Goal: Transaction & Acquisition: Obtain resource

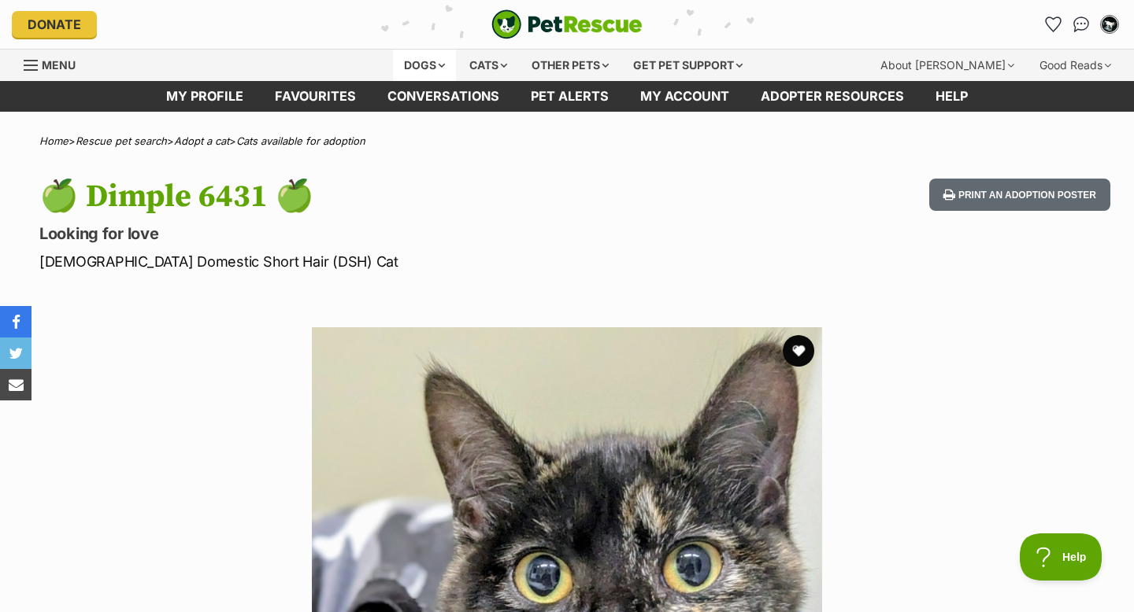
click at [427, 62] on div "Dogs" at bounding box center [424, 65] width 63 height 31
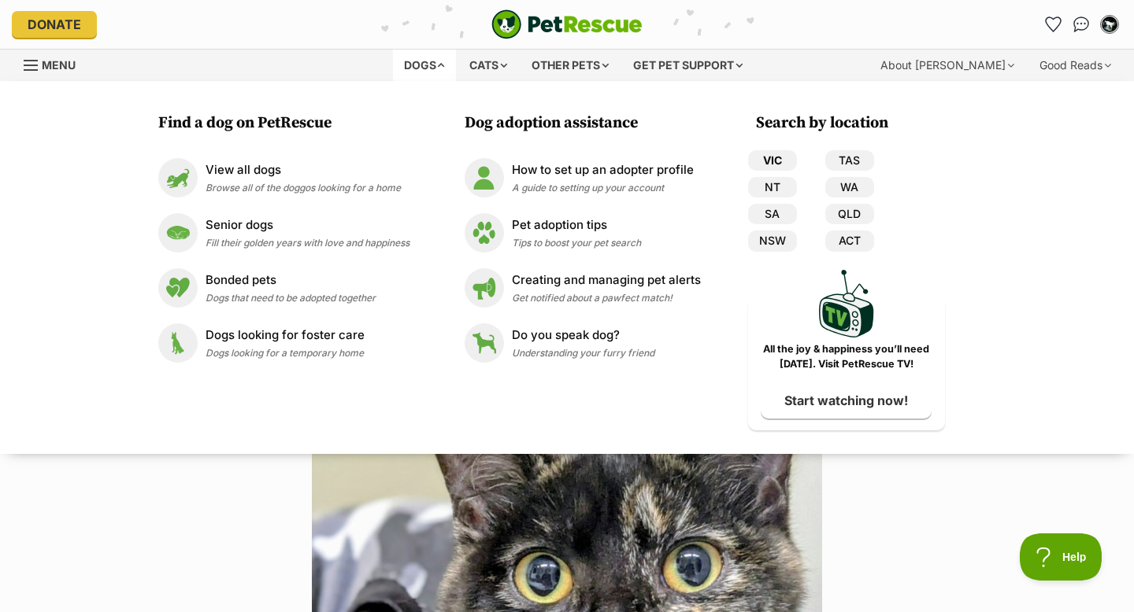
click at [781, 161] on link "VIC" at bounding box center [772, 160] width 49 height 20
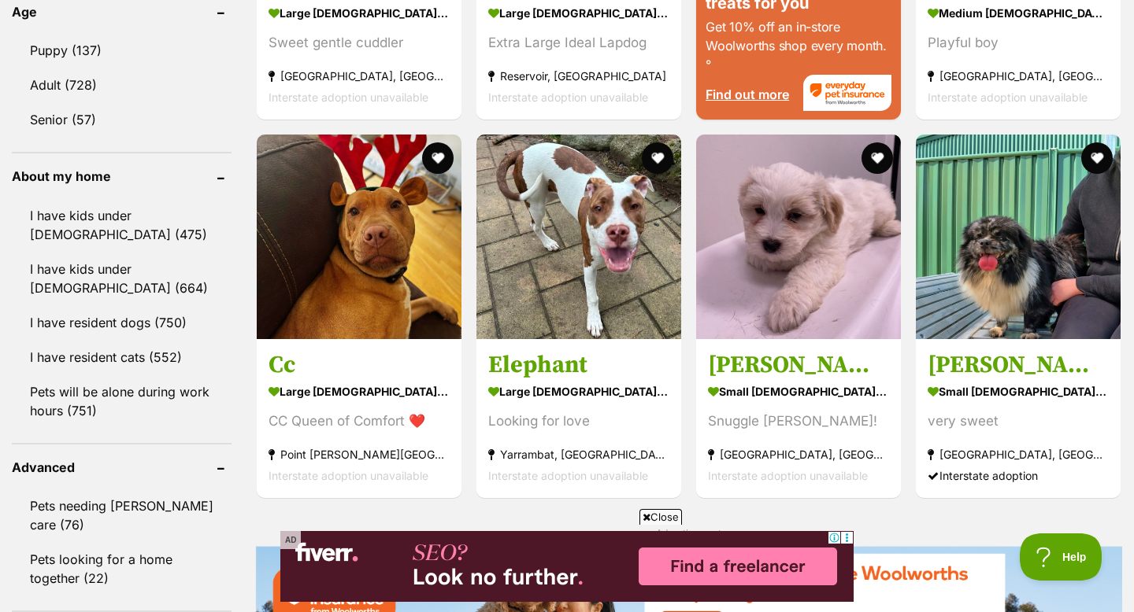
scroll to position [1670, 0]
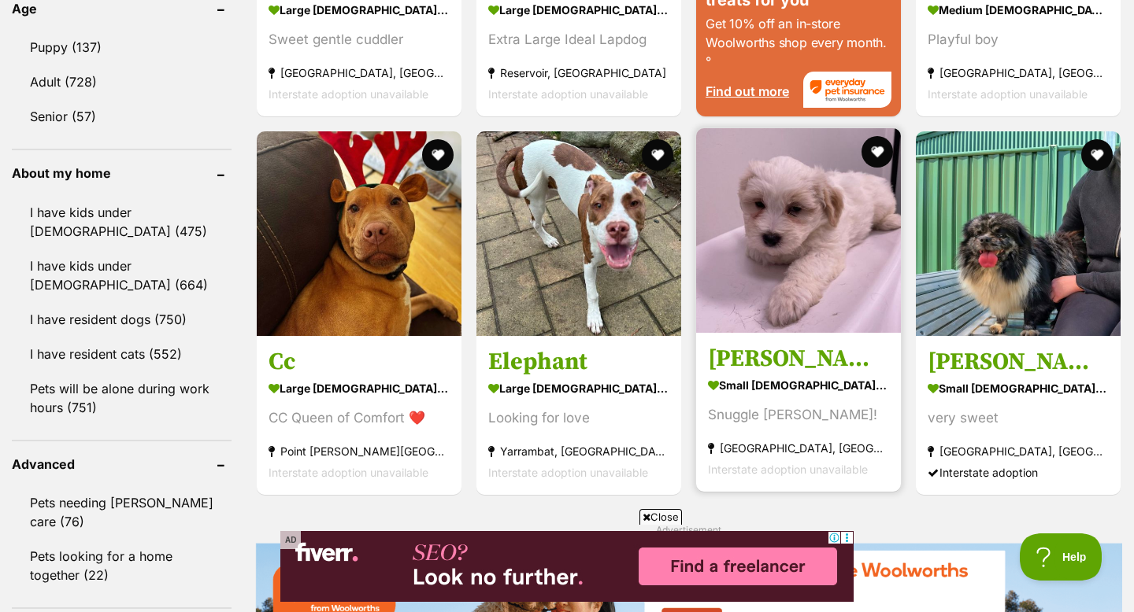
click at [755, 328] on img at bounding box center [798, 230] width 205 height 205
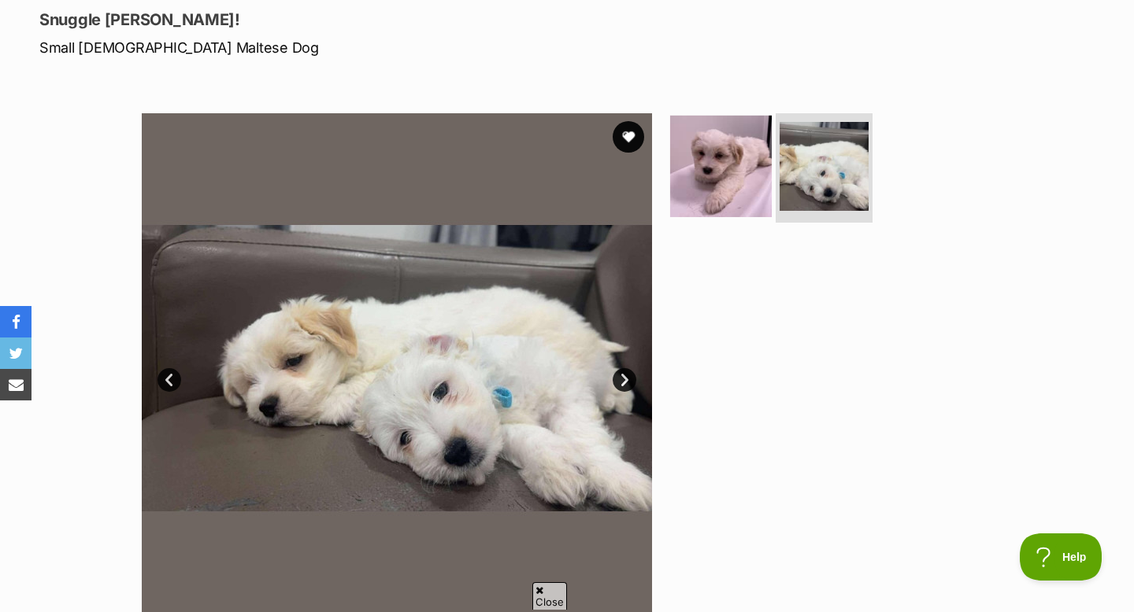
click at [745, 173] on img at bounding box center [721, 166] width 102 height 102
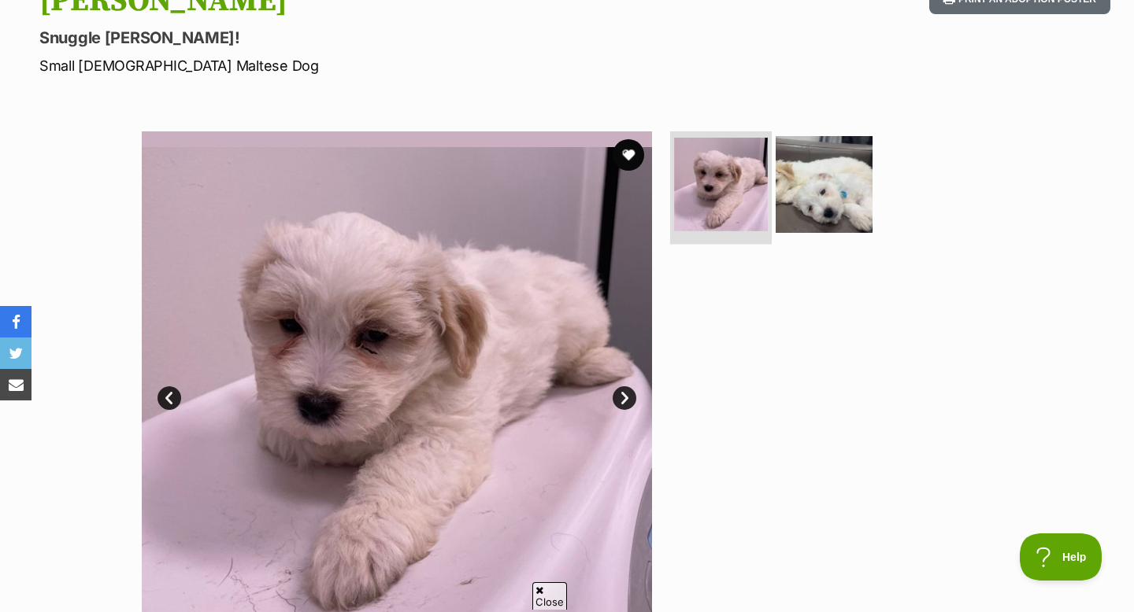
scroll to position [198, 0]
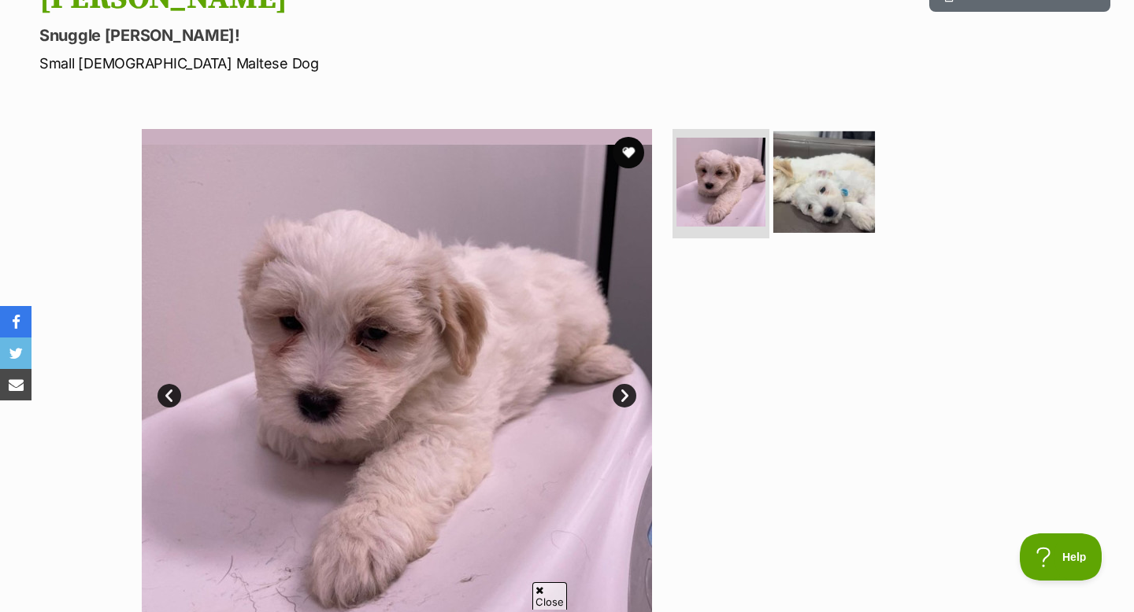
click at [808, 169] on img at bounding box center [824, 182] width 102 height 102
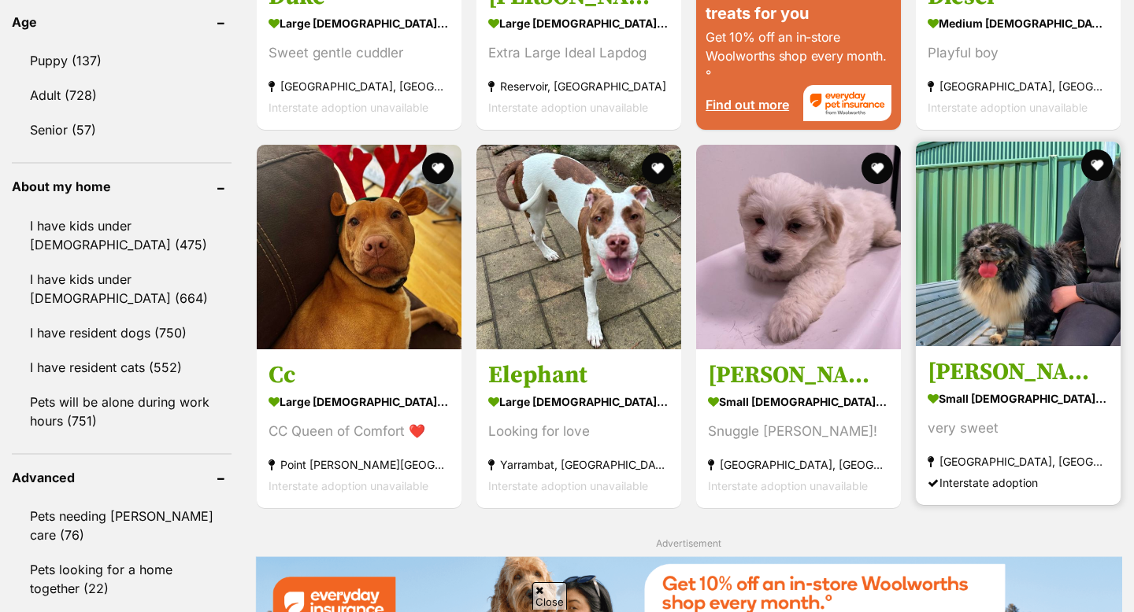
scroll to position [1656, 0]
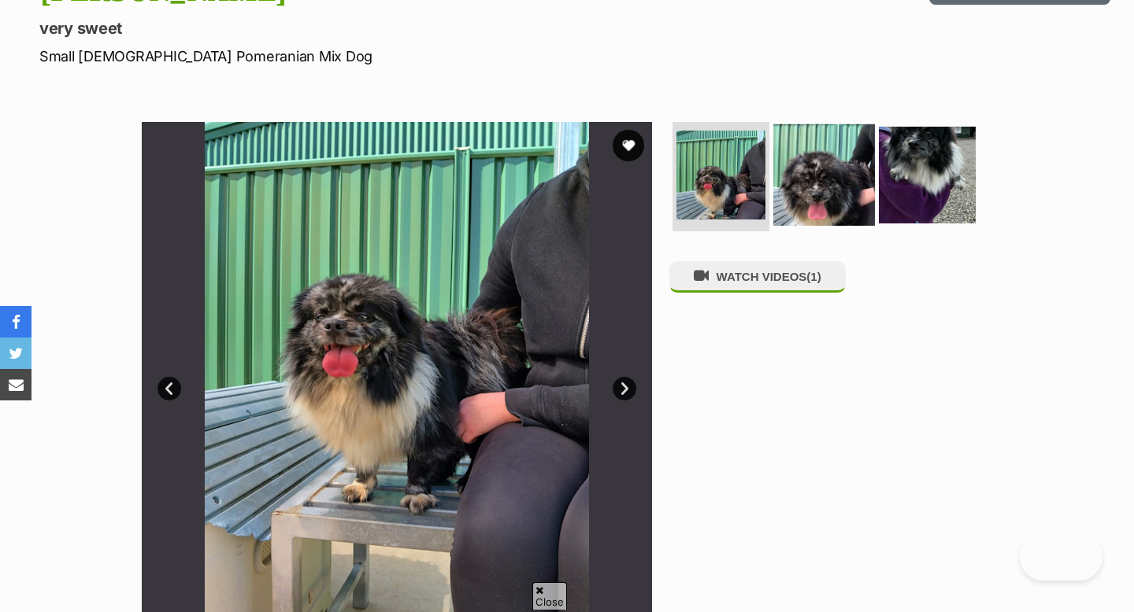
click at [829, 179] on img at bounding box center [824, 175] width 102 height 102
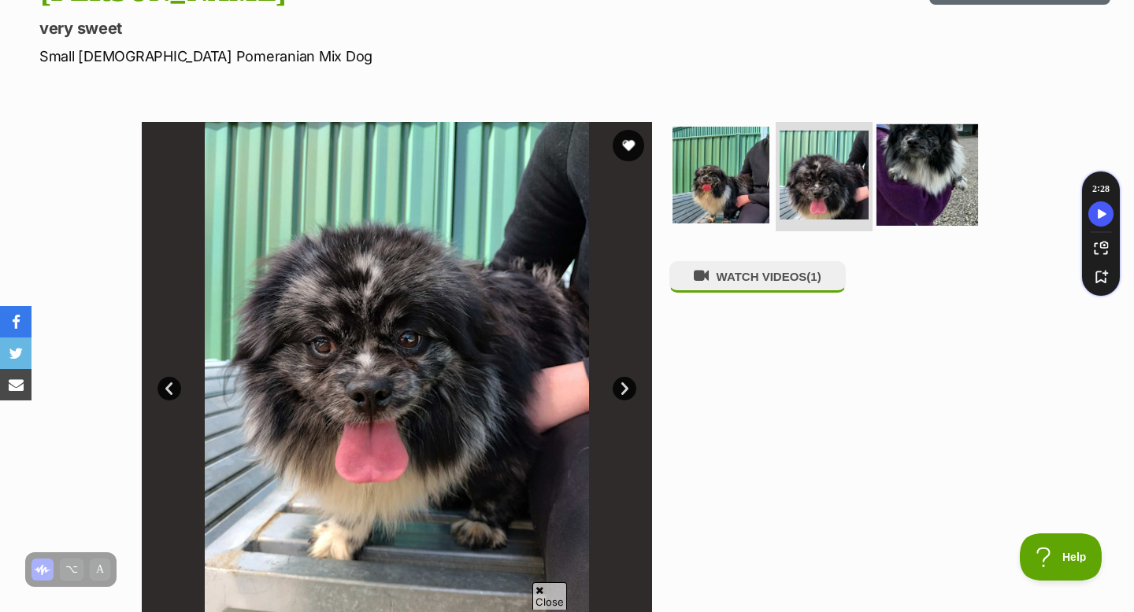
click at [943, 186] on img at bounding box center [927, 175] width 102 height 102
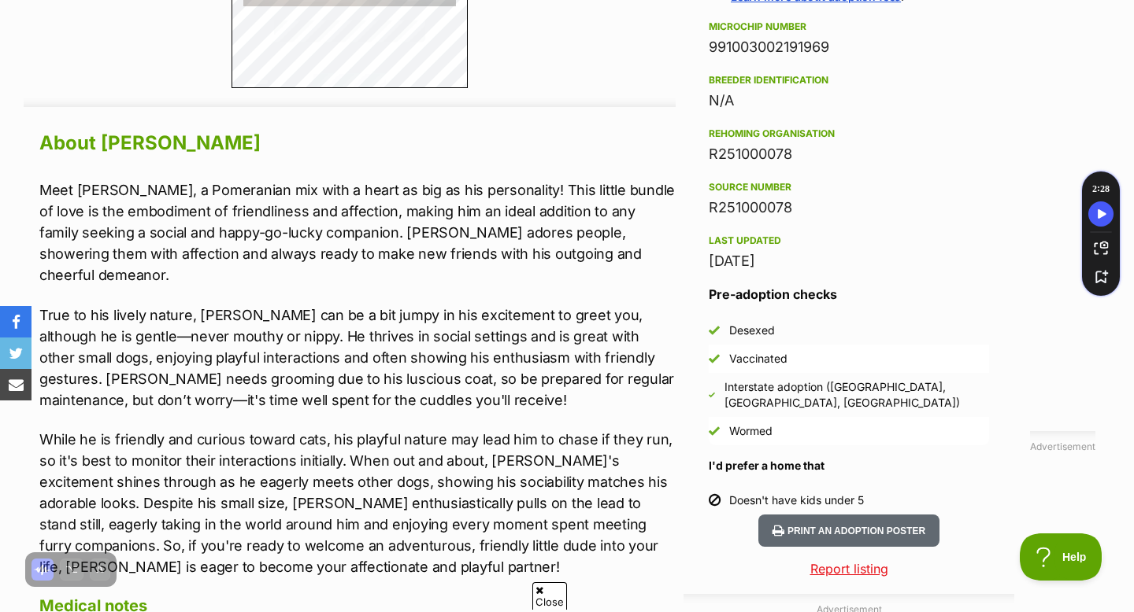
scroll to position [1306, 0]
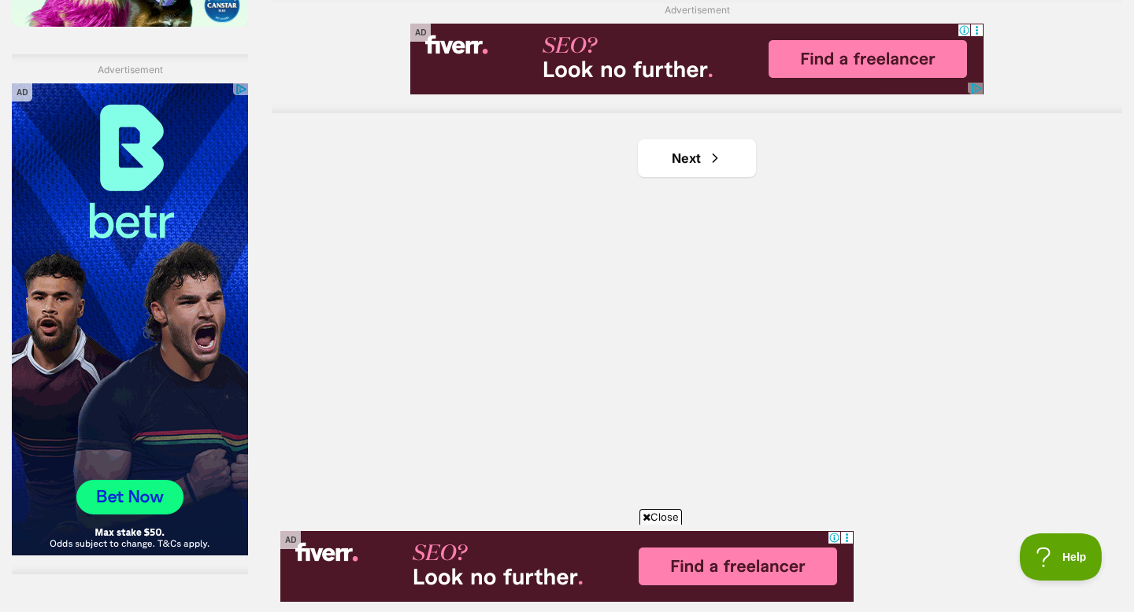
scroll to position [2732, 0]
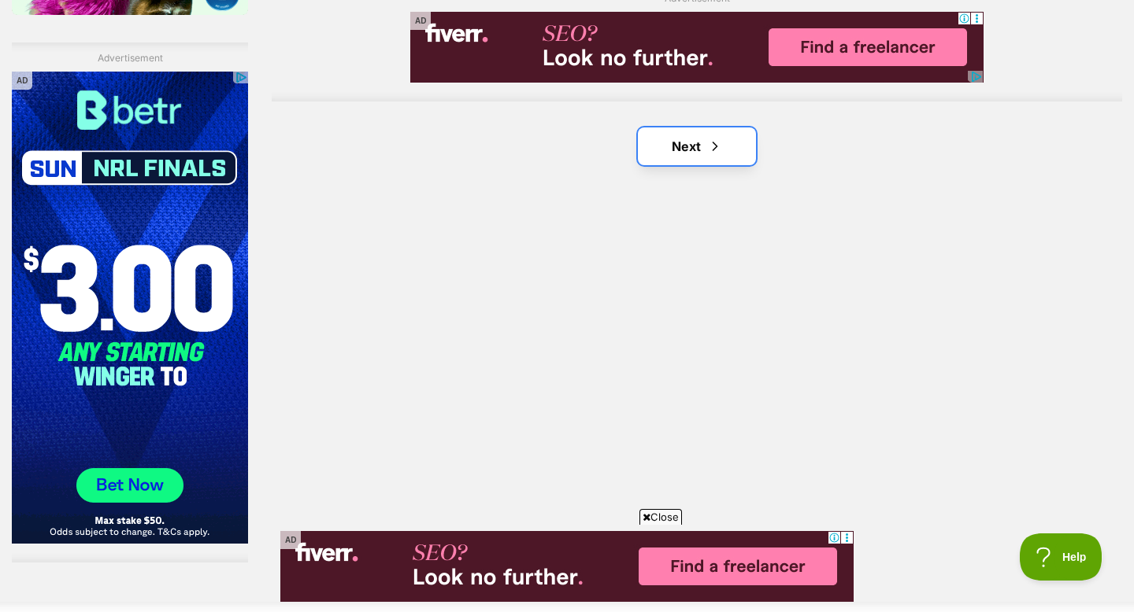
click at [696, 139] on link "Next" at bounding box center [697, 147] width 118 height 38
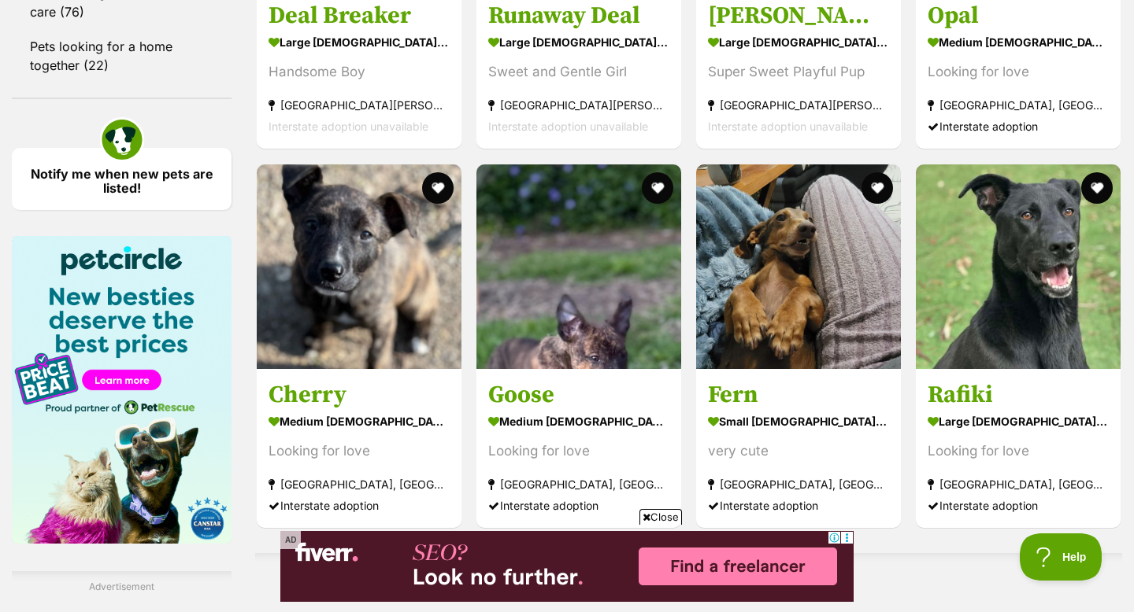
scroll to position [2185, 0]
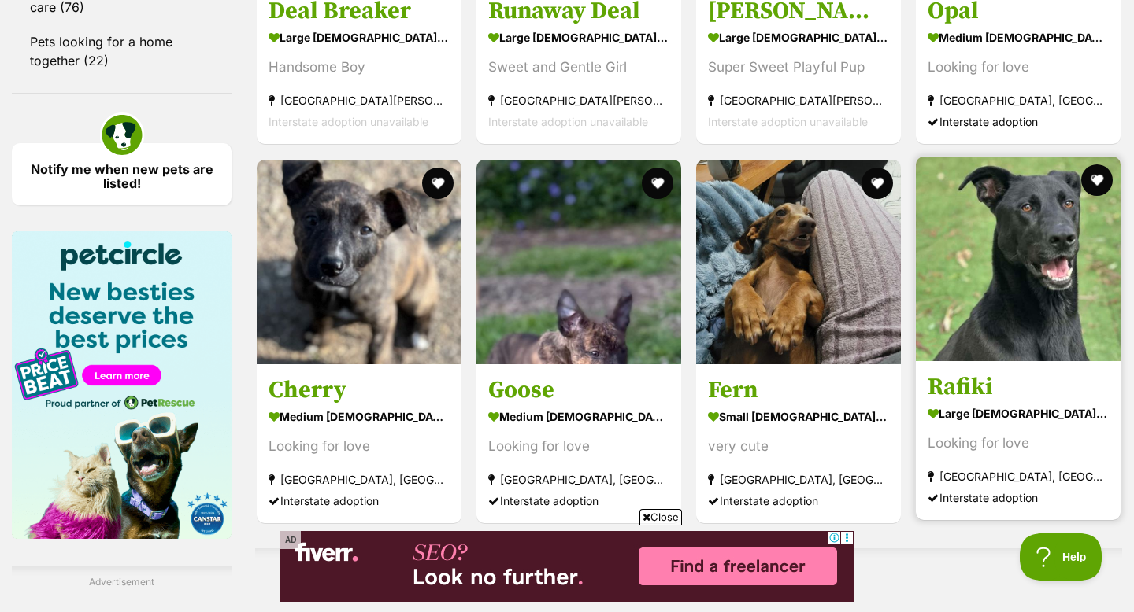
click at [1090, 235] on img at bounding box center [1018, 259] width 205 height 205
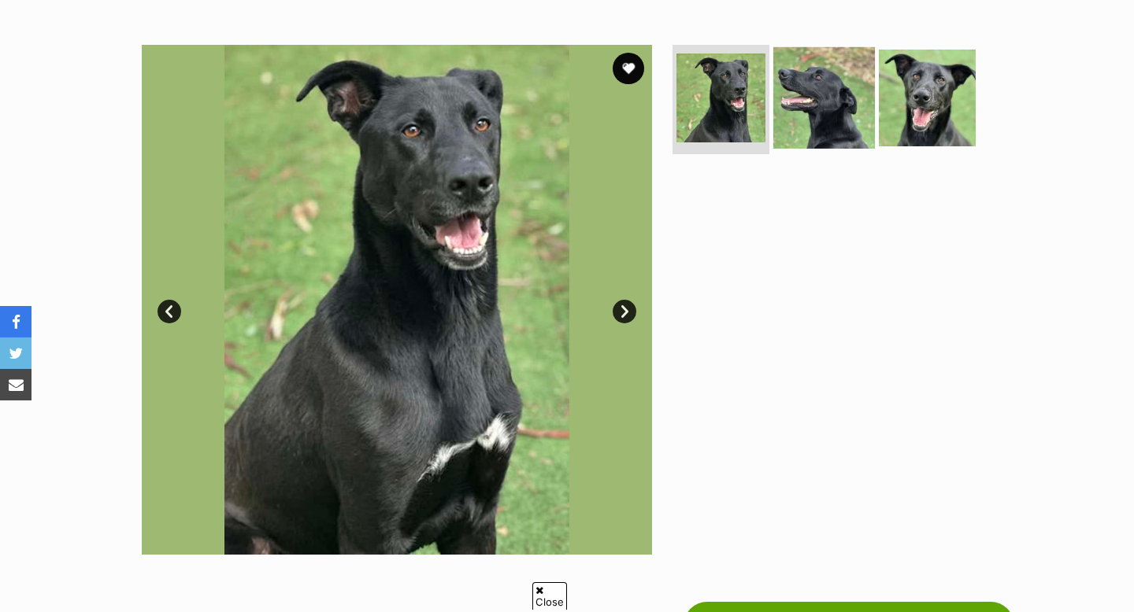
click at [852, 108] on img at bounding box center [824, 97] width 102 height 102
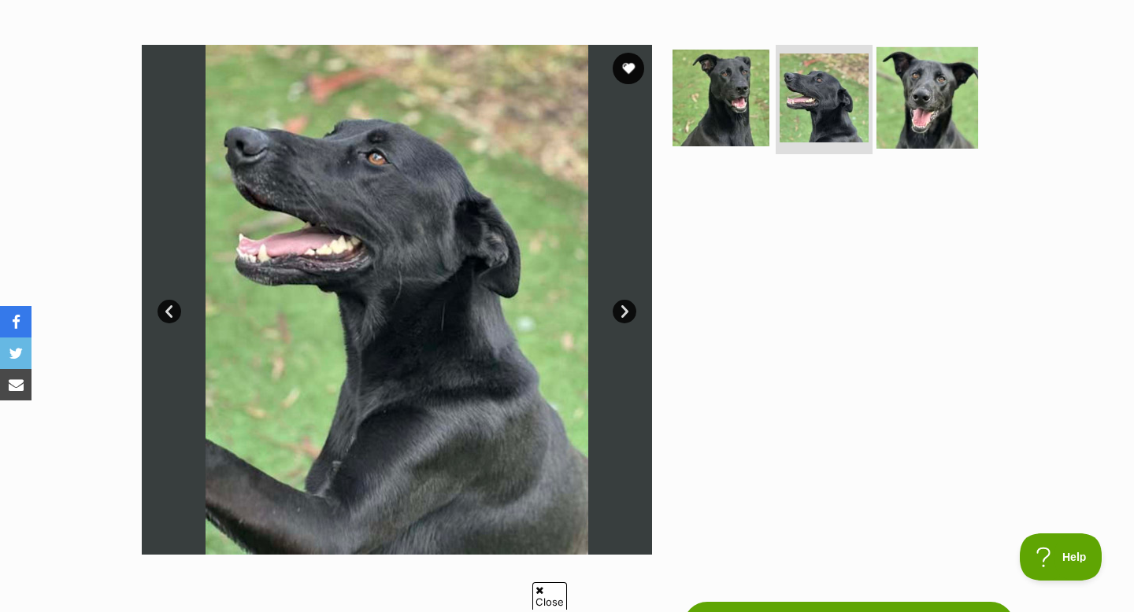
click at [936, 115] on img at bounding box center [927, 97] width 102 height 102
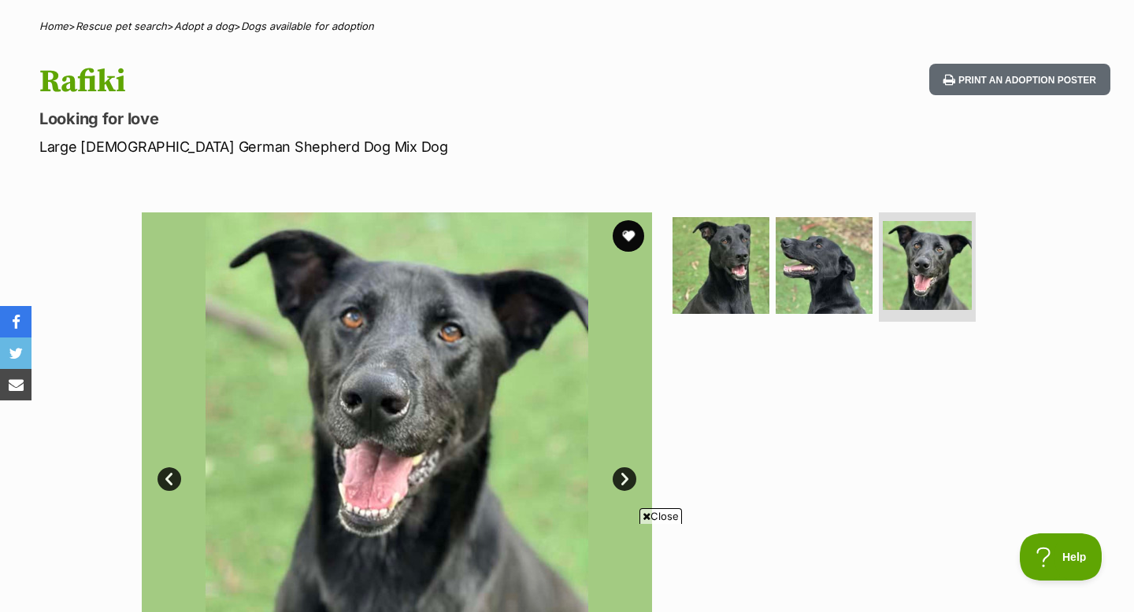
drag, startPoint x: 118, startPoint y: 87, endPoint x: 46, endPoint y: 90, distance: 71.7
click at [46, 90] on h1 "Rafiki" at bounding box center [365, 82] width 652 height 36
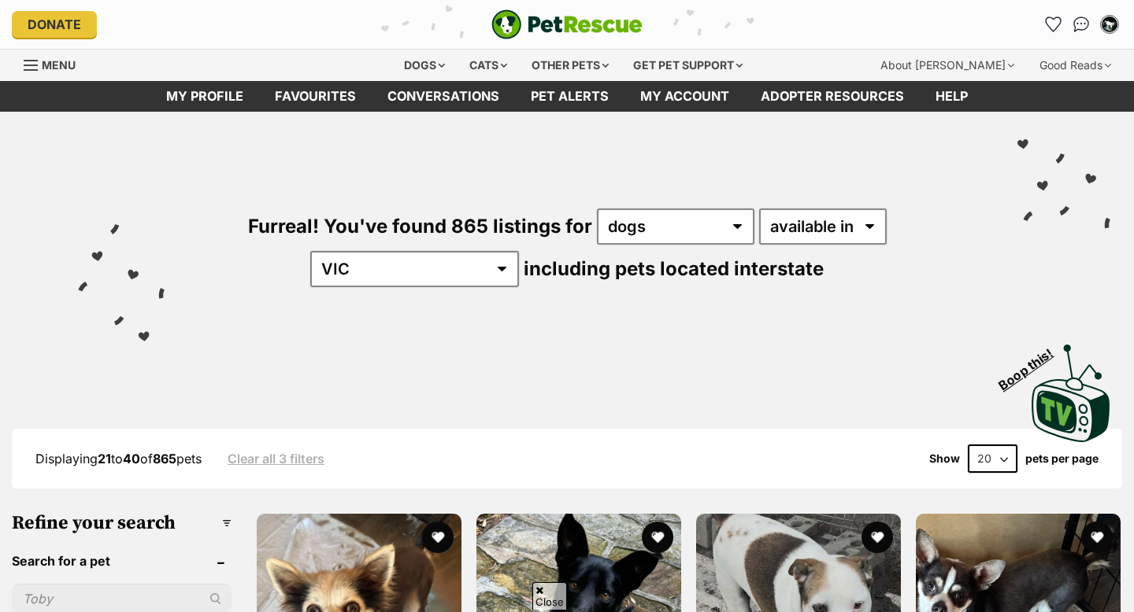
scroll to position [2185, 0]
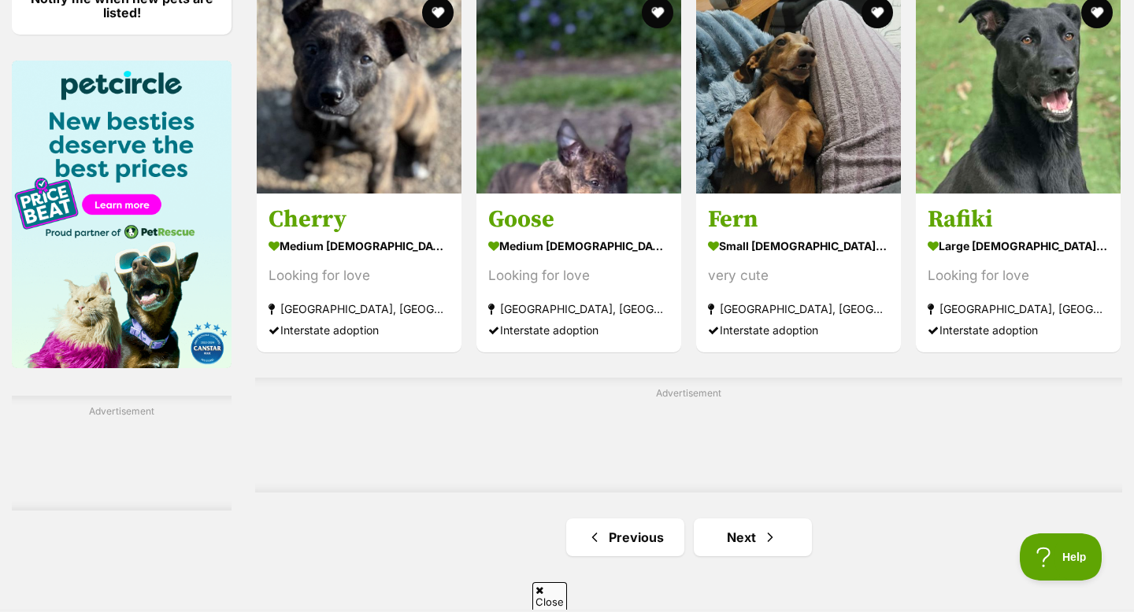
scroll to position [0, 0]
click at [735, 549] on link "Next" at bounding box center [753, 538] width 118 height 38
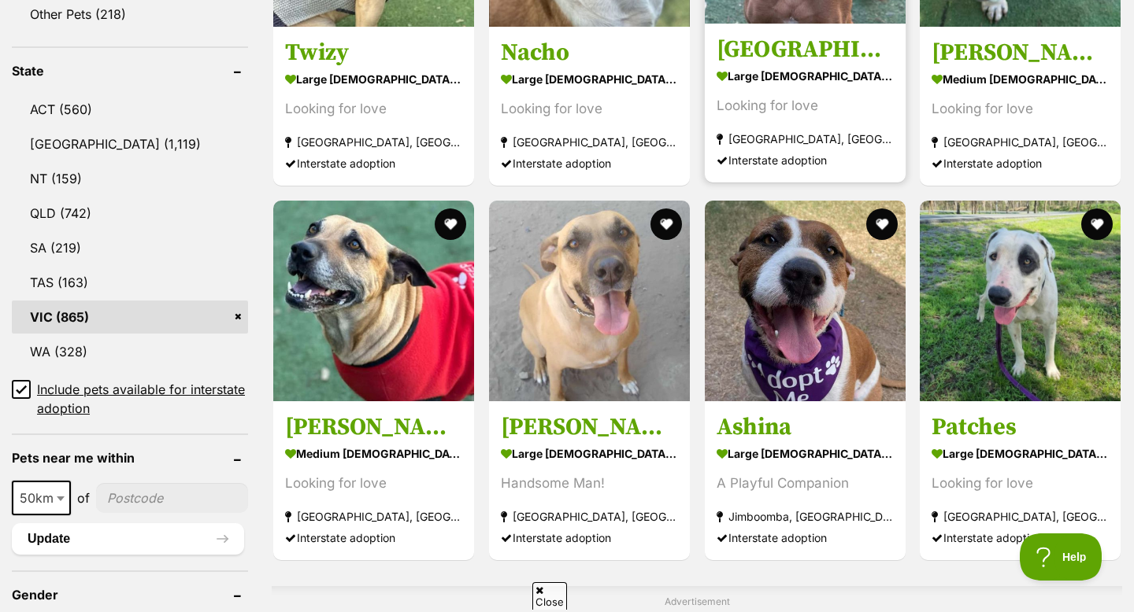
scroll to position [794, 0]
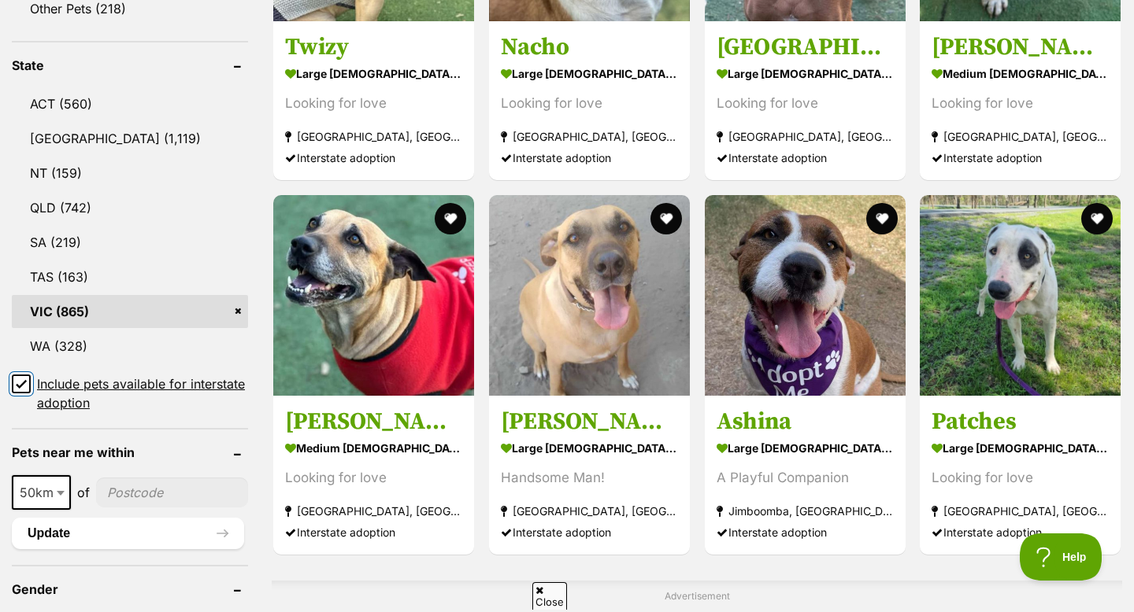
click at [28, 378] on input "Include pets available for interstate adoption" at bounding box center [21, 384] width 19 height 19
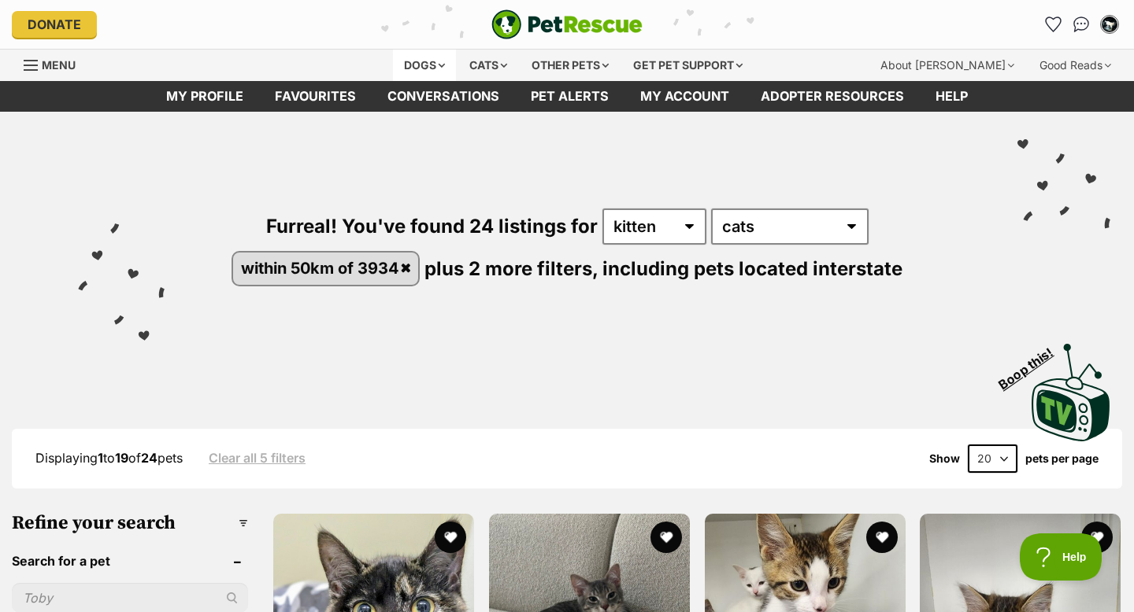
click at [442, 69] on div "Dogs" at bounding box center [424, 65] width 63 height 31
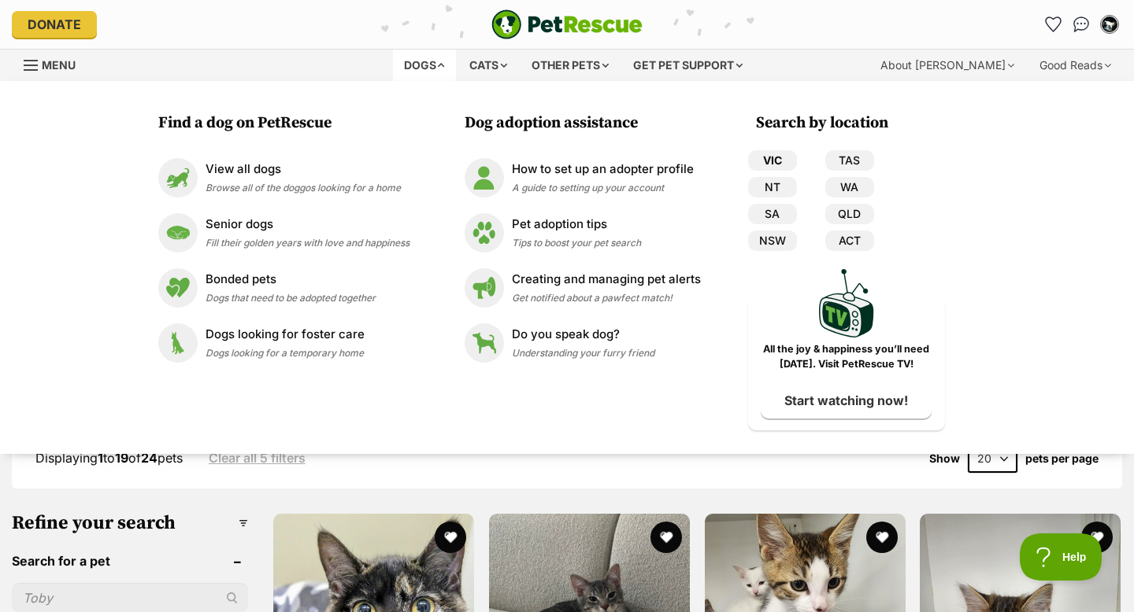
click at [775, 158] on link "VIC" at bounding box center [772, 160] width 49 height 20
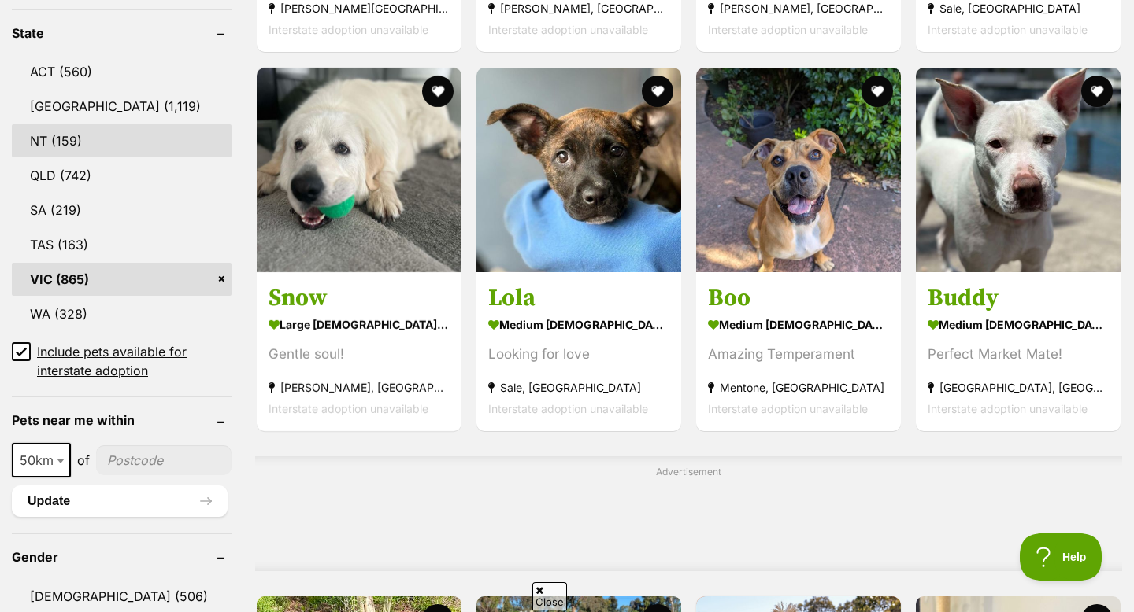
scroll to position [899, 0]
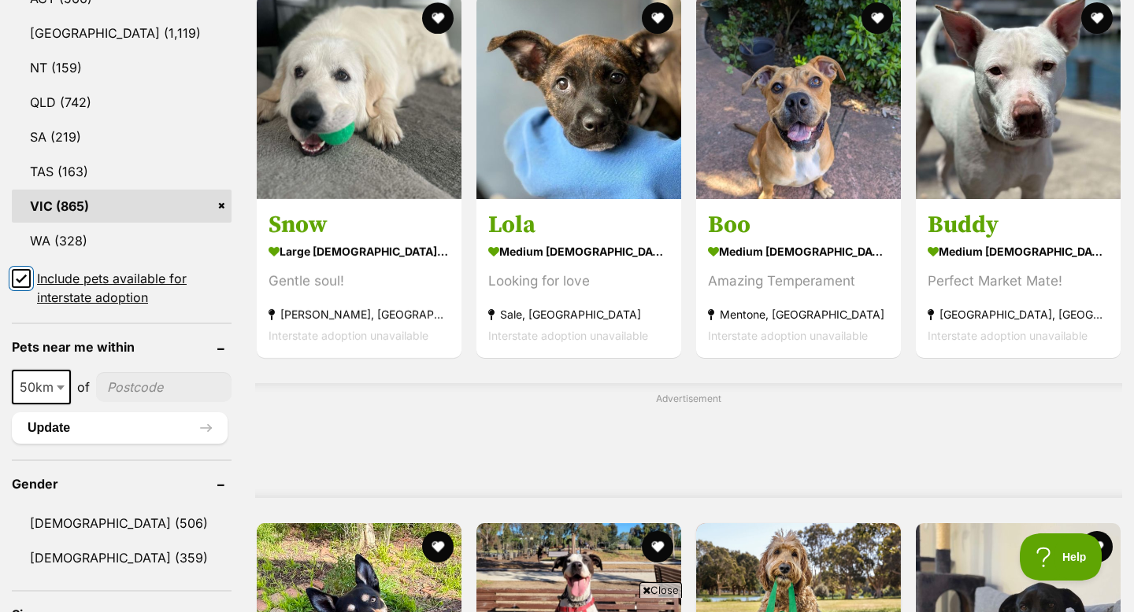
click at [26, 275] on input "Include pets available for interstate adoption" at bounding box center [21, 278] width 19 height 19
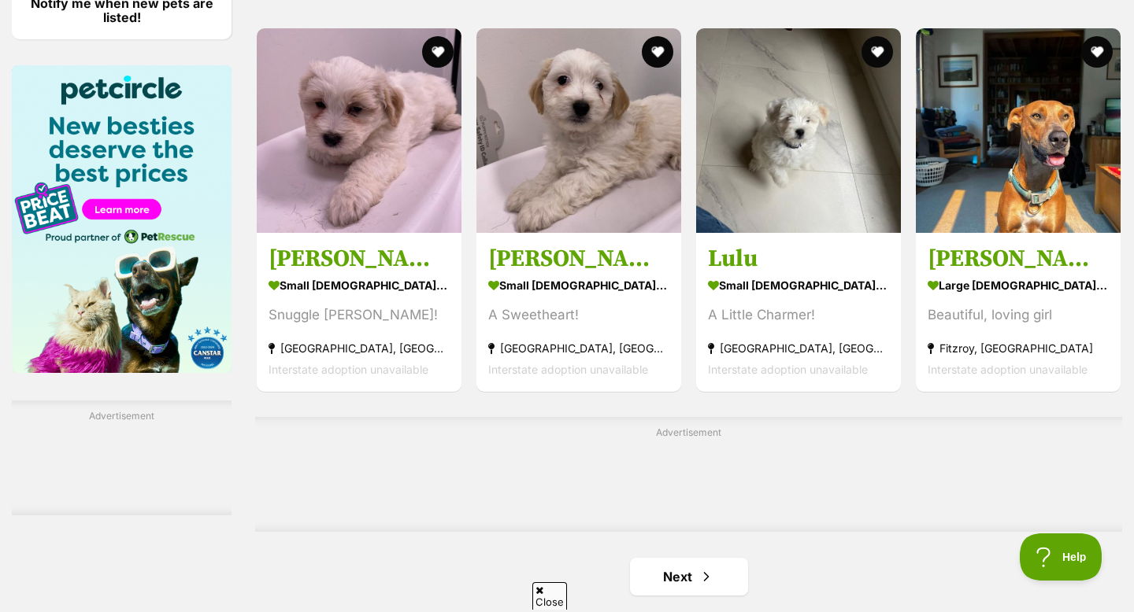
scroll to position [2317, 0]
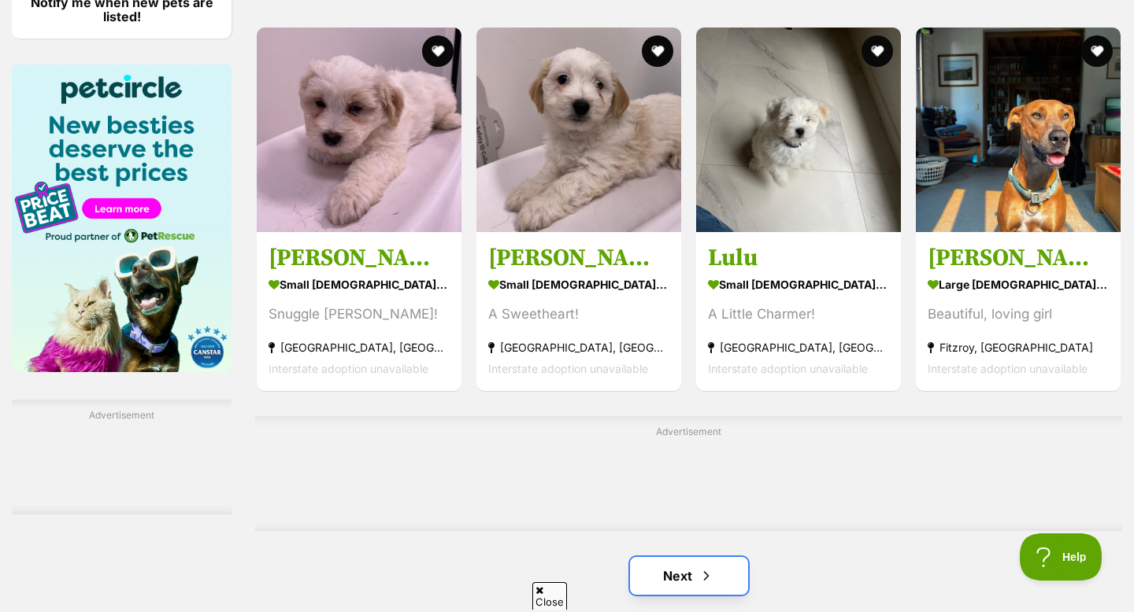
click at [698, 567] on span "Next page" at bounding box center [706, 576] width 16 height 19
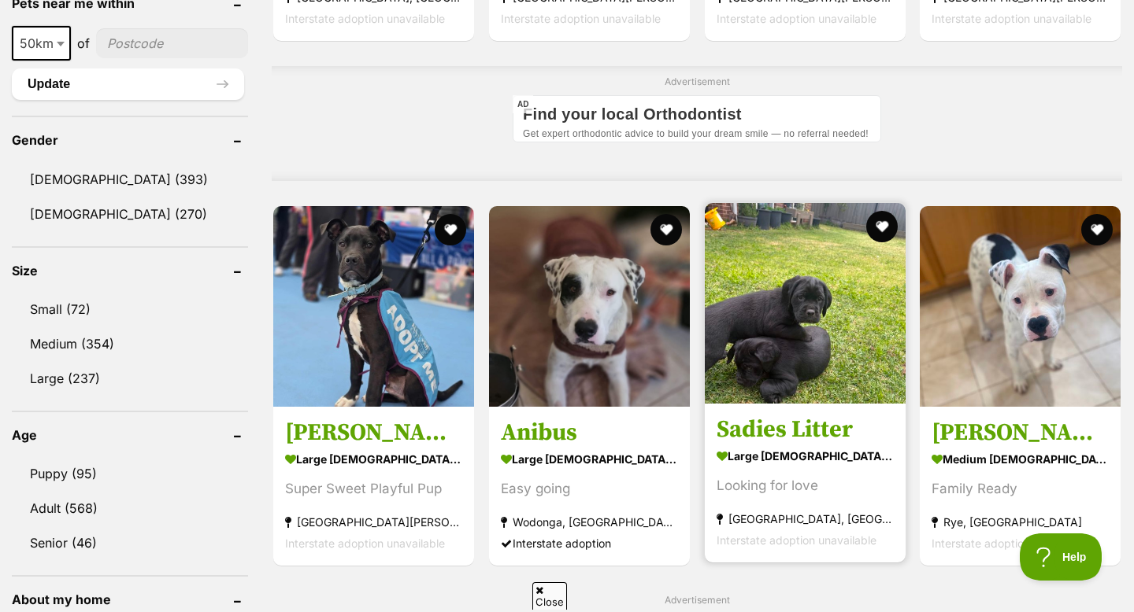
scroll to position [1212, 0]
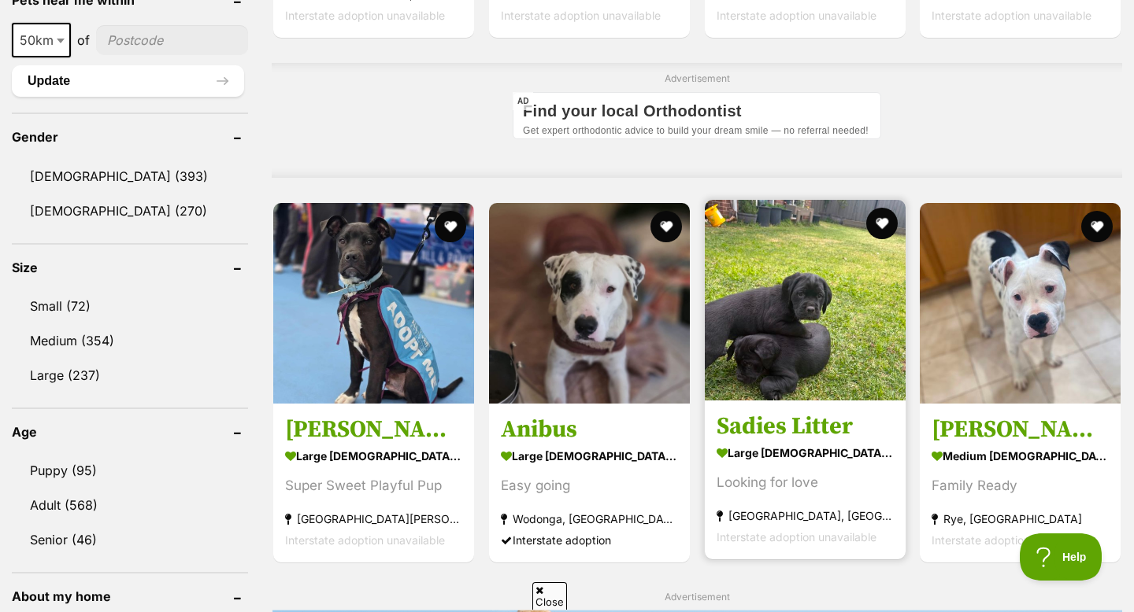
click at [810, 287] on img at bounding box center [805, 300] width 201 height 201
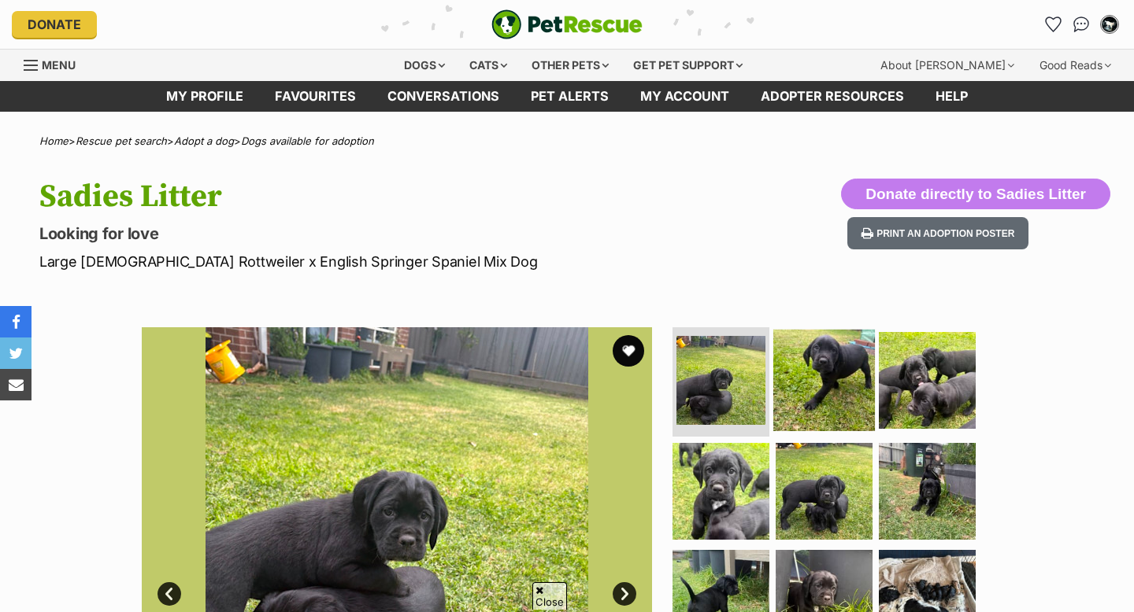
click at [844, 329] on img at bounding box center [824, 380] width 102 height 102
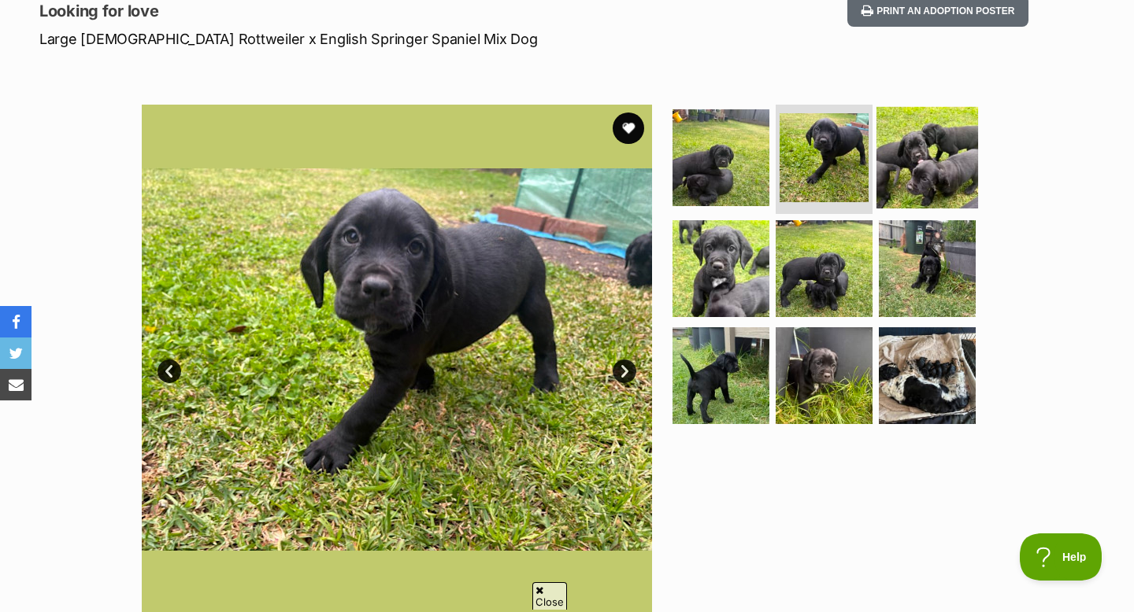
click at [945, 172] on img at bounding box center [927, 157] width 102 height 102
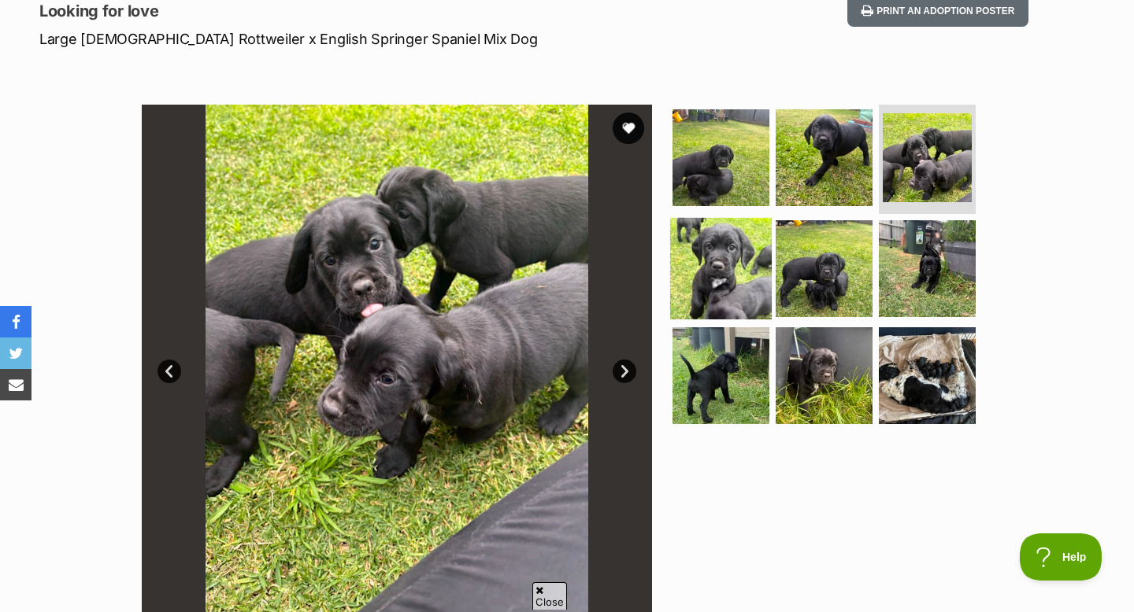
click at [738, 250] on img at bounding box center [721, 269] width 102 height 102
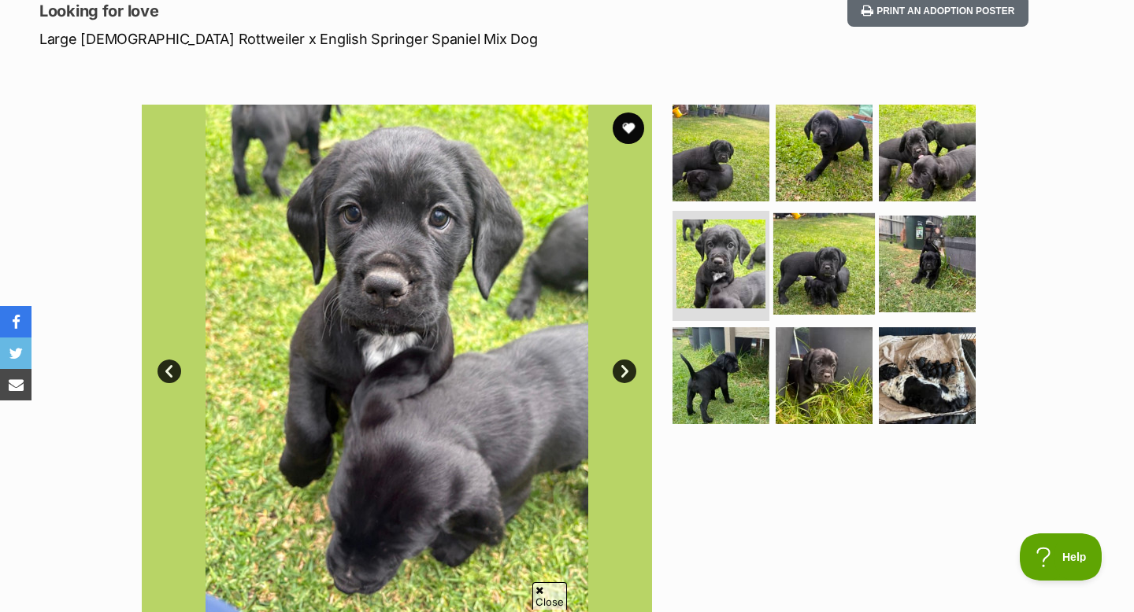
click at [813, 265] on img at bounding box center [824, 264] width 102 height 102
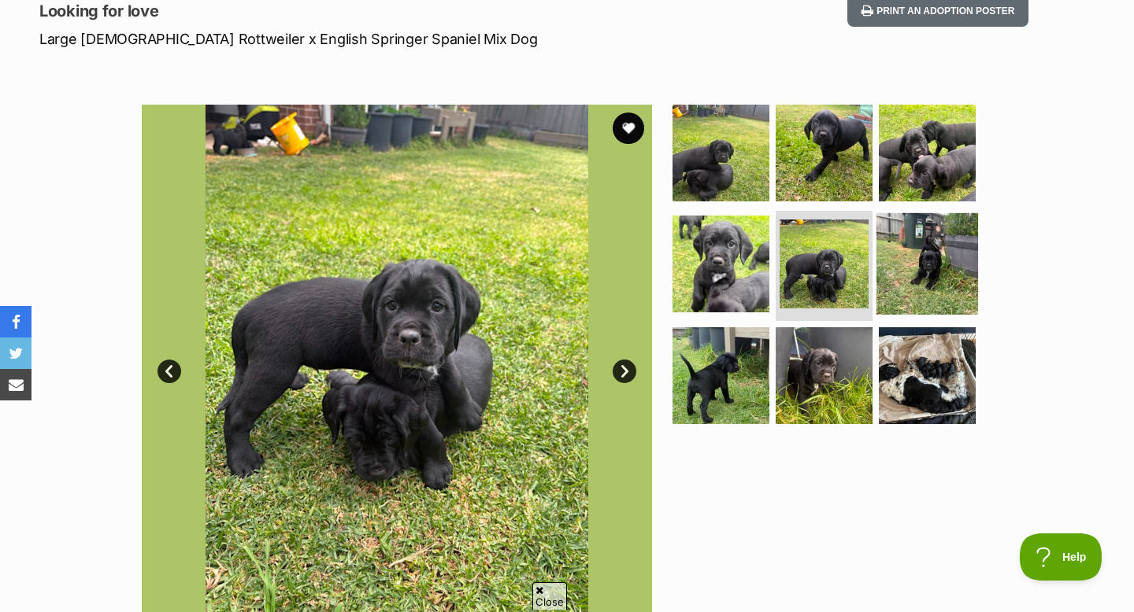
click at [926, 246] on img at bounding box center [927, 264] width 102 height 102
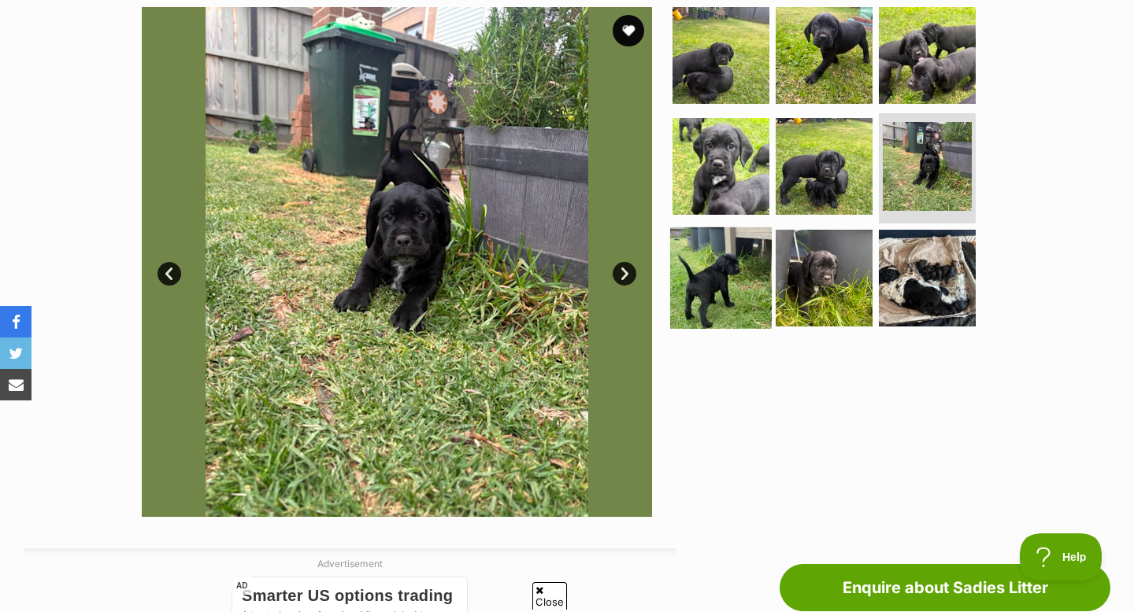
scroll to position [316, 0]
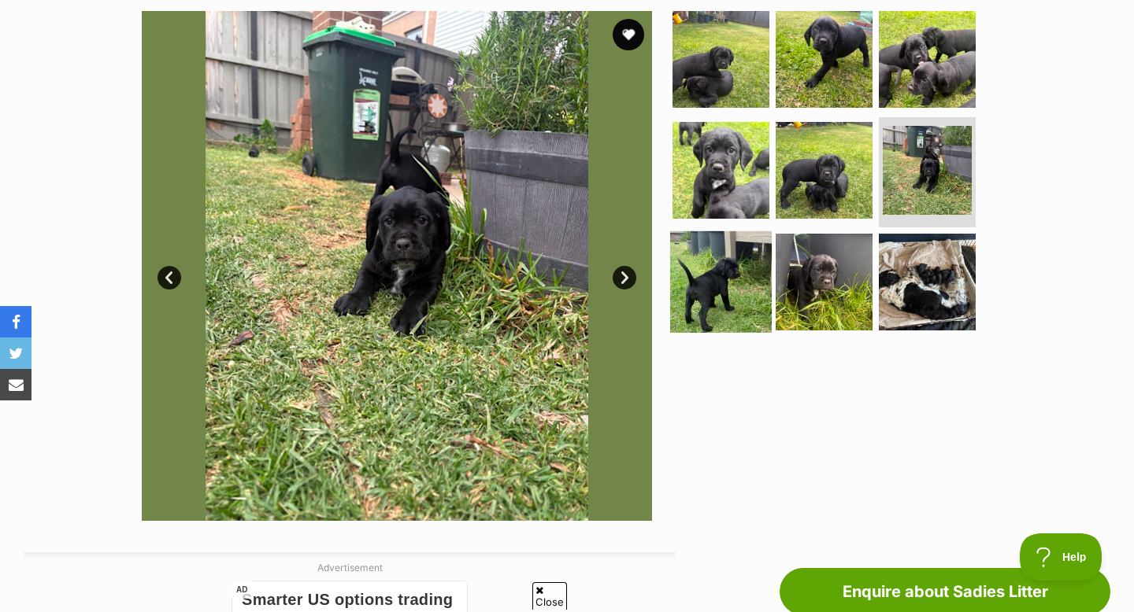
click at [706, 277] on img at bounding box center [721, 282] width 102 height 102
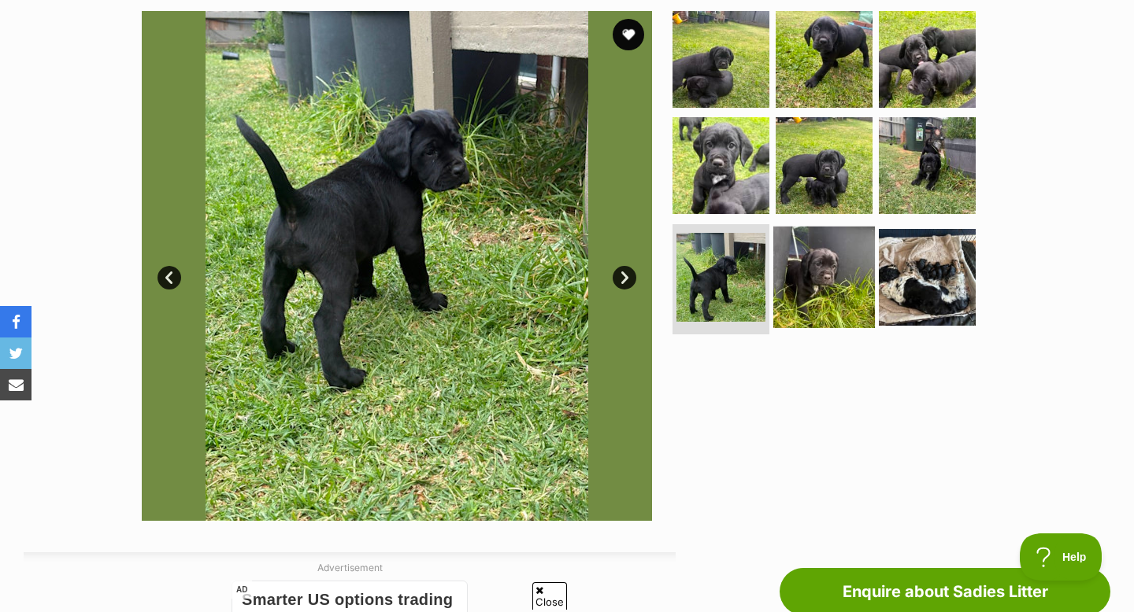
click at [827, 283] on img at bounding box center [824, 278] width 102 height 102
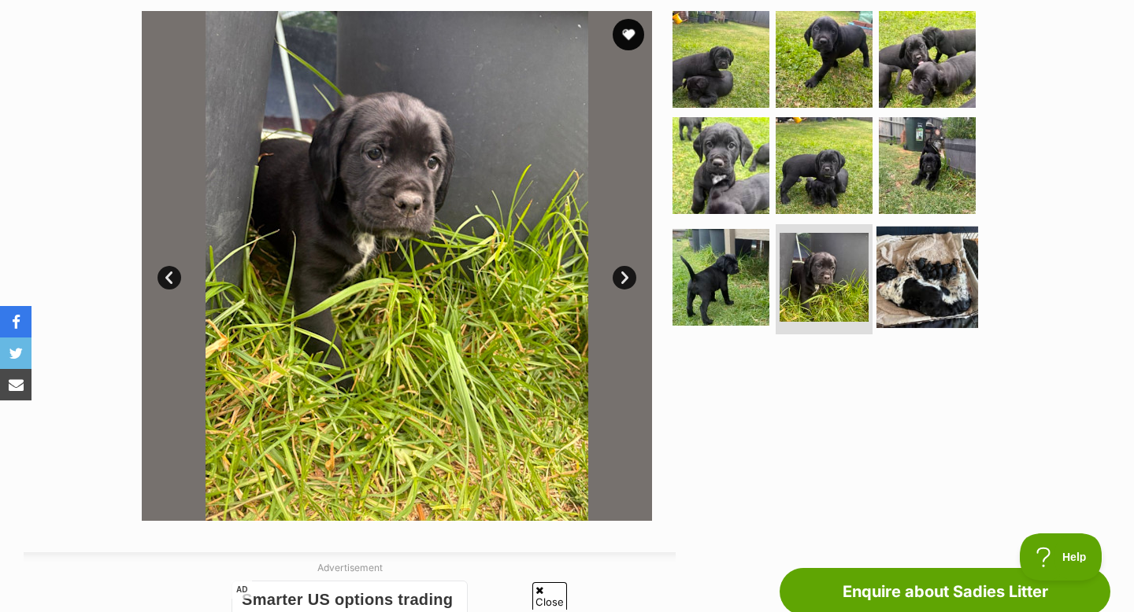
click at [934, 270] on img at bounding box center [927, 278] width 102 height 102
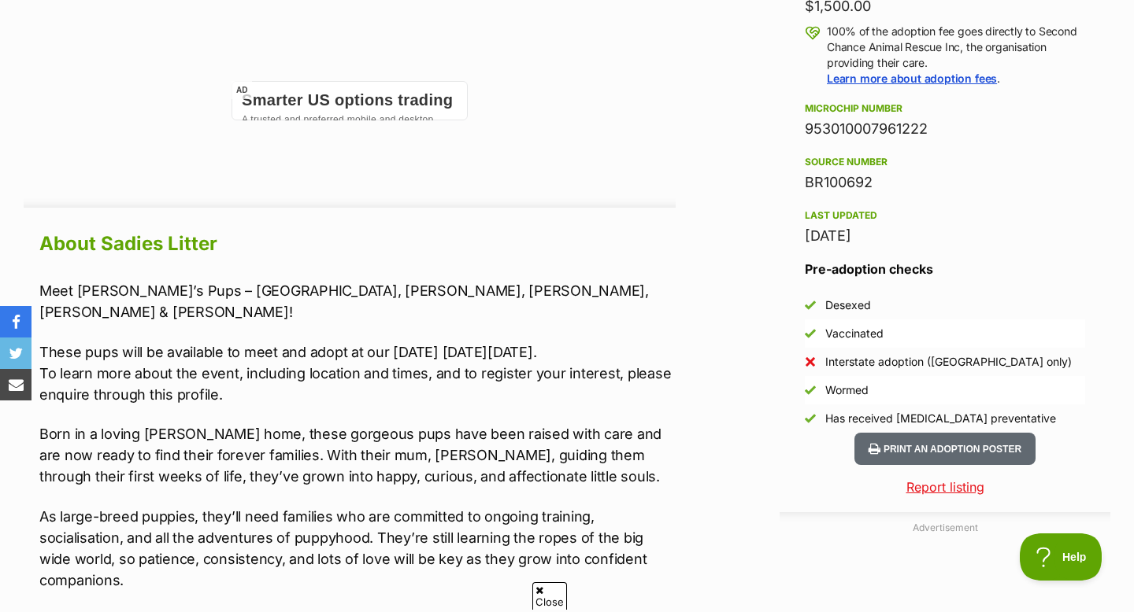
scroll to position [1190, 0]
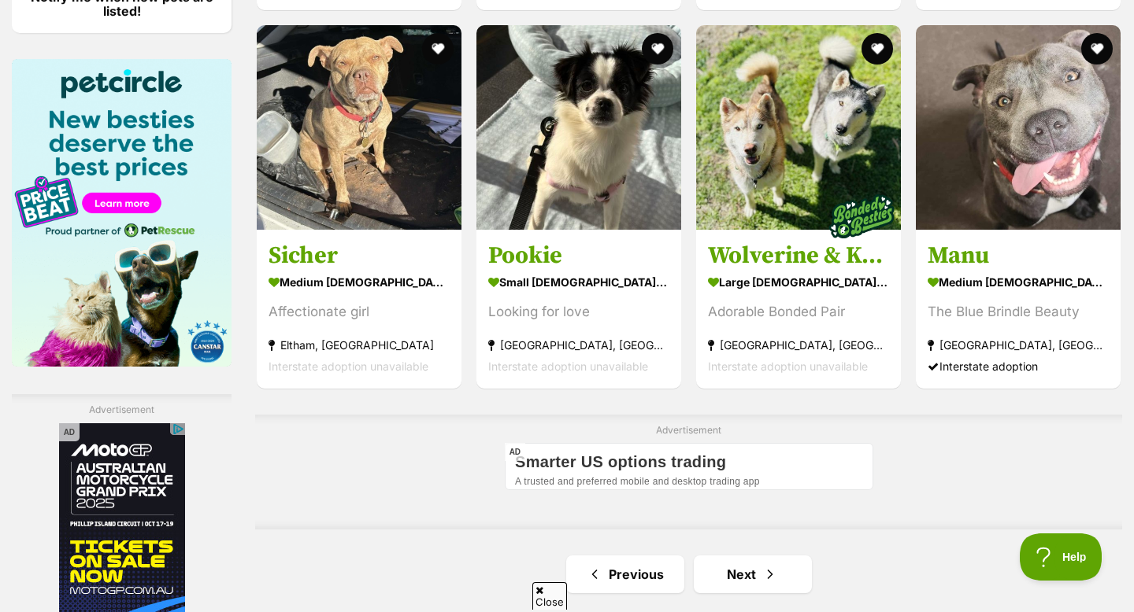
scroll to position [2324, 0]
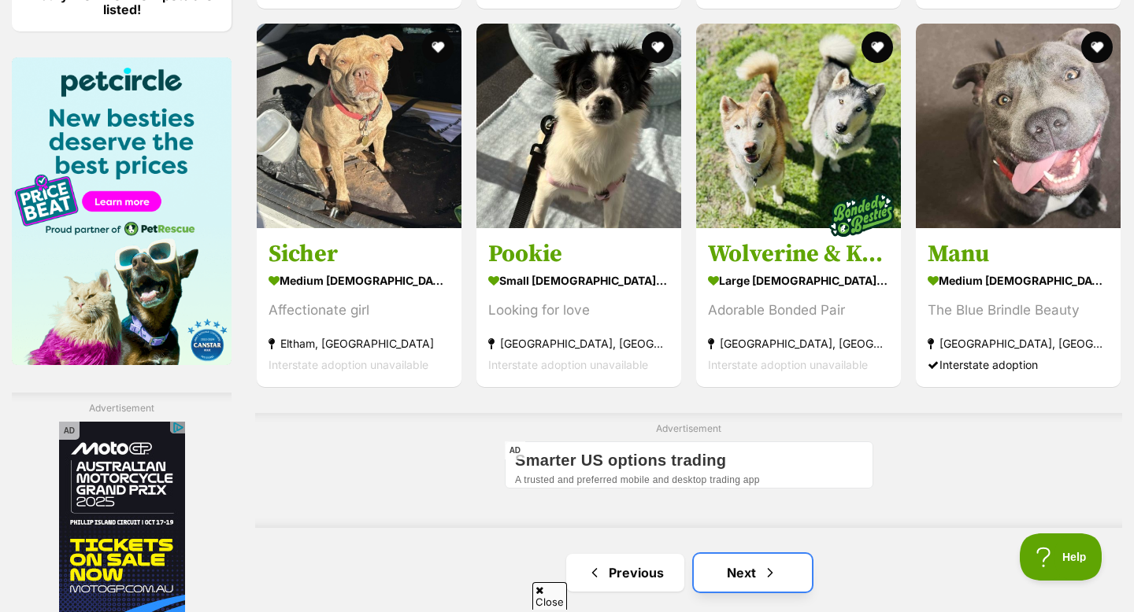
click at [770, 564] on span "Next page" at bounding box center [770, 573] width 16 height 19
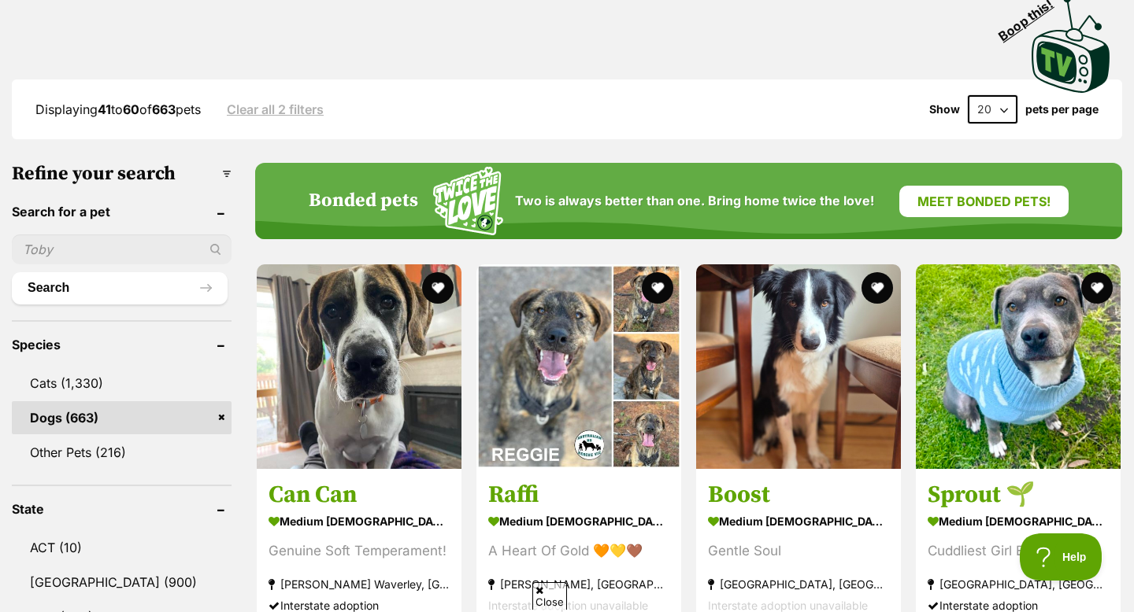
scroll to position [352, 0]
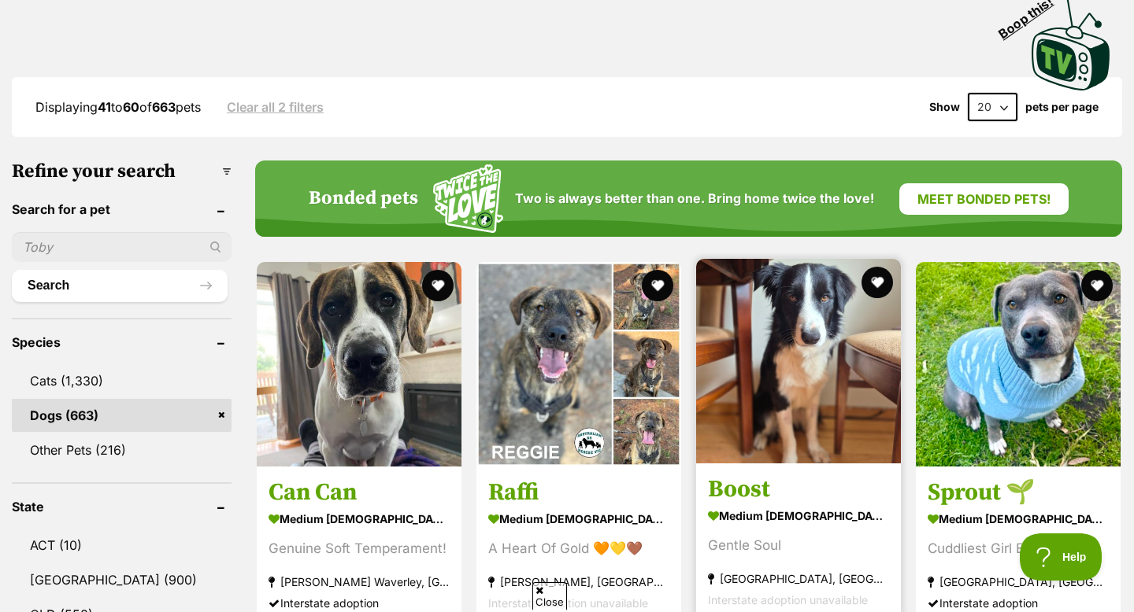
click at [813, 402] on img at bounding box center [798, 361] width 205 height 205
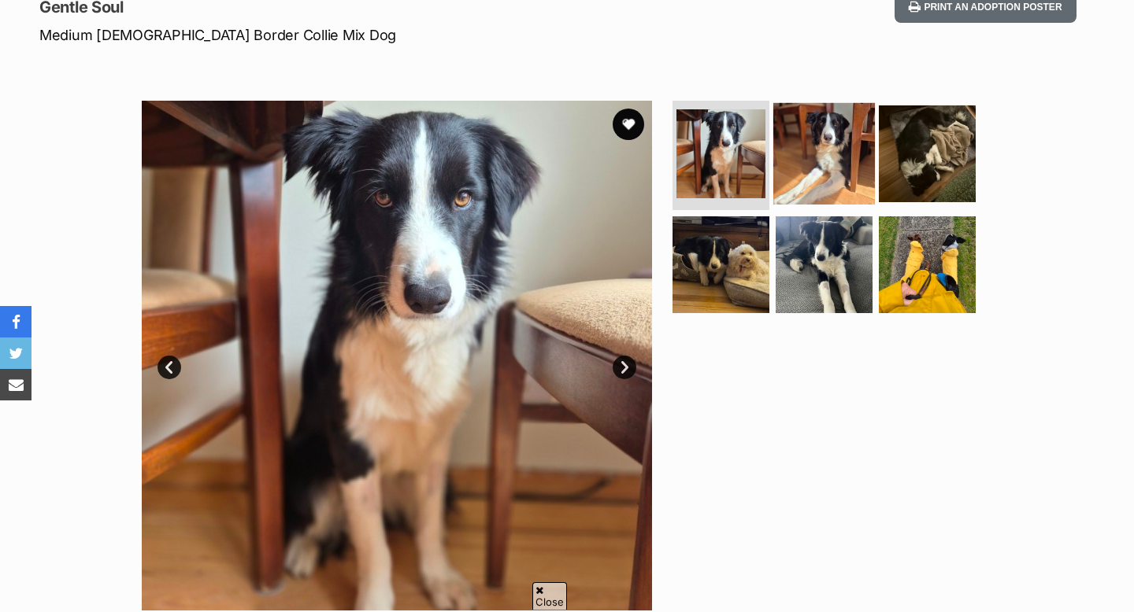
scroll to position [227, 0]
click at [847, 150] on img at bounding box center [824, 153] width 102 height 102
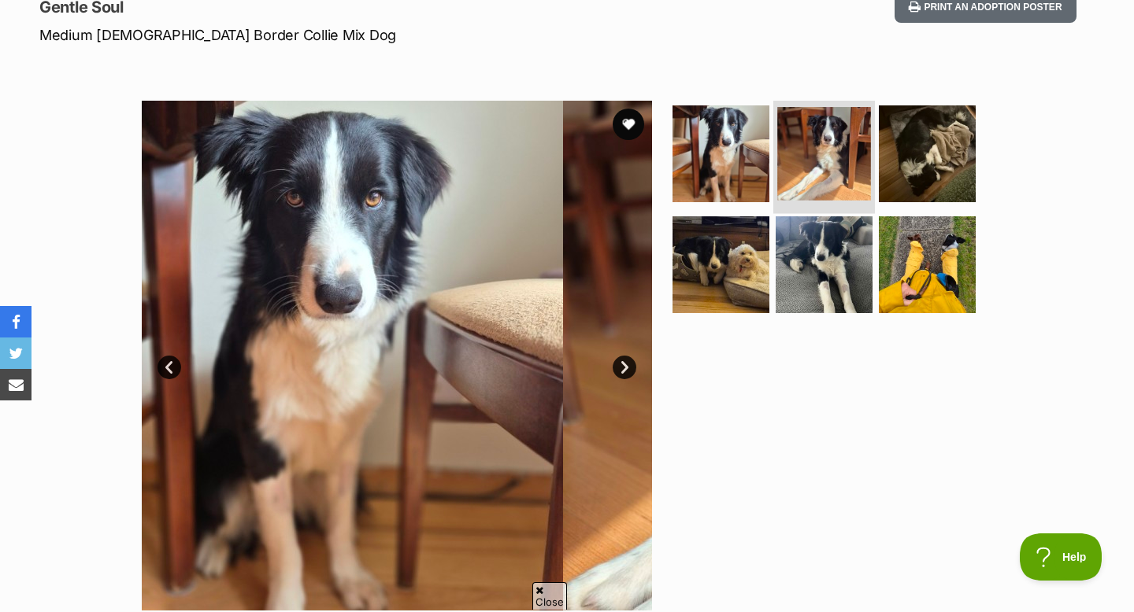
scroll to position [0, 0]
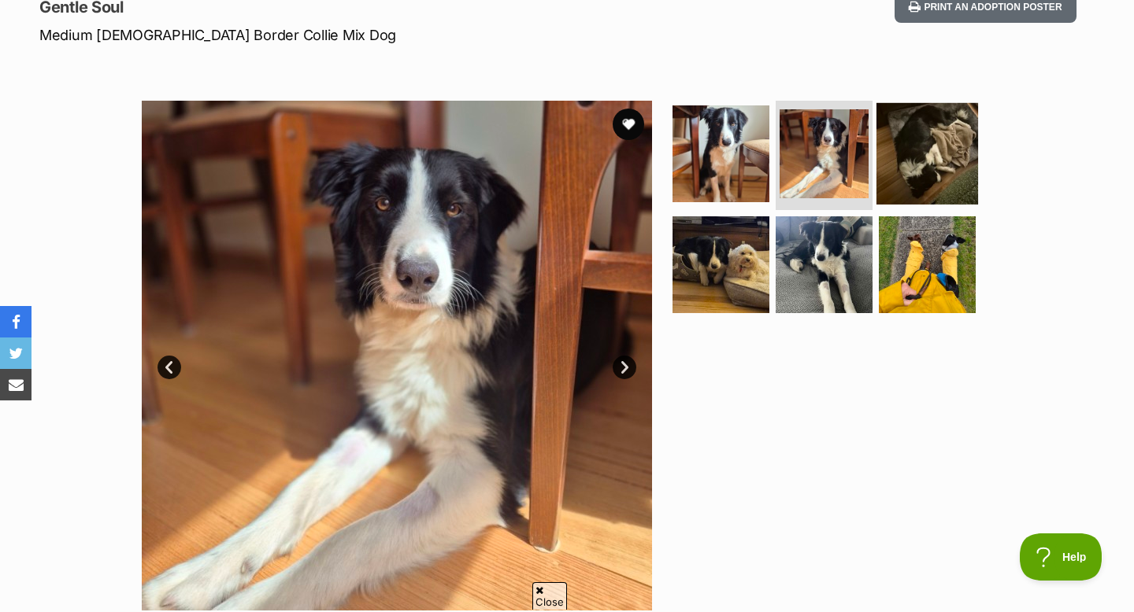
click at [932, 154] on img at bounding box center [927, 153] width 102 height 102
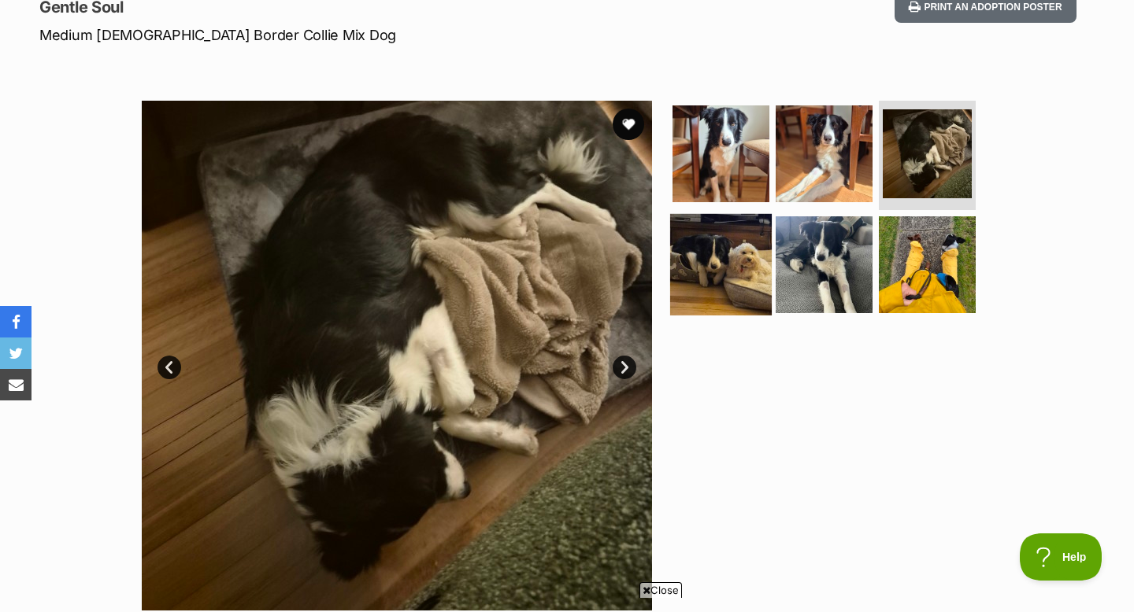
click at [681, 256] on img at bounding box center [721, 265] width 102 height 102
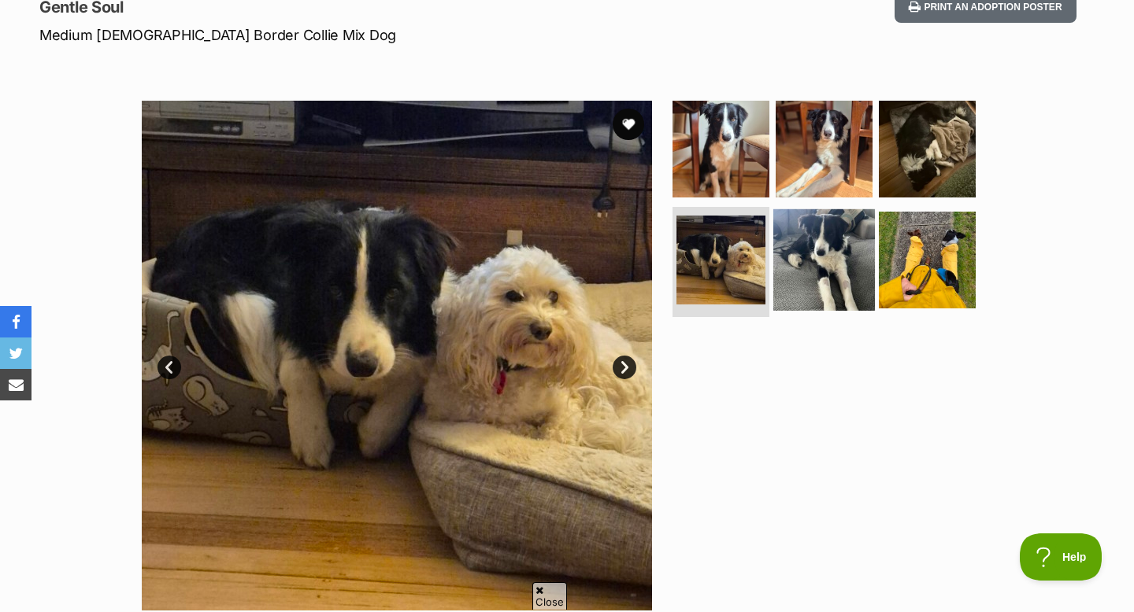
click at [816, 266] on img at bounding box center [824, 260] width 102 height 102
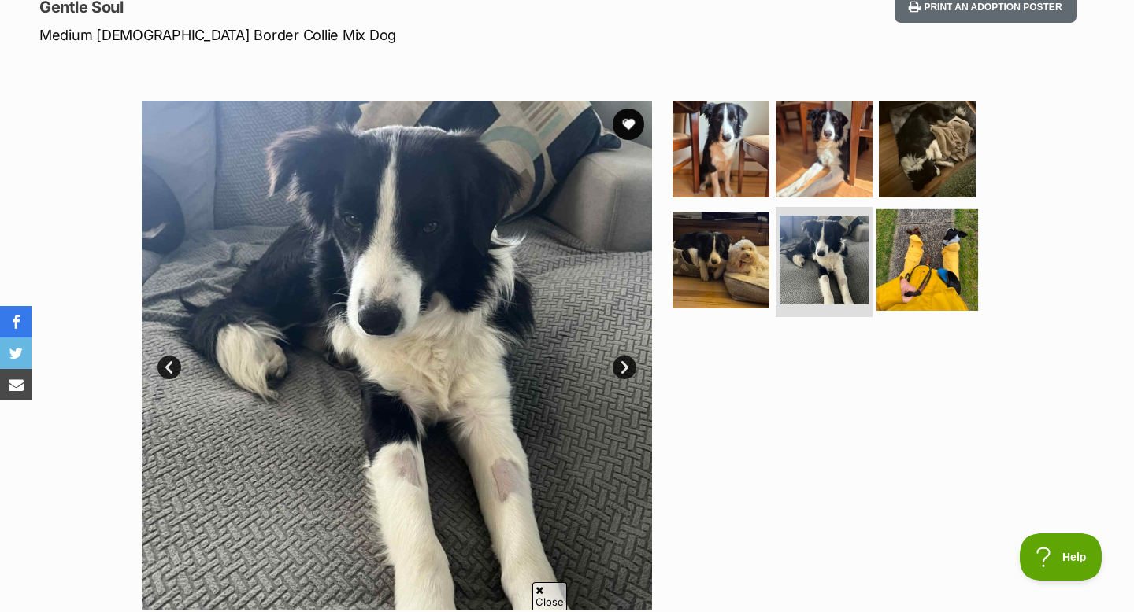
click at [907, 276] on img at bounding box center [927, 260] width 102 height 102
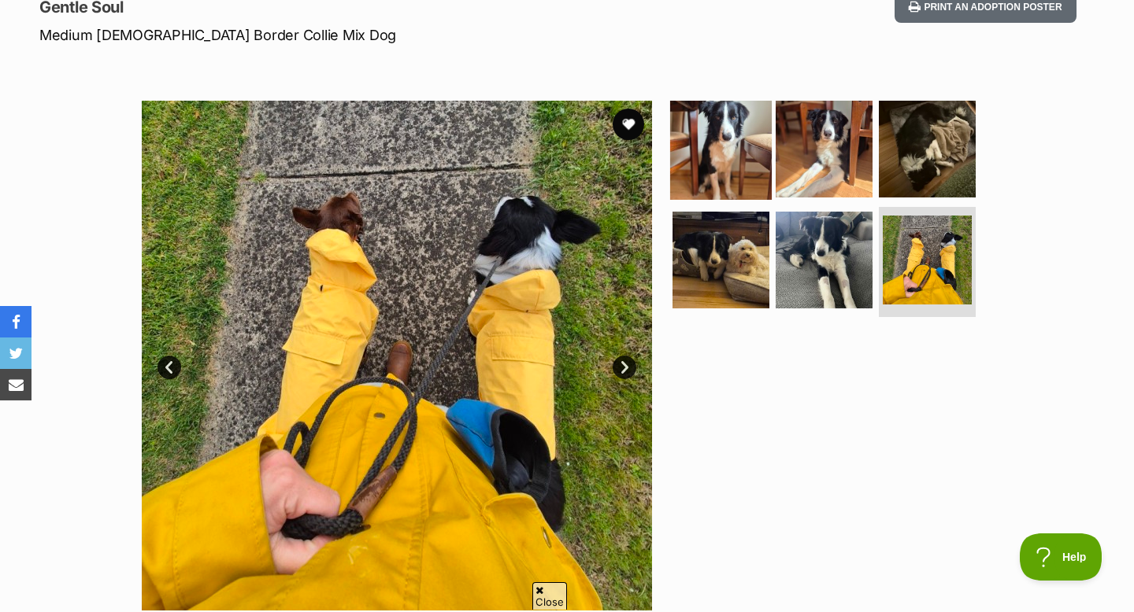
click at [753, 147] on img at bounding box center [721, 149] width 102 height 102
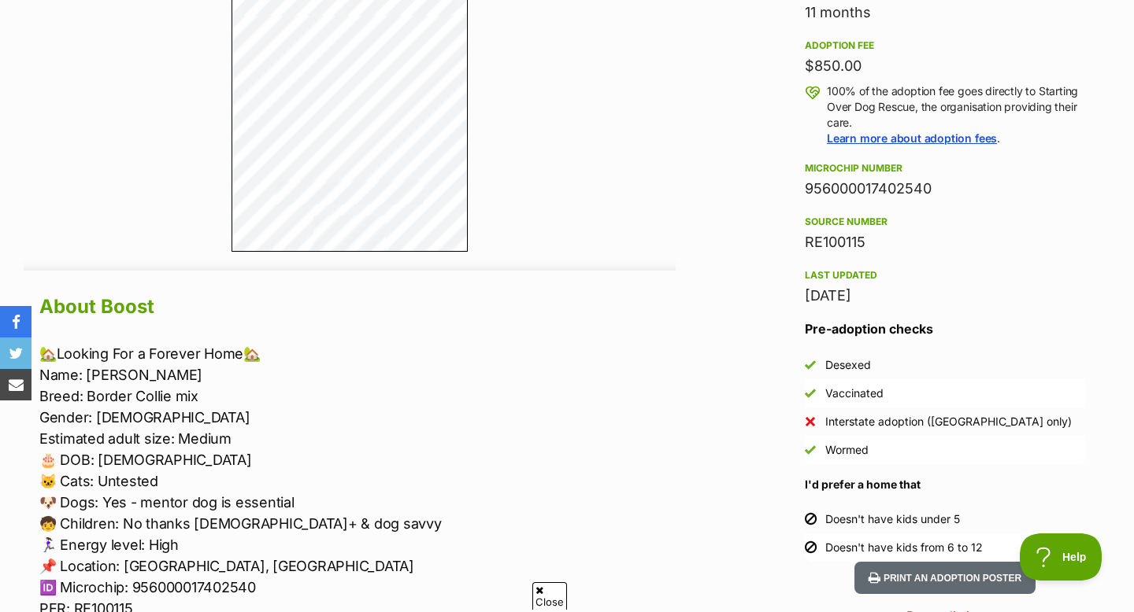
scroll to position [1124, 0]
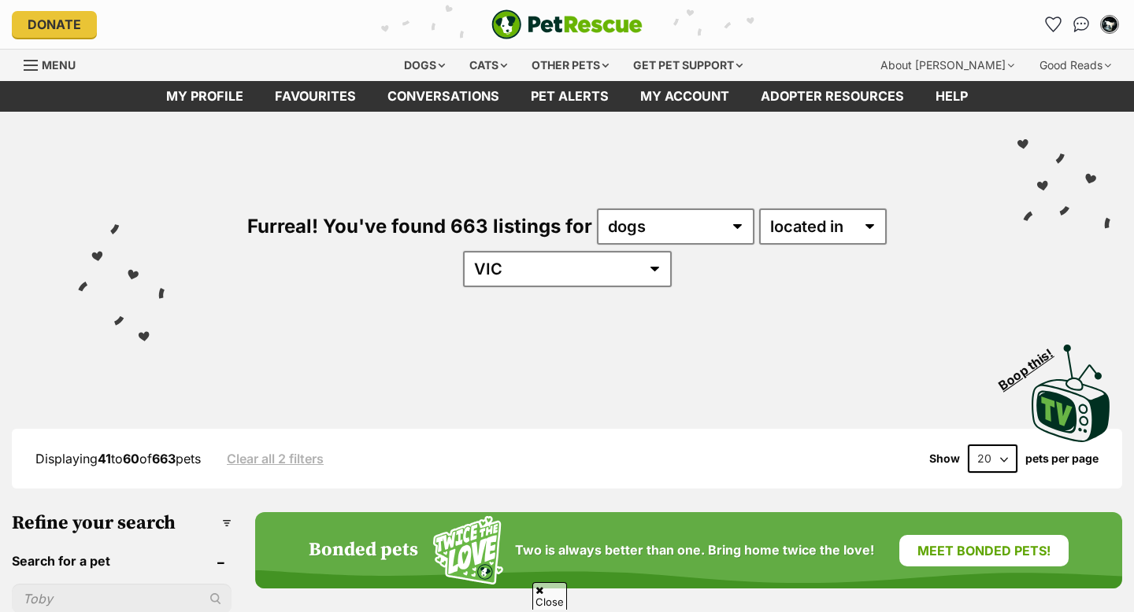
scroll to position [703, 0]
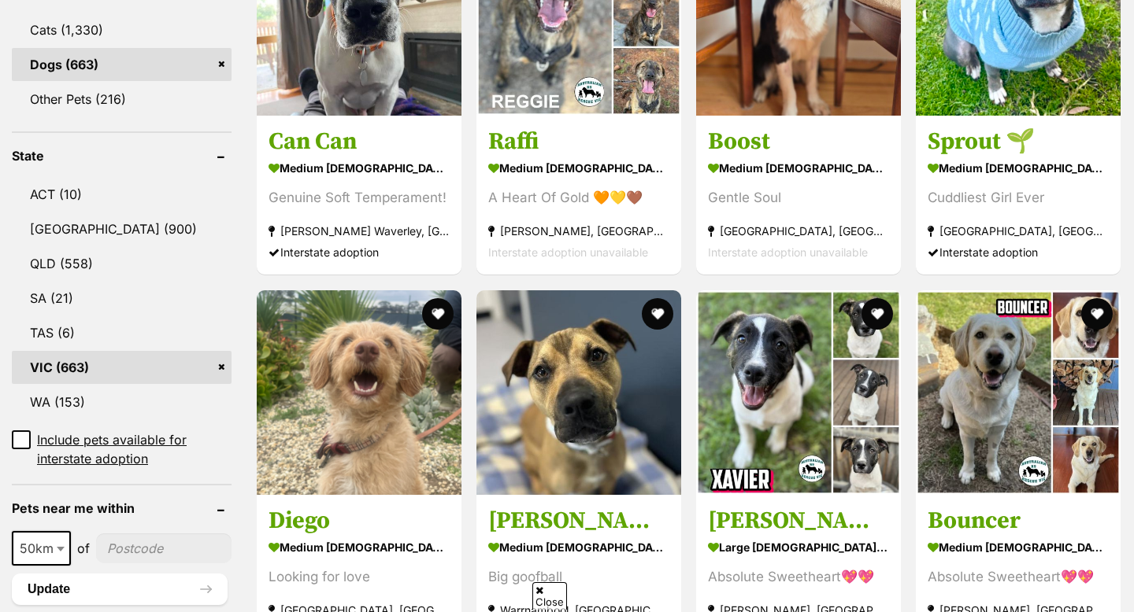
click at [414, 346] on img at bounding box center [359, 392] width 205 height 205
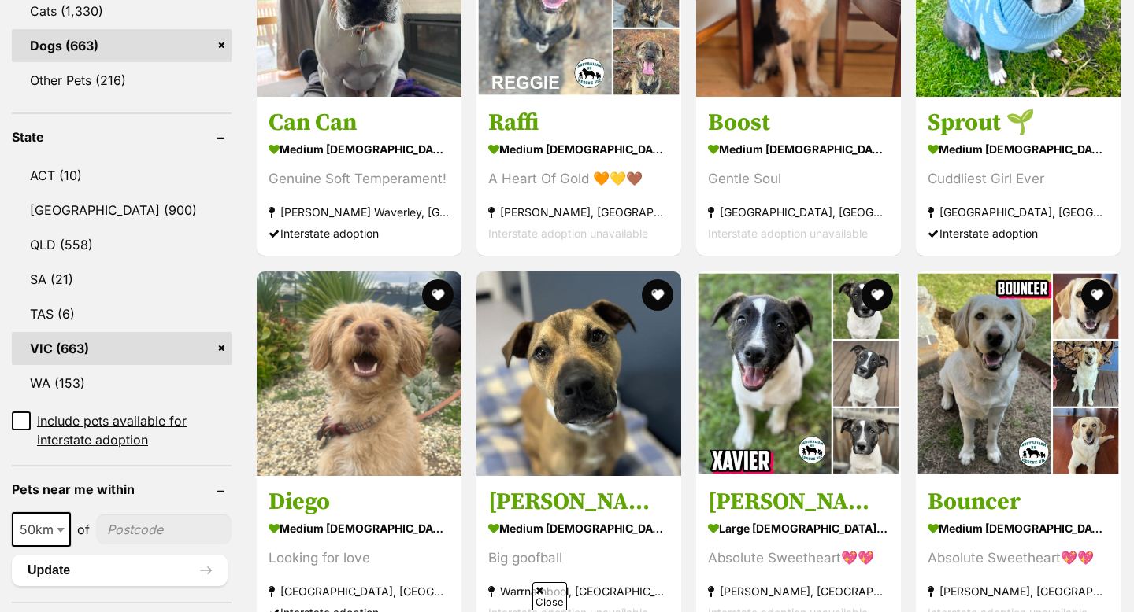
scroll to position [0, 0]
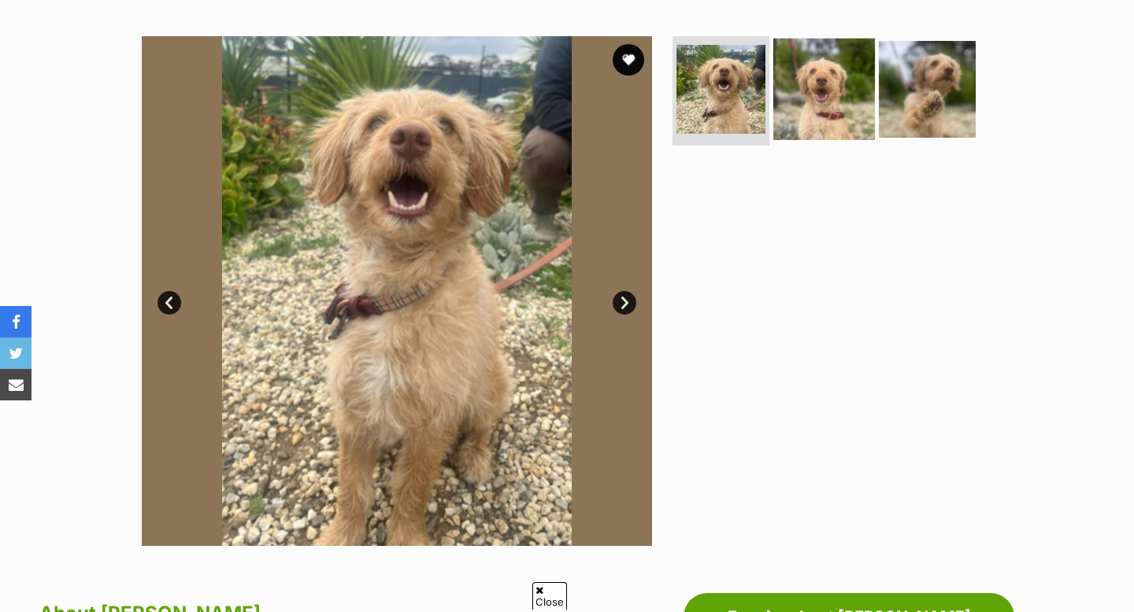
click at [834, 63] on img at bounding box center [824, 89] width 102 height 102
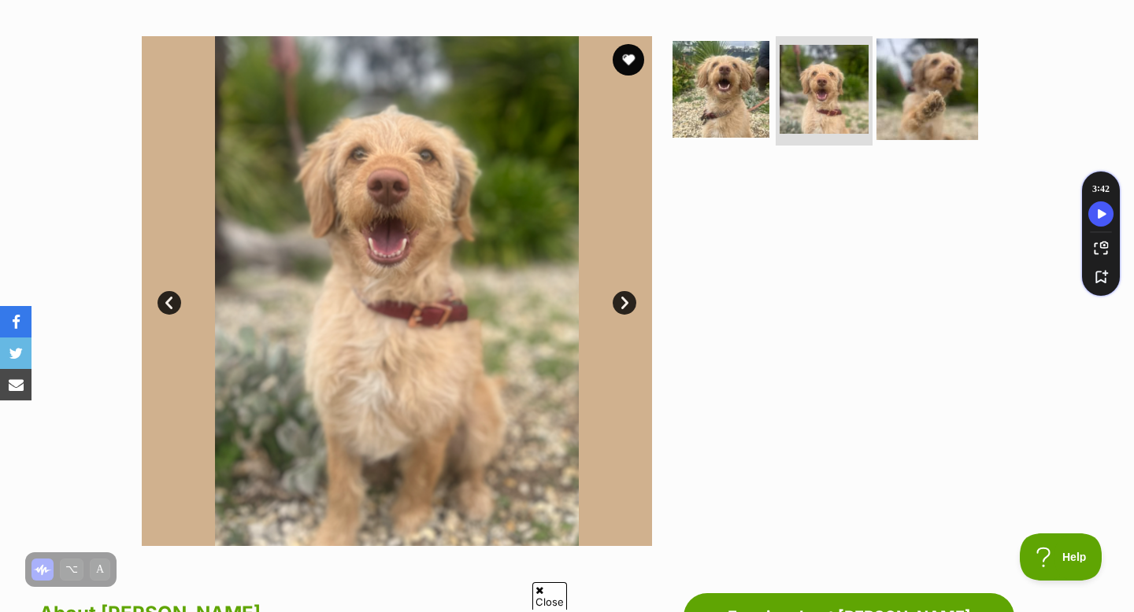
click at [931, 92] on img at bounding box center [927, 89] width 102 height 102
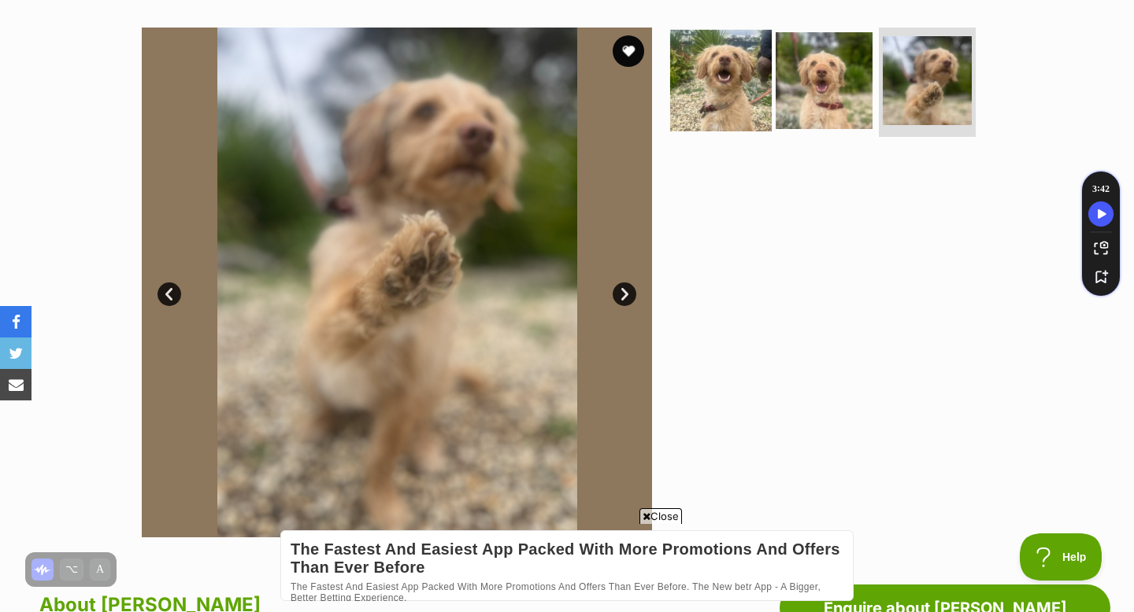
click at [705, 63] on img at bounding box center [721, 80] width 102 height 102
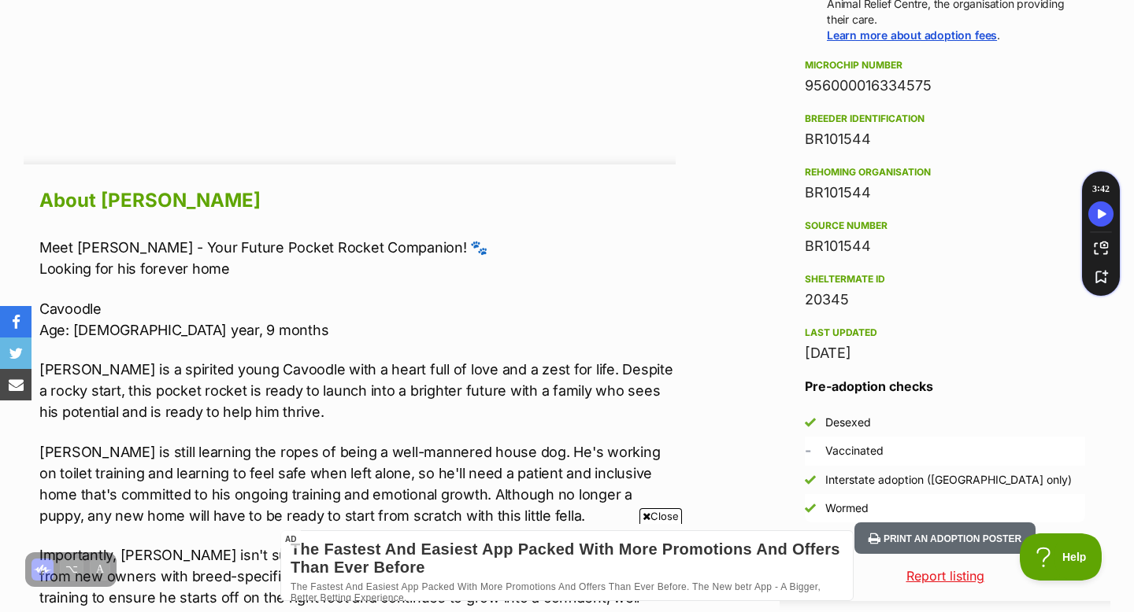
scroll to position [1219, 0]
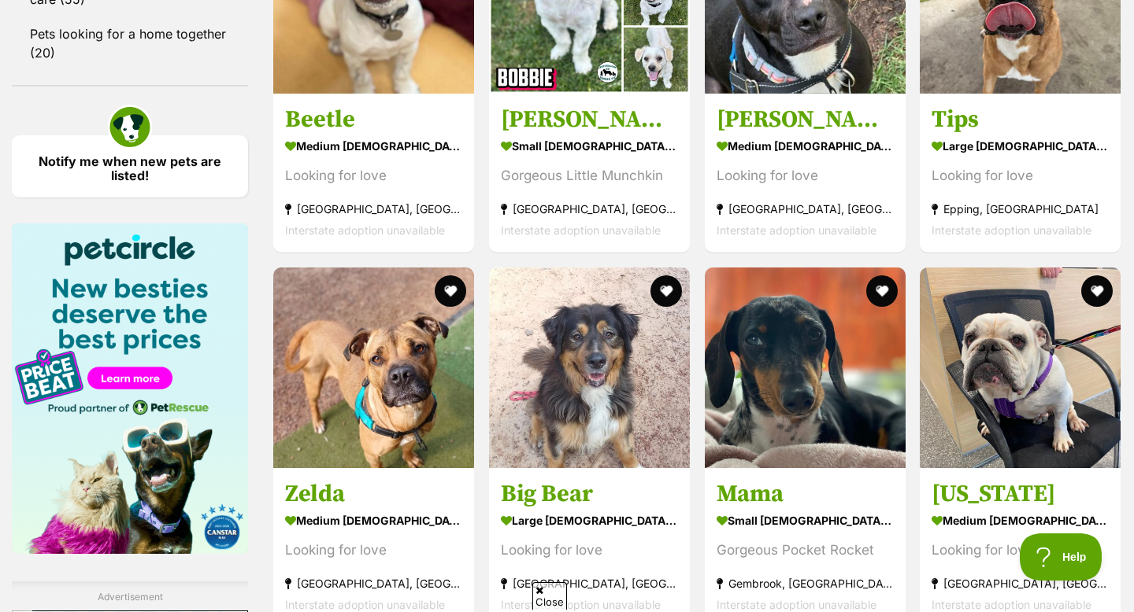
scroll to position [2214, 0]
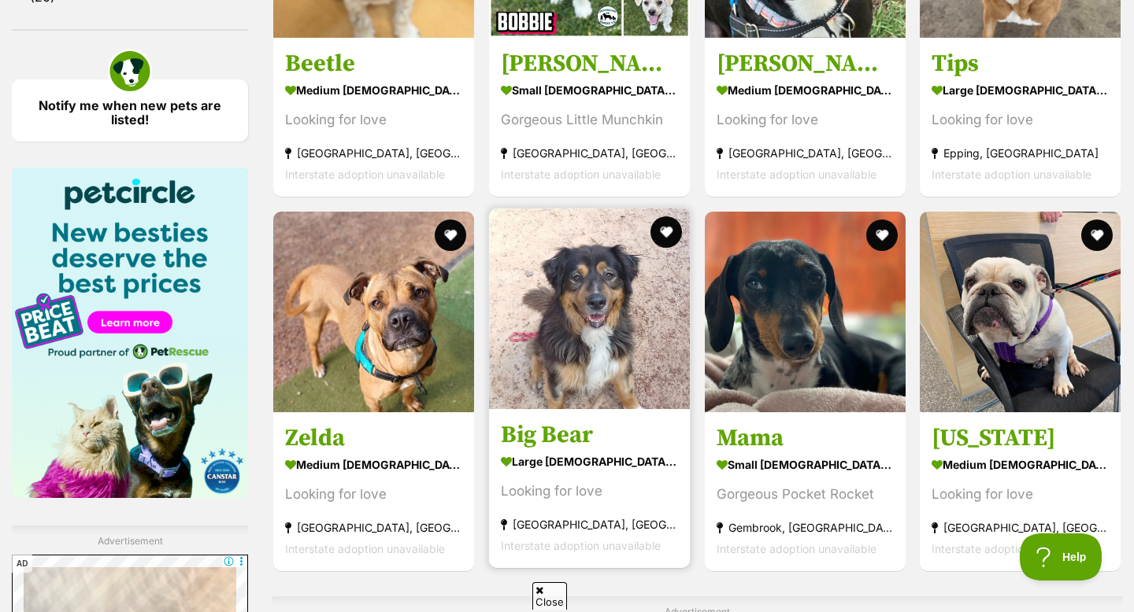
click at [629, 305] on img at bounding box center [589, 309] width 201 height 201
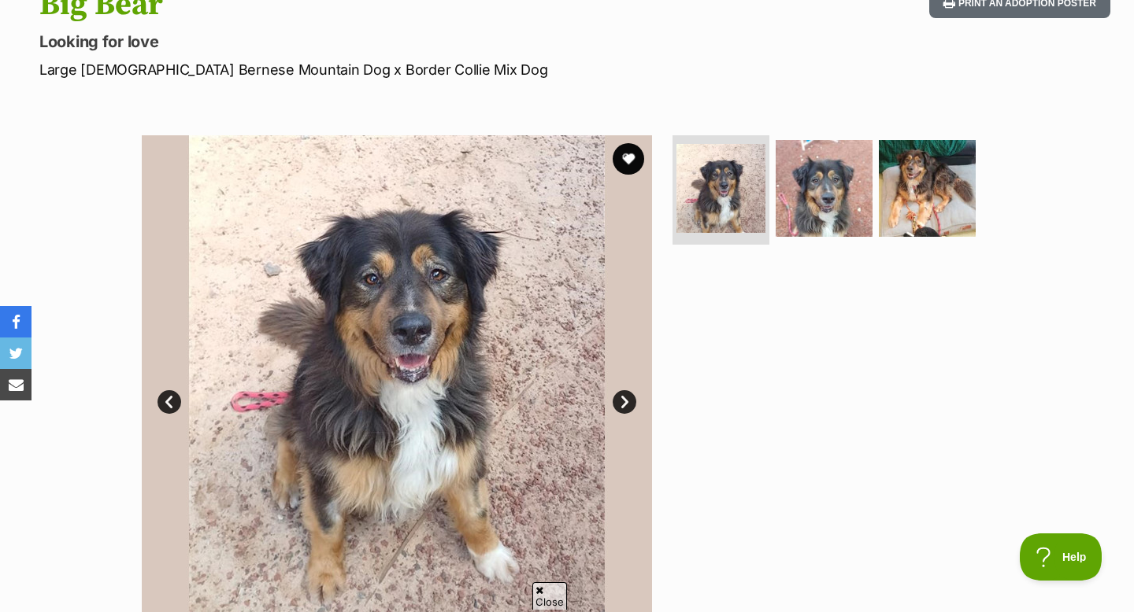
scroll to position [194, 0]
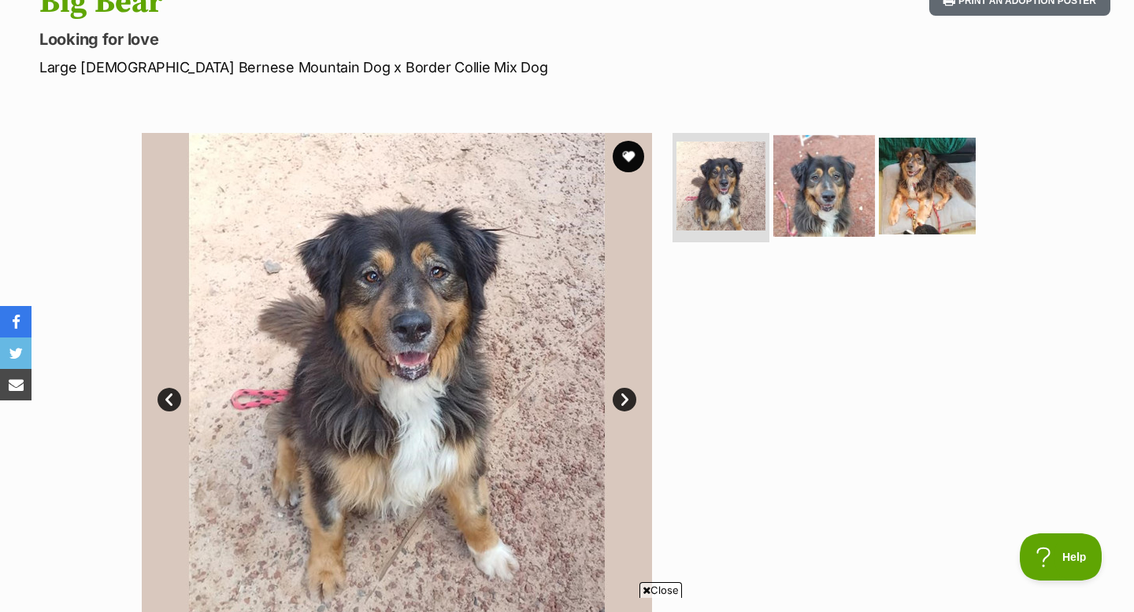
click at [809, 194] on img at bounding box center [824, 186] width 102 height 102
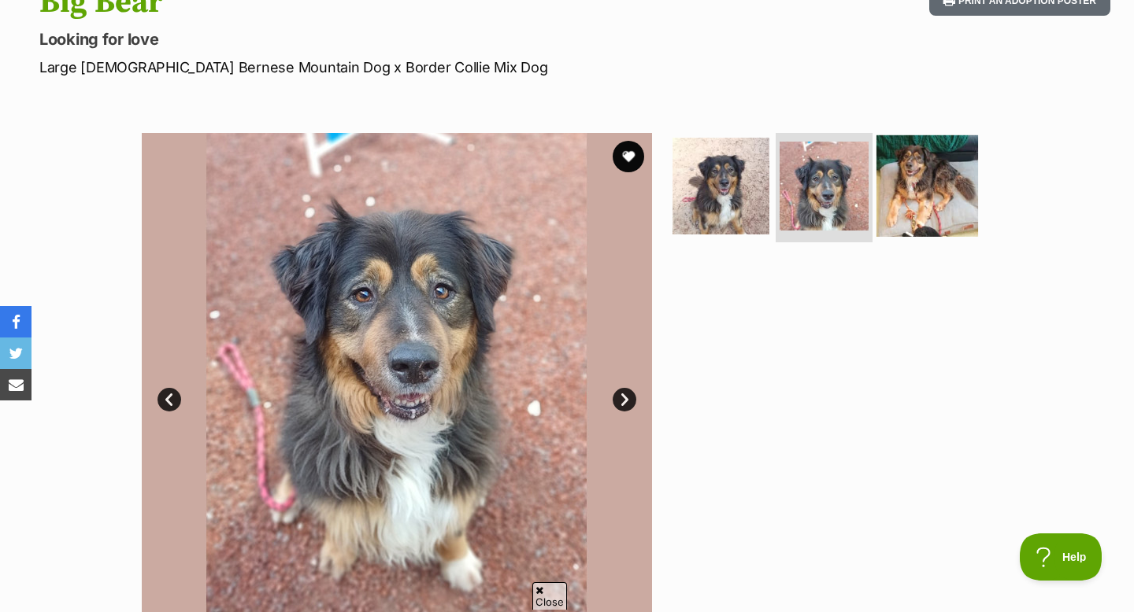
click at [913, 176] on img at bounding box center [927, 186] width 102 height 102
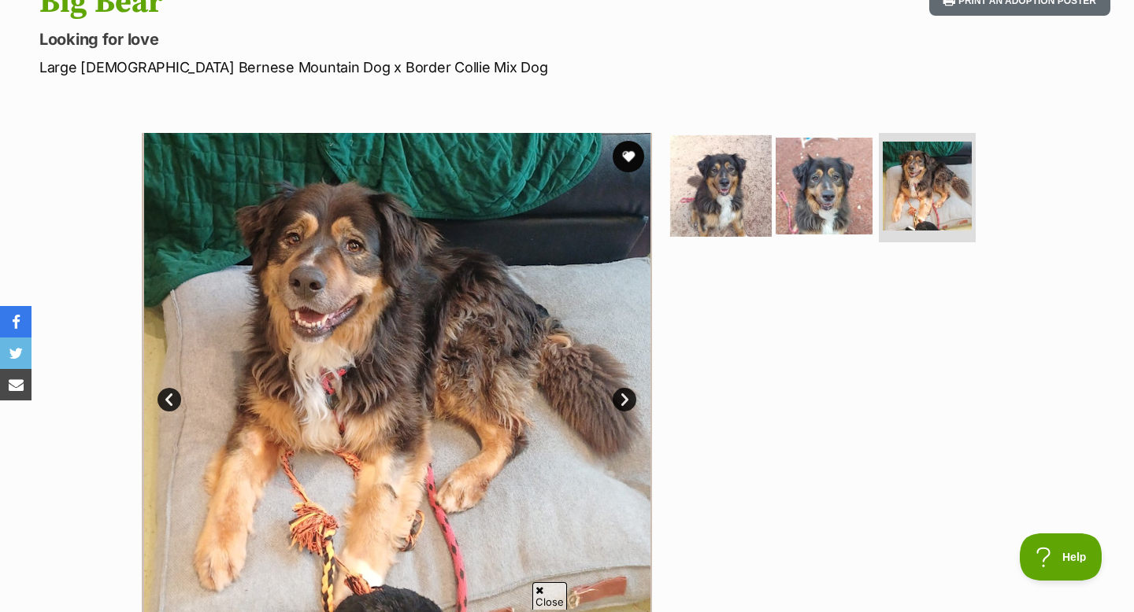
scroll to position [0, 0]
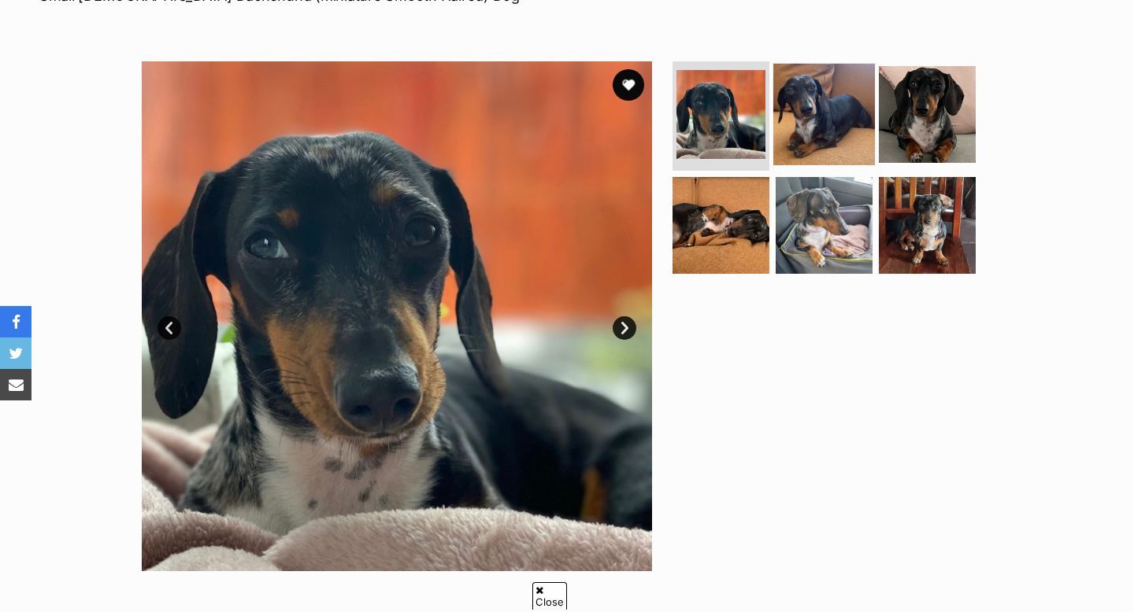
click at [822, 126] on img at bounding box center [824, 114] width 102 height 102
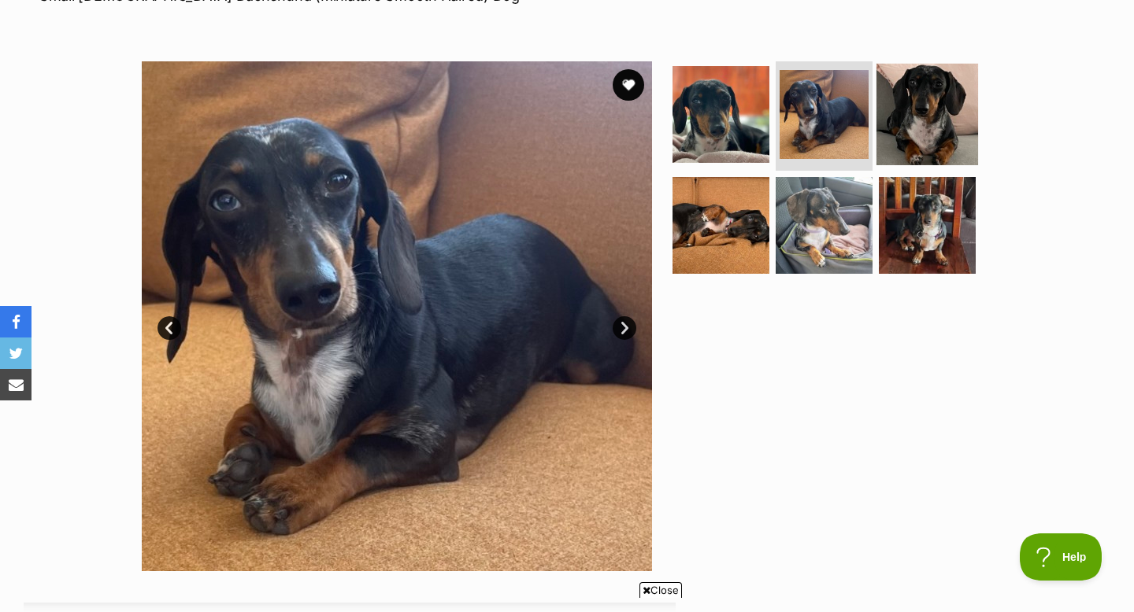
click at [897, 126] on img at bounding box center [927, 114] width 102 height 102
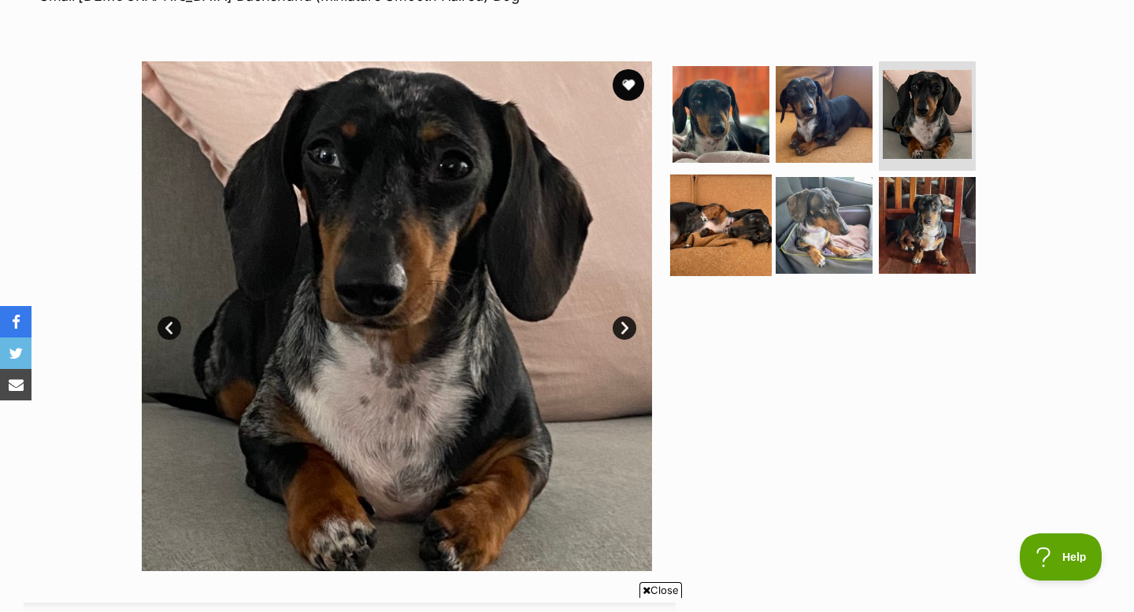
click at [703, 244] on img at bounding box center [721, 226] width 102 height 102
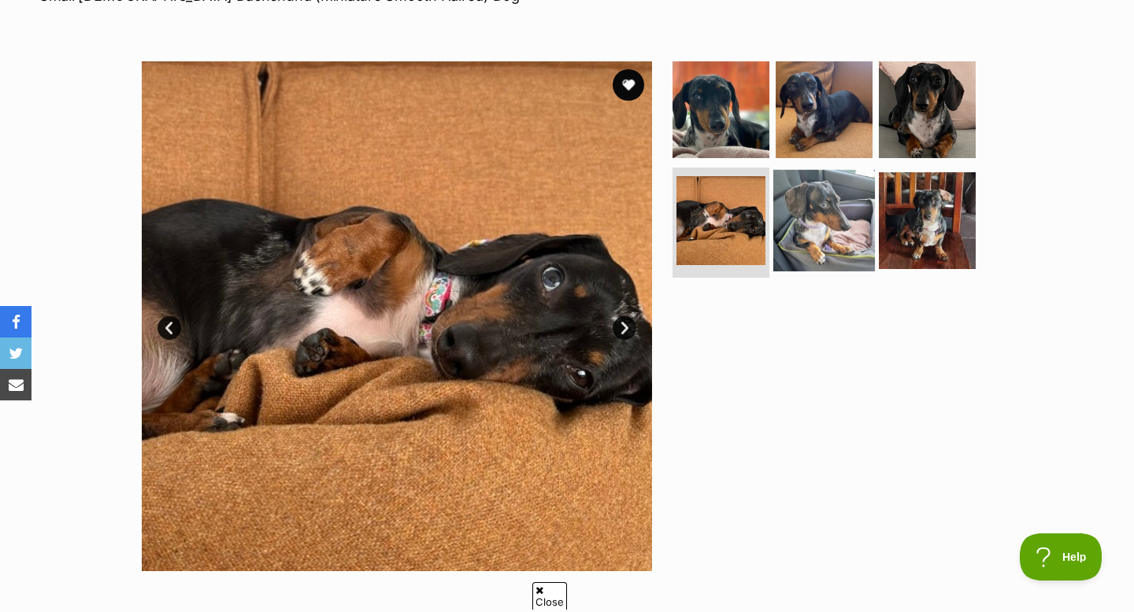
click at [796, 252] on img at bounding box center [824, 221] width 102 height 102
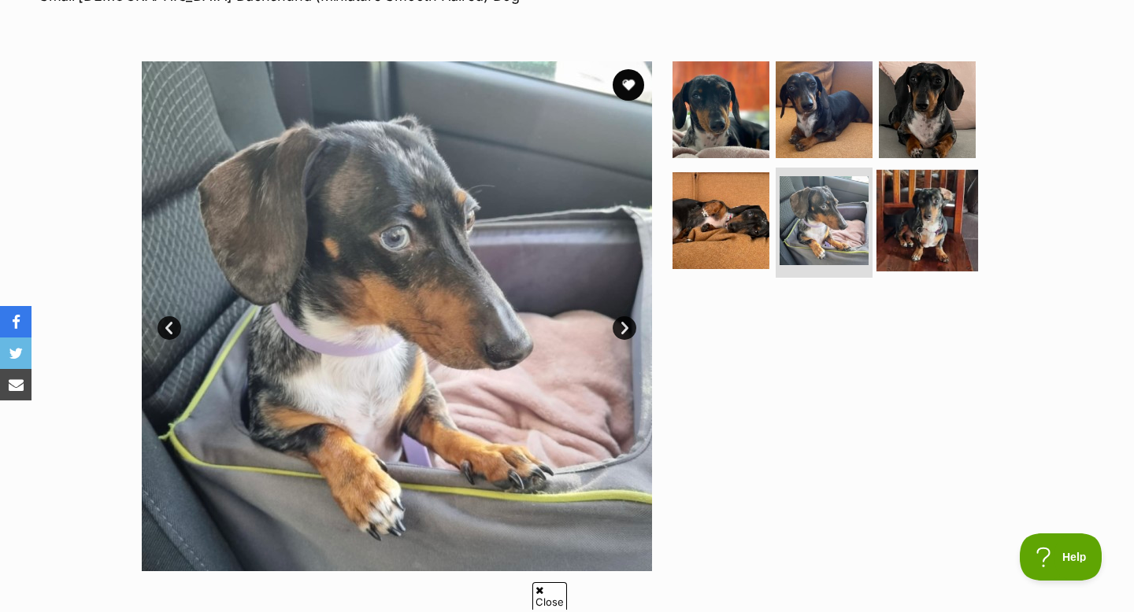
click at [922, 229] on img at bounding box center [927, 221] width 102 height 102
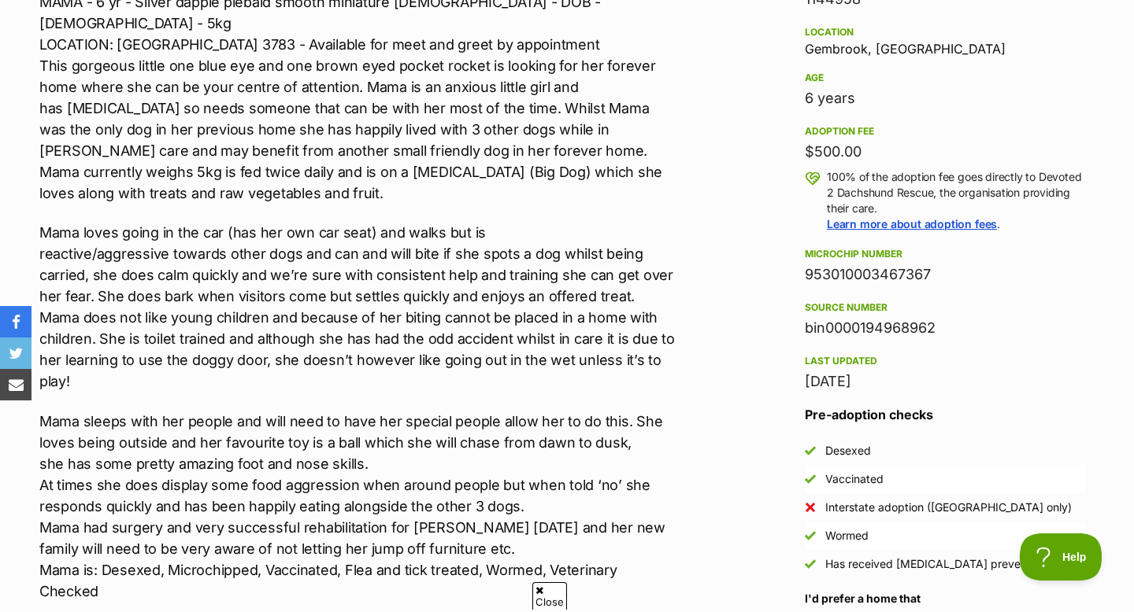
scroll to position [1030, 0]
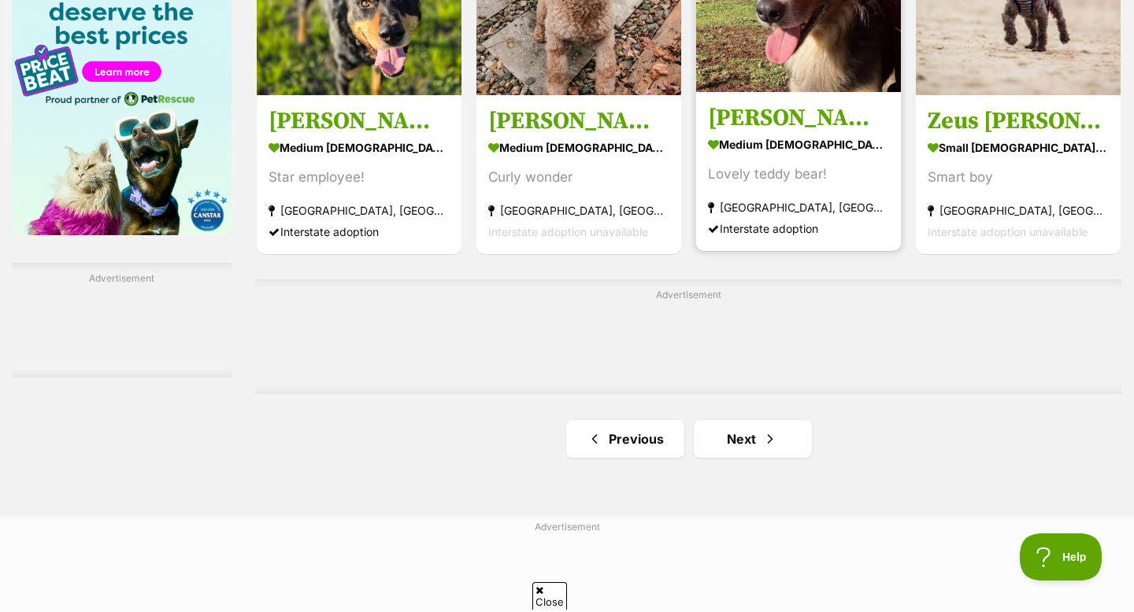
scroll to position [2304, 0]
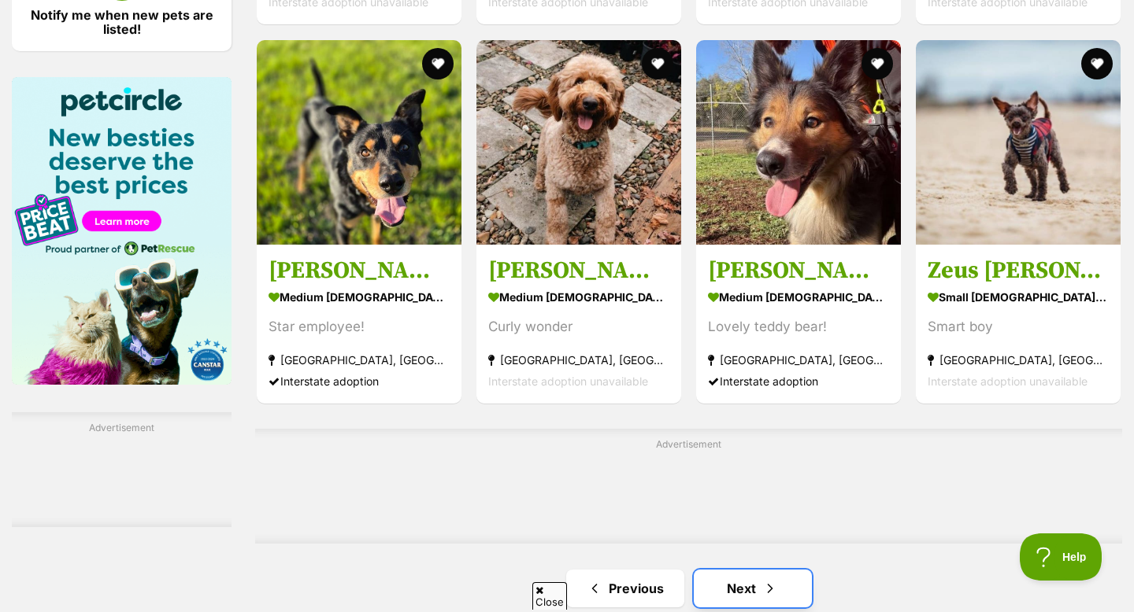
click at [746, 570] on link "Next" at bounding box center [753, 589] width 118 height 38
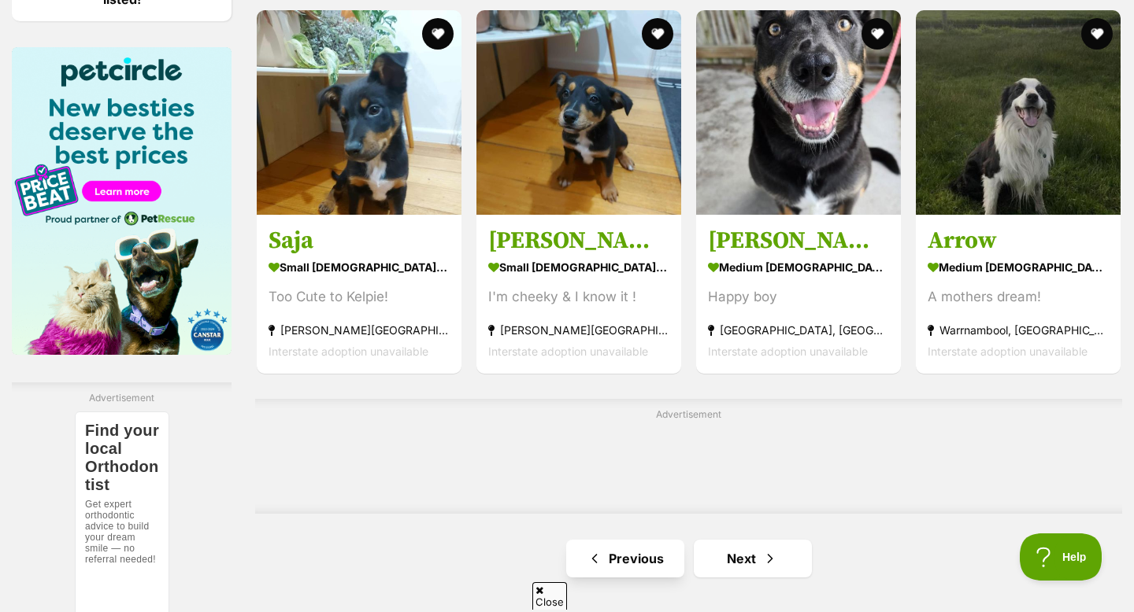
scroll to position [2326, 0]
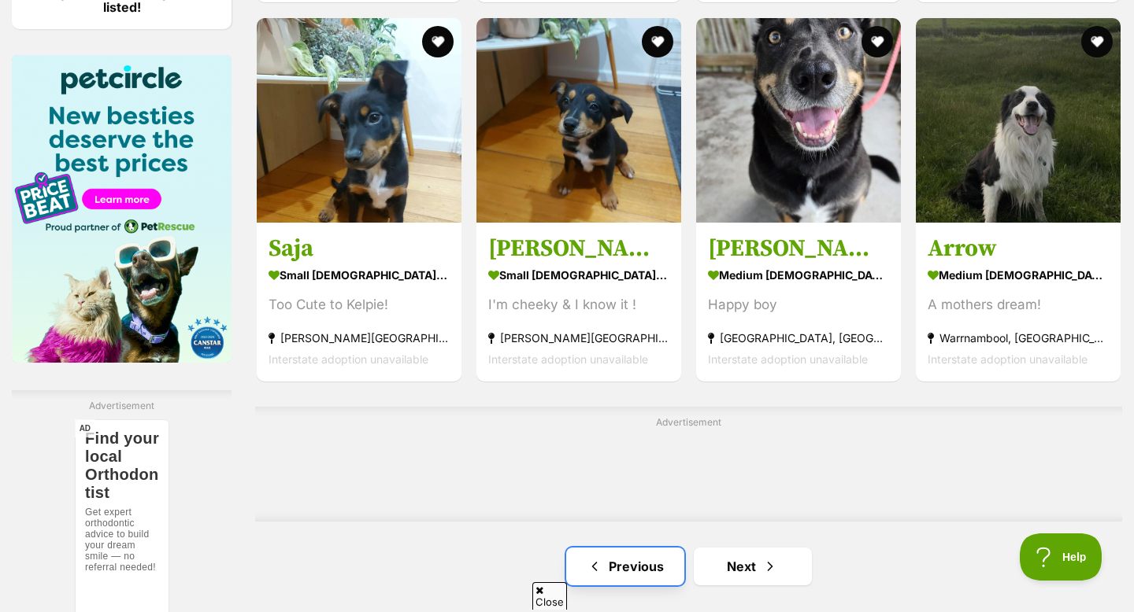
click at [646, 548] on link "Previous" at bounding box center [625, 567] width 118 height 38
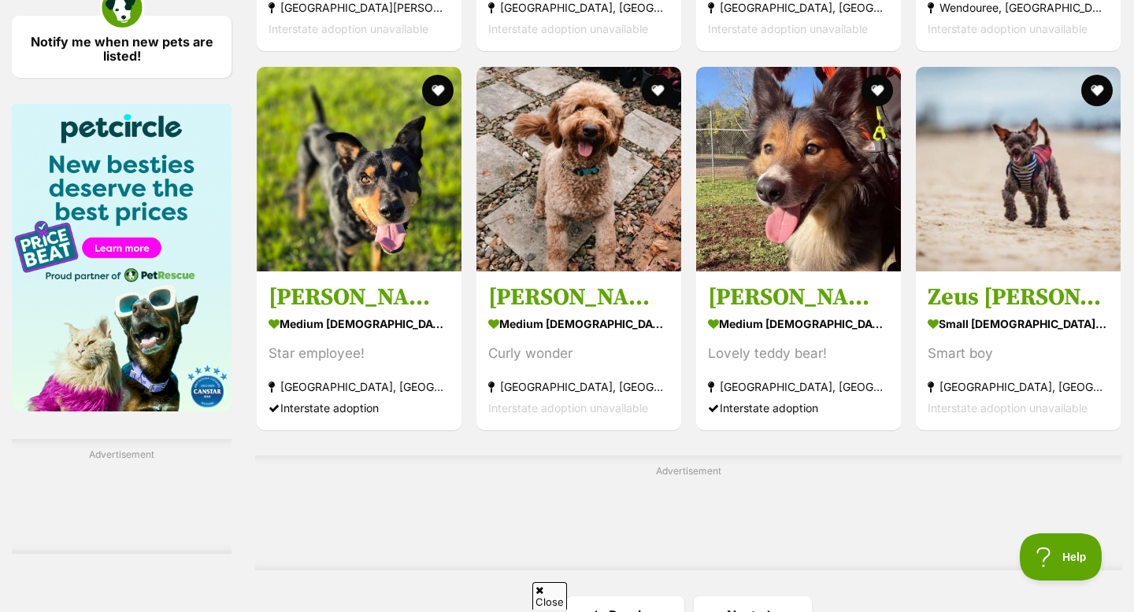
scroll to position [2278, 0]
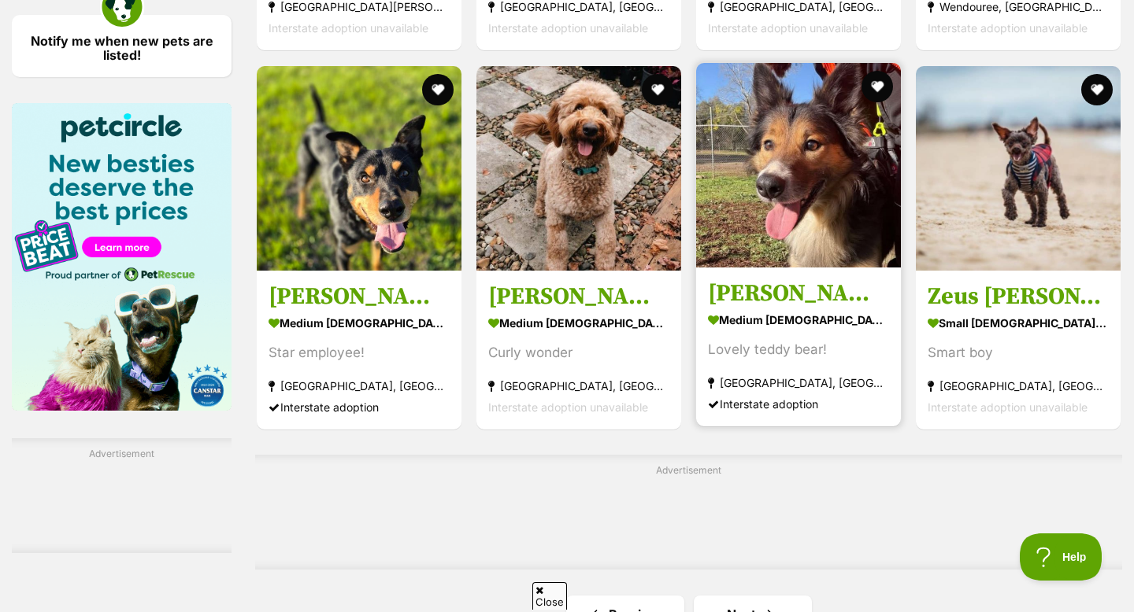
click at [877, 157] on img at bounding box center [798, 165] width 205 height 205
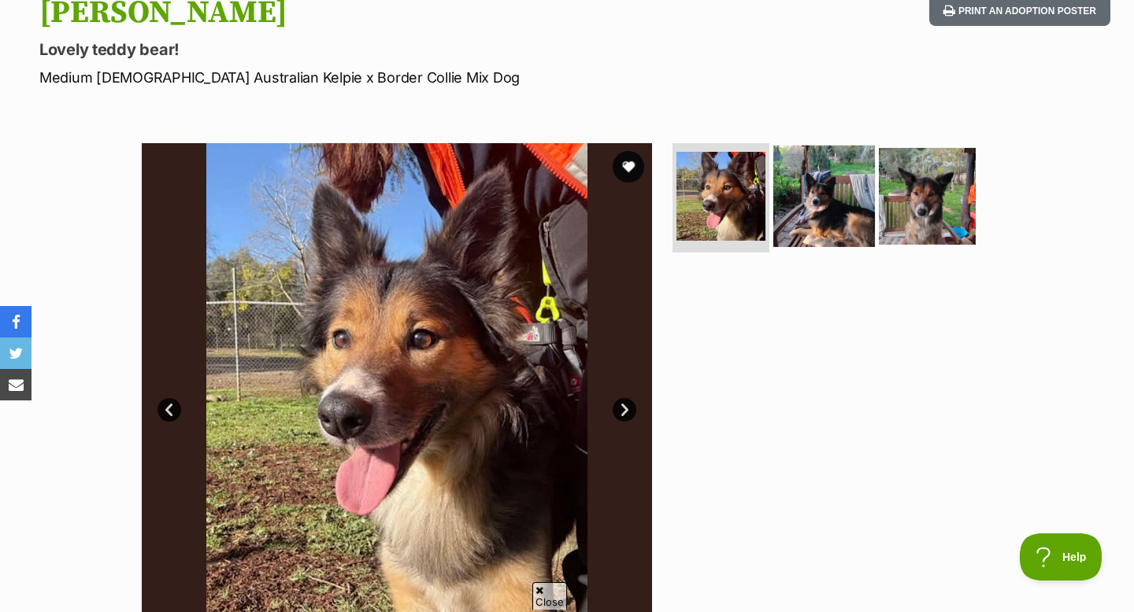
click at [818, 192] on img at bounding box center [824, 196] width 102 height 102
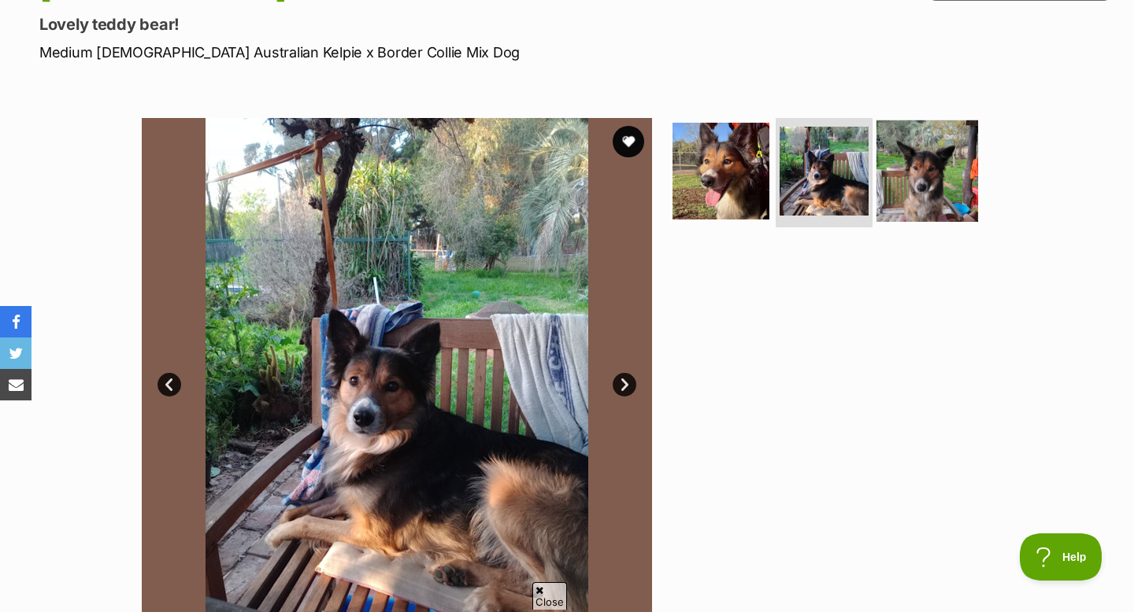
click at [938, 164] on img at bounding box center [927, 171] width 102 height 102
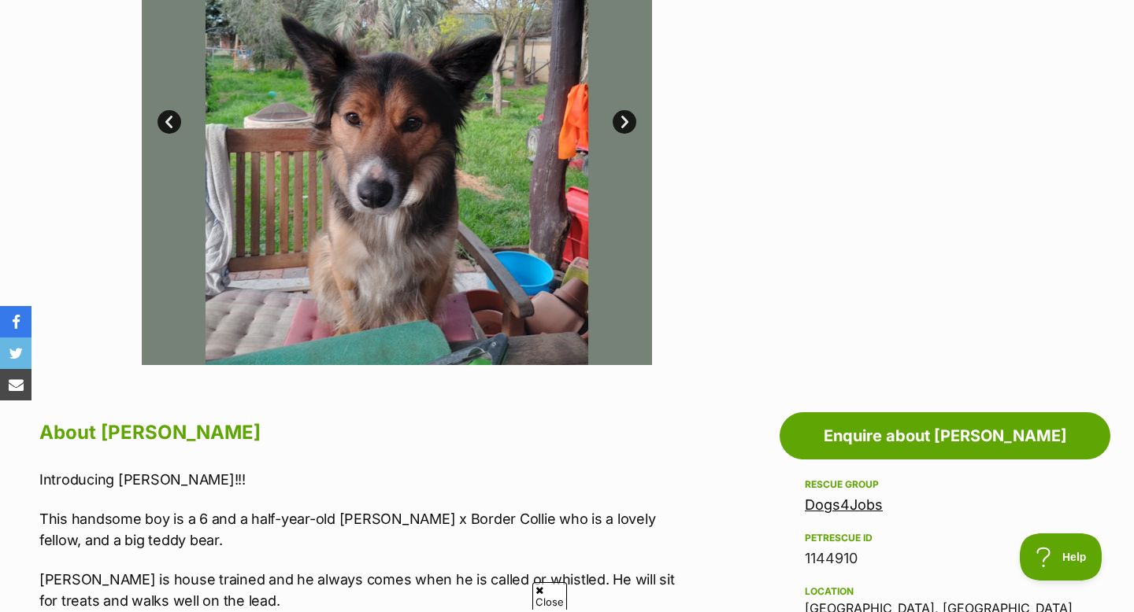
scroll to position [470, 0]
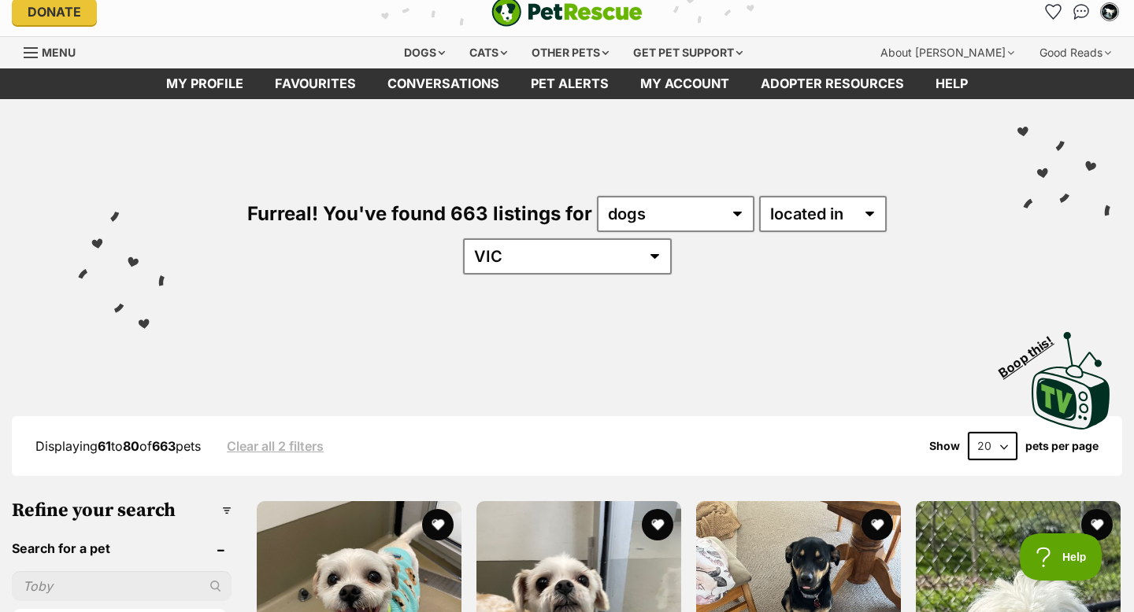
click at [80, 572] on input "text" at bounding box center [122, 587] width 220 height 30
type input "e"
type input "[PERSON_NAME]"
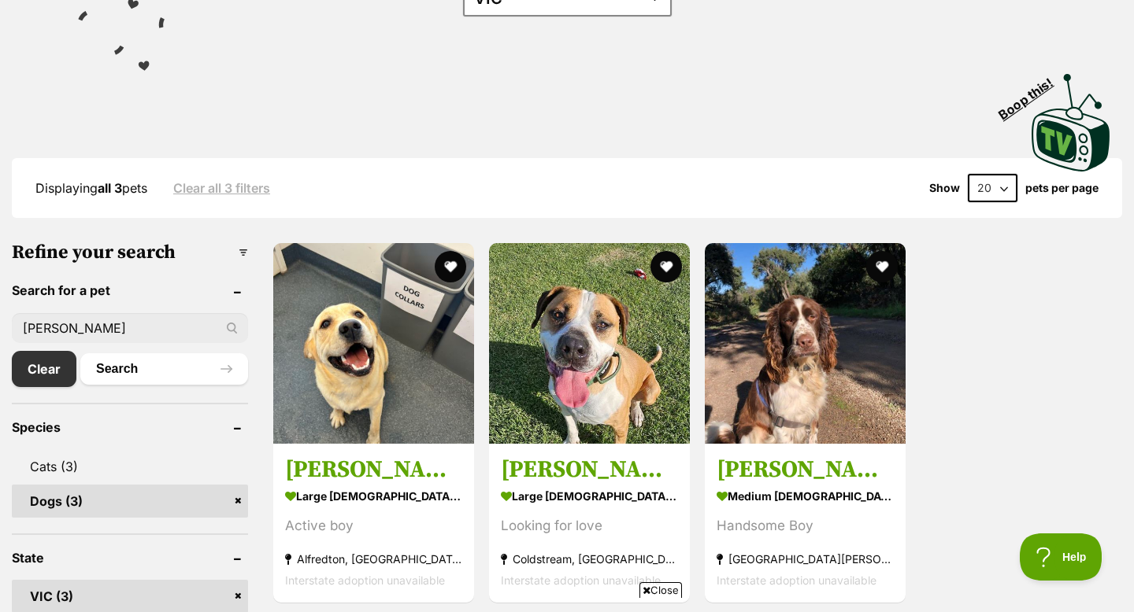
scroll to position [275, 0]
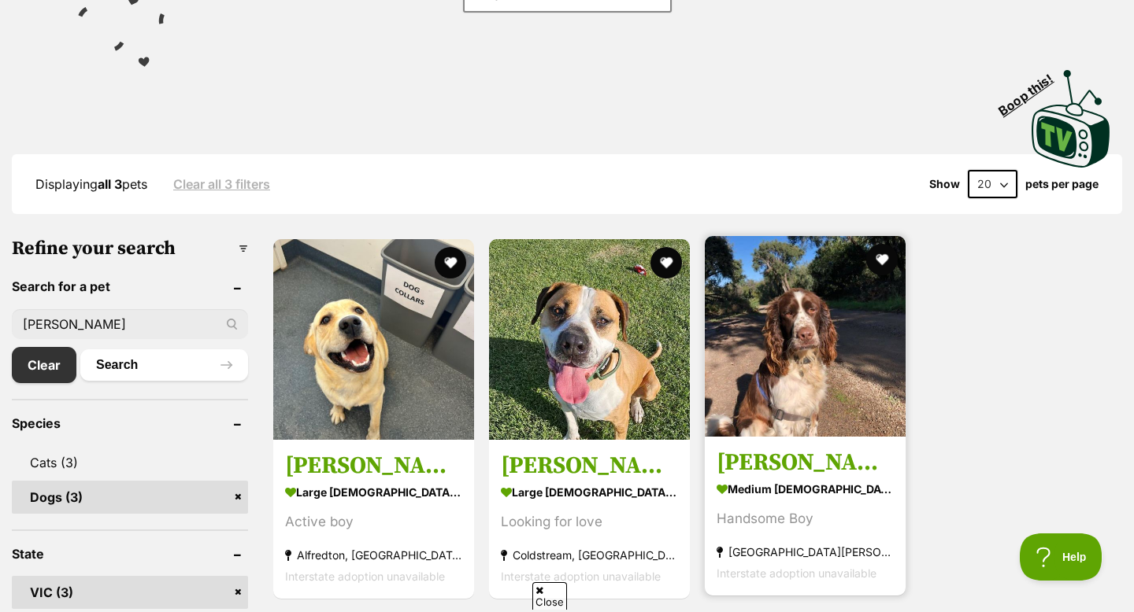
click at [731, 268] on img at bounding box center [805, 336] width 201 height 201
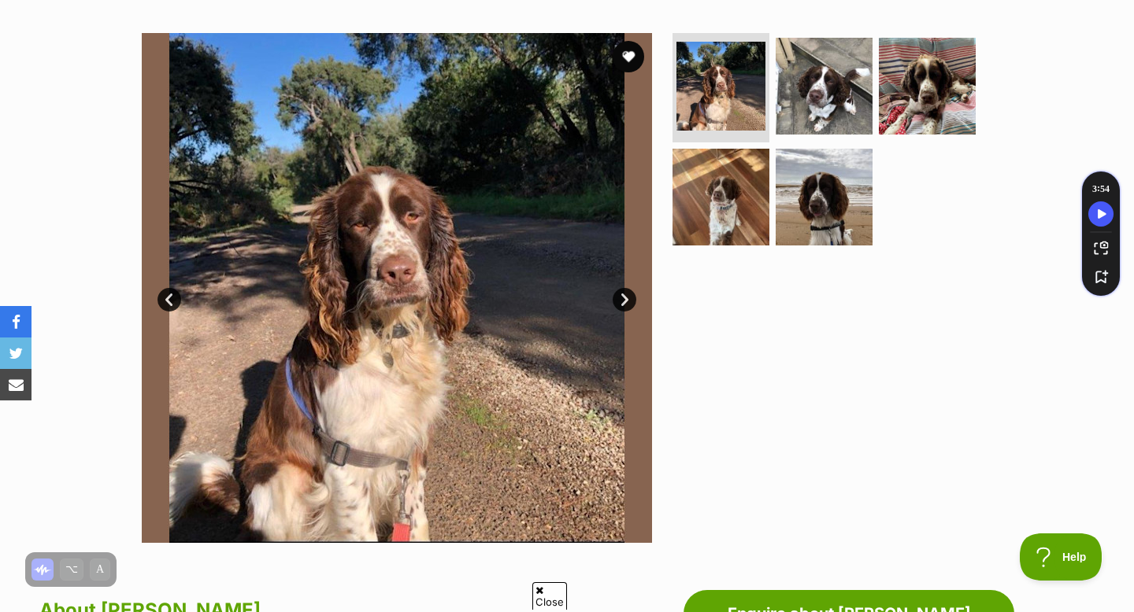
scroll to position [272, 0]
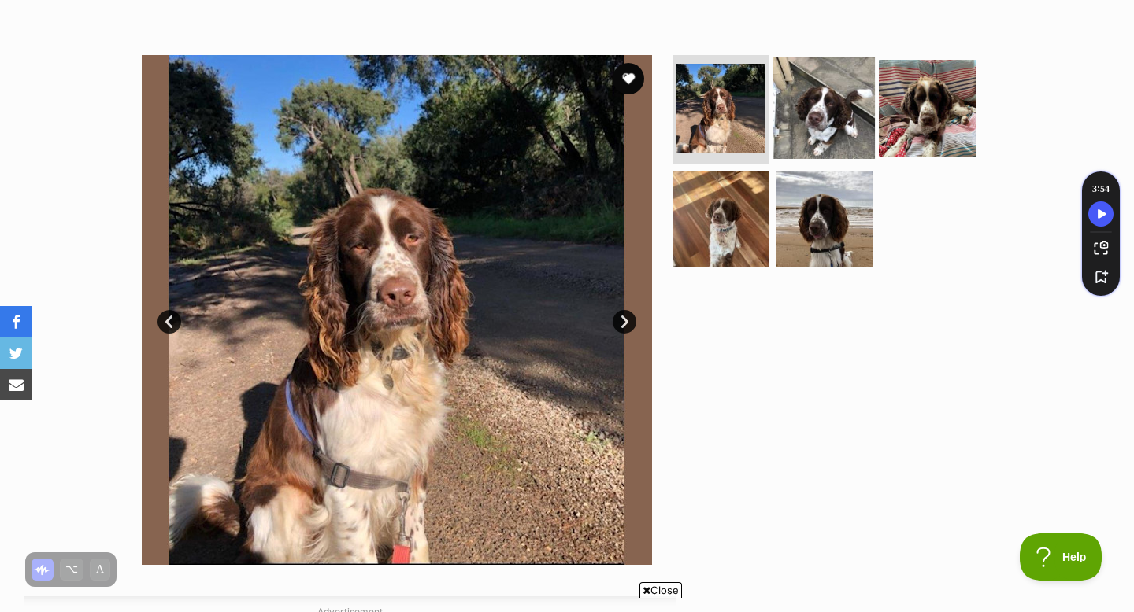
click at [831, 120] on img at bounding box center [824, 108] width 102 height 102
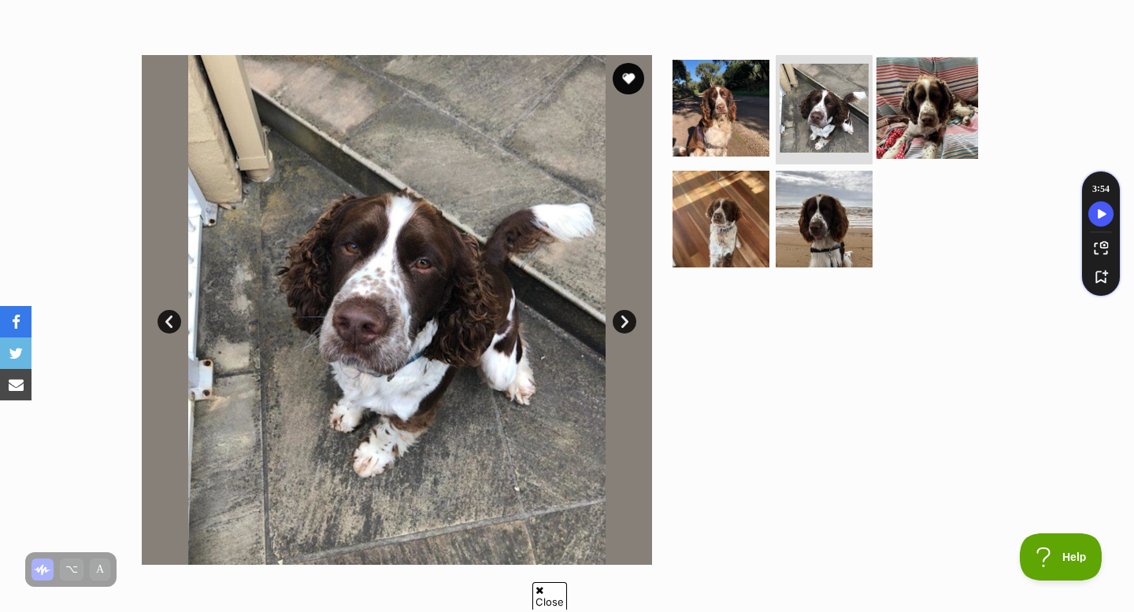
scroll to position [0, 0]
click at [893, 129] on img at bounding box center [927, 108] width 102 height 102
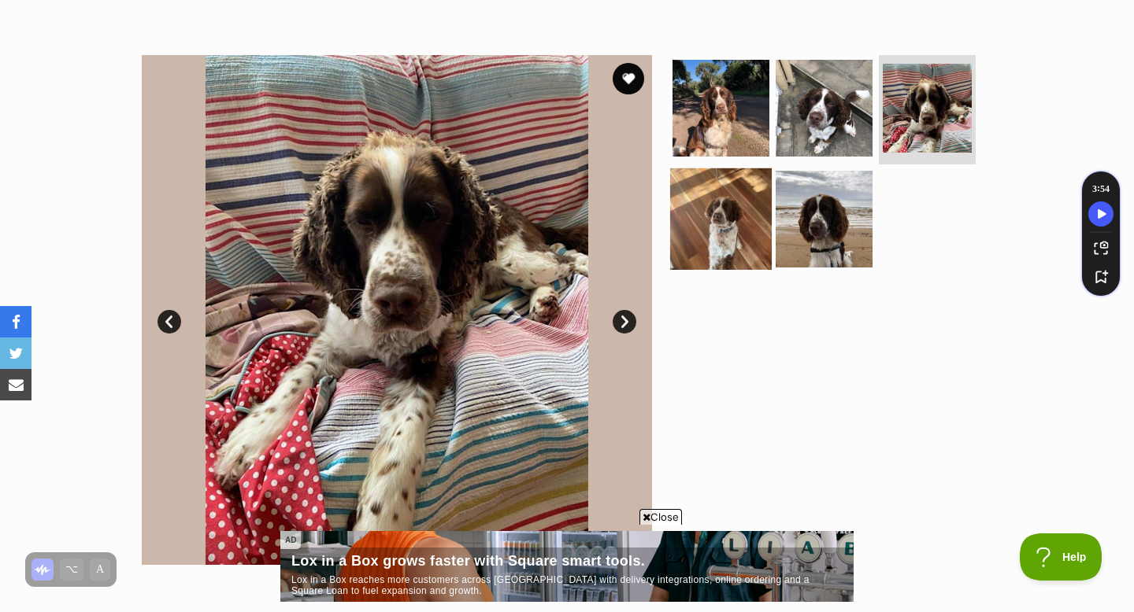
click at [706, 239] on img at bounding box center [721, 219] width 102 height 102
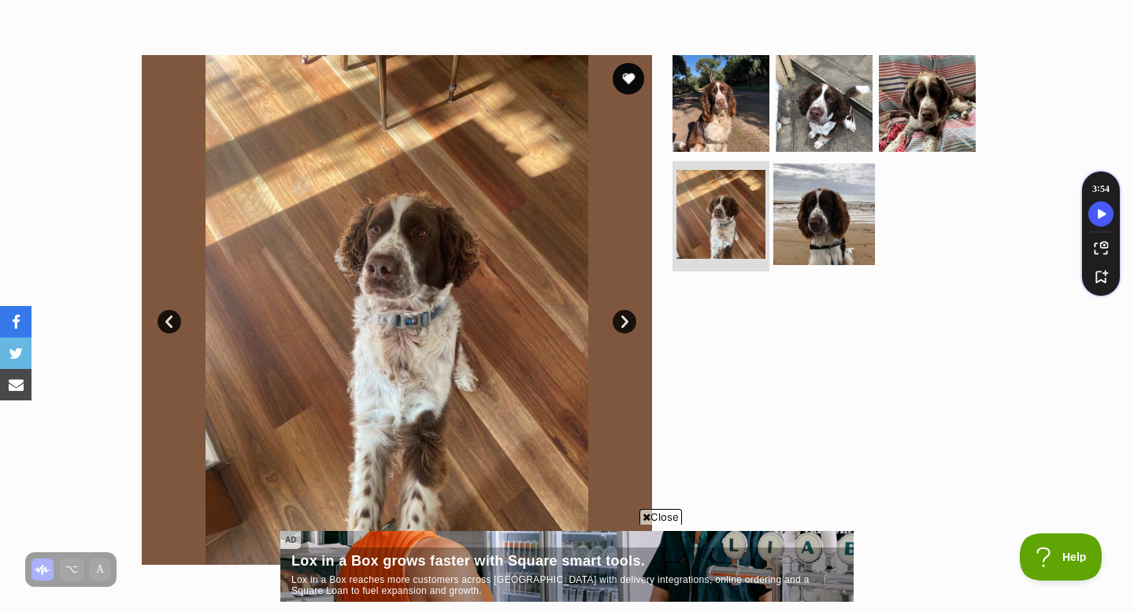
click at [795, 241] on img at bounding box center [824, 215] width 102 height 102
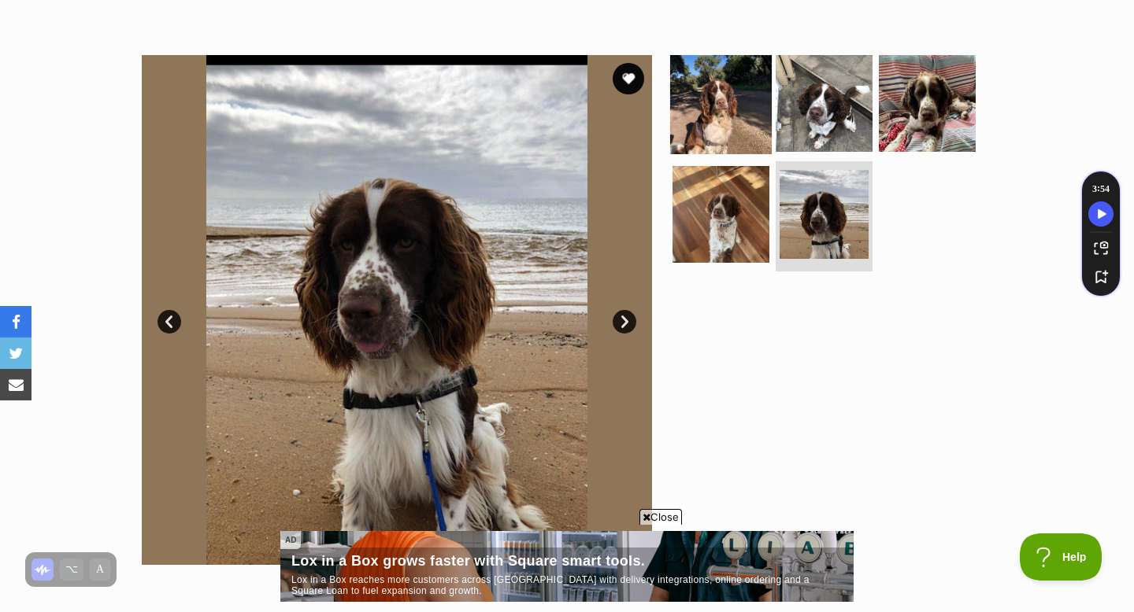
click at [731, 130] on img at bounding box center [721, 103] width 102 height 102
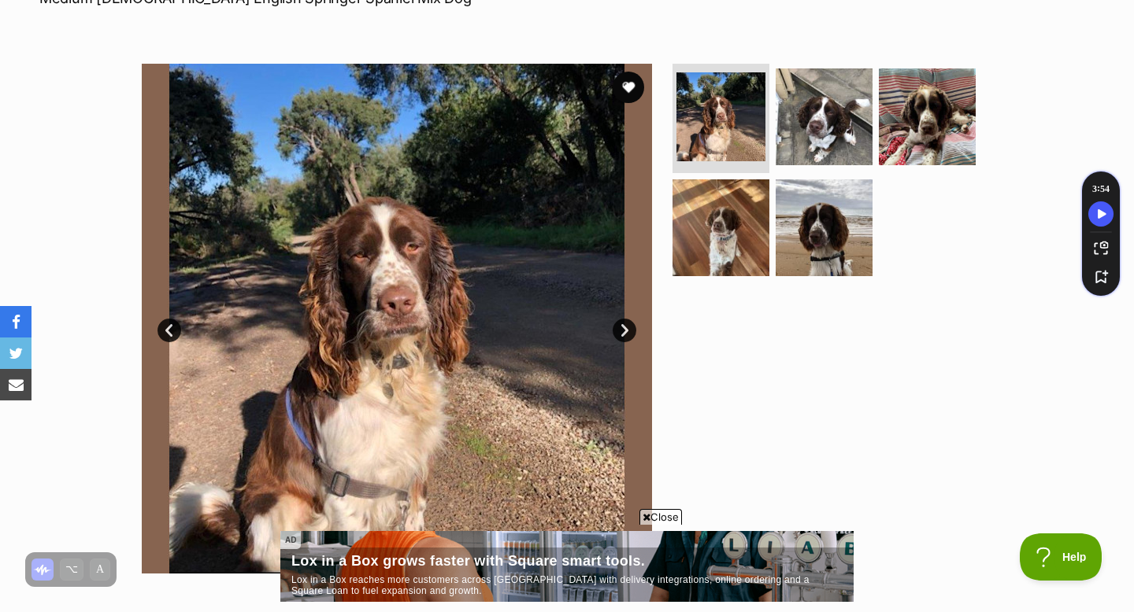
scroll to position [268, 0]
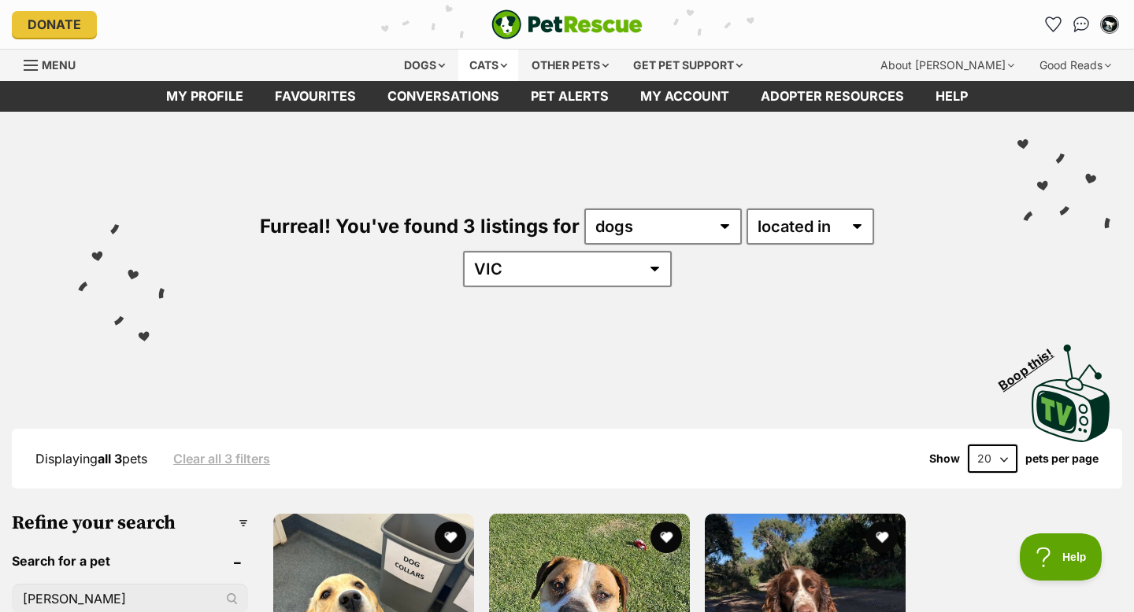
click at [506, 68] on div "Cats" at bounding box center [488, 65] width 60 height 31
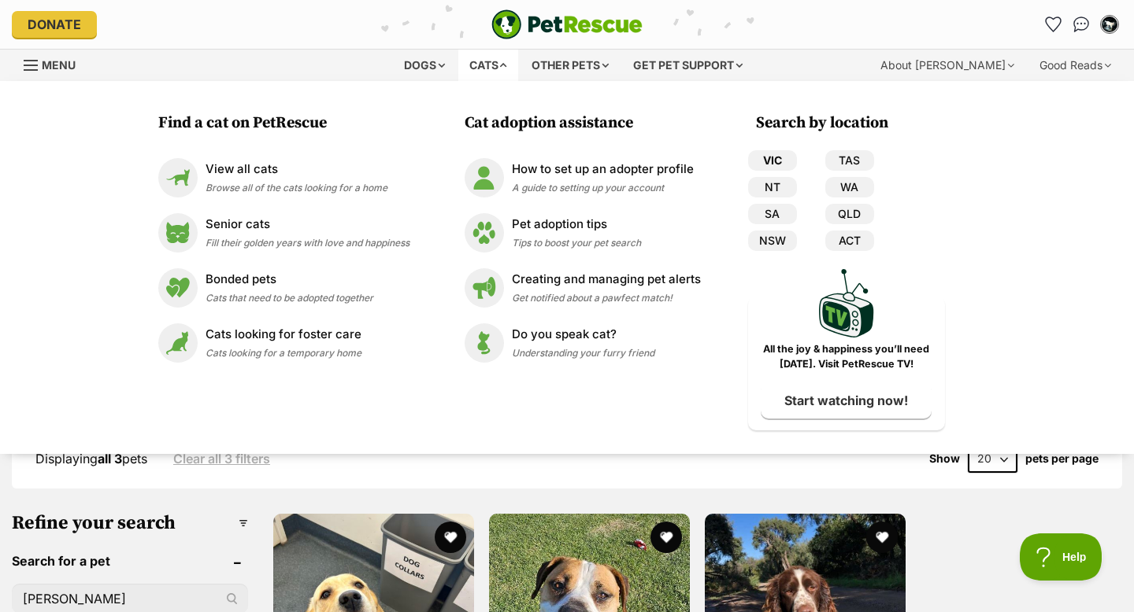
click at [775, 165] on link "VIC" at bounding box center [772, 160] width 49 height 20
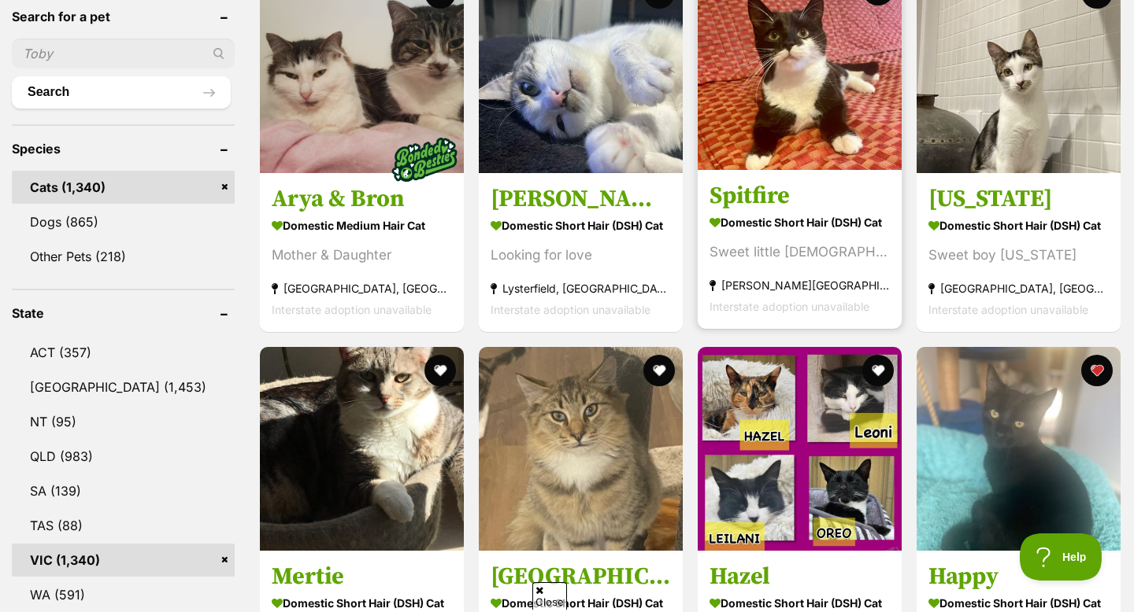
click at [797, 139] on img at bounding box center [799, 68] width 204 height 204
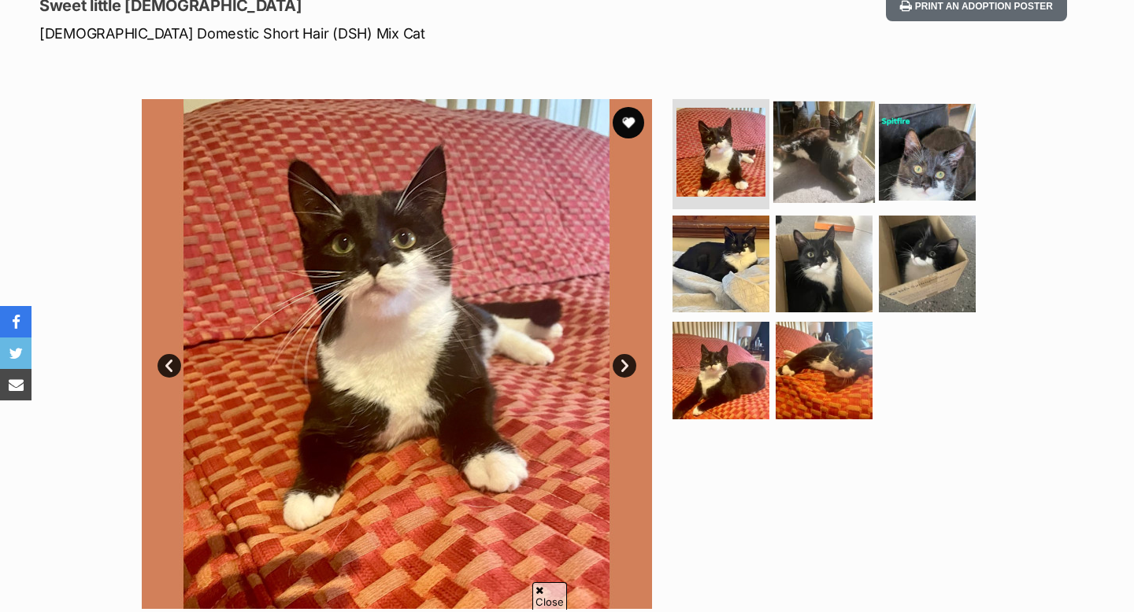
click at [838, 154] on img at bounding box center [824, 153] width 102 height 102
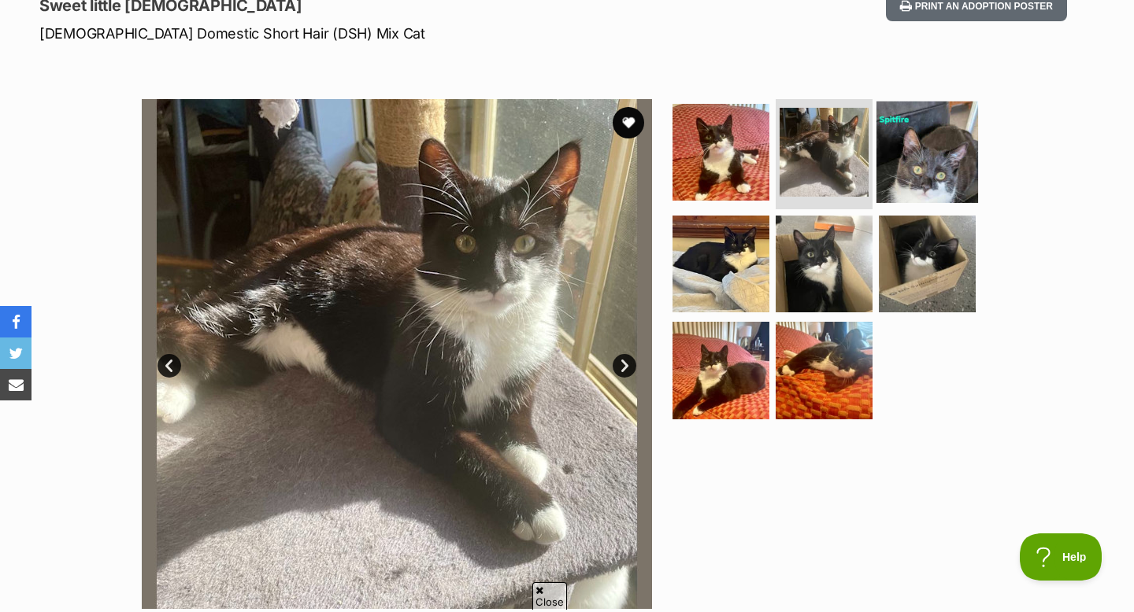
click at [922, 161] on img at bounding box center [927, 153] width 102 height 102
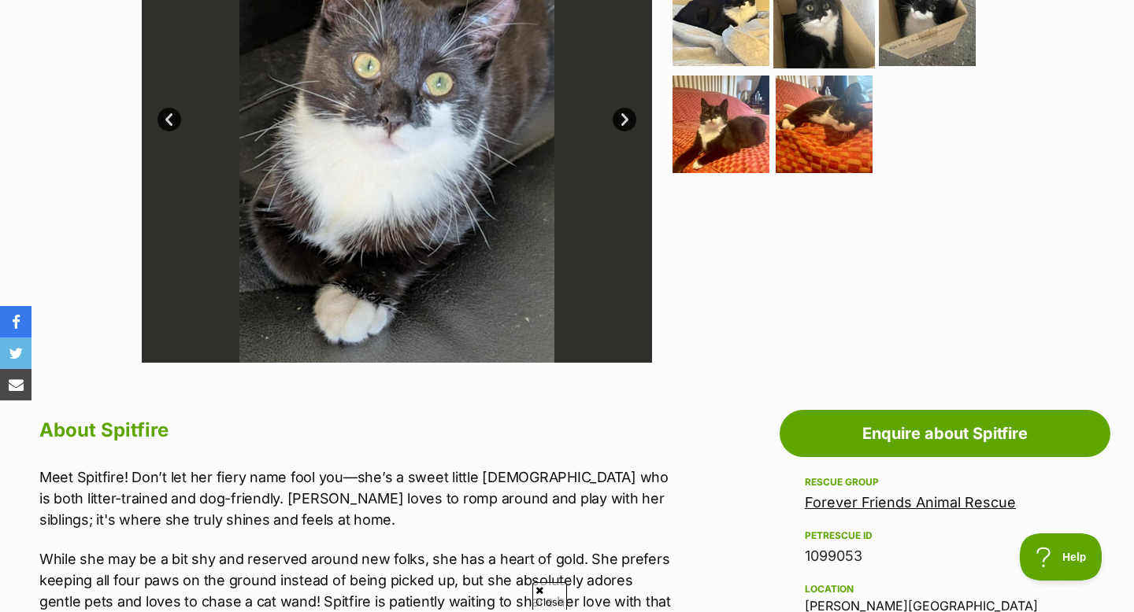
scroll to position [417, 0]
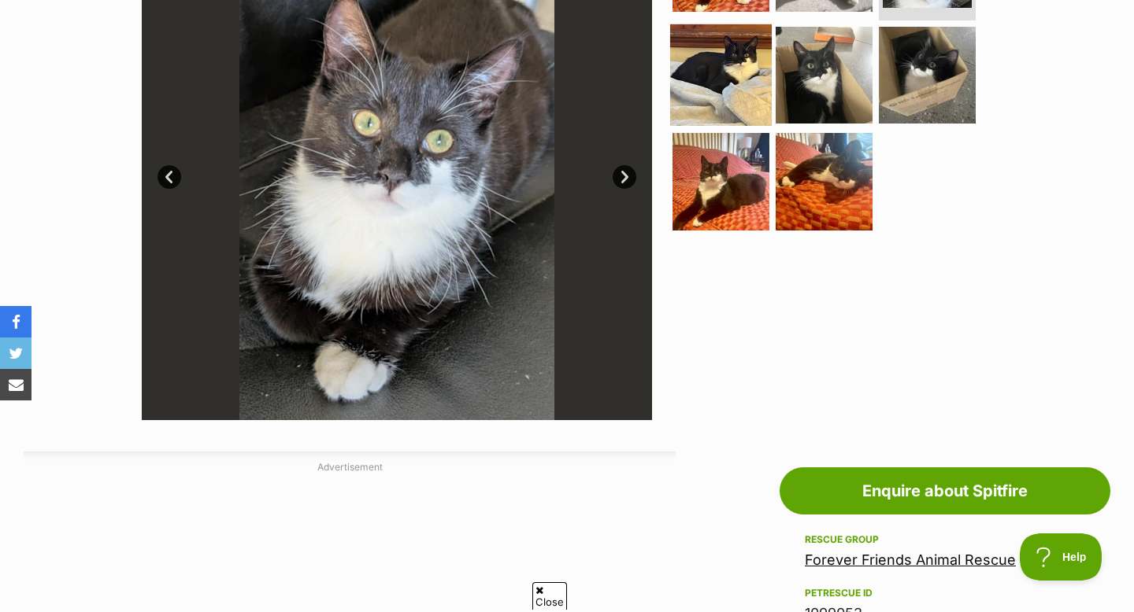
click at [734, 87] on img at bounding box center [721, 75] width 102 height 102
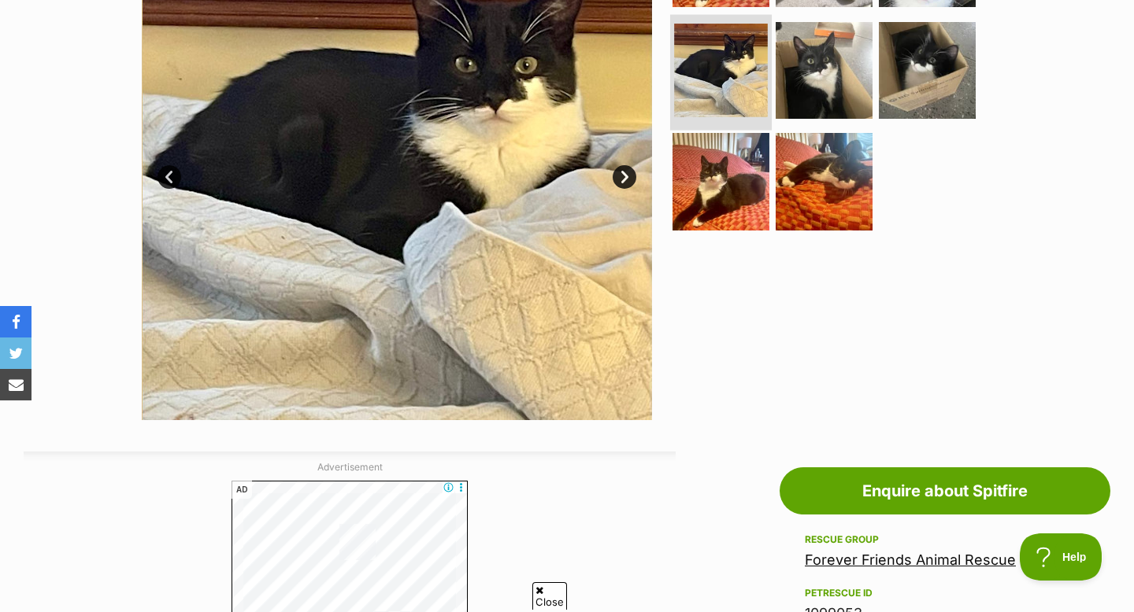
scroll to position [0, 0]
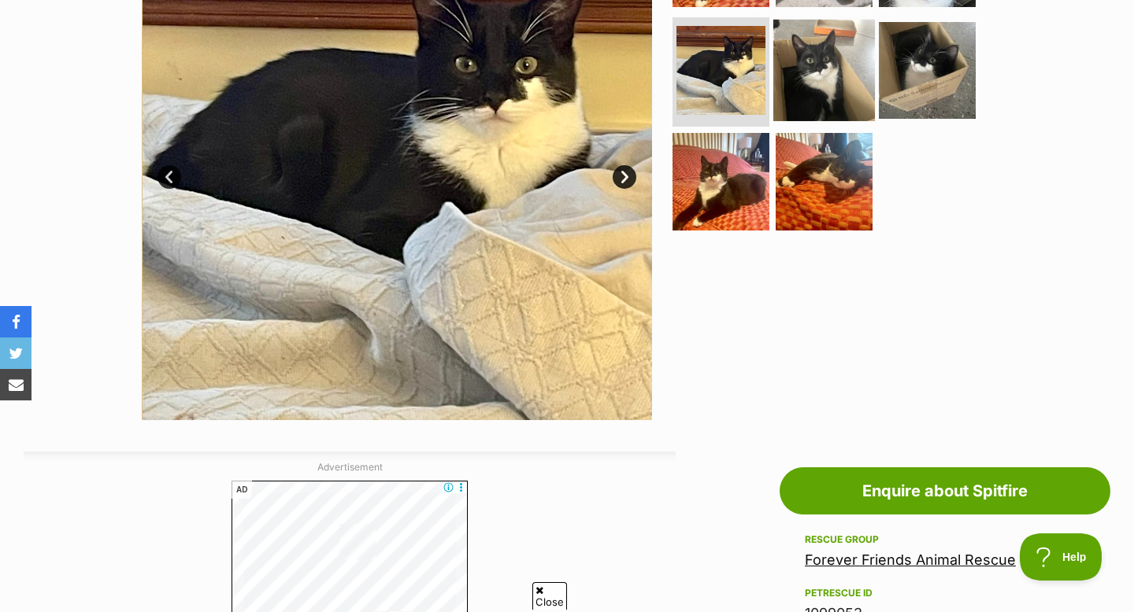
click at [801, 84] on img at bounding box center [824, 70] width 102 height 102
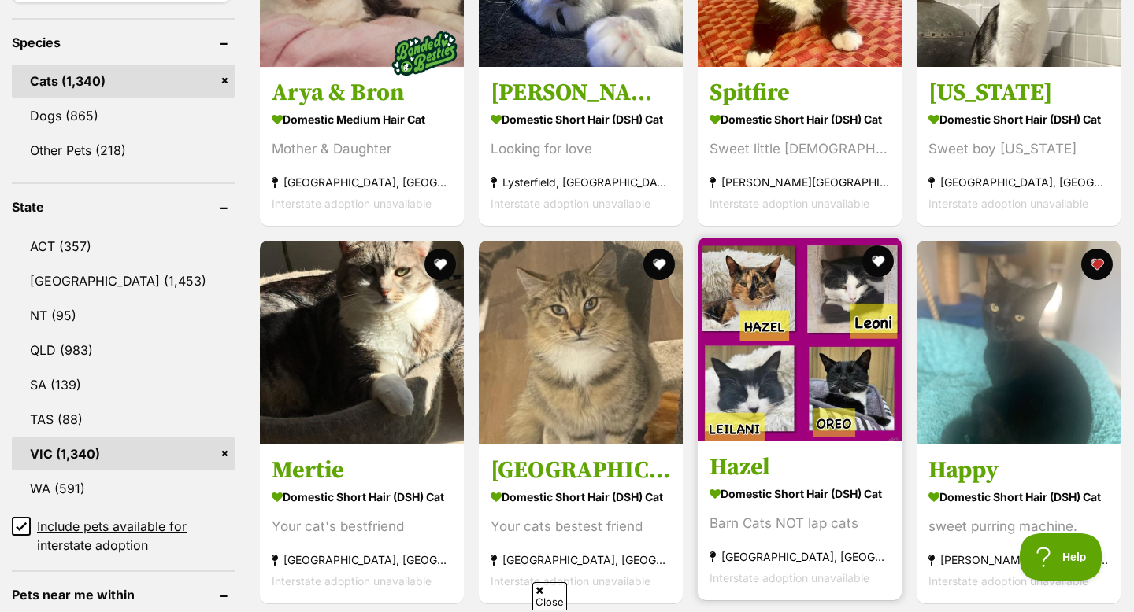
scroll to position [653, 0]
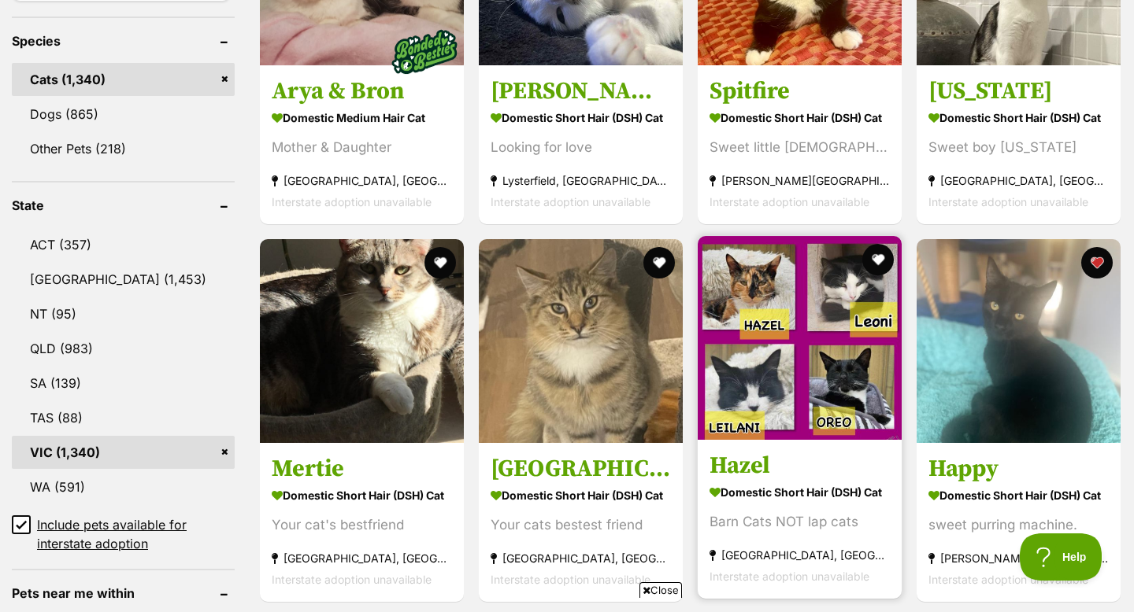
click at [772, 426] on img at bounding box center [799, 338] width 204 height 204
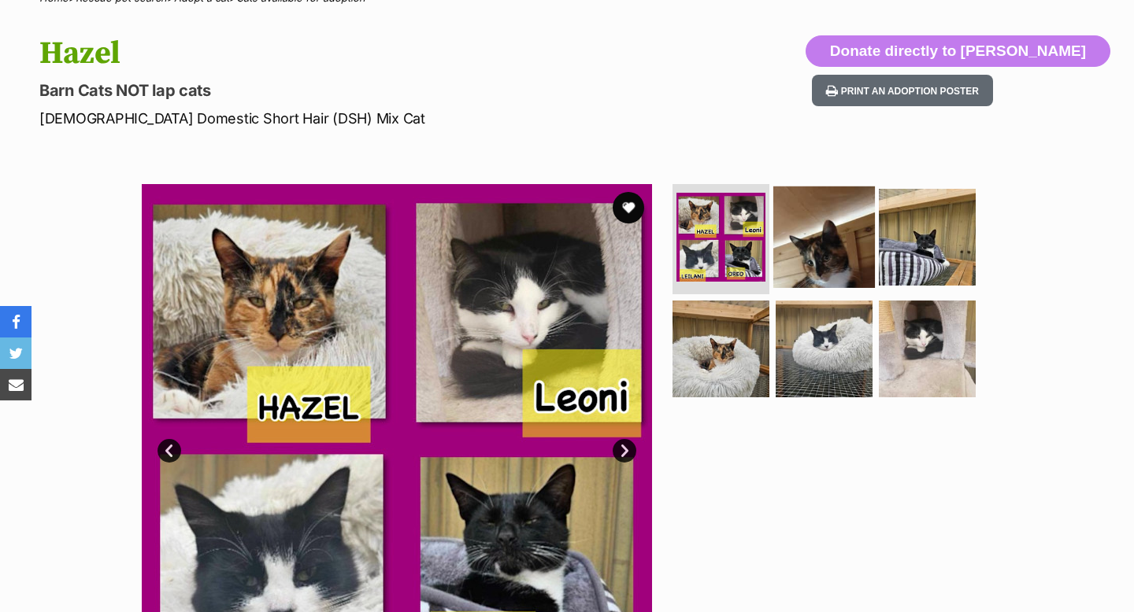
scroll to position [143, 0]
click at [816, 244] on img at bounding box center [824, 238] width 102 height 102
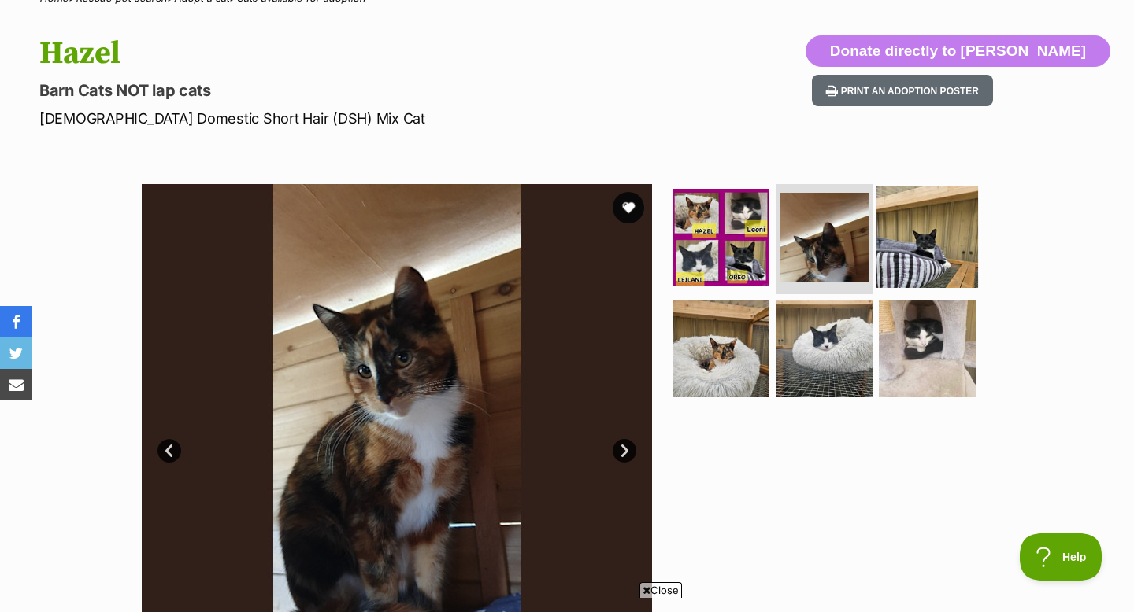
click at [915, 253] on img at bounding box center [927, 238] width 102 height 102
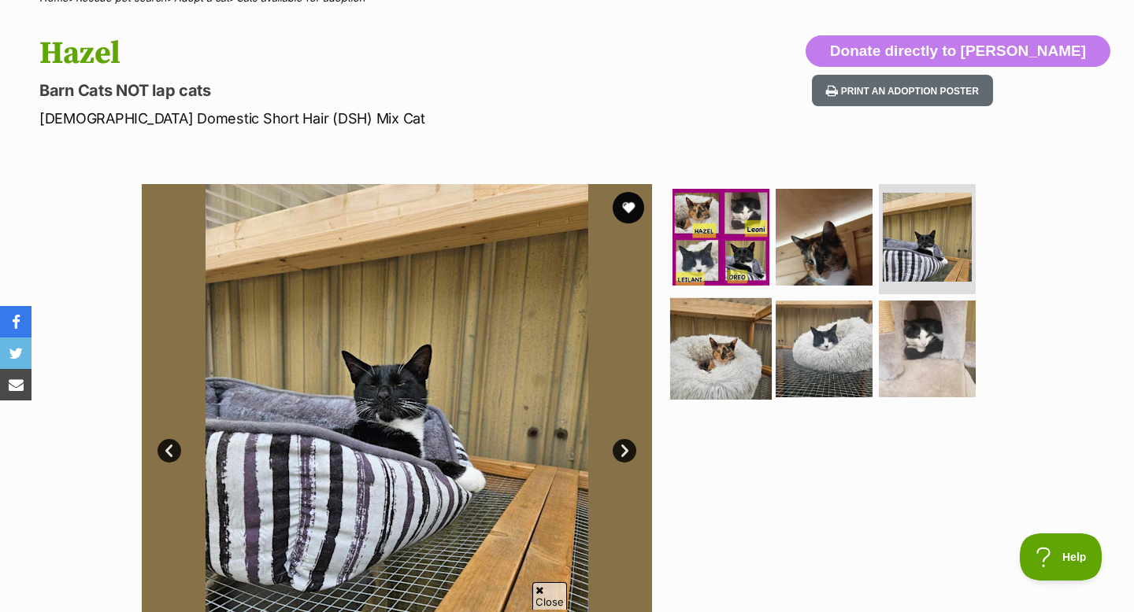
click at [760, 353] on img at bounding box center [721, 349] width 102 height 102
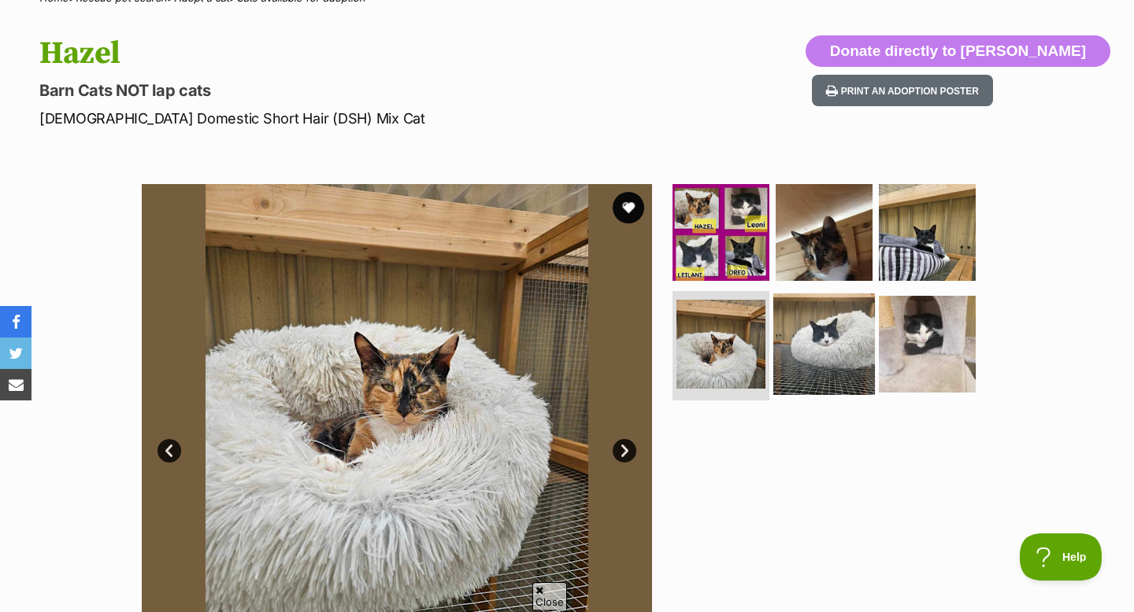
click at [833, 356] on img at bounding box center [824, 344] width 102 height 102
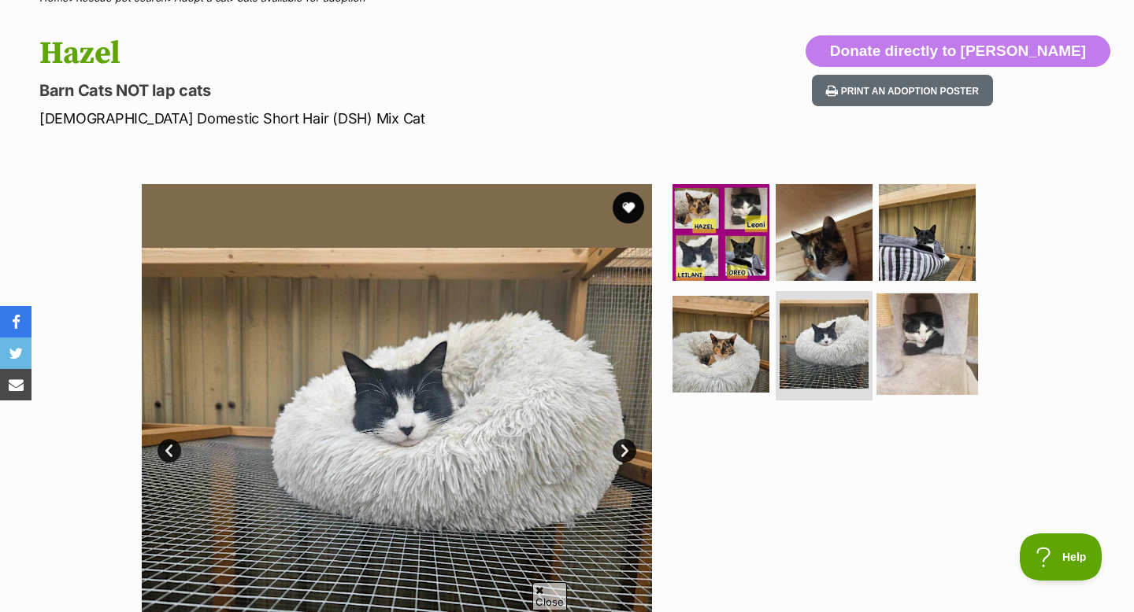
click at [905, 349] on img at bounding box center [927, 344] width 102 height 102
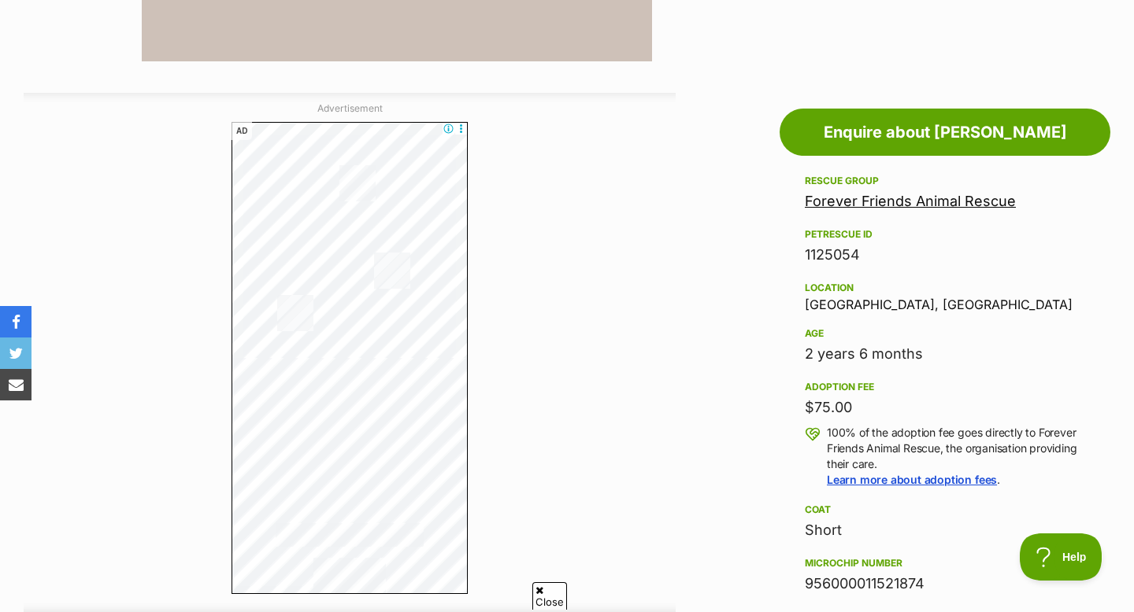
scroll to position [775, 0]
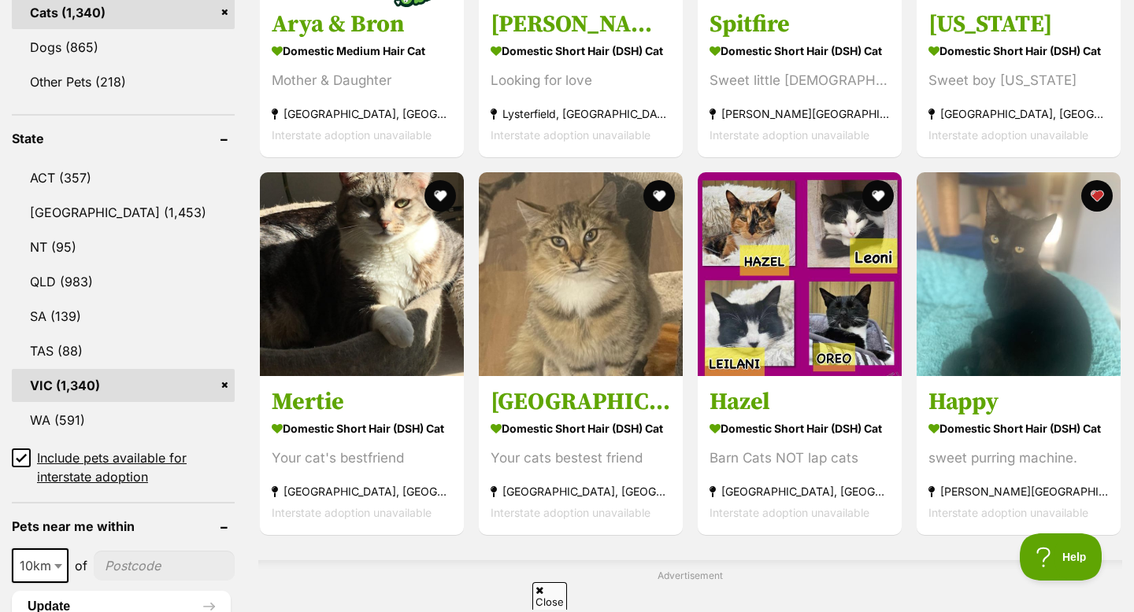
scroll to position [731, 0]
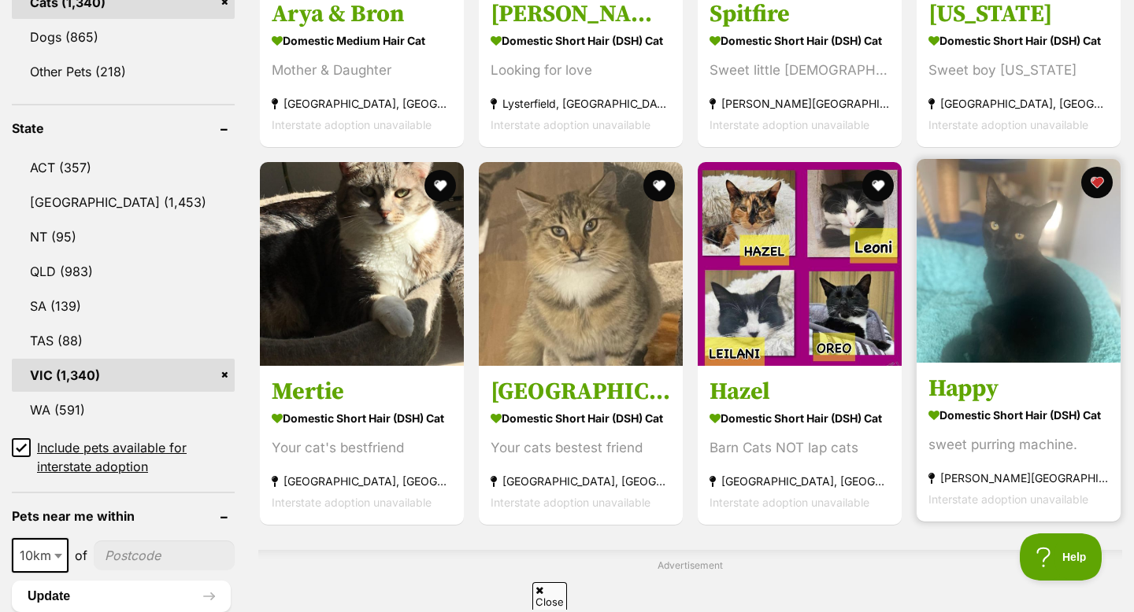
click at [995, 221] on img at bounding box center [1018, 261] width 204 height 204
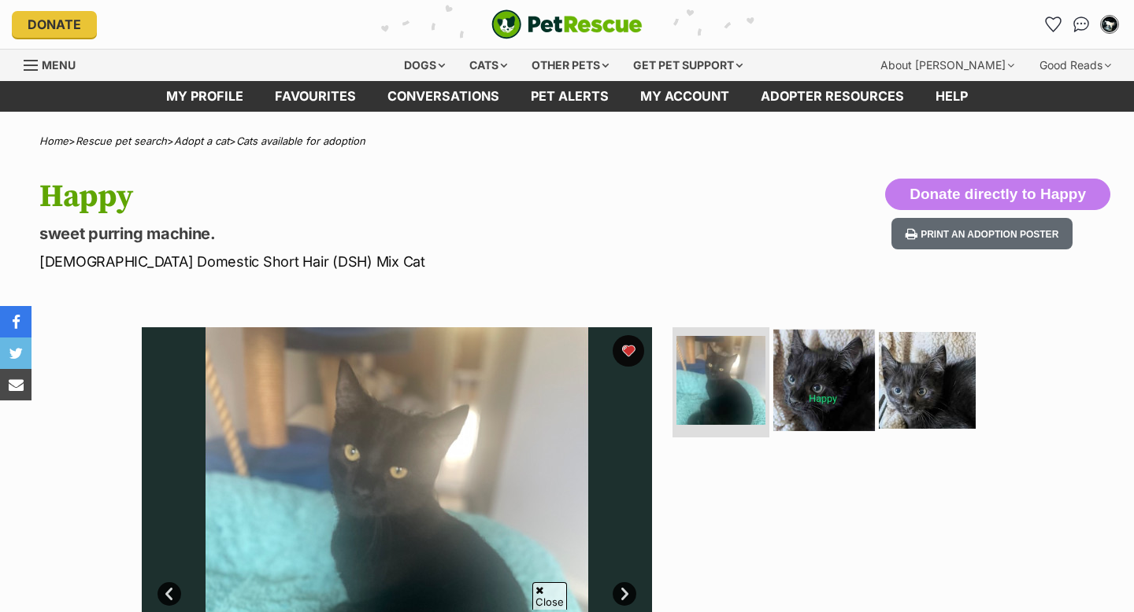
click at [838, 330] on img at bounding box center [824, 381] width 102 height 102
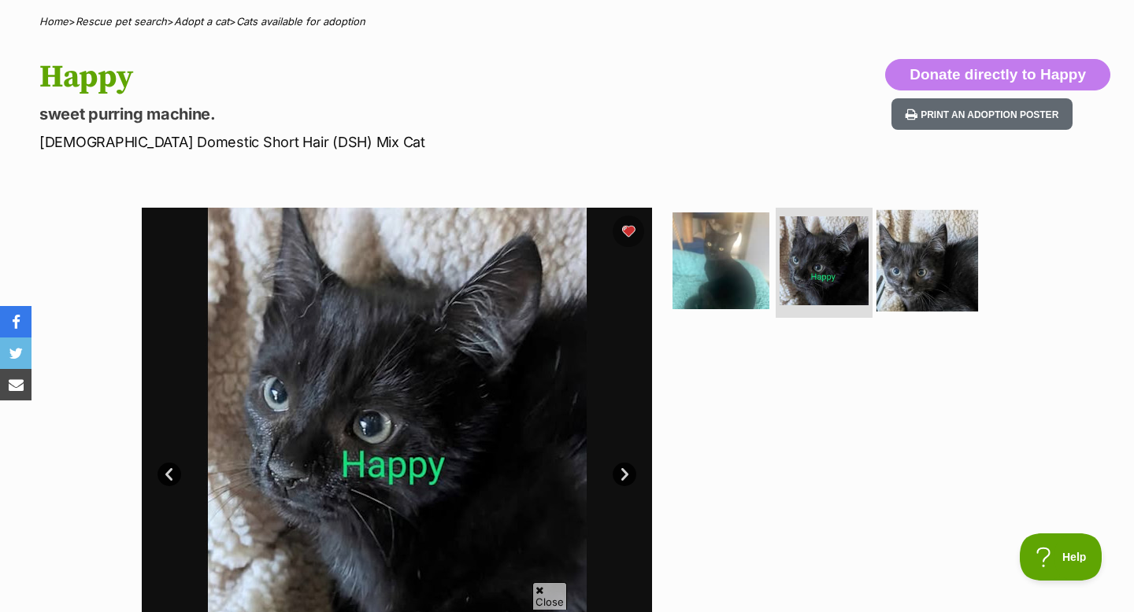
click at [914, 259] on img at bounding box center [927, 261] width 102 height 102
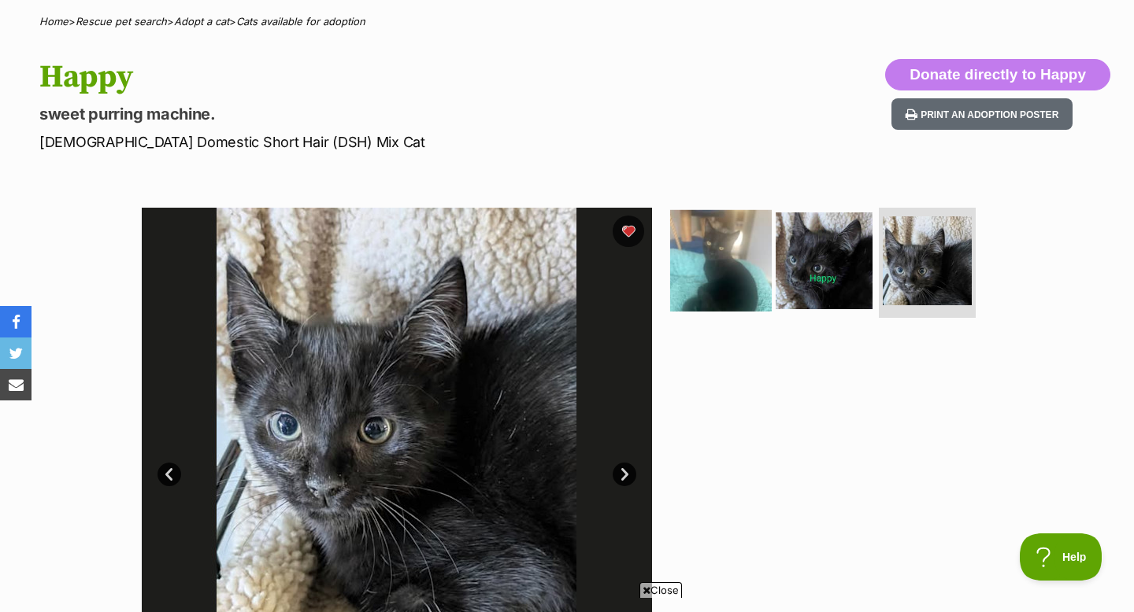
click at [693, 260] on img at bounding box center [721, 261] width 102 height 102
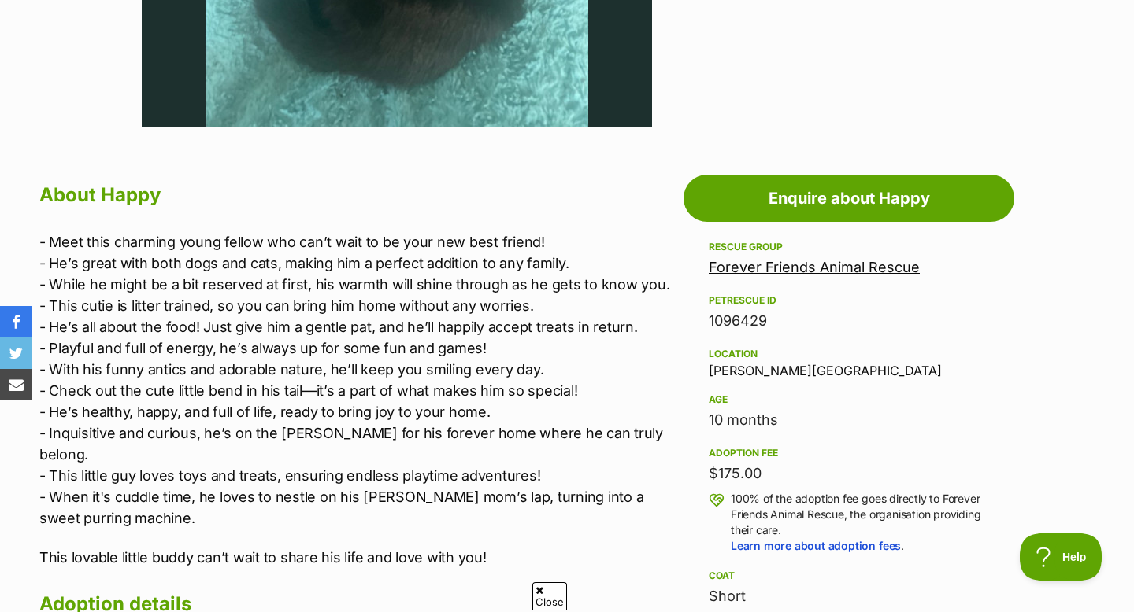
scroll to position [711, 0]
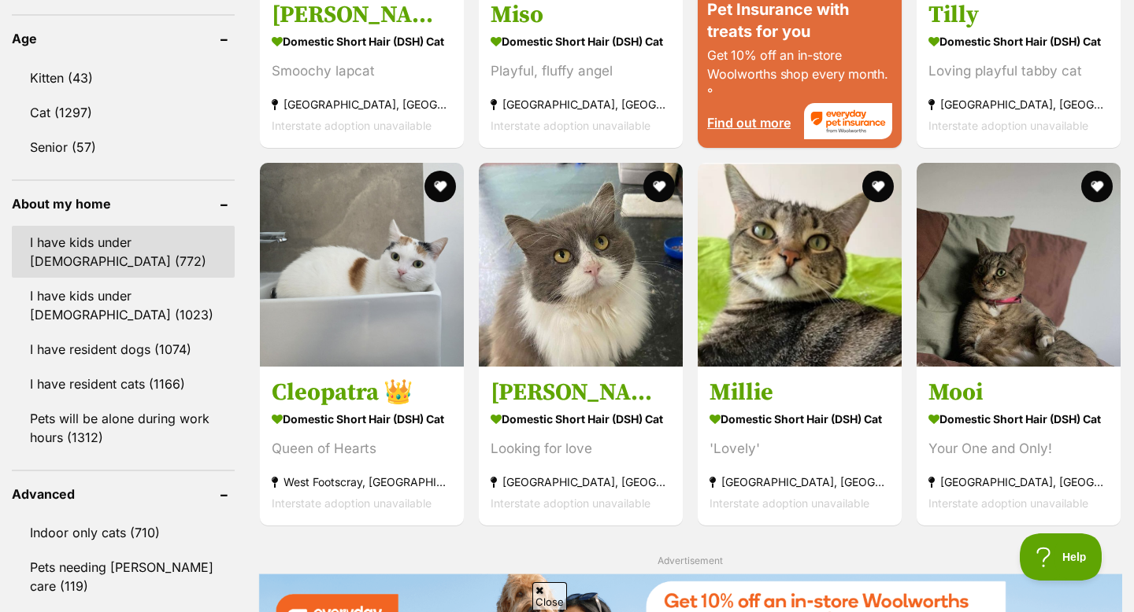
scroll to position [1644, 0]
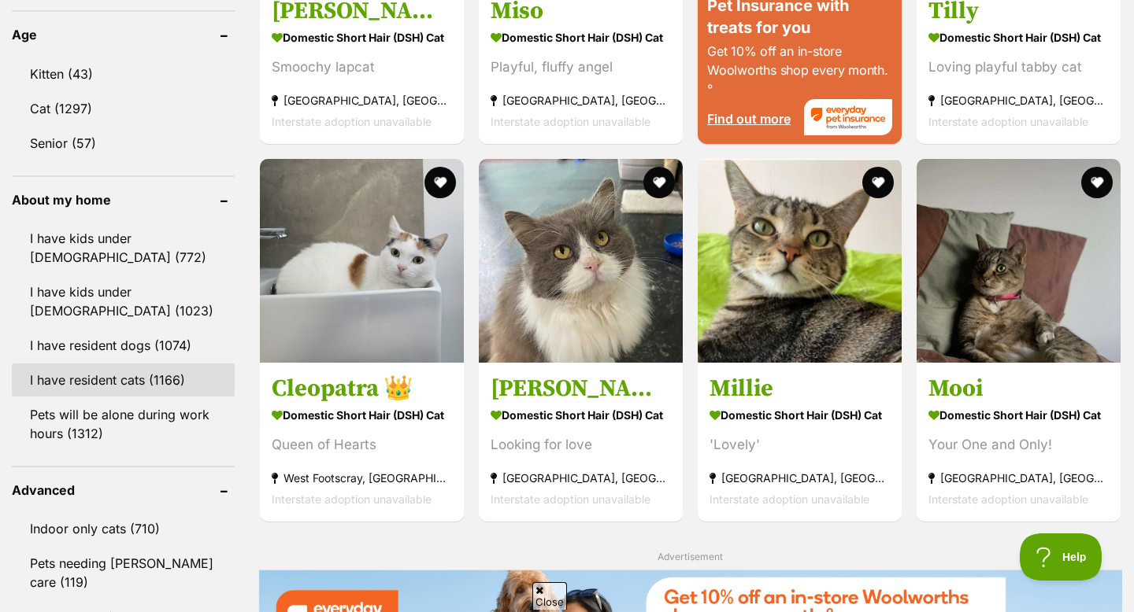
click at [149, 373] on link "I have resident cats (1166)" at bounding box center [123, 380] width 223 height 33
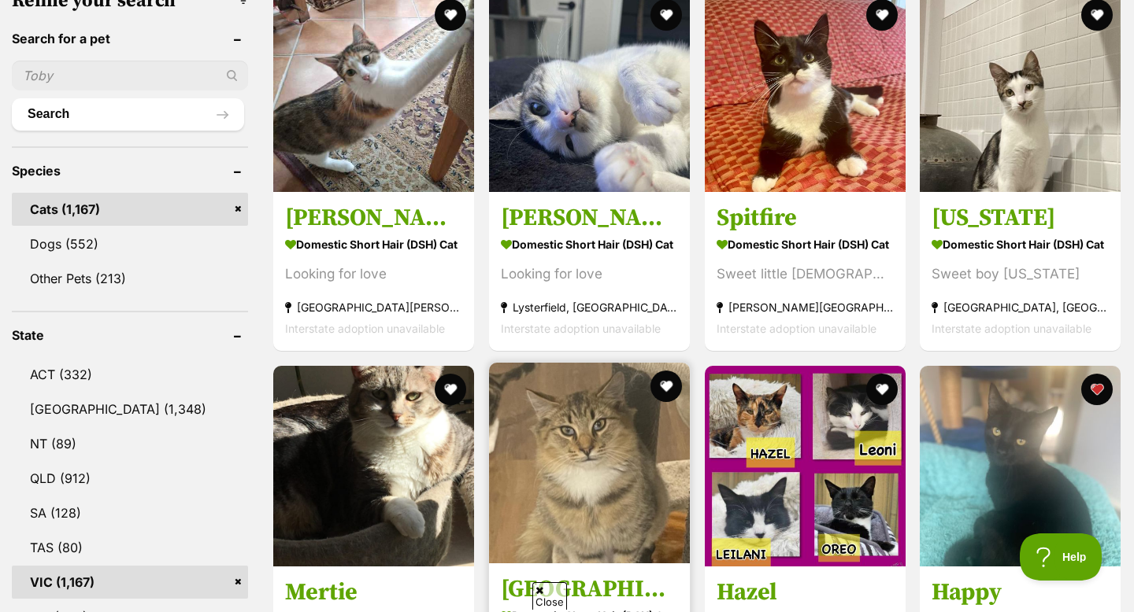
scroll to position [519, 0]
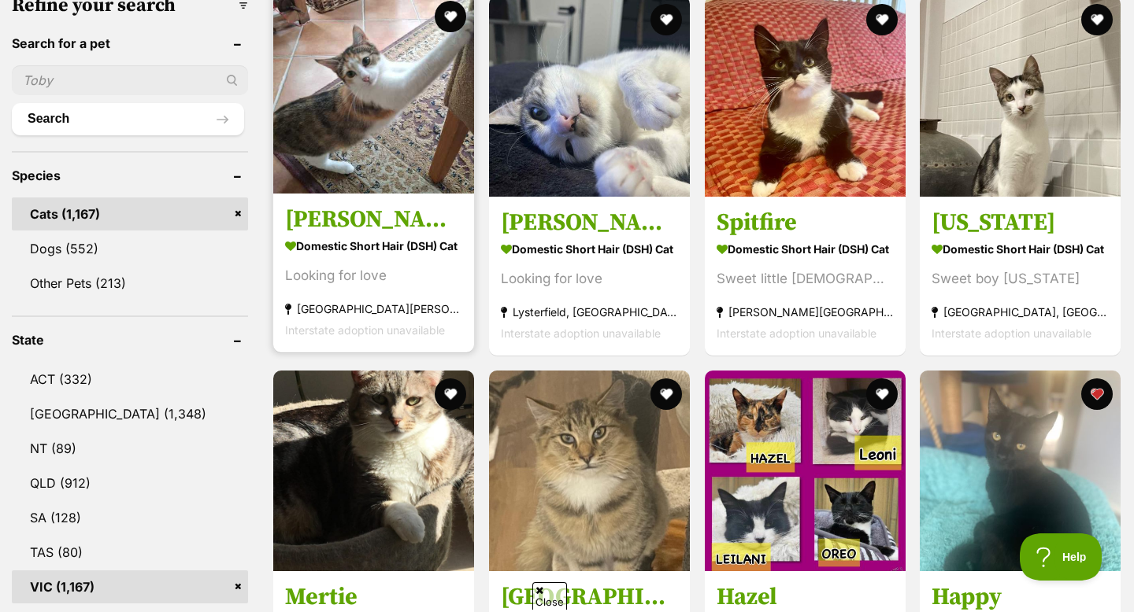
click at [369, 145] on img at bounding box center [373, 93] width 201 height 201
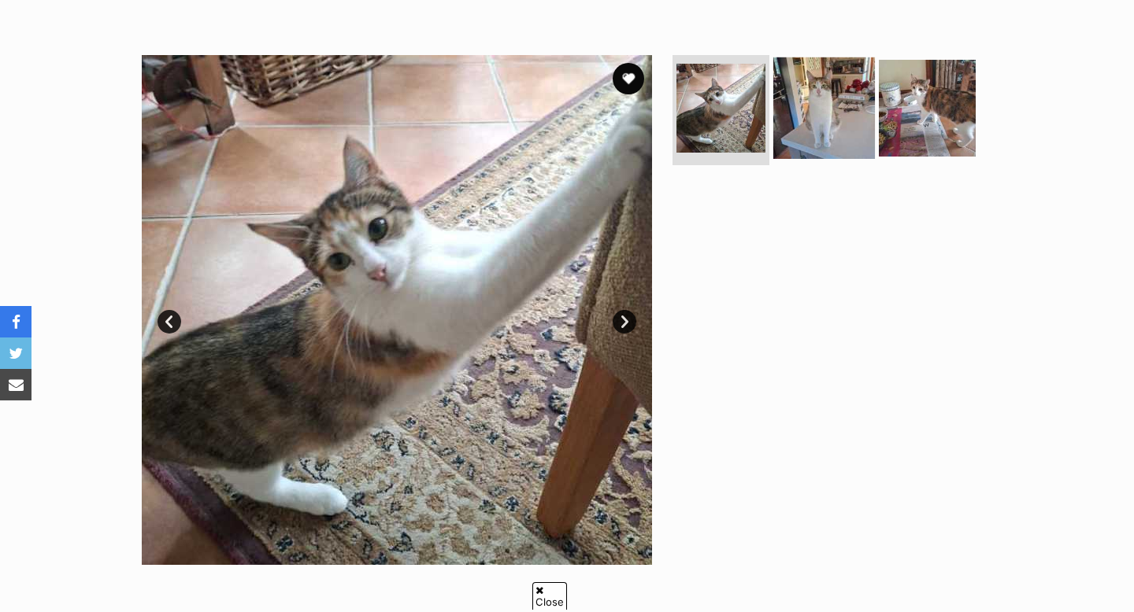
click at [845, 105] on img at bounding box center [824, 108] width 102 height 102
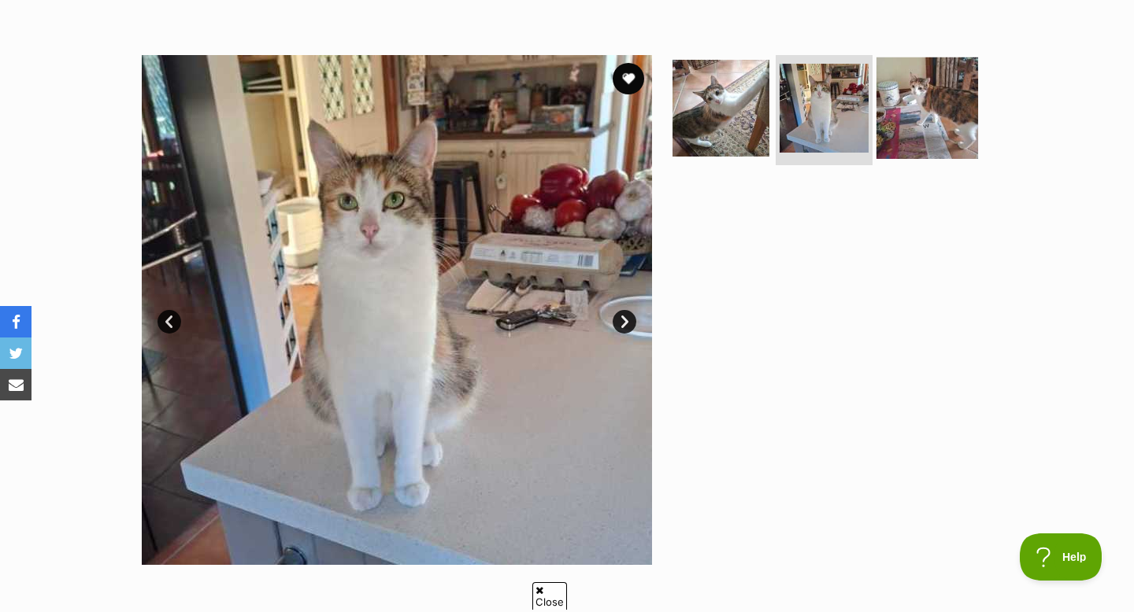
click at [901, 108] on img at bounding box center [927, 108] width 102 height 102
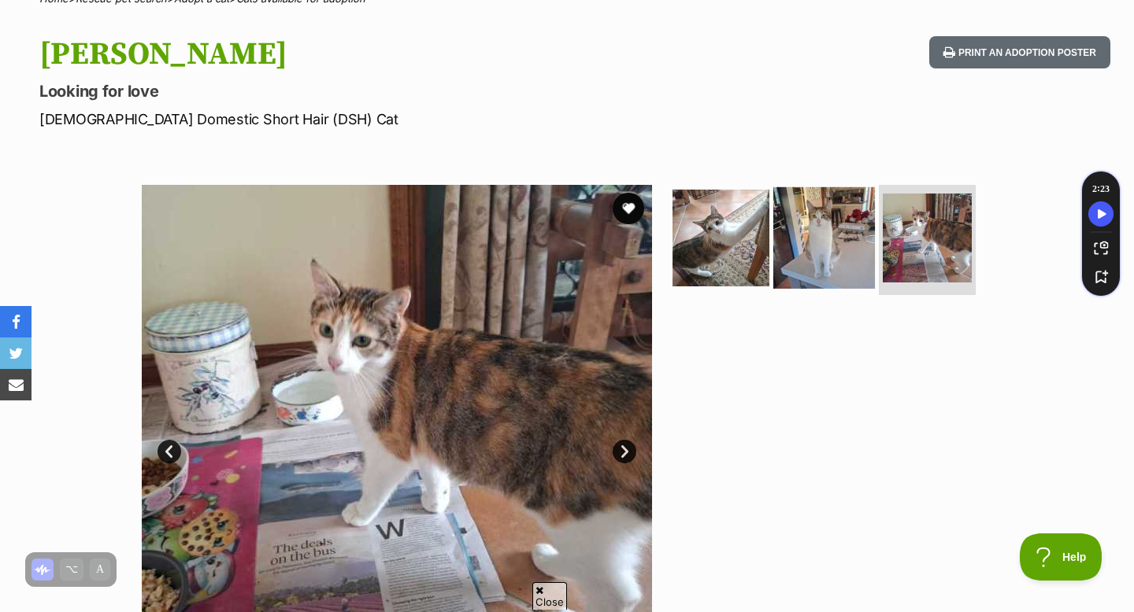
scroll to position [151, 0]
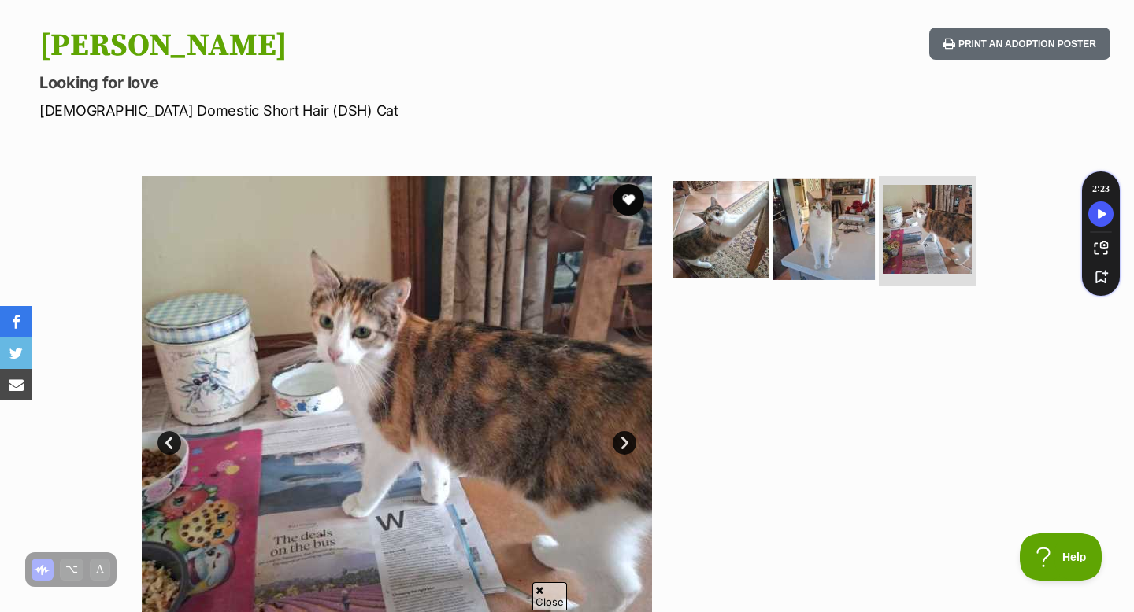
click at [803, 216] on img at bounding box center [824, 230] width 102 height 102
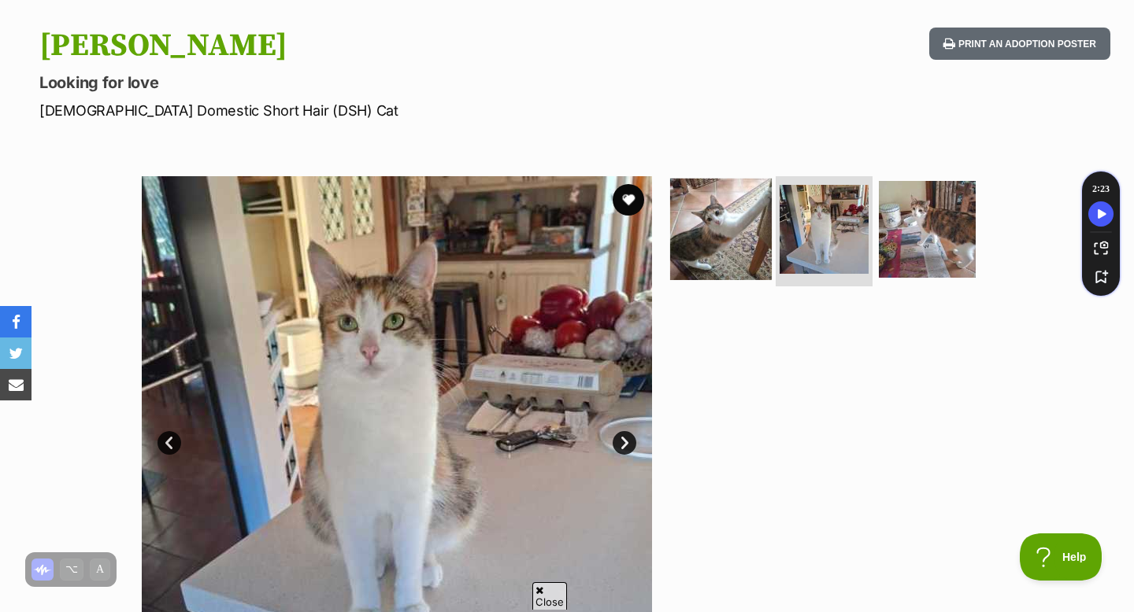
click at [713, 249] on img at bounding box center [721, 230] width 102 height 102
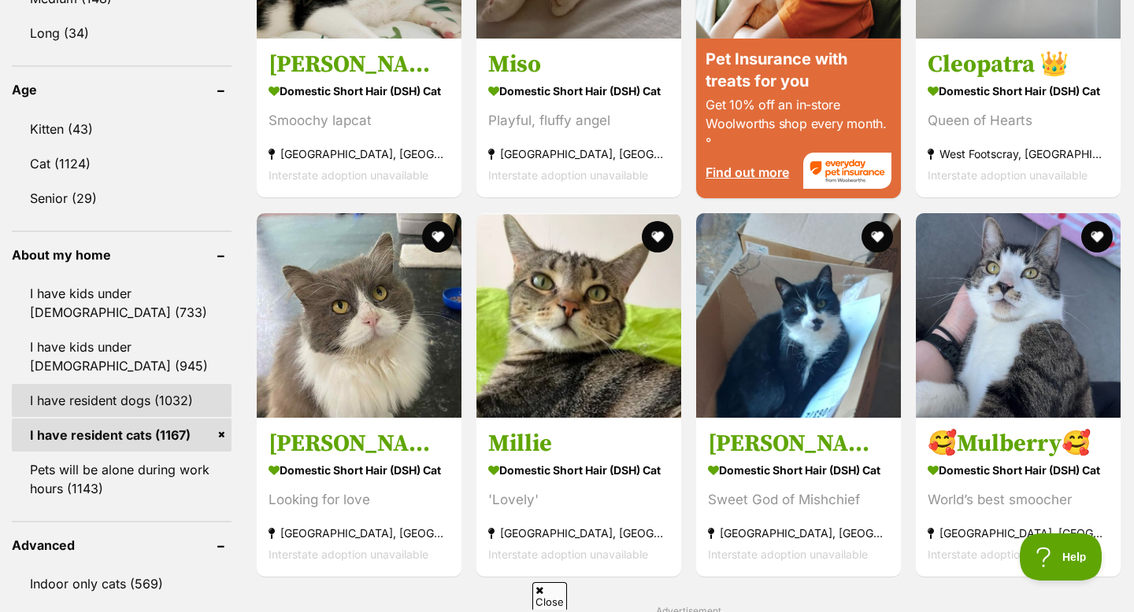
click at [132, 393] on link "I have resident dogs (1032)" at bounding box center [122, 400] width 220 height 33
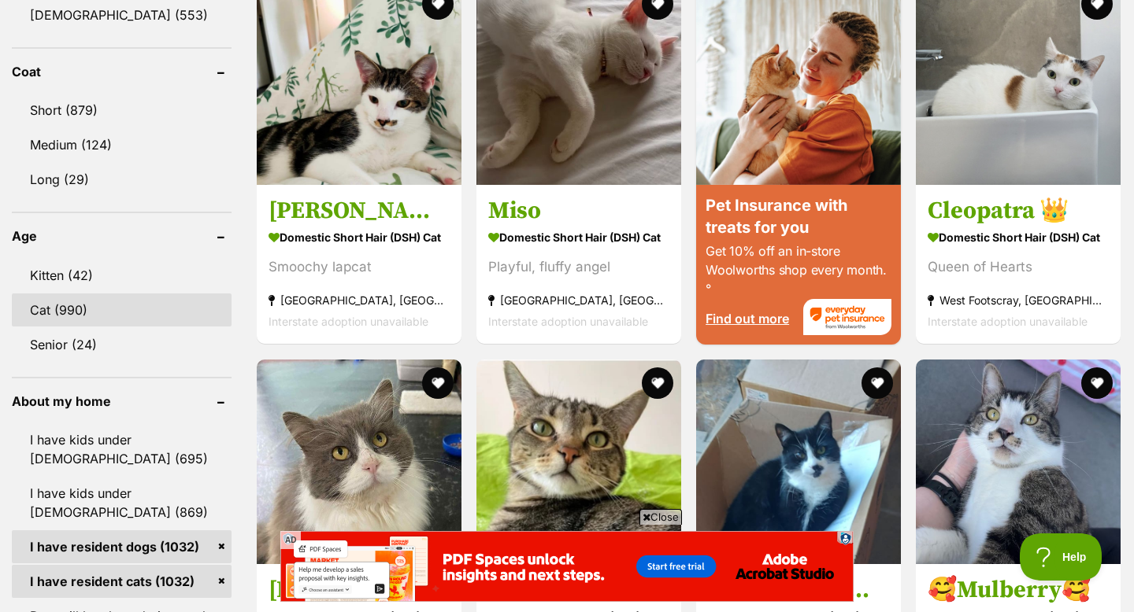
scroll to position [1423, 0]
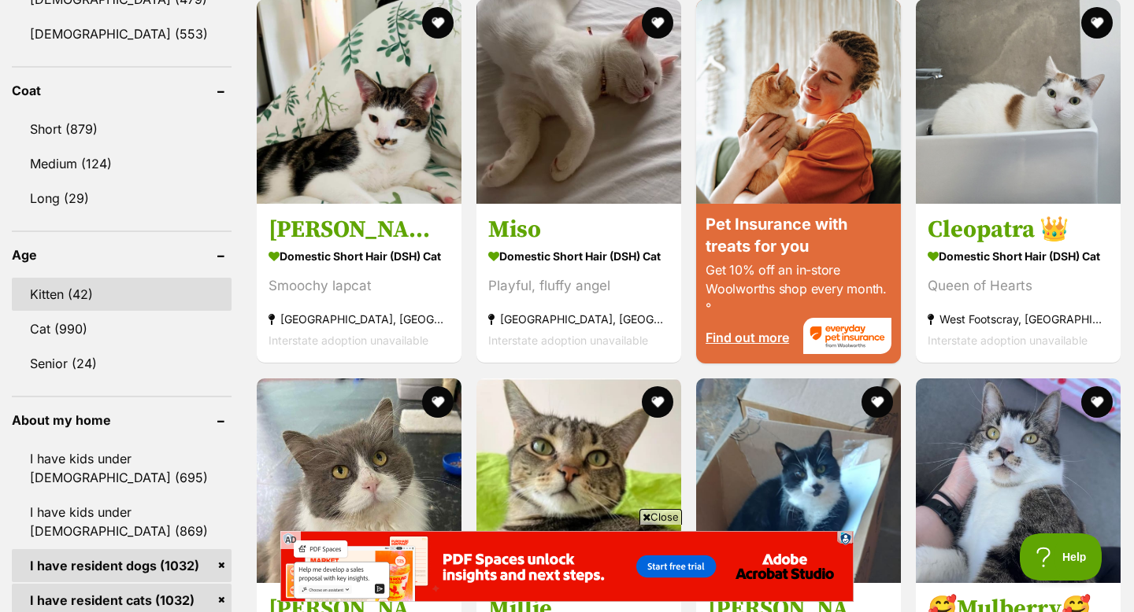
click at [125, 279] on link "Kitten (42)" at bounding box center [122, 294] width 220 height 33
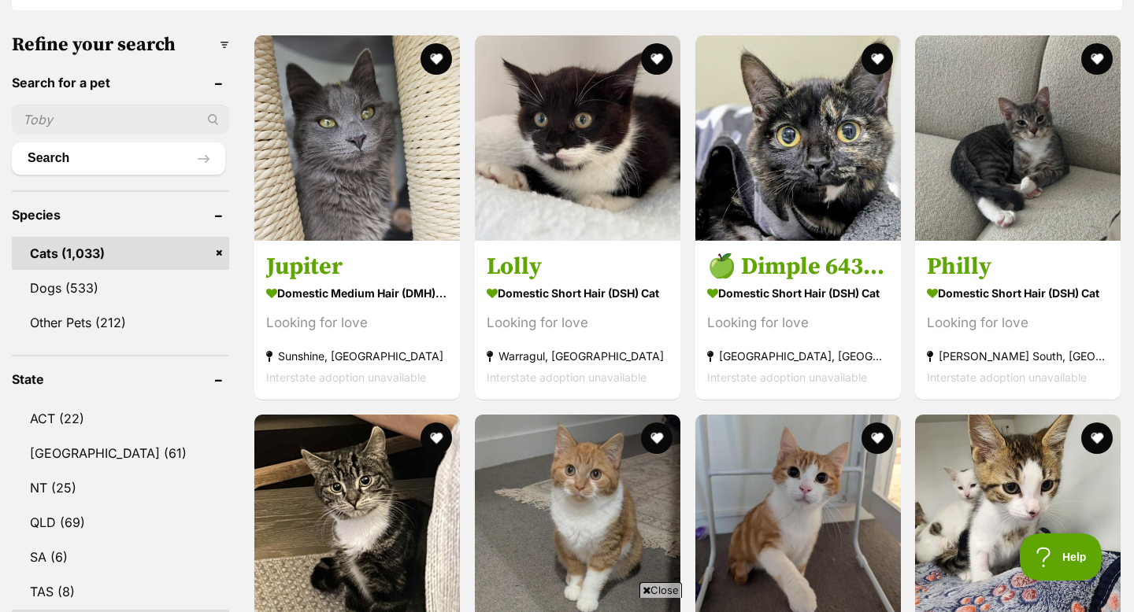
scroll to position [483, 0]
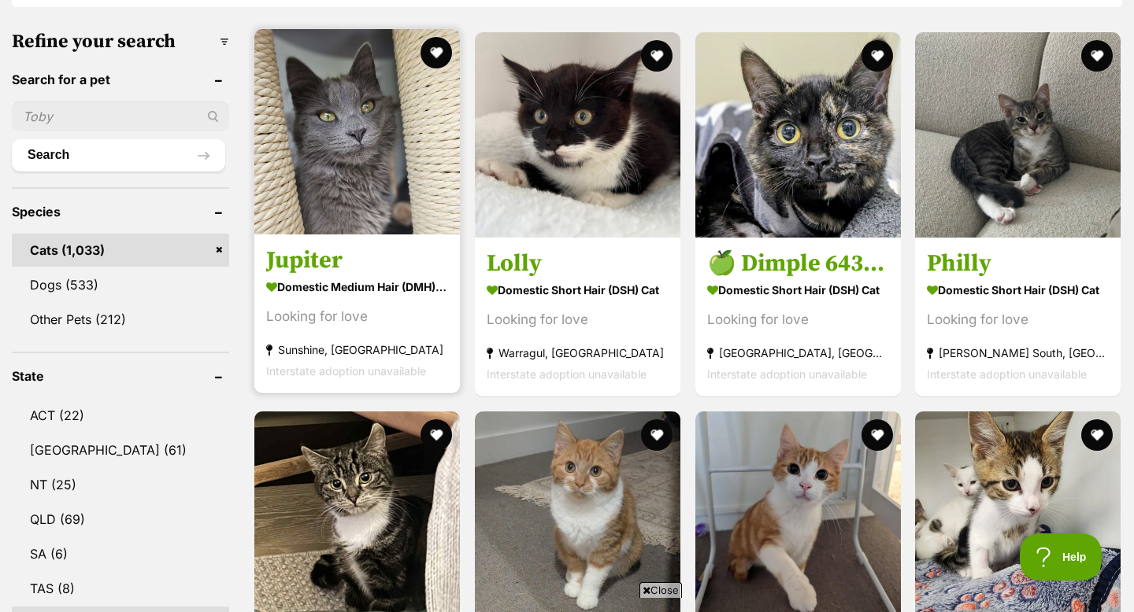
click at [352, 187] on img at bounding box center [356, 131] width 205 height 205
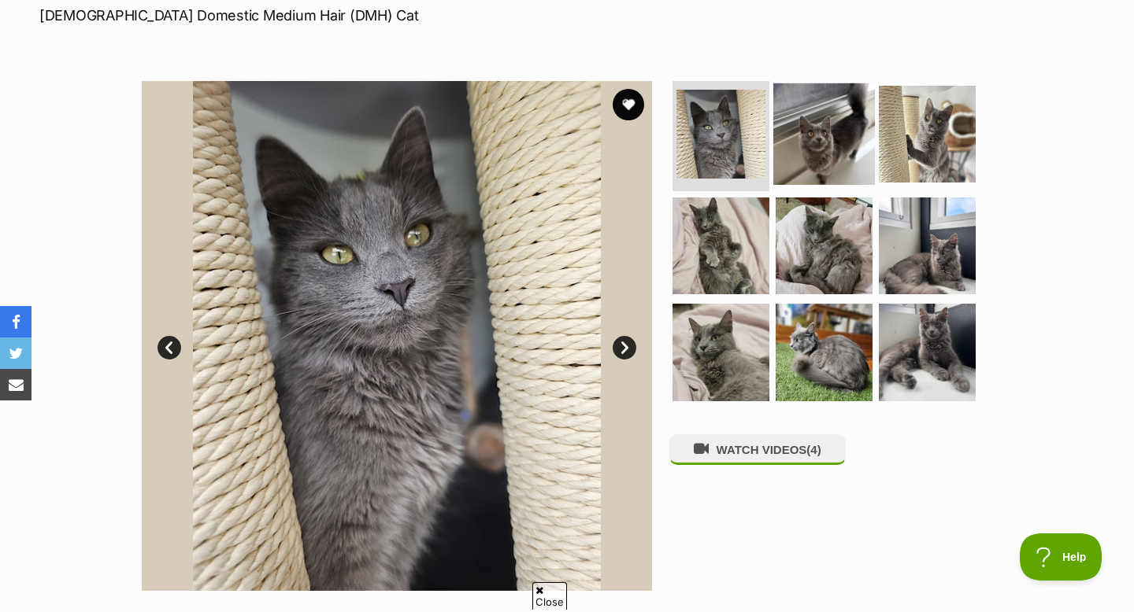
click at [828, 146] on img at bounding box center [824, 134] width 102 height 102
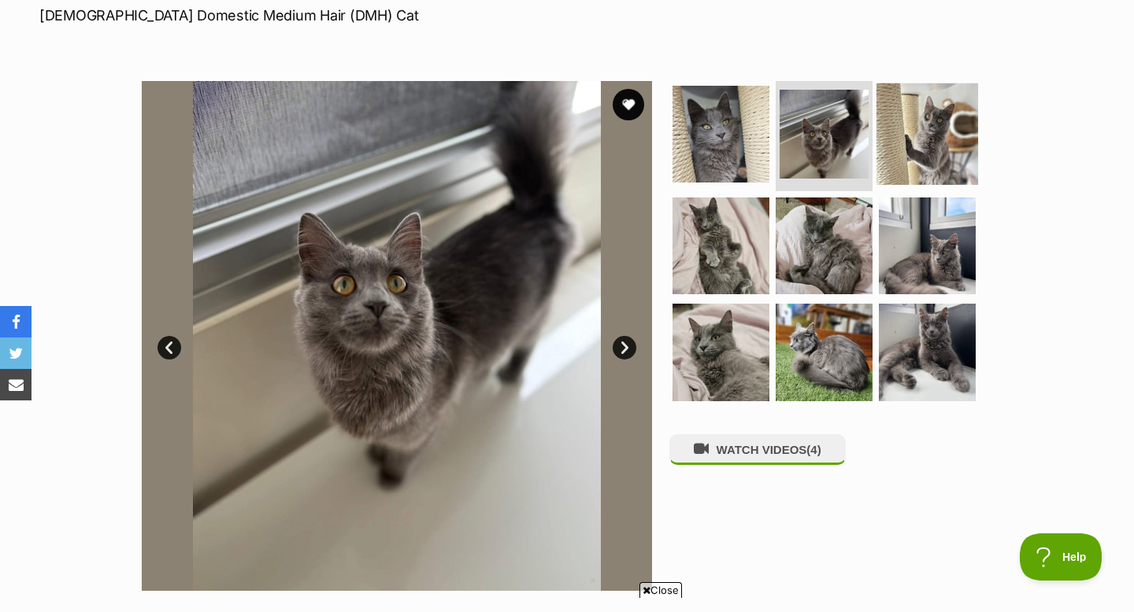
click at [901, 150] on img at bounding box center [927, 134] width 102 height 102
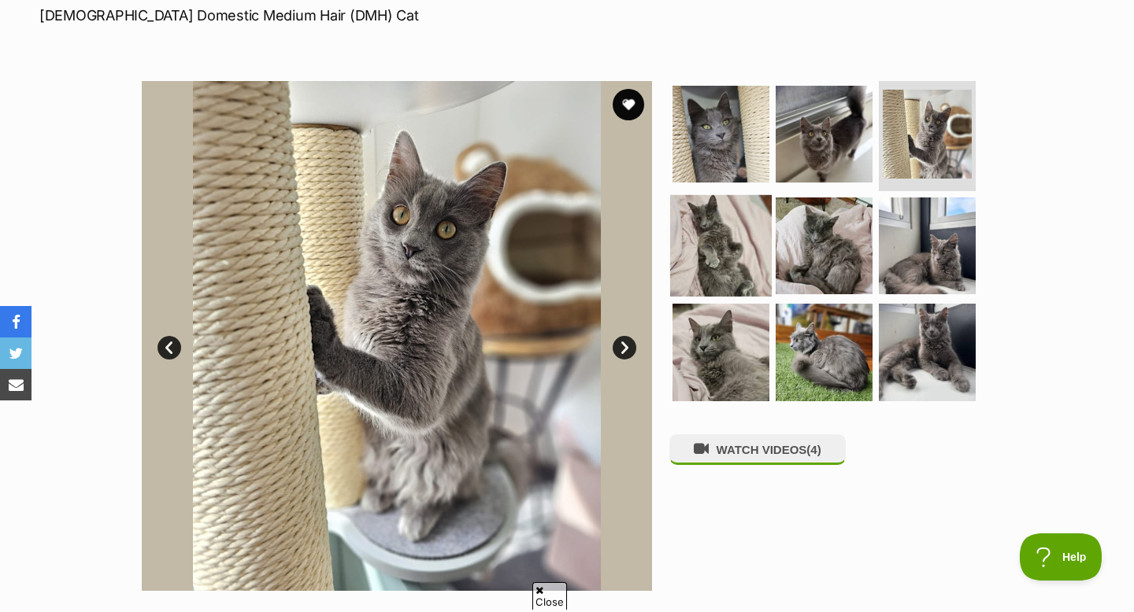
click at [679, 289] on img at bounding box center [721, 245] width 102 height 102
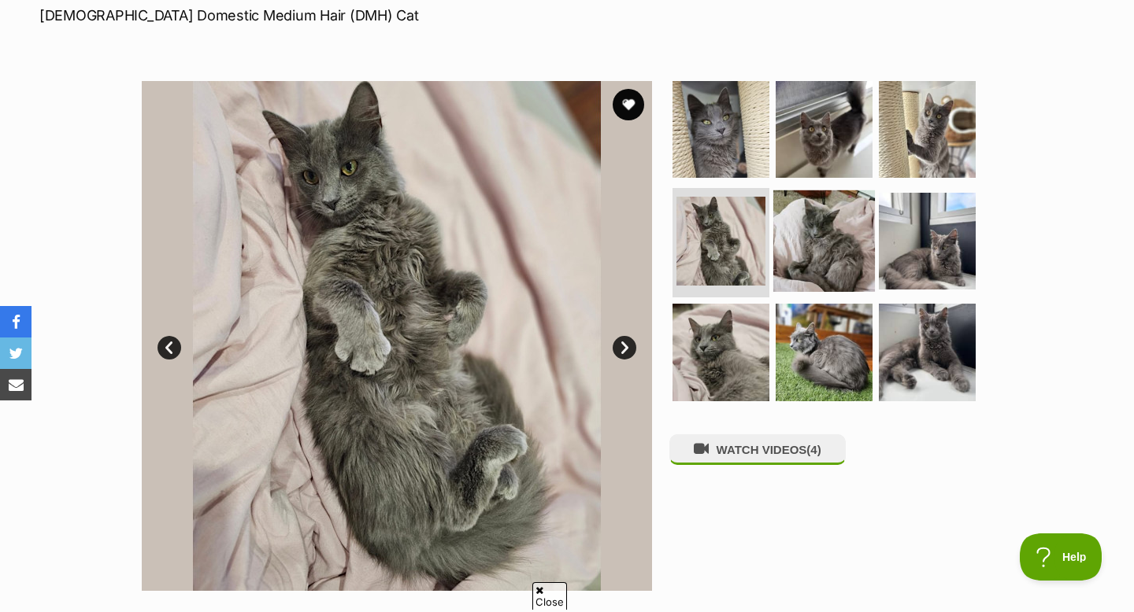
click at [820, 246] on img at bounding box center [824, 241] width 102 height 102
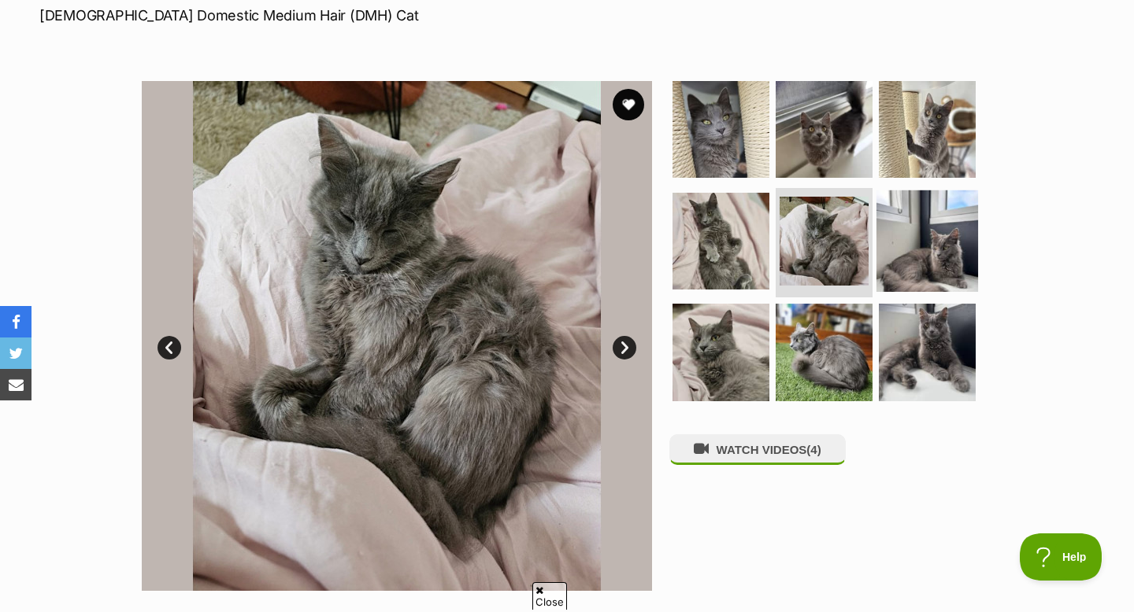
click at [909, 245] on img at bounding box center [927, 241] width 102 height 102
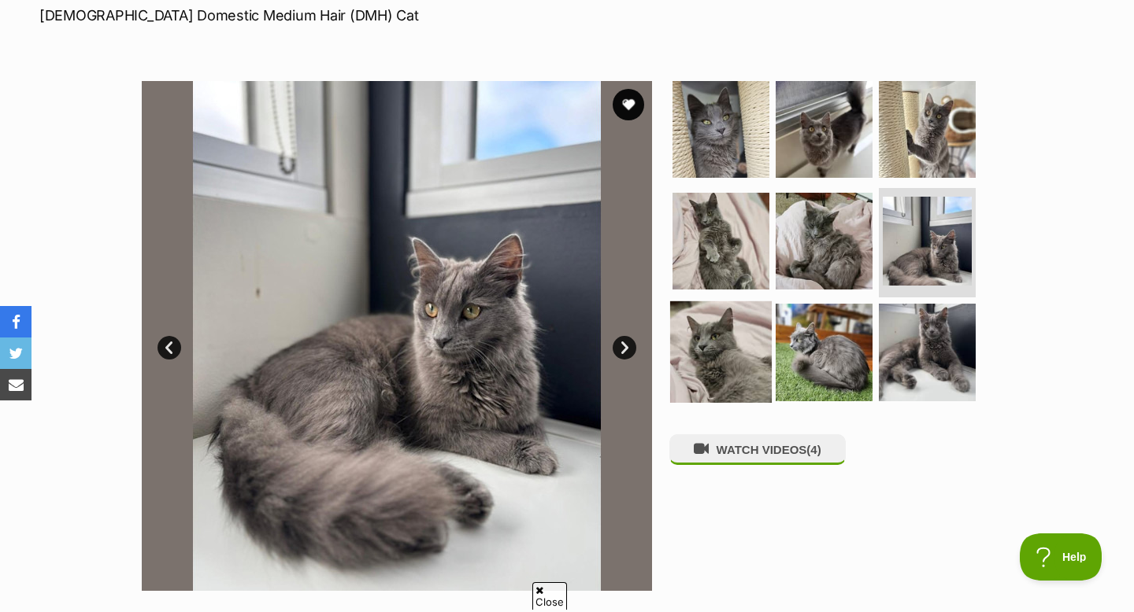
click at [716, 353] on img at bounding box center [721, 353] width 102 height 102
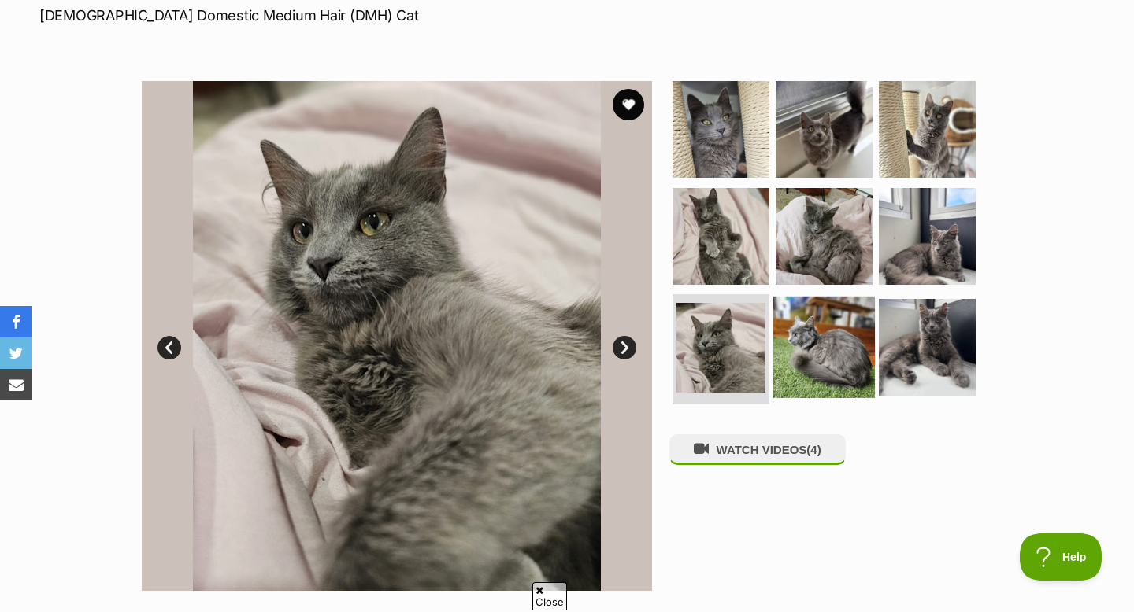
click at [821, 360] on img at bounding box center [824, 348] width 102 height 102
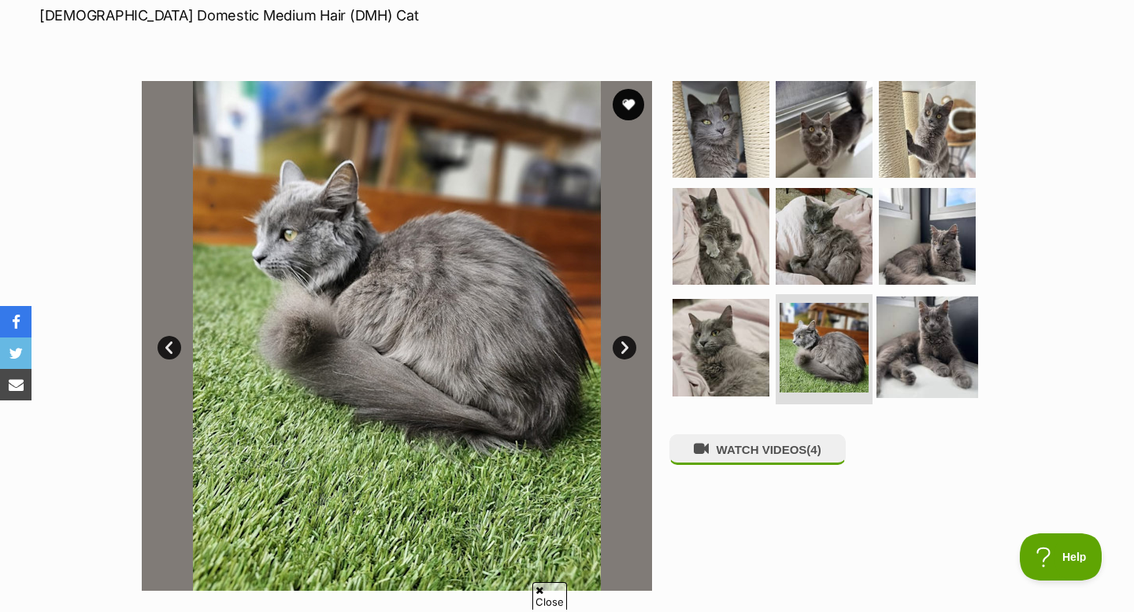
click at [901, 346] on img at bounding box center [927, 348] width 102 height 102
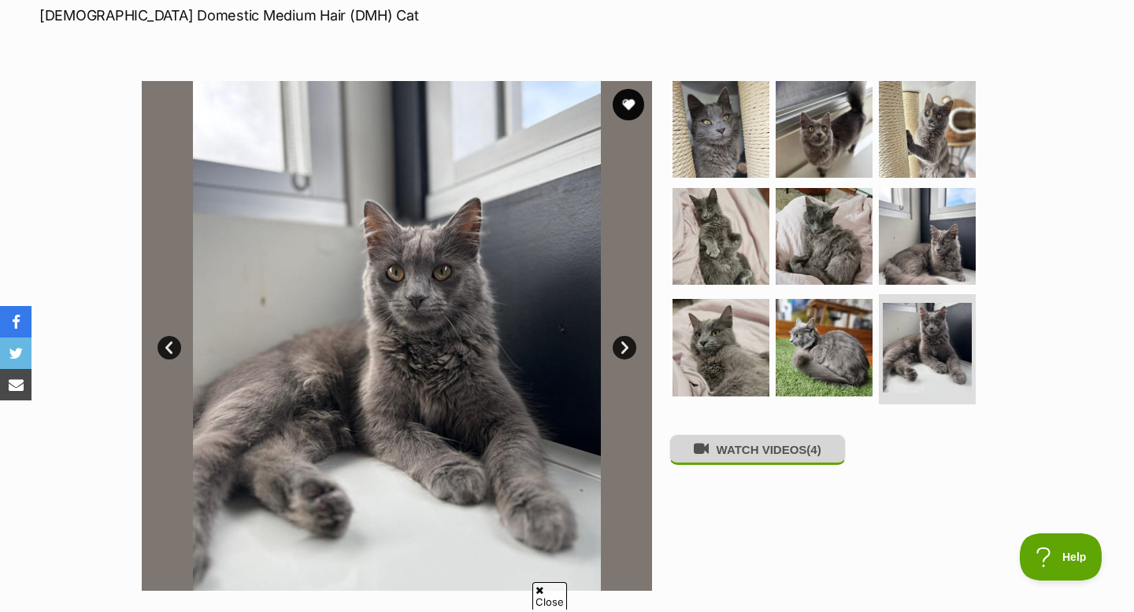
click at [749, 456] on button "WATCH VIDEOS (4)" at bounding box center [757, 450] width 176 height 31
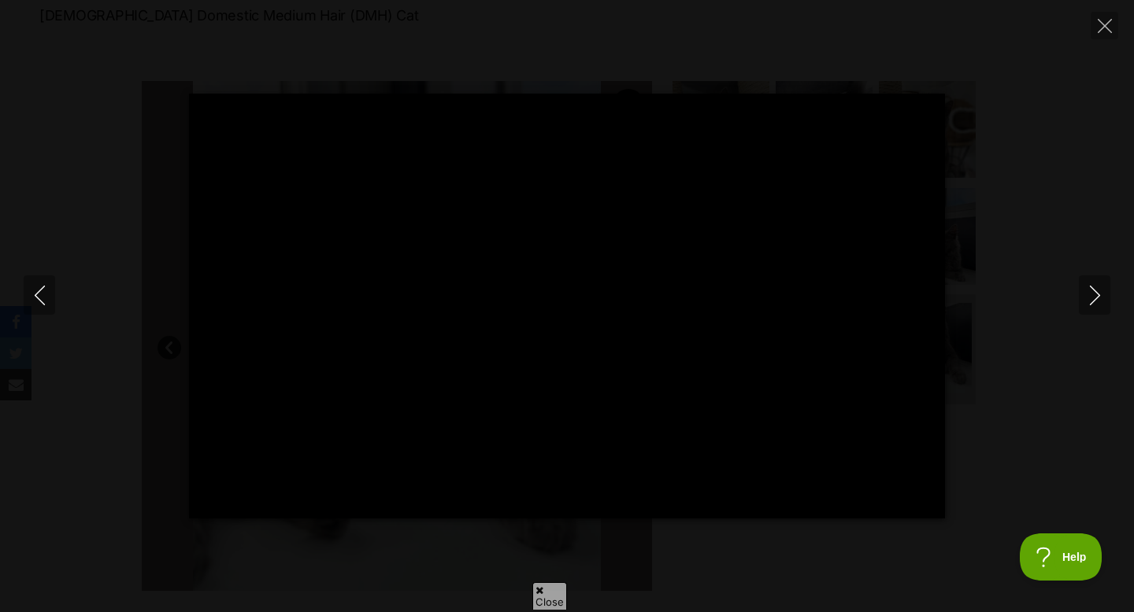
type input "100"
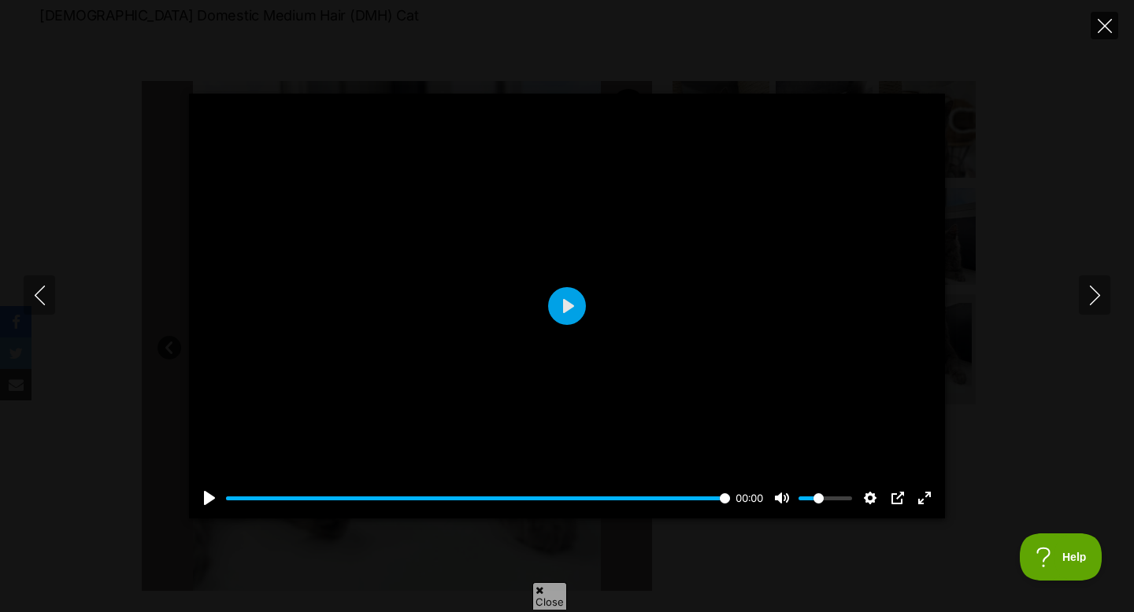
click at [1101, 32] on button "Close" at bounding box center [1104, 26] width 28 height 28
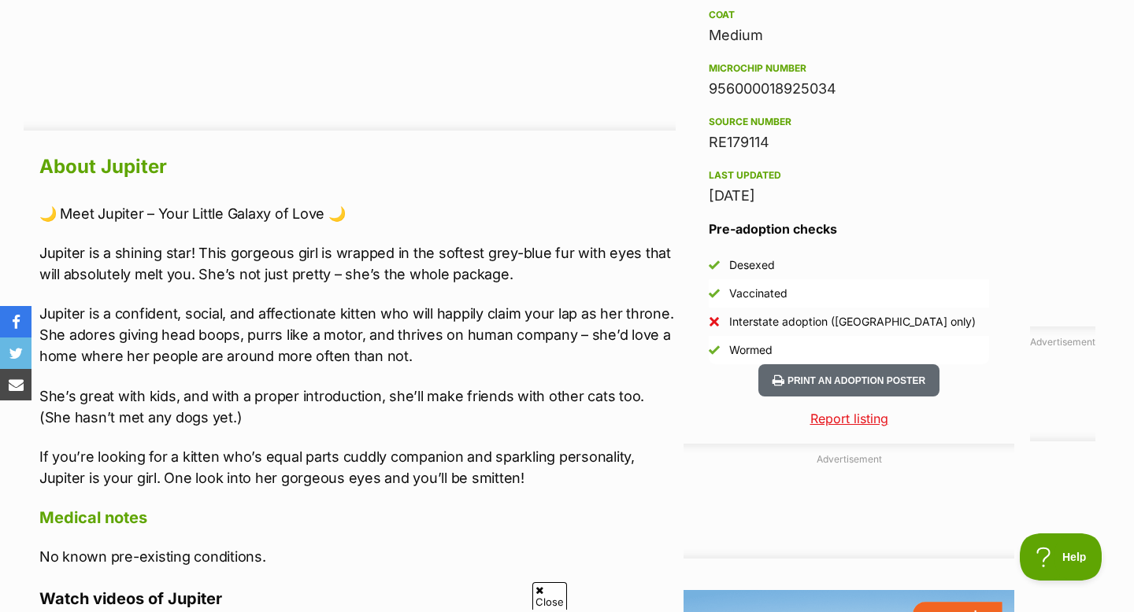
scroll to position [1256, 0]
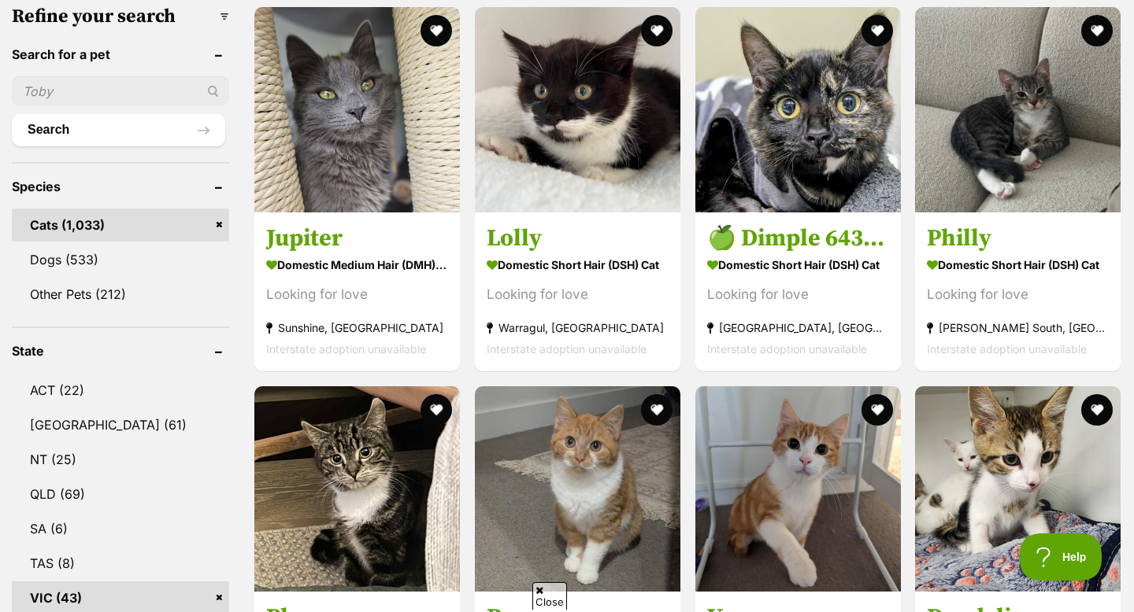
scroll to position [511, 0]
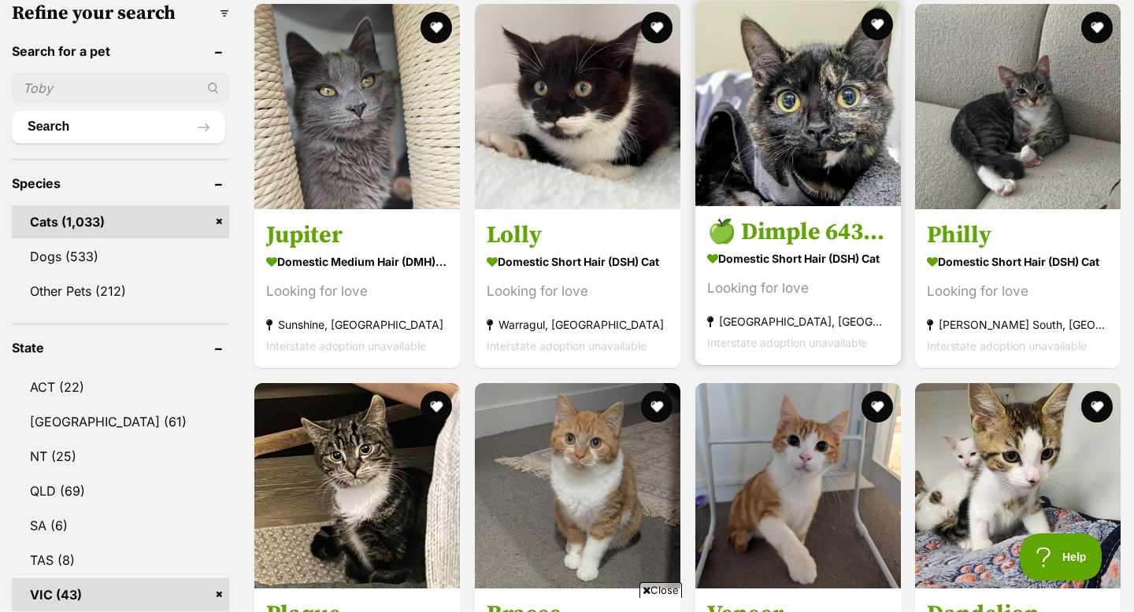
click at [760, 150] on img at bounding box center [797, 103] width 205 height 205
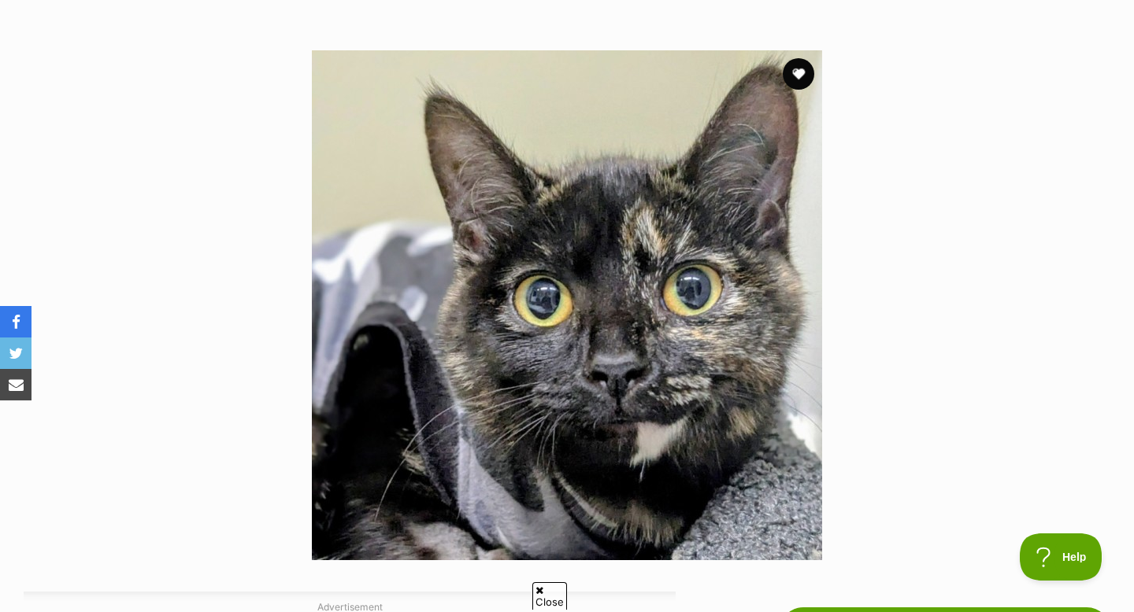
scroll to position [272, 0]
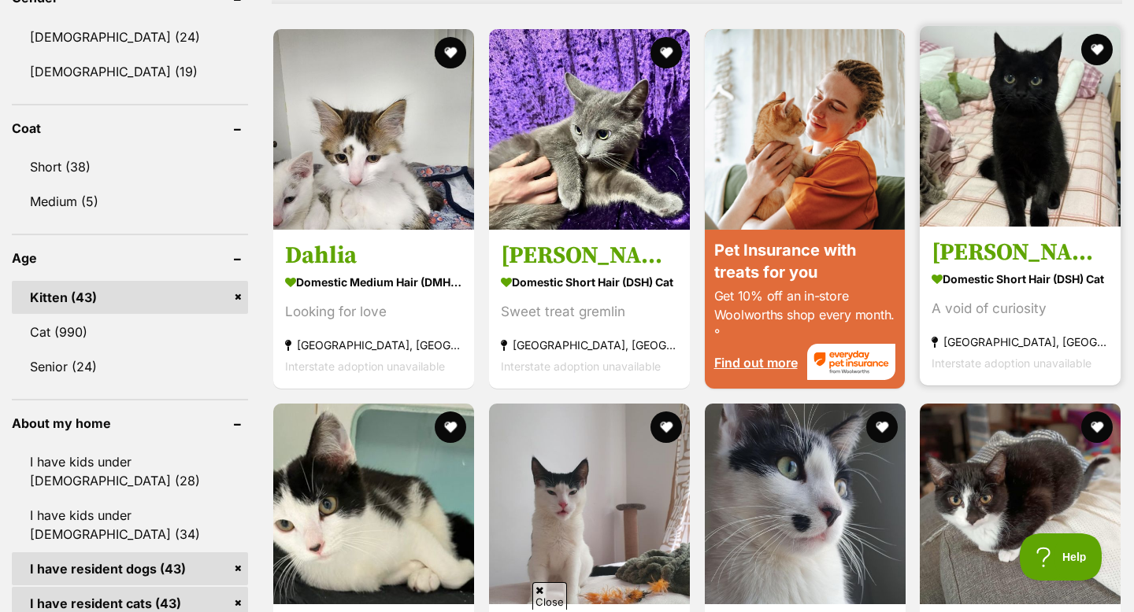
click at [1005, 124] on img at bounding box center [1019, 126] width 201 height 201
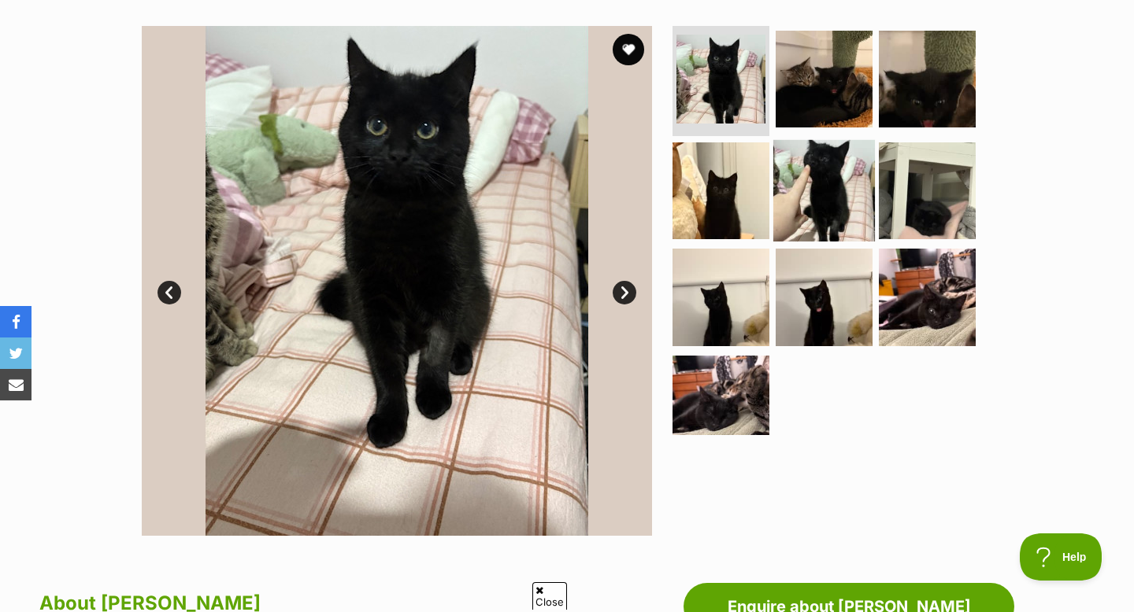
scroll to position [303, 0]
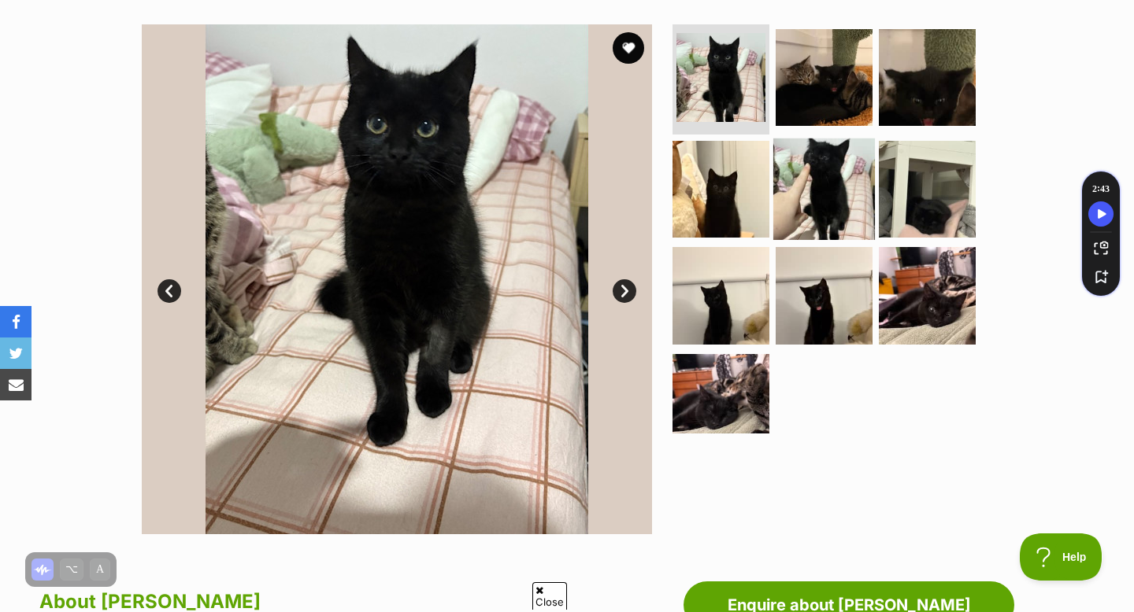
click at [834, 152] on img at bounding box center [824, 189] width 102 height 102
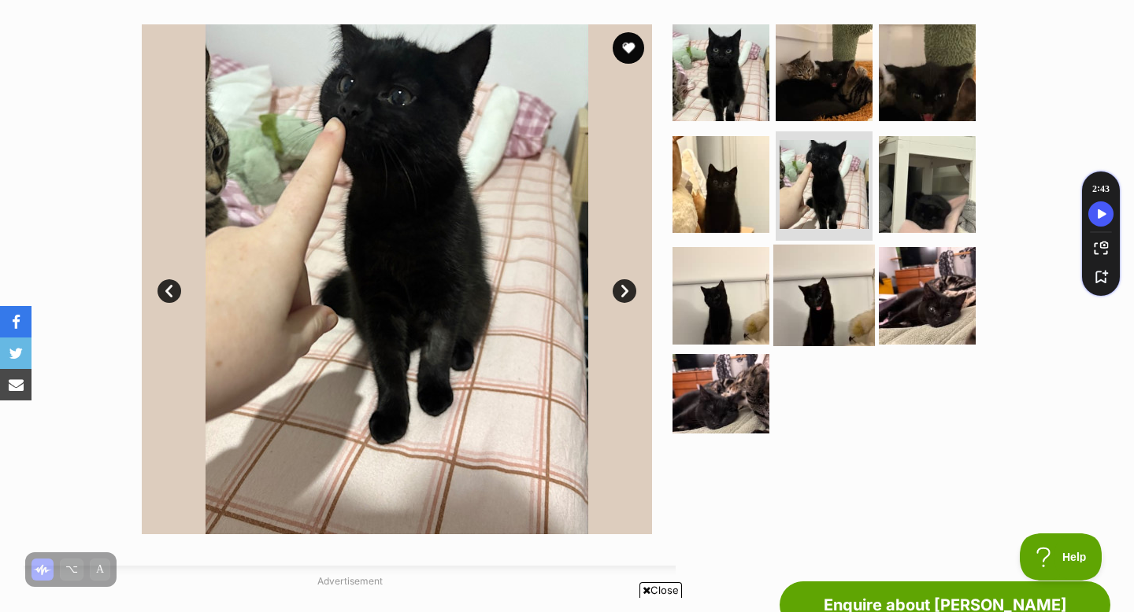
click at [797, 274] on img at bounding box center [824, 296] width 102 height 102
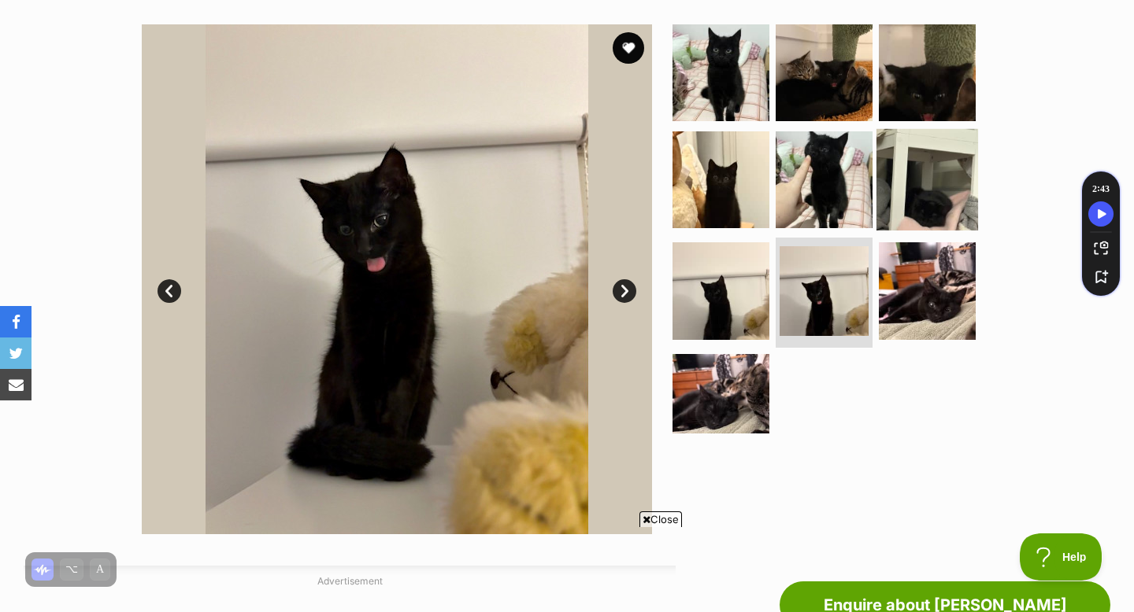
click at [934, 218] on img at bounding box center [927, 179] width 102 height 102
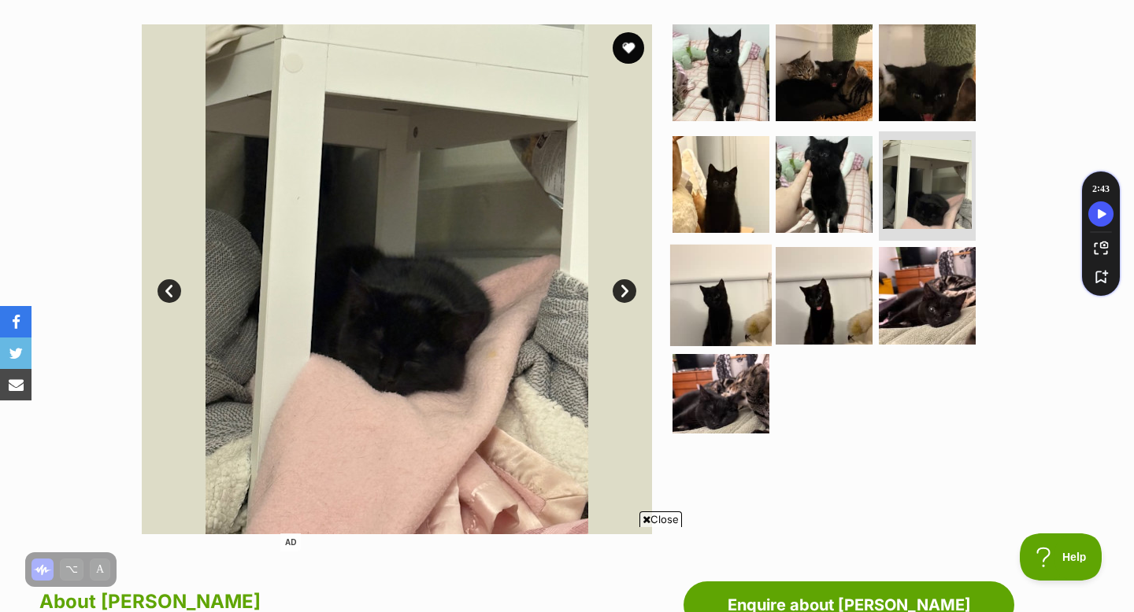
click at [766, 294] on img at bounding box center [721, 296] width 102 height 102
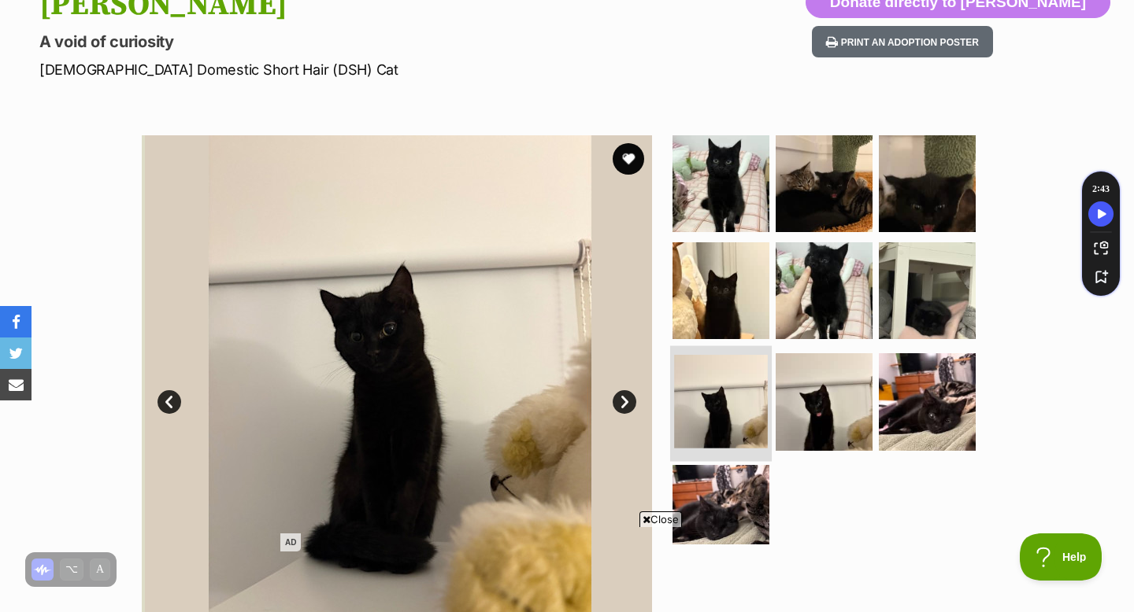
scroll to position [189, 0]
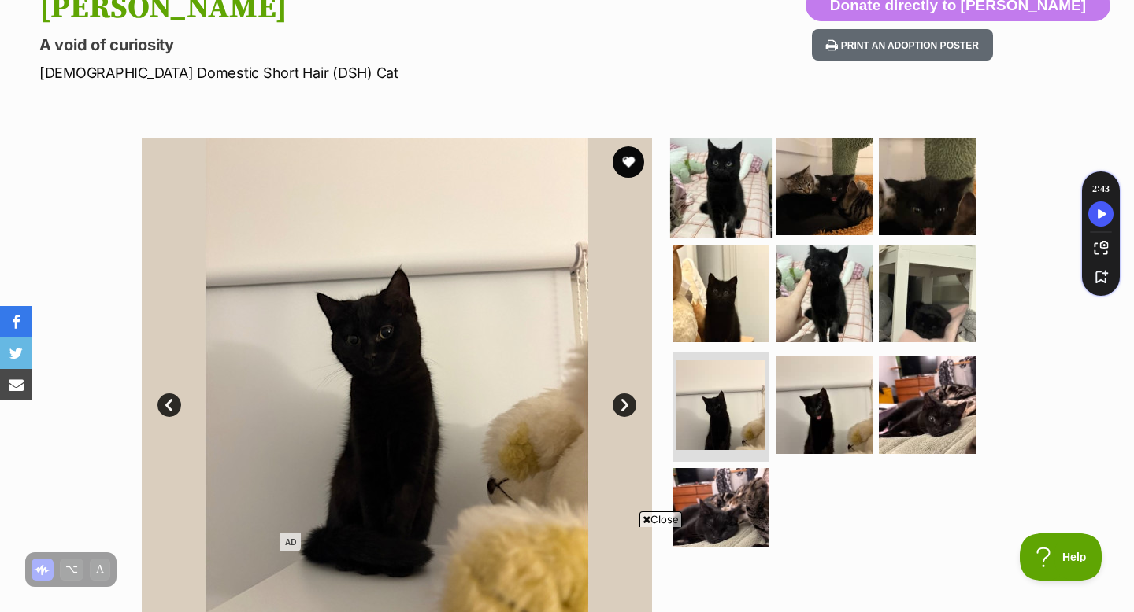
click at [736, 175] on img at bounding box center [721, 187] width 102 height 102
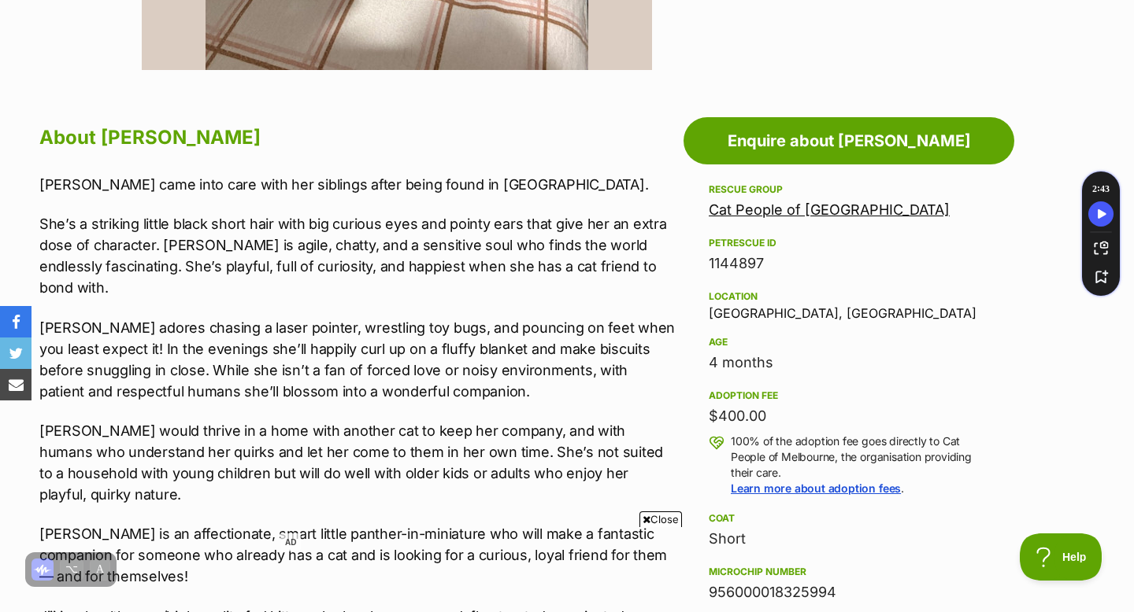
scroll to position [785, 0]
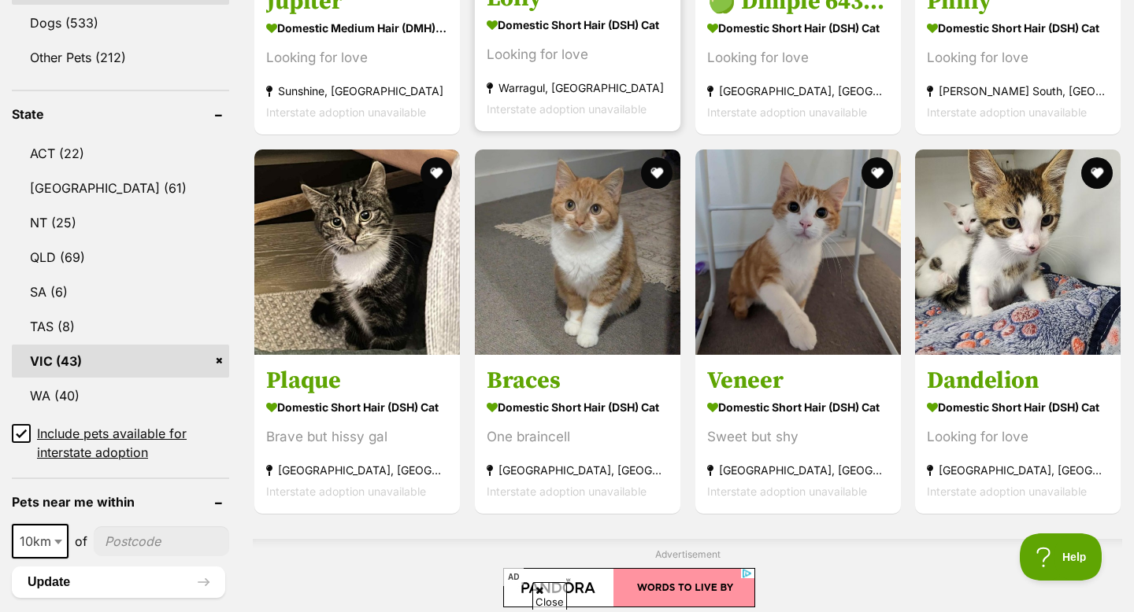
scroll to position [768, 0]
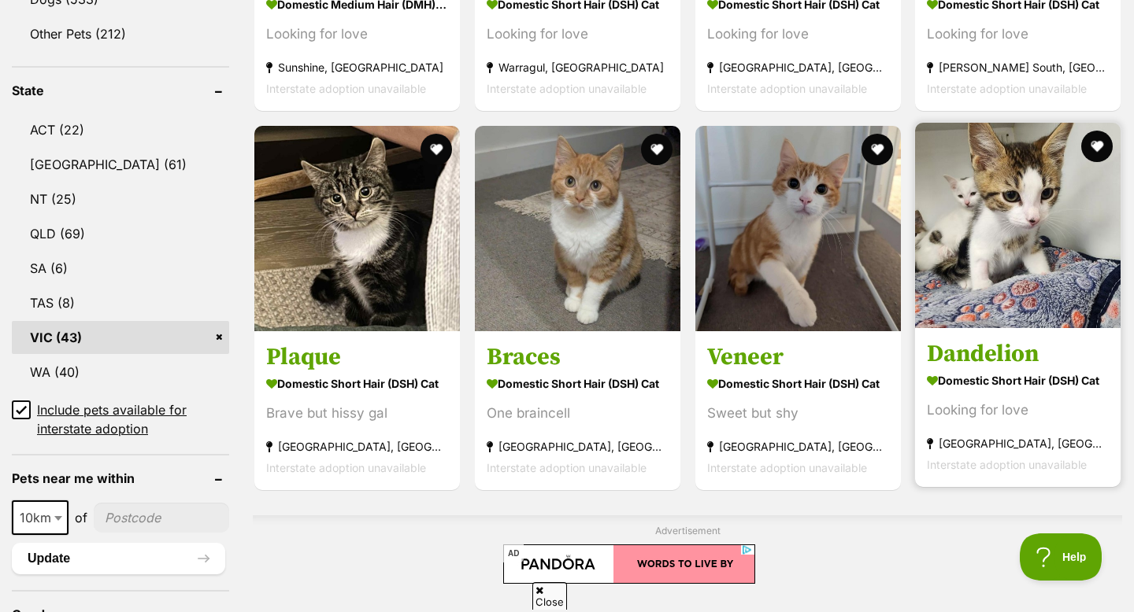
click at [1002, 245] on img at bounding box center [1017, 225] width 205 height 205
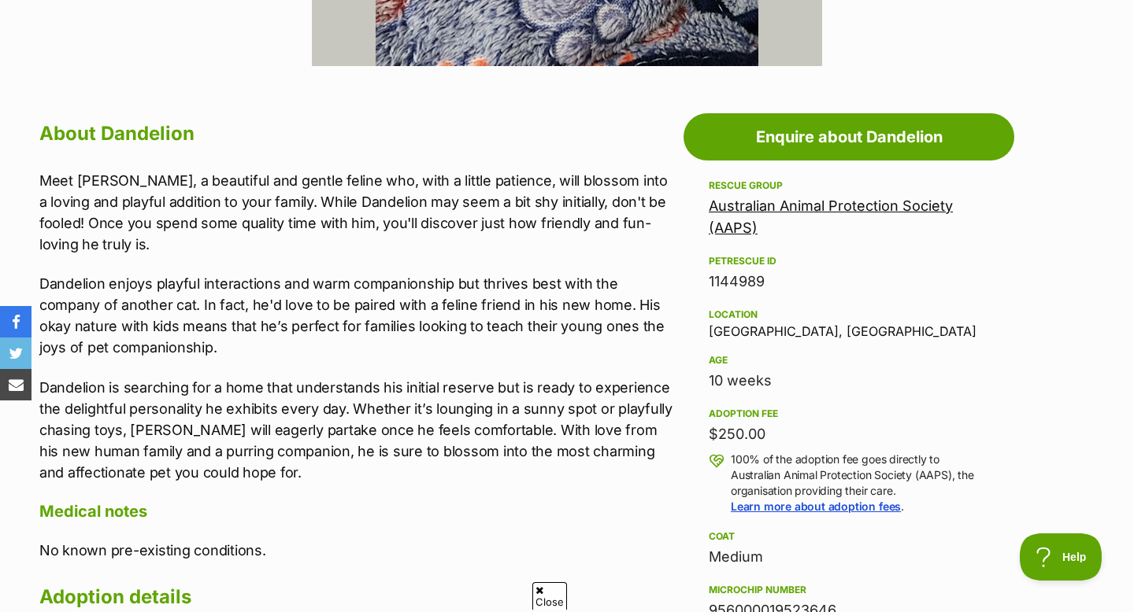
scroll to position [782, 0]
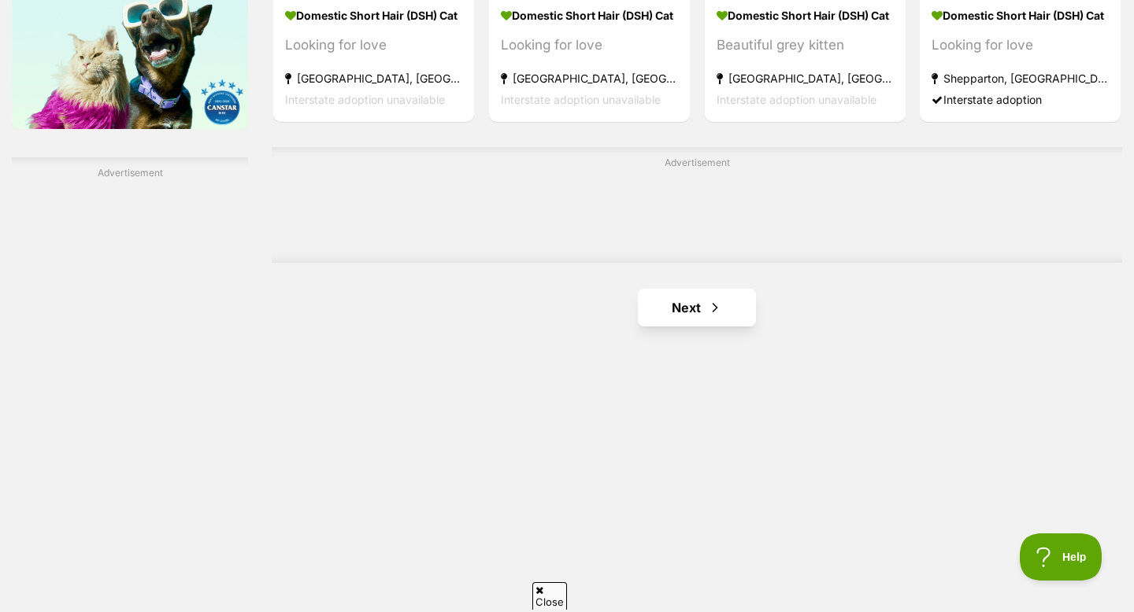
scroll to position [2545, 0]
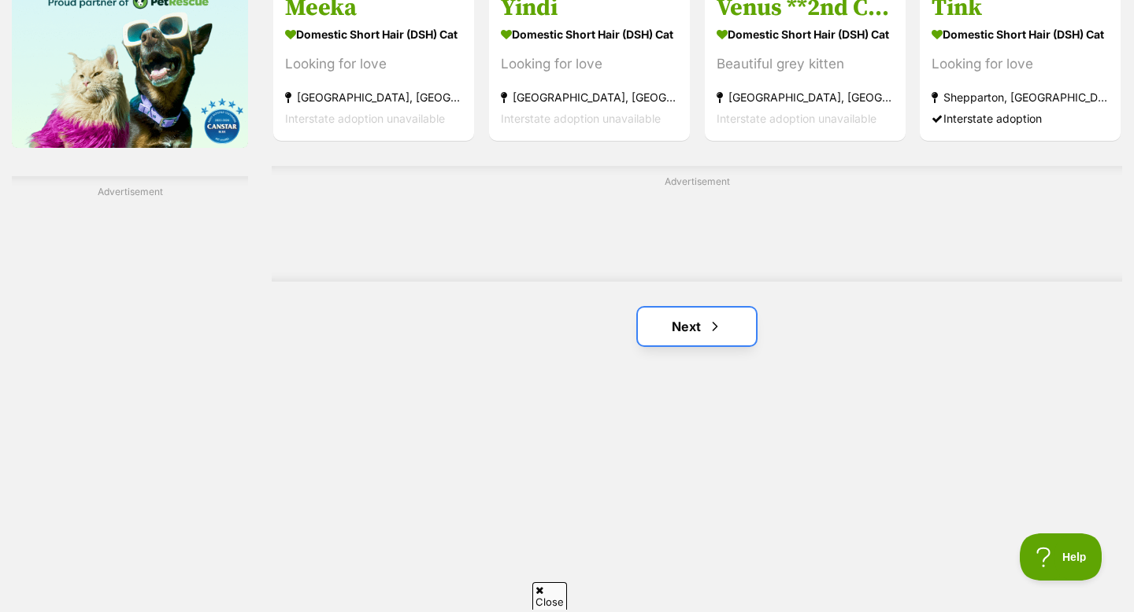
click at [716, 336] on span "Next page" at bounding box center [715, 326] width 16 height 19
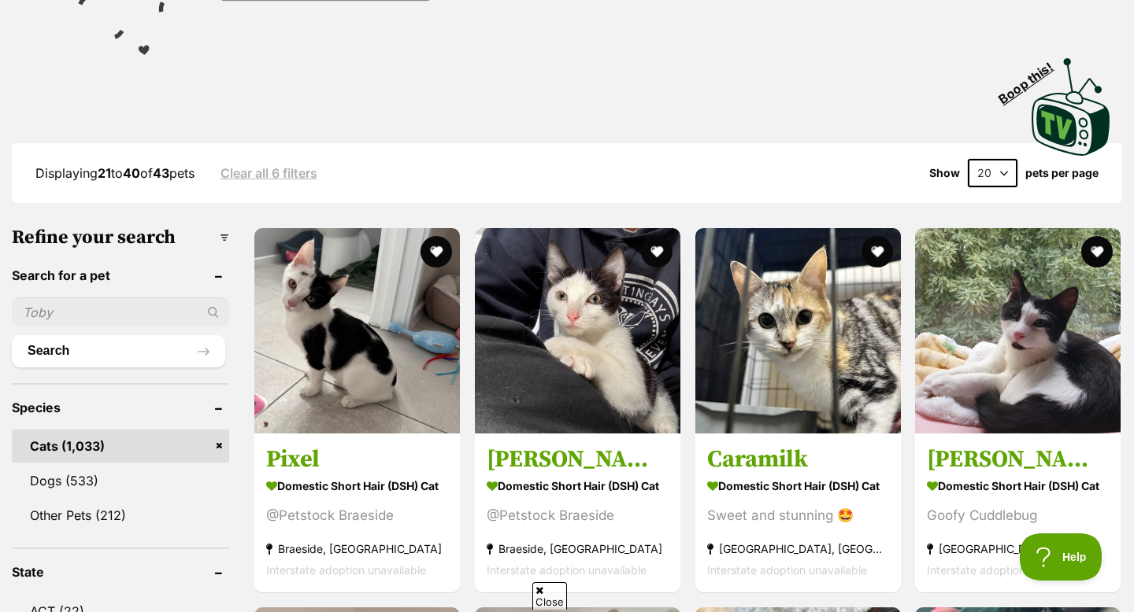
scroll to position [541, 0]
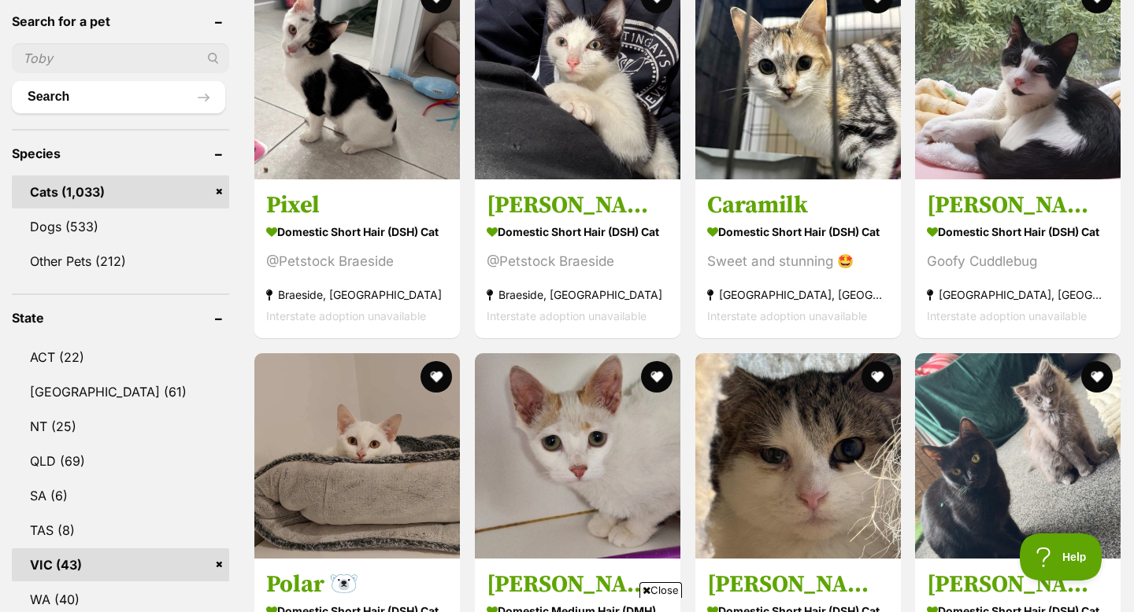
click at [220, 566] on link "VIC (43)" at bounding box center [120, 565] width 217 height 33
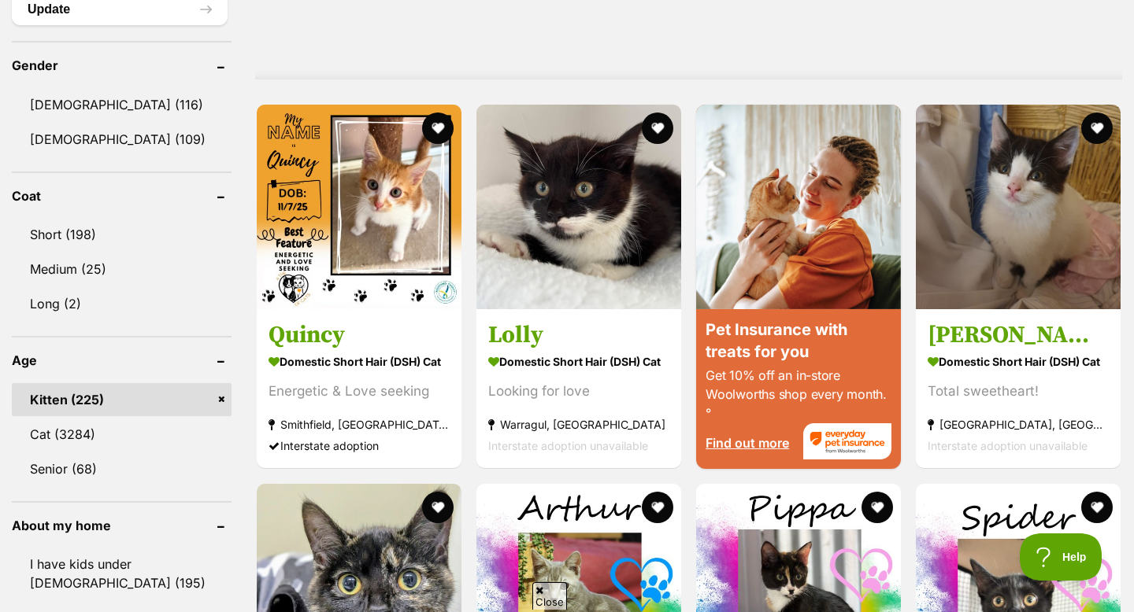
scroll to position [1320, 0]
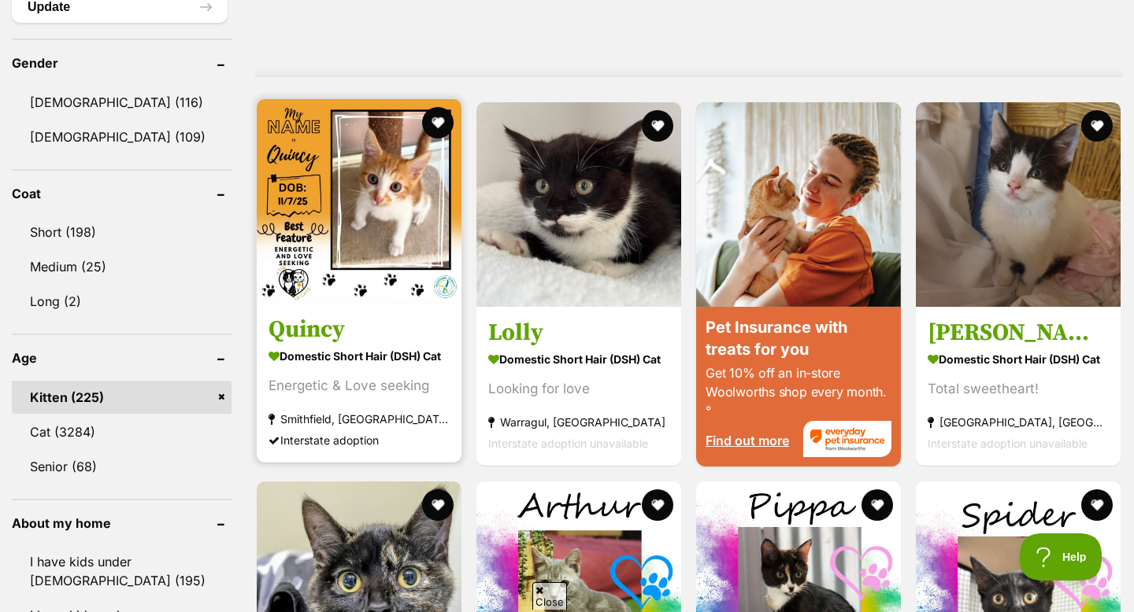
click at [342, 268] on img at bounding box center [359, 201] width 205 height 205
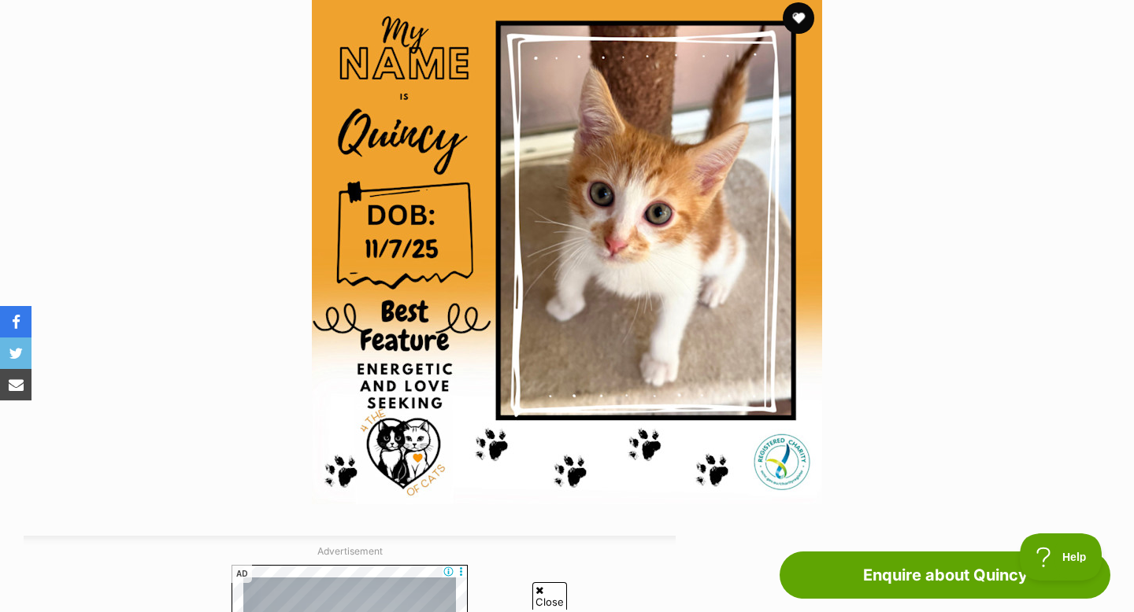
scroll to position [331, 0]
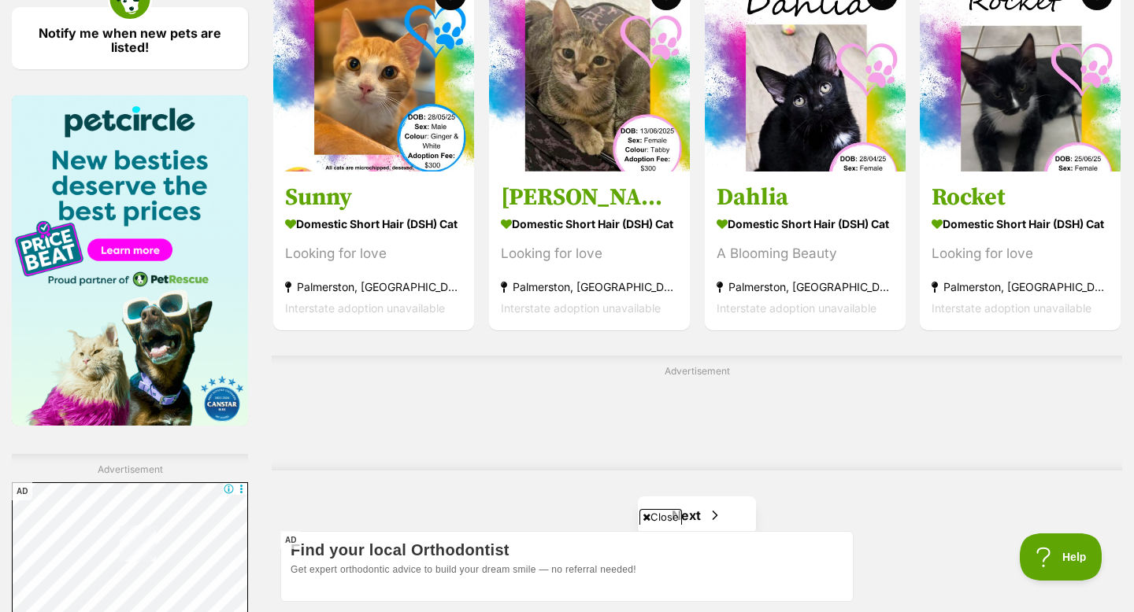
scroll to position [2360, 0]
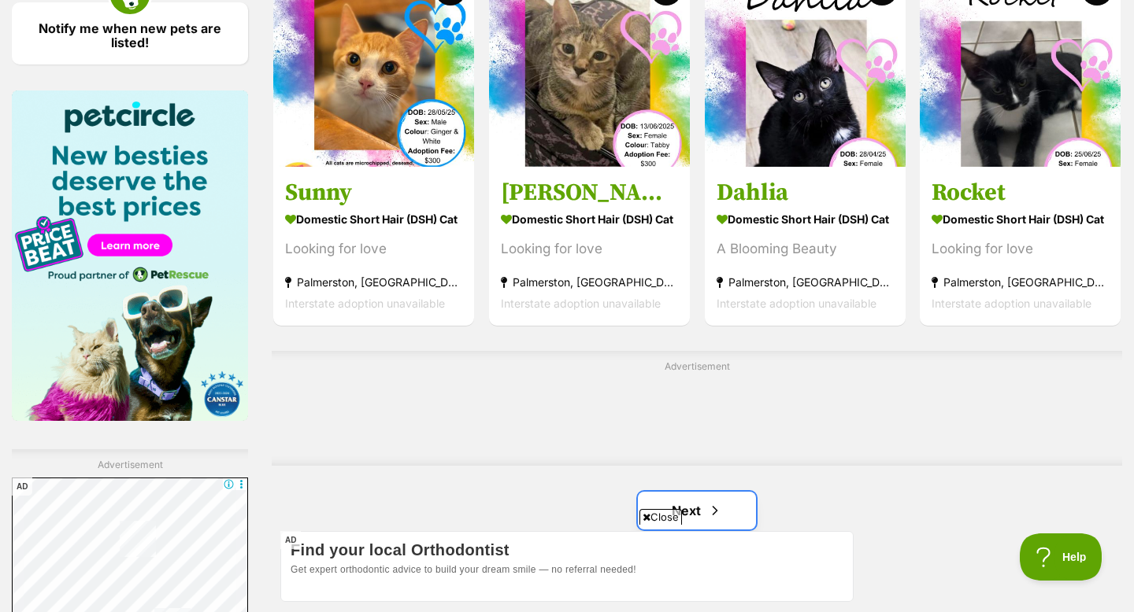
click at [707, 514] on span "Next page" at bounding box center [715, 510] width 16 height 19
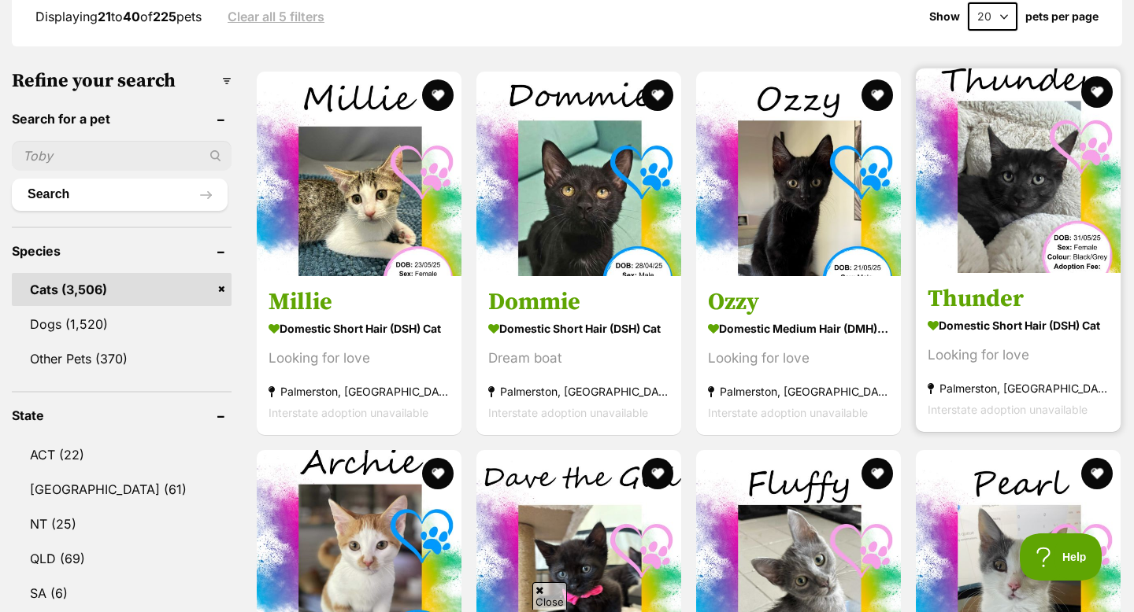
click at [962, 212] on img at bounding box center [1018, 170] width 205 height 205
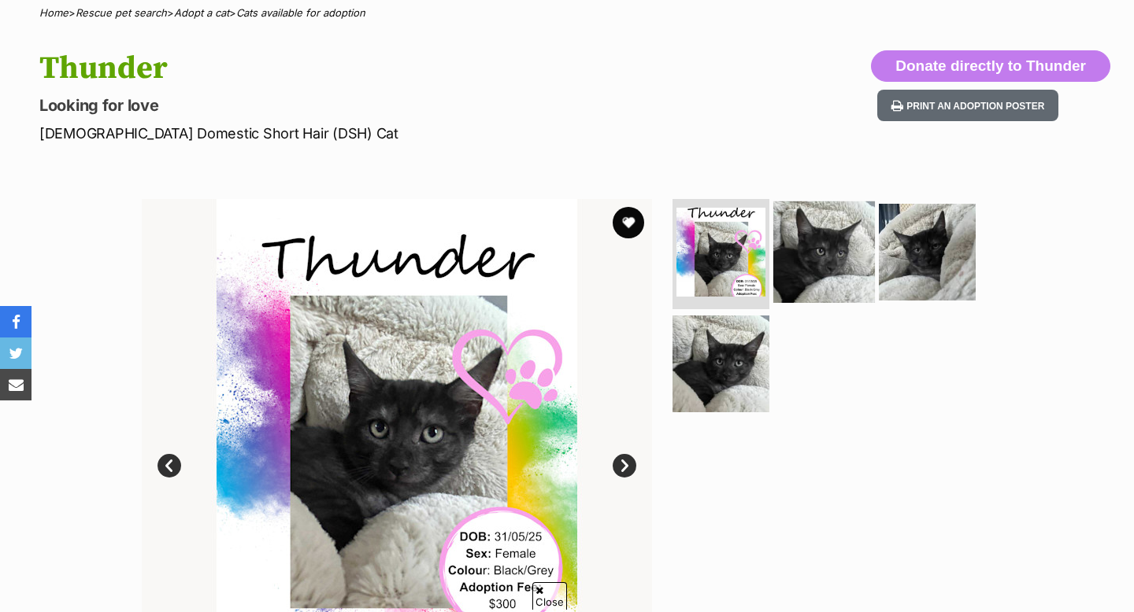
click at [843, 271] on img at bounding box center [824, 253] width 102 height 102
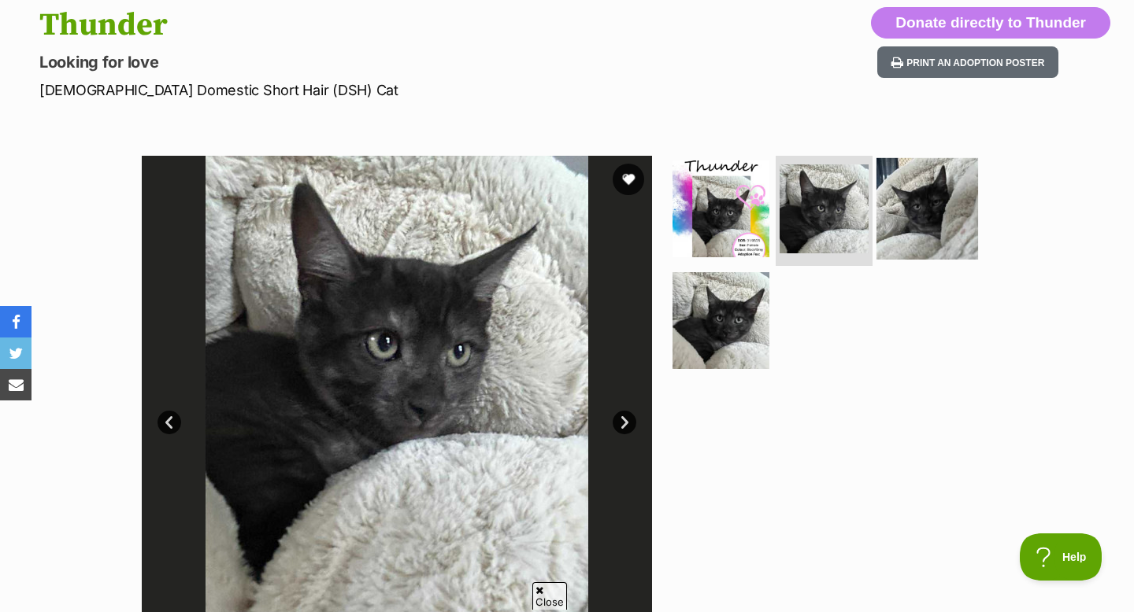
click at [915, 198] on img at bounding box center [927, 209] width 102 height 102
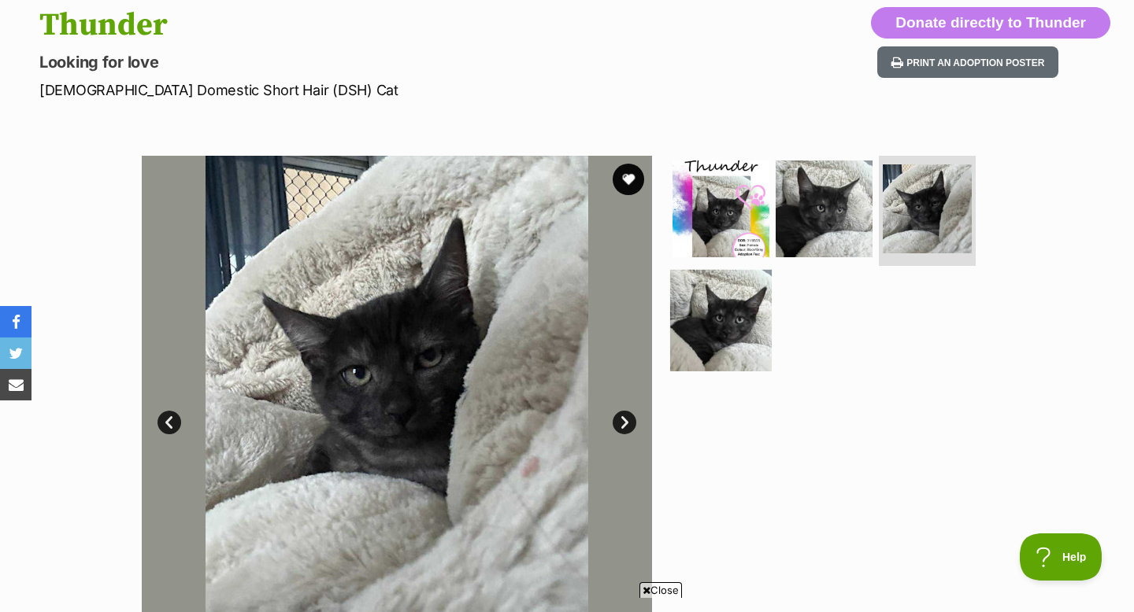
click at [702, 328] on img at bounding box center [721, 320] width 102 height 102
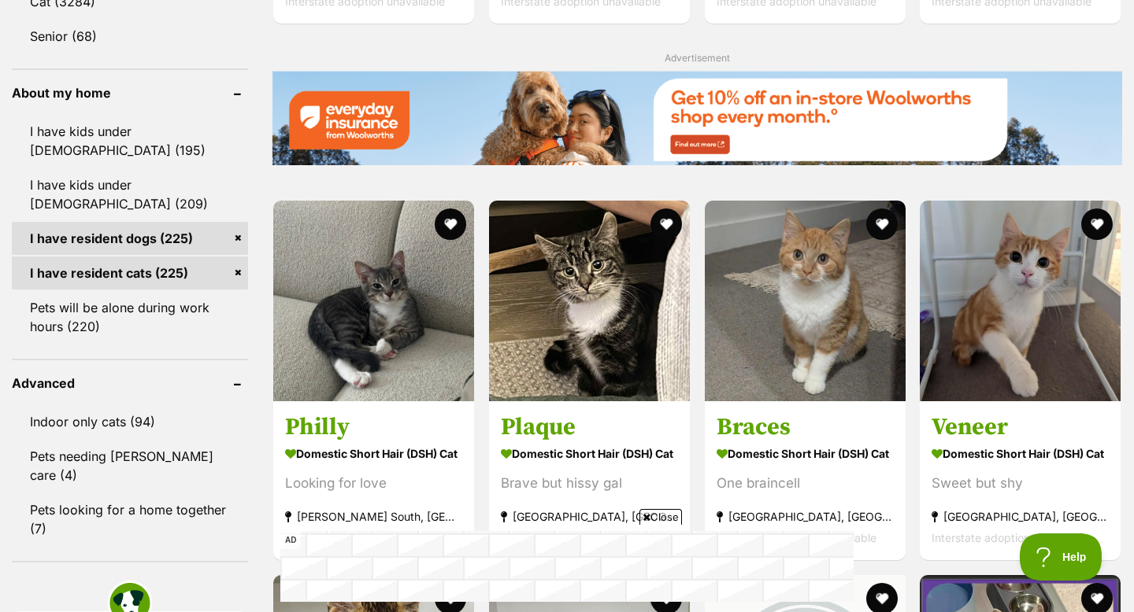
scroll to position [1759, 0]
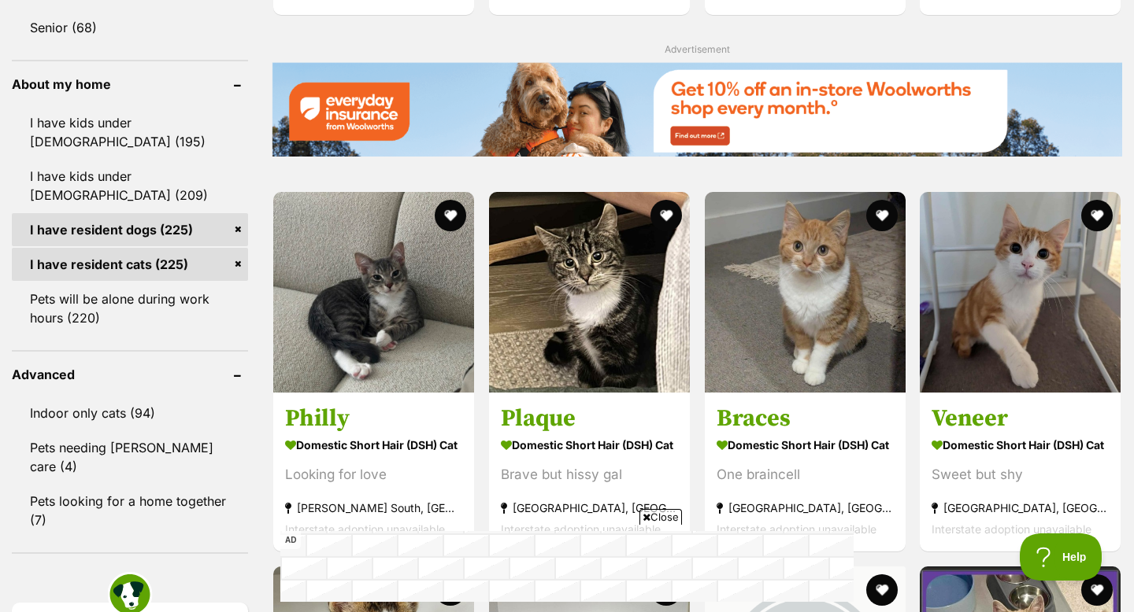
click at [230, 226] on link "I have resident dogs (225)" at bounding box center [130, 229] width 236 height 33
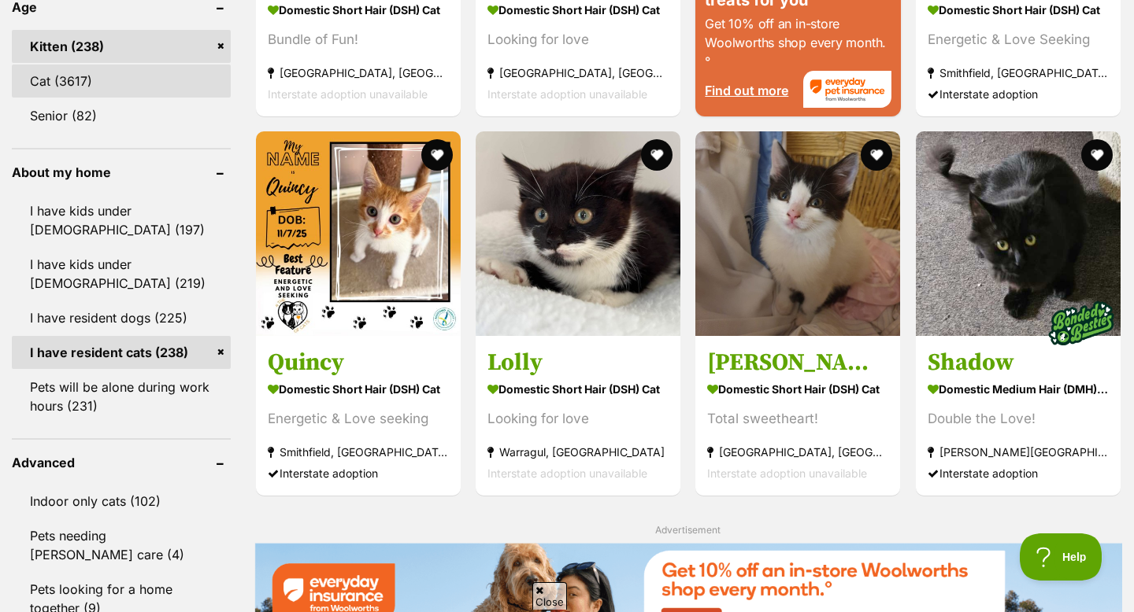
scroll to position [1702, 0]
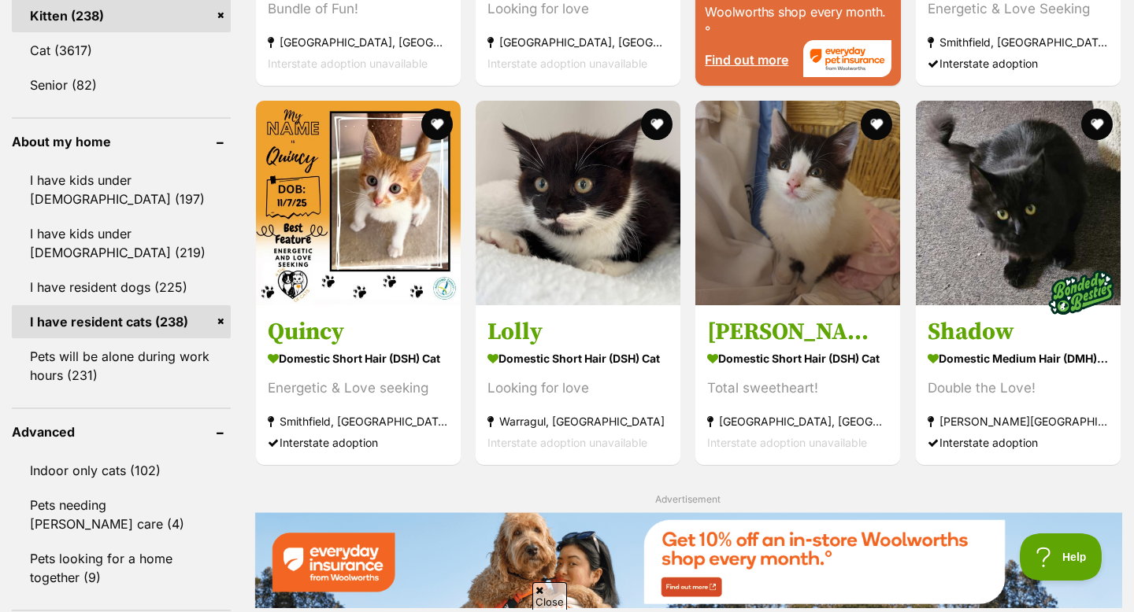
click at [216, 326] on link "I have resident cats (238)" at bounding box center [121, 321] width 219 height 33
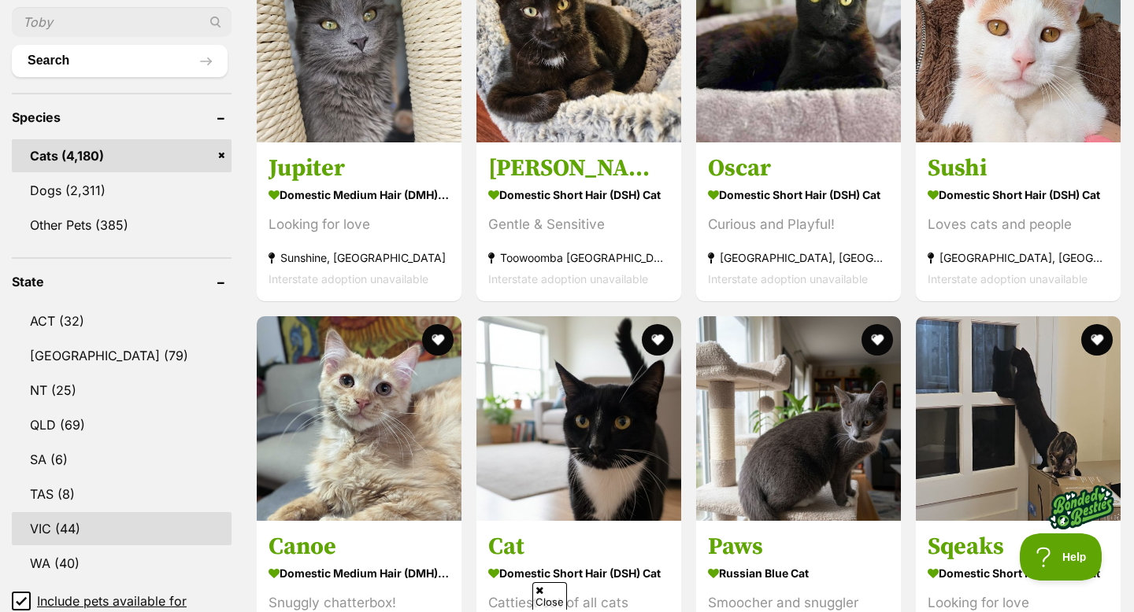
click at [75, 519] on link "VIC (44)" at bounding box center [122, 528] width 220 height 33
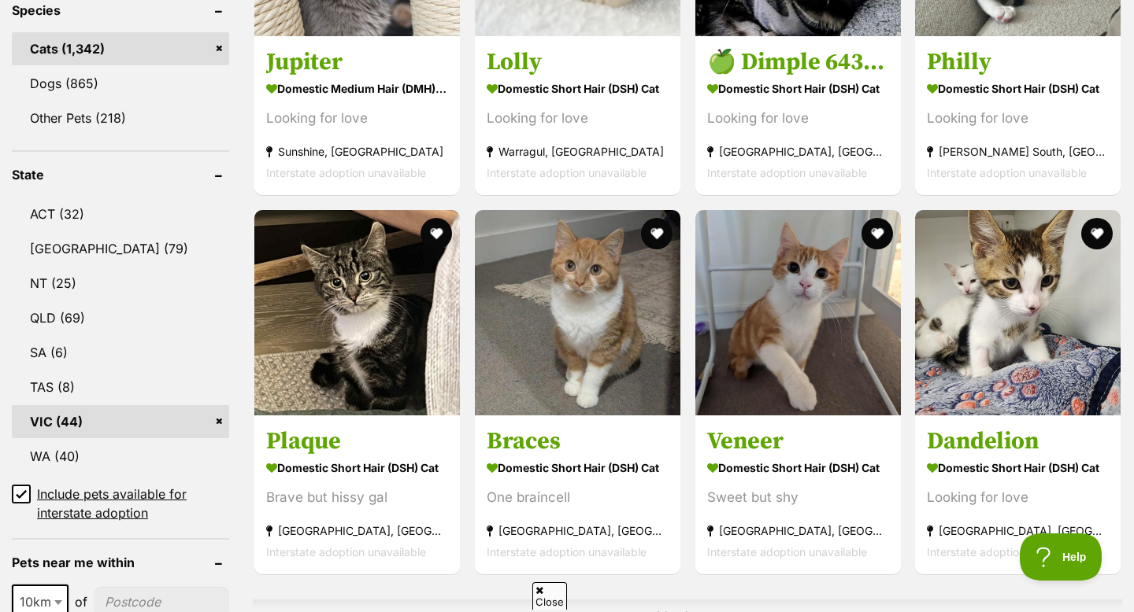
click at [18, 493] on icon at bounding box center [21, 494] width 11 height 11
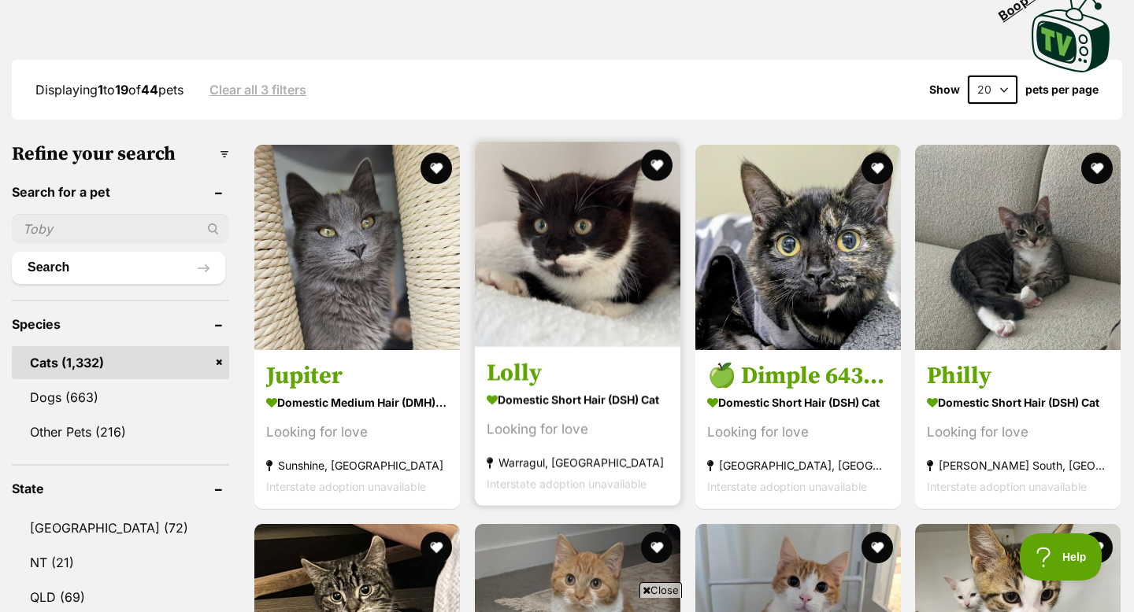
scroll to position [371, 0]
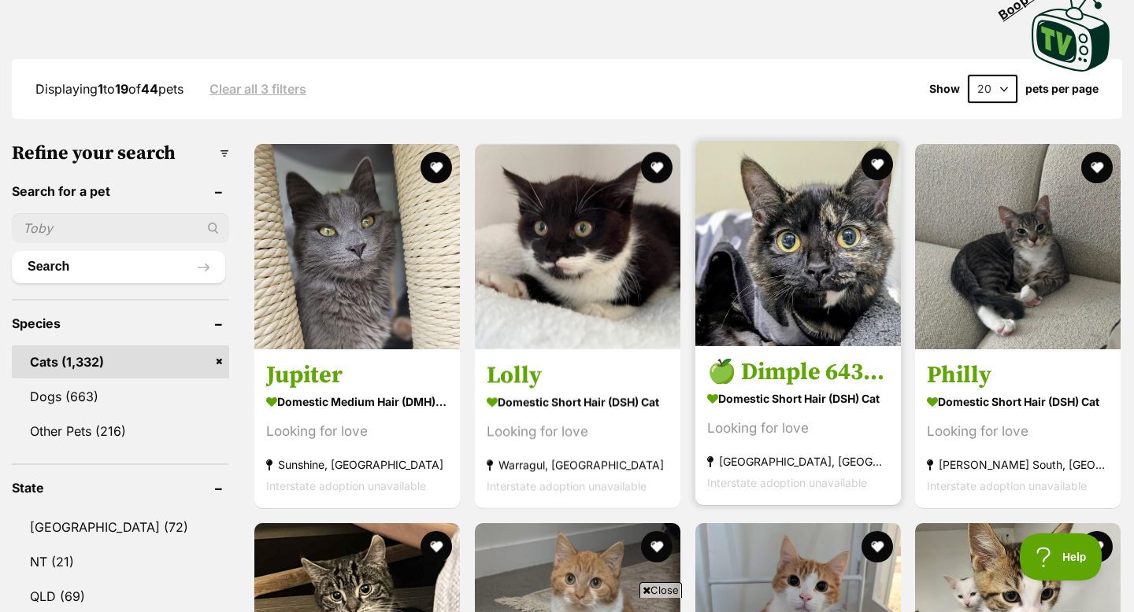
click at [794, 216] on img at bounding box center [797, 243] width 205 height 205
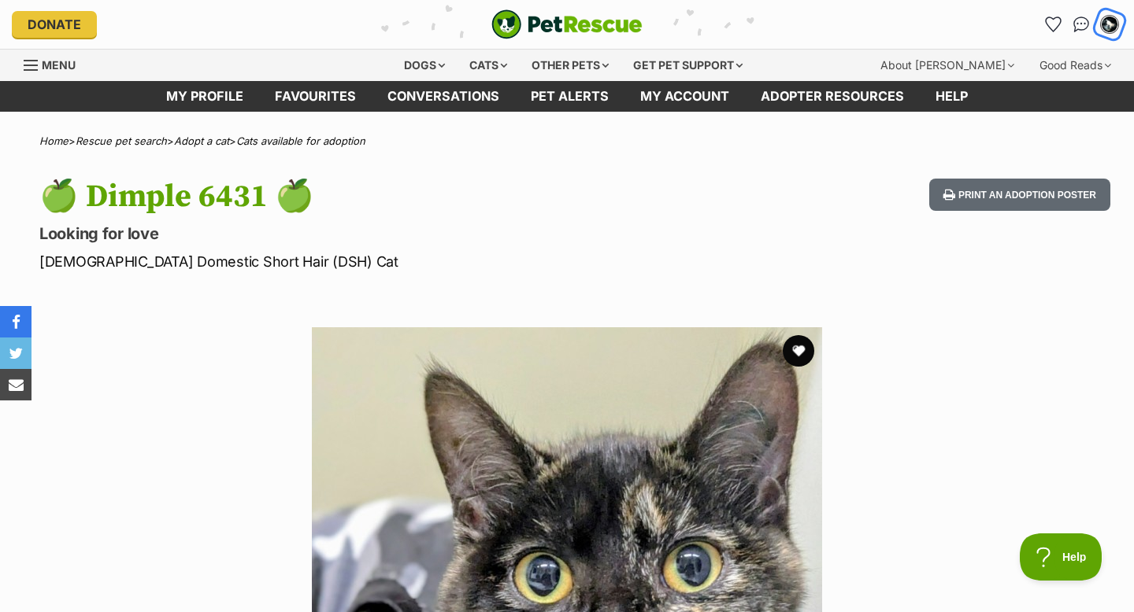
click at [1112, 16] on div "My account" at bounding box center [1109, 25] width 24 height 24
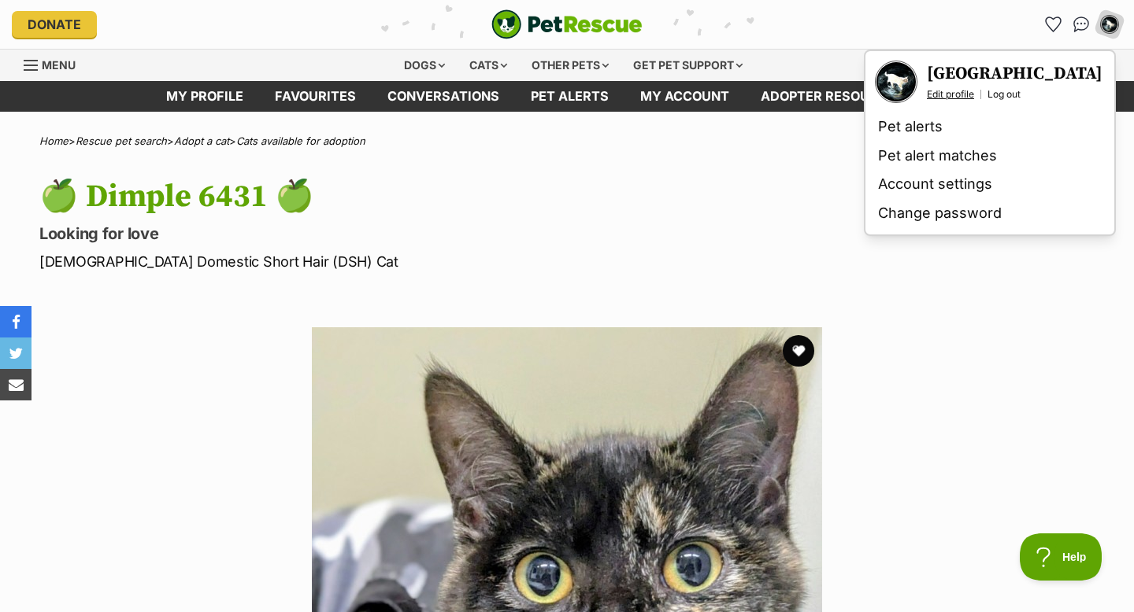
click at [961, 92] on link "Edit profile" at bounding box center [950, 94] width 47 height 13
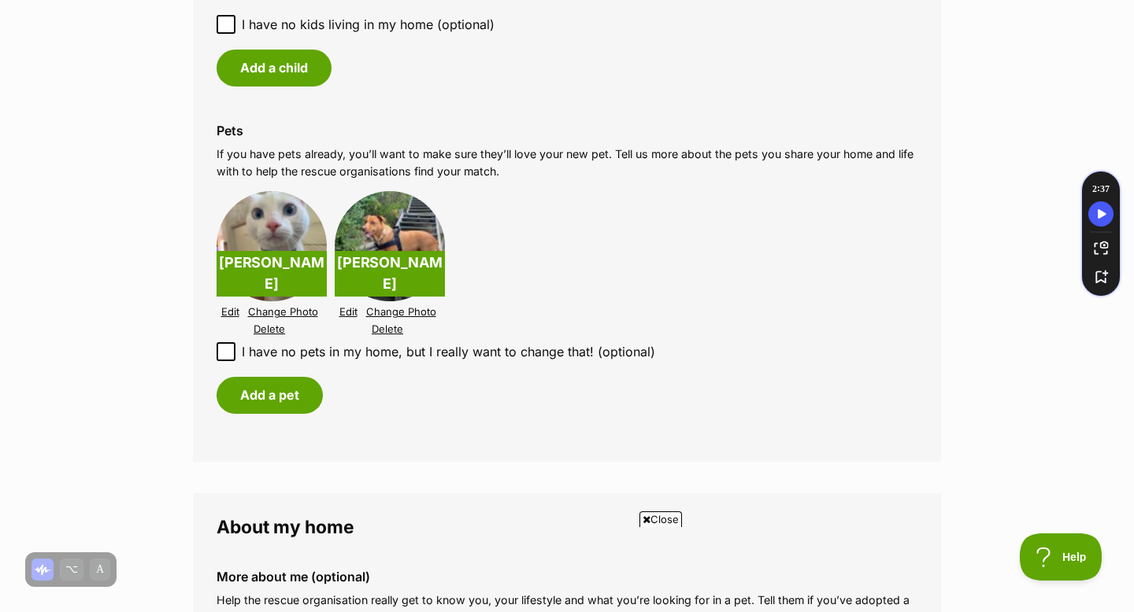
scroll to position [1691, 0]
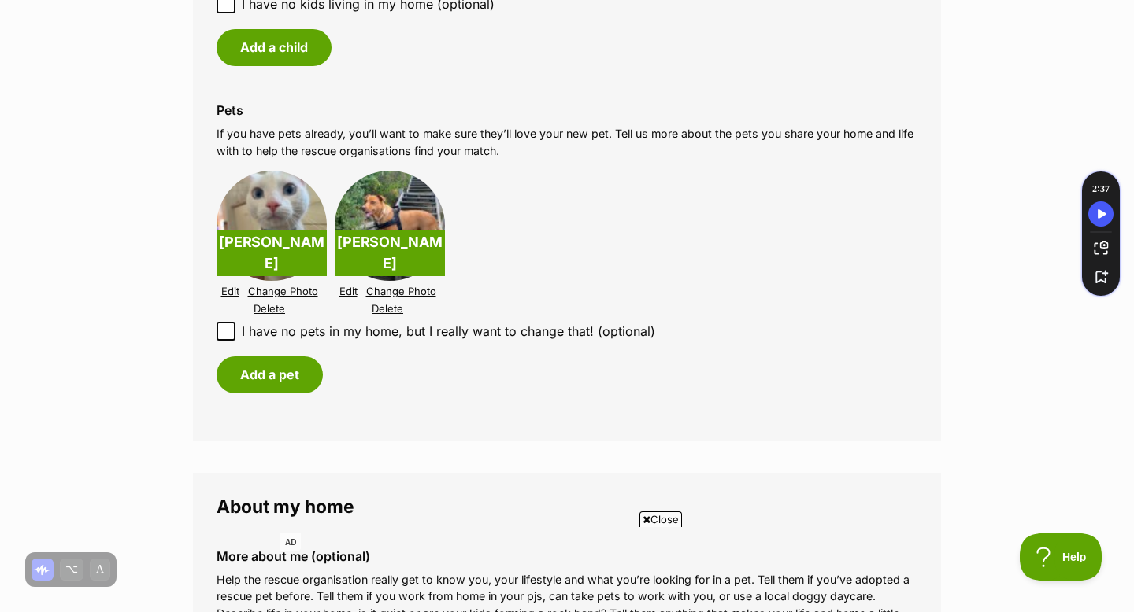
click at [266, 221] on img at bounding box center [271, 226] width 110 height 110
click at [270, 265] on p "[PERSON_NAME]" at bounding box center [271, 254] width 110 height 46
click at [228, 294] on link "Edit" at bounding box center [230, 292] width 18 height 12
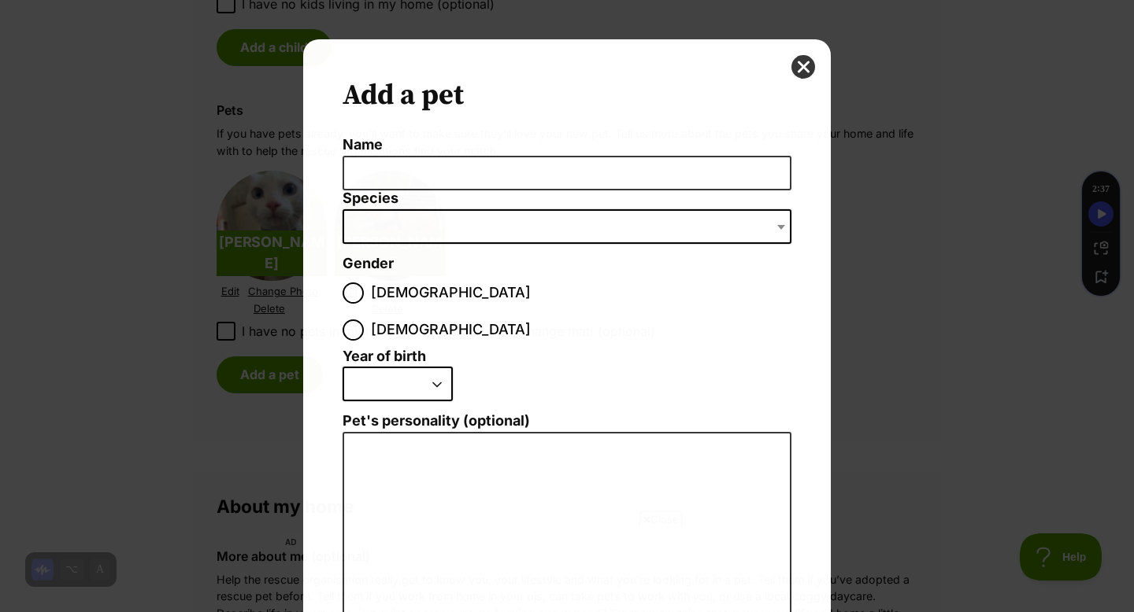
scroll to position [0, 0]
click at [808, 67] on button "close" at bounding box center [803, 67] width 24 height 24
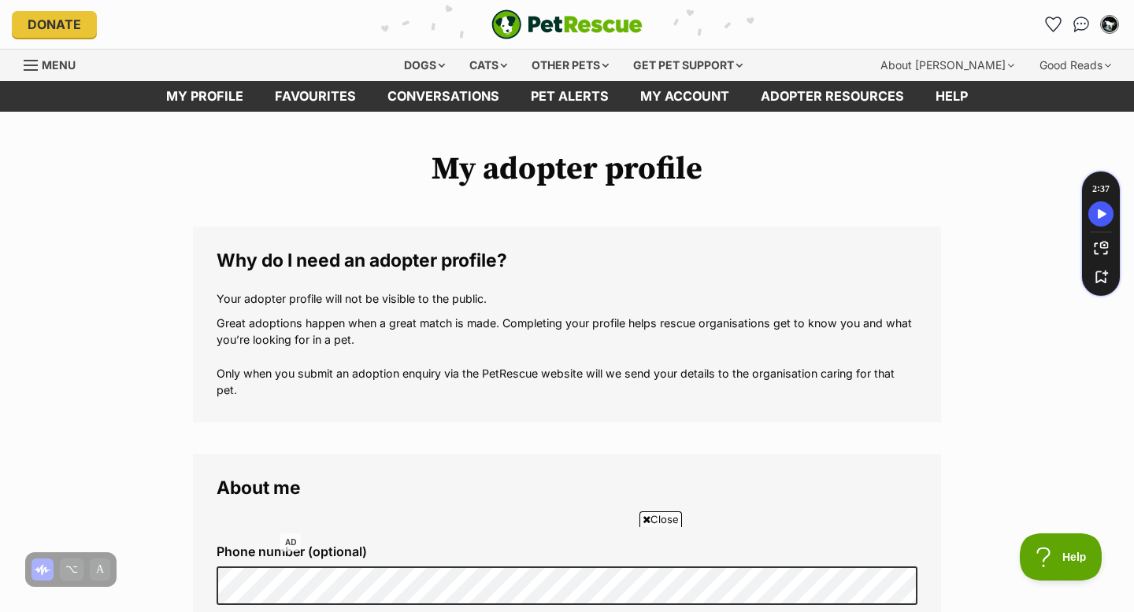
scroll to position [1691, 0]
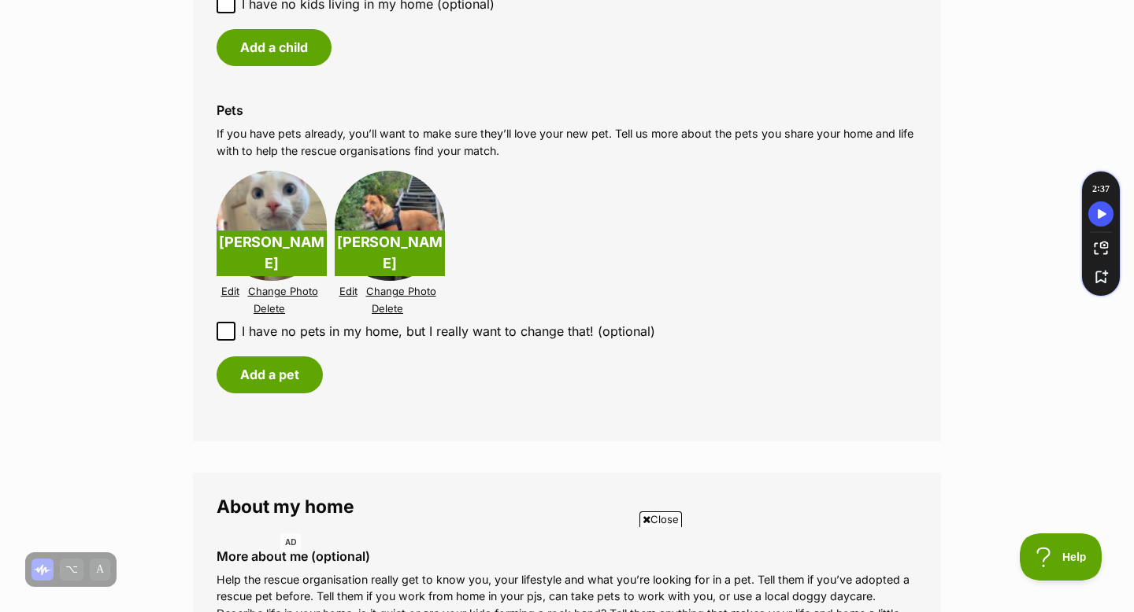
click at [302, 218] on img at bounding box center [271, 226] width 110 height 110
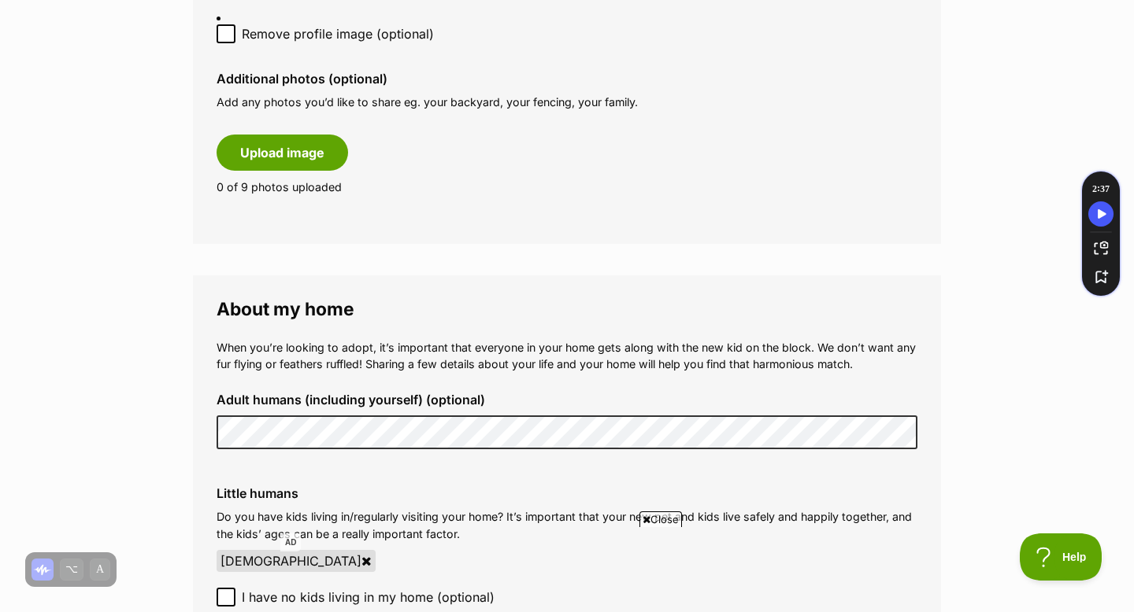
scroll to position [1106, 0]
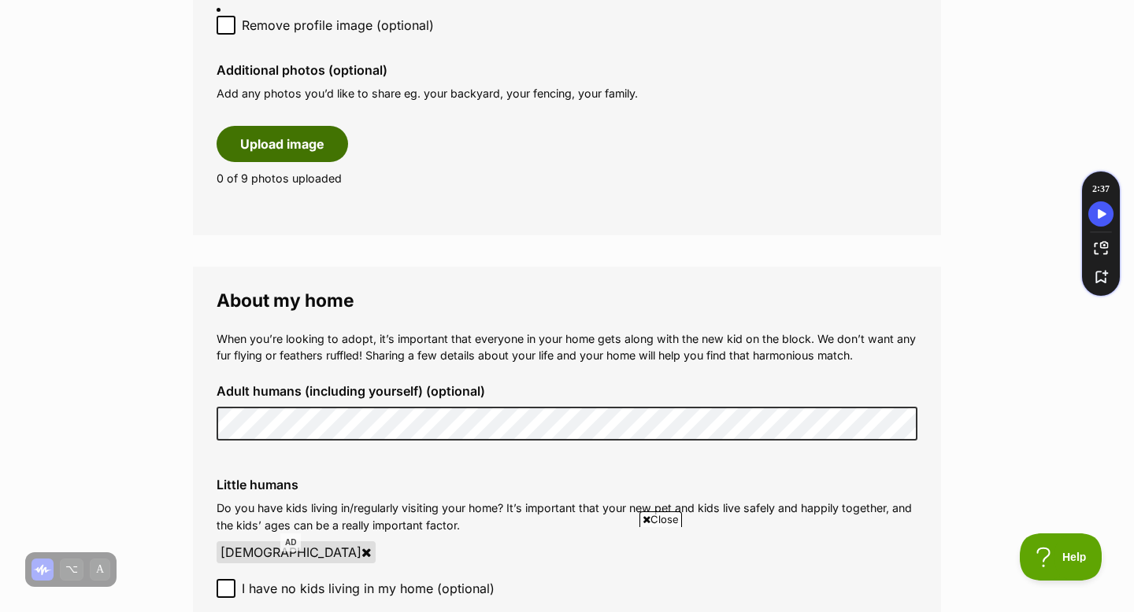
click at [311, 135] on button "Upload image" at bounding box center [281, 144] width 131 height 36
click at [282, 146] on button "Upload image" at bounding box center [281, 144] width 131 height 36
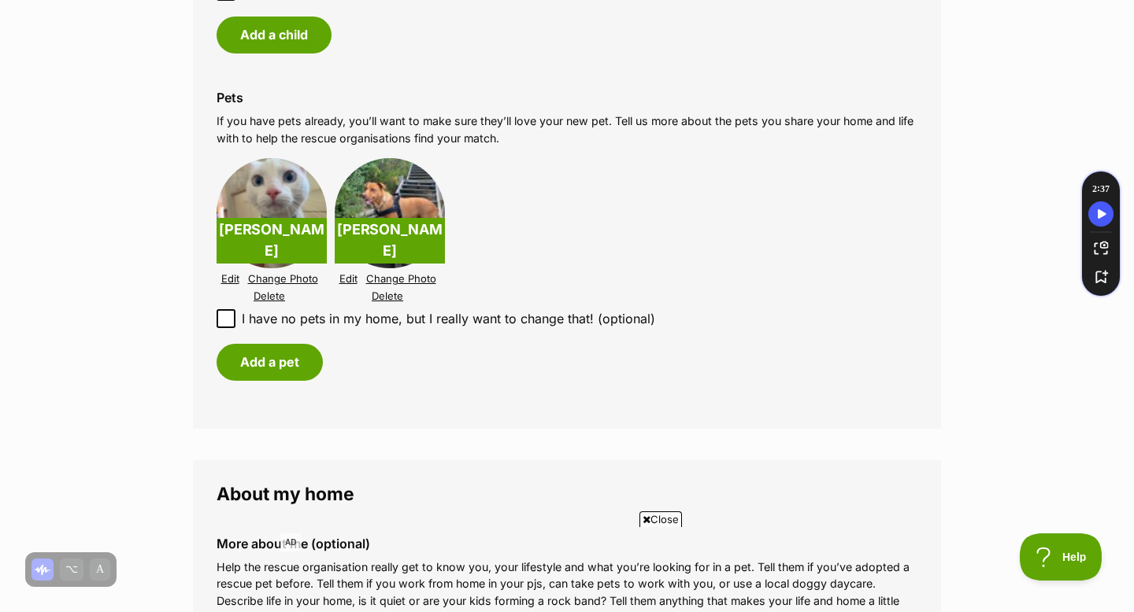
scroll to position [1710, 0]
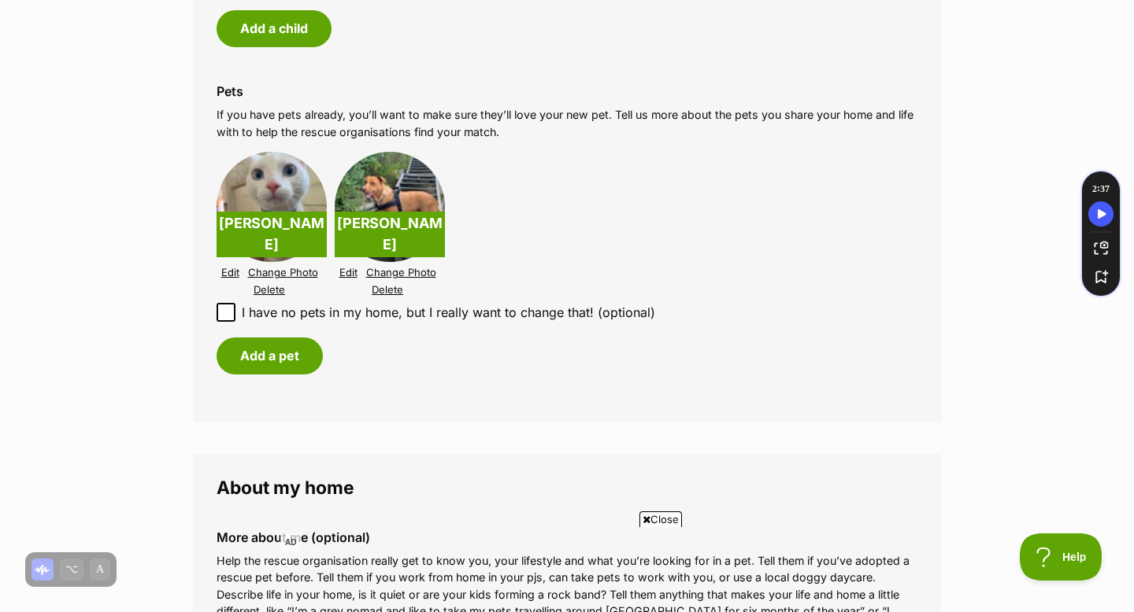
click at [231, 275] on link "Edit" at bounding box center [230, 273] width 18 height 12
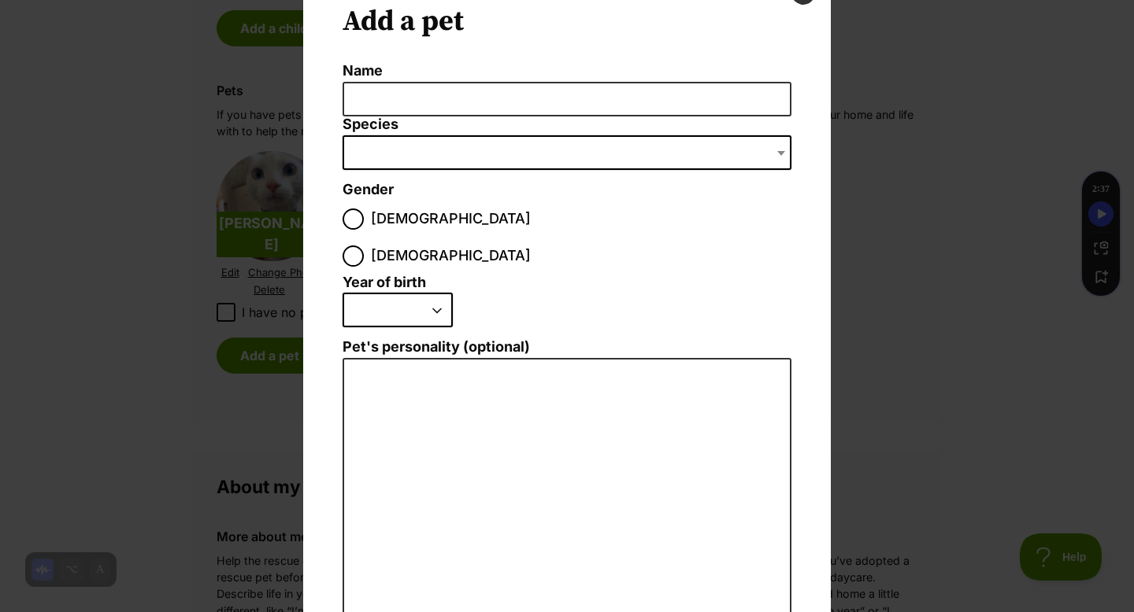
scroll to position [0, 0]
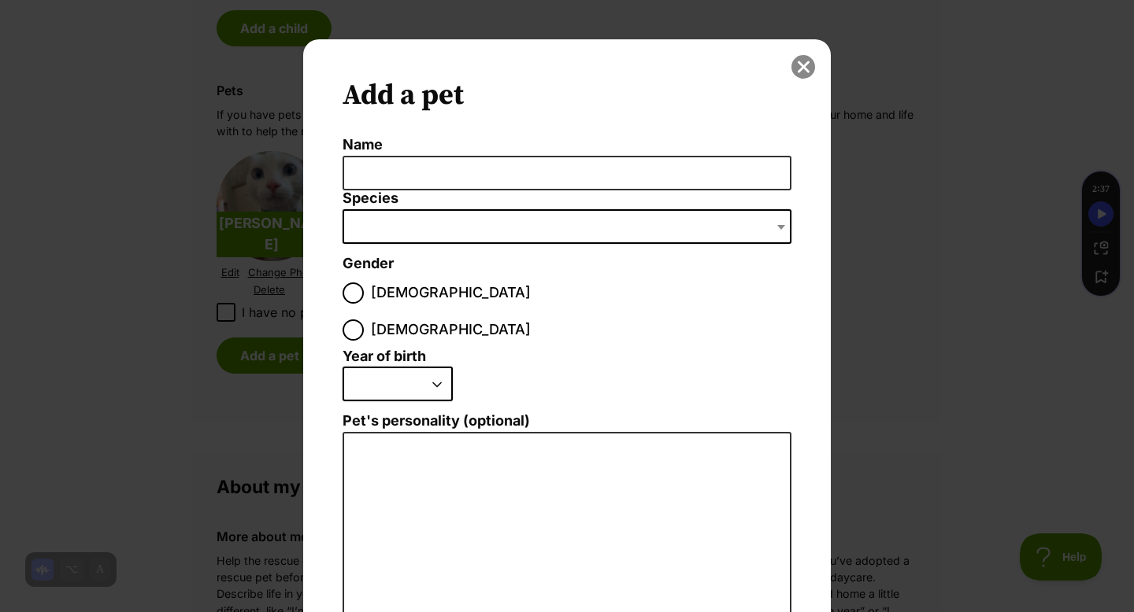
click at [801, 69] on button "close" at bounding box center [803, 67] width 24 height 24
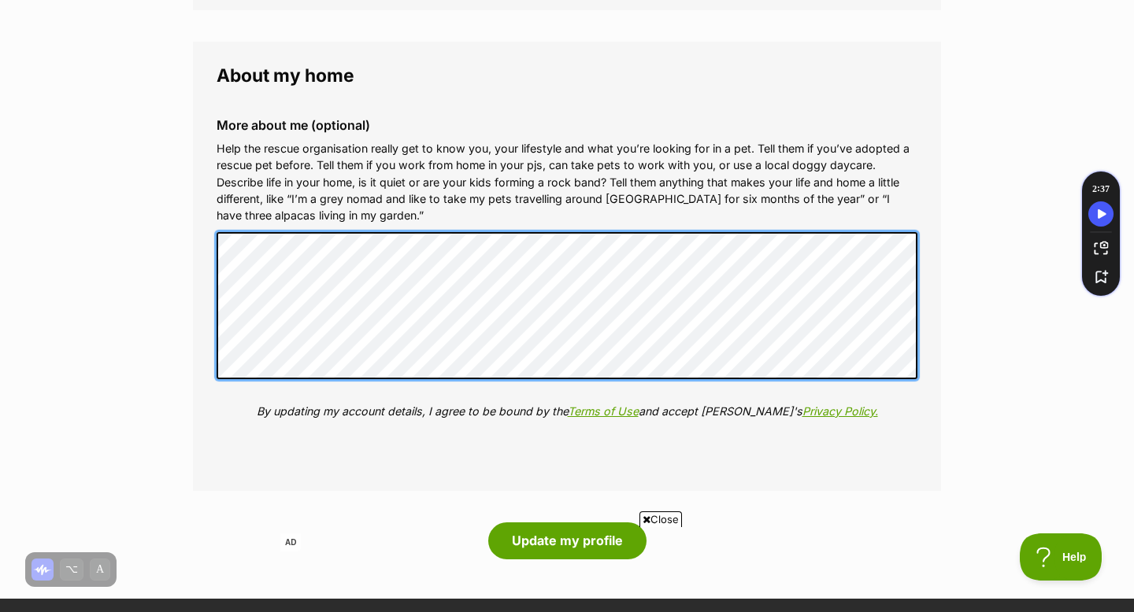
scroll to position [2213, 0]
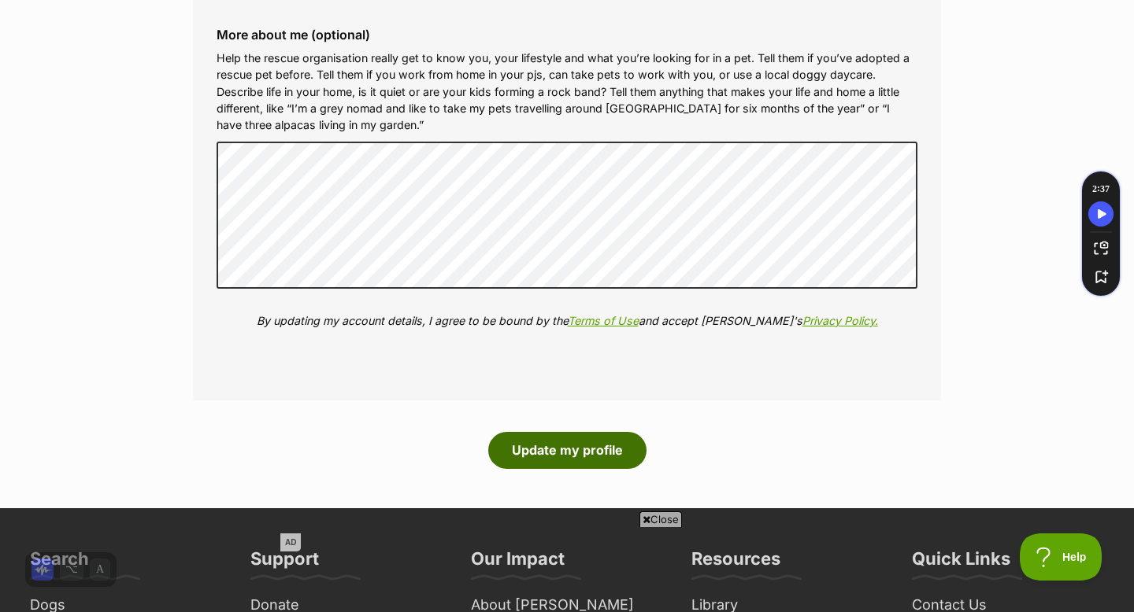
click at [504, 446] on button "Update my profile" at bounding box center [567, 450] width 158 height 36
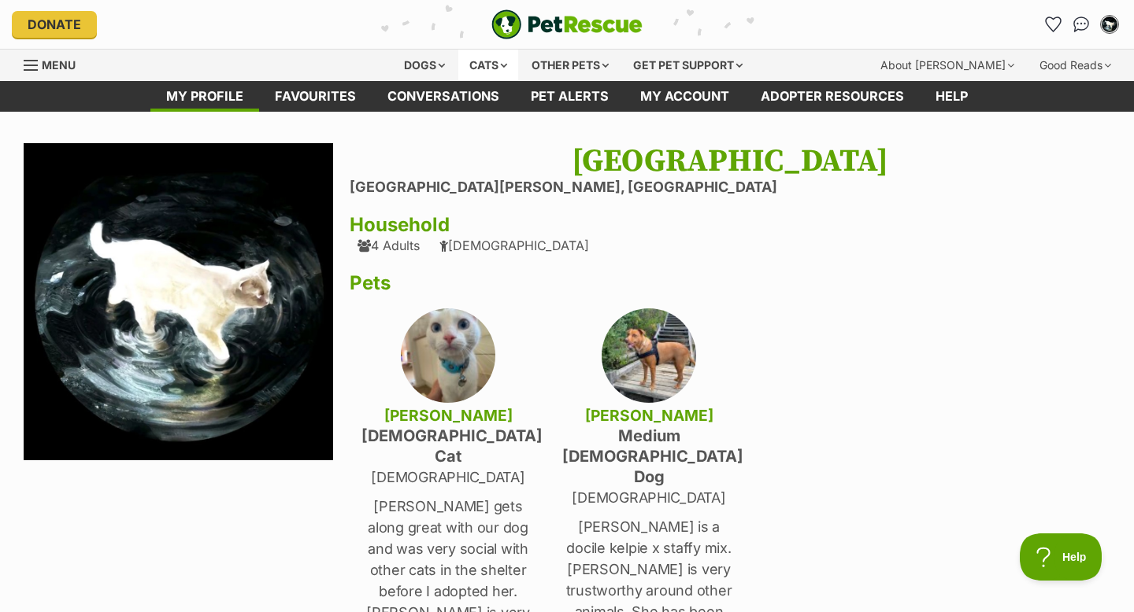
click at [489, 68] on div "Cats" at bounding box center [488, 65] width 60 height 31
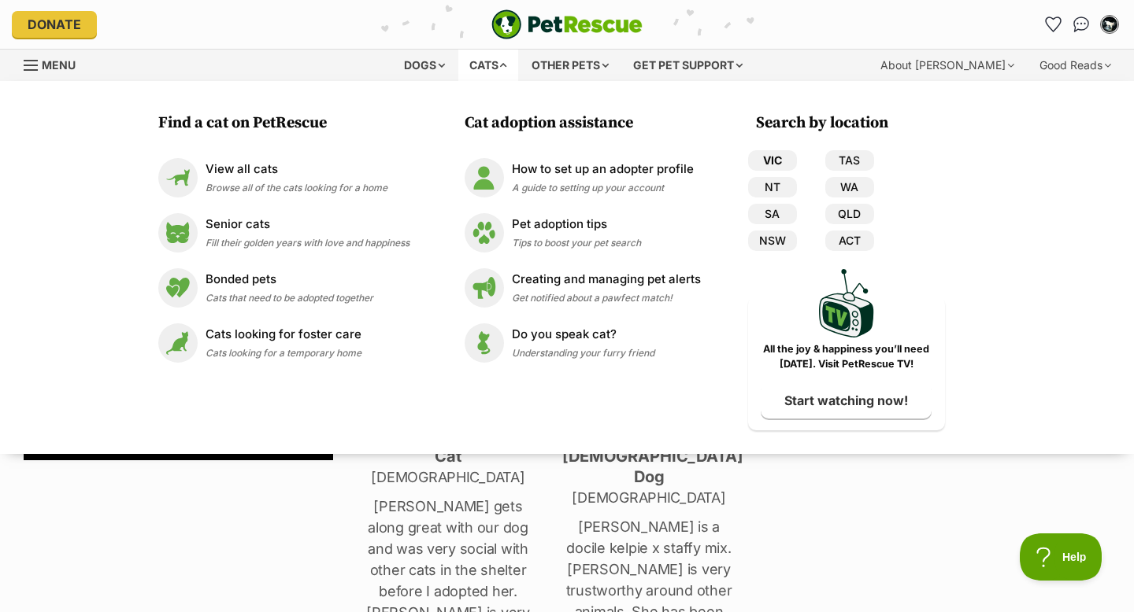
click at [760, 162] on link "VIC" at bounding box center [772, 160] width 49 height 20
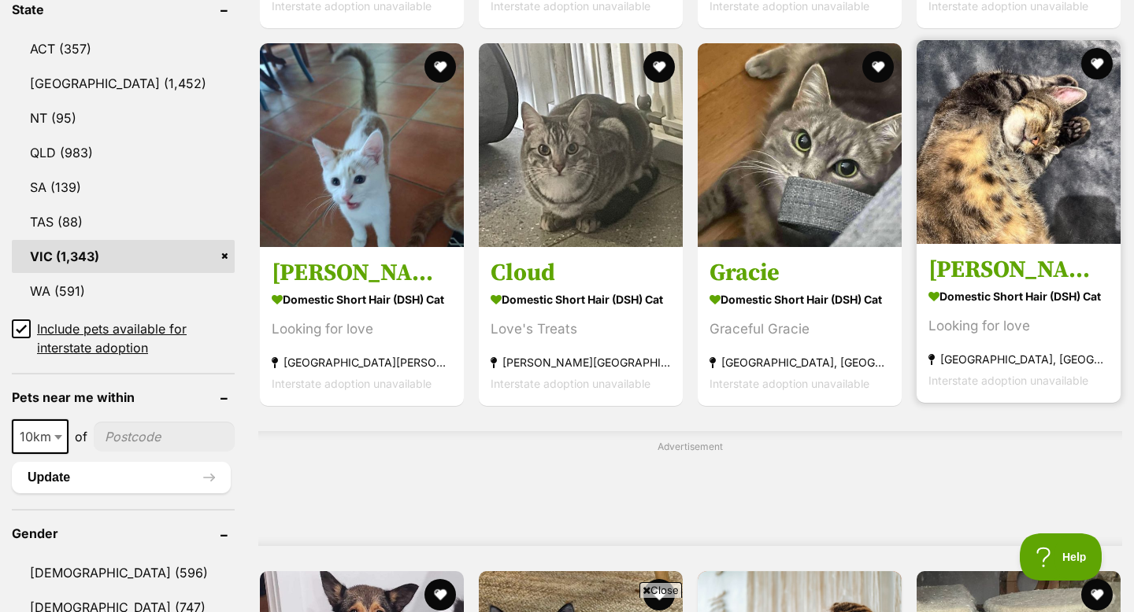
click at [956, 155] on img at bounding box center [1018, 142] width 204 height 204
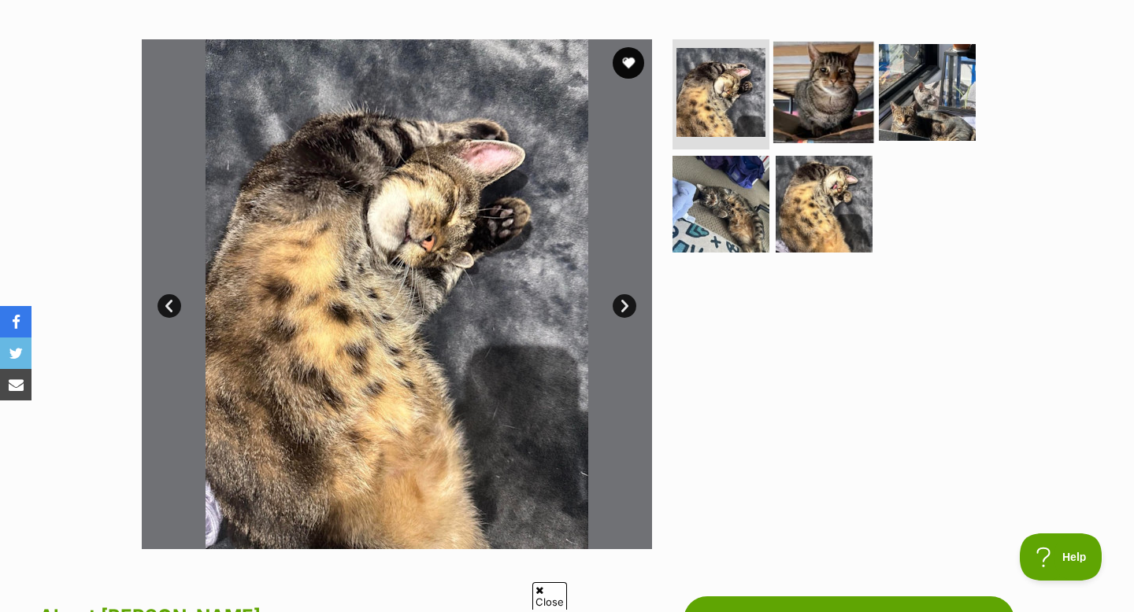
click at [823, 107] on img at bounding box center [824, 93] width 102 height 102
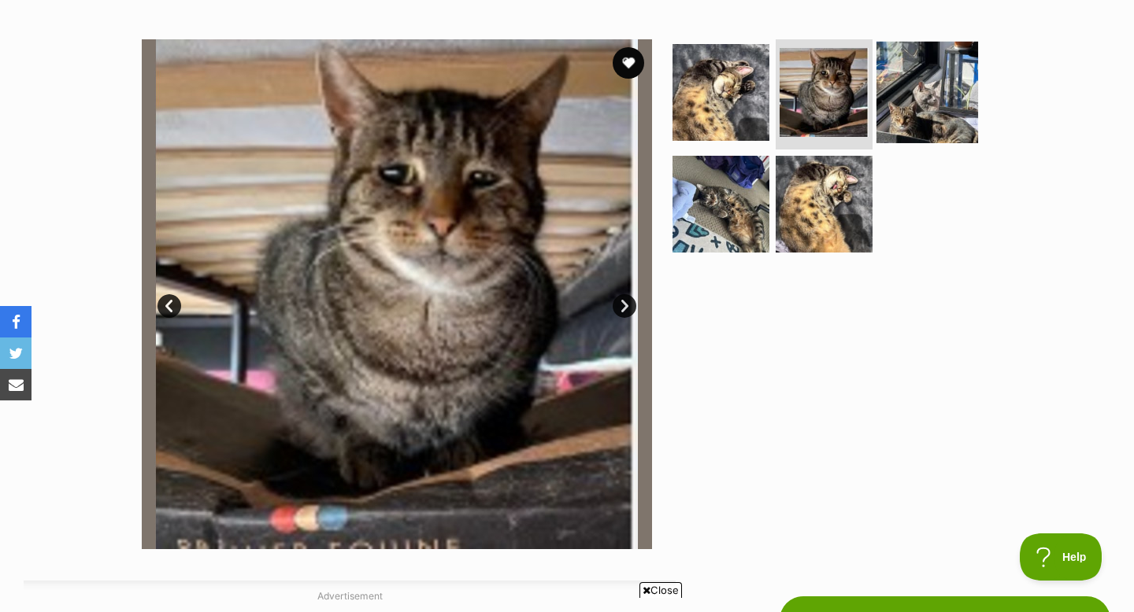
click at [911, 94] on img at bounding box center [927, 93] width 102 height 102
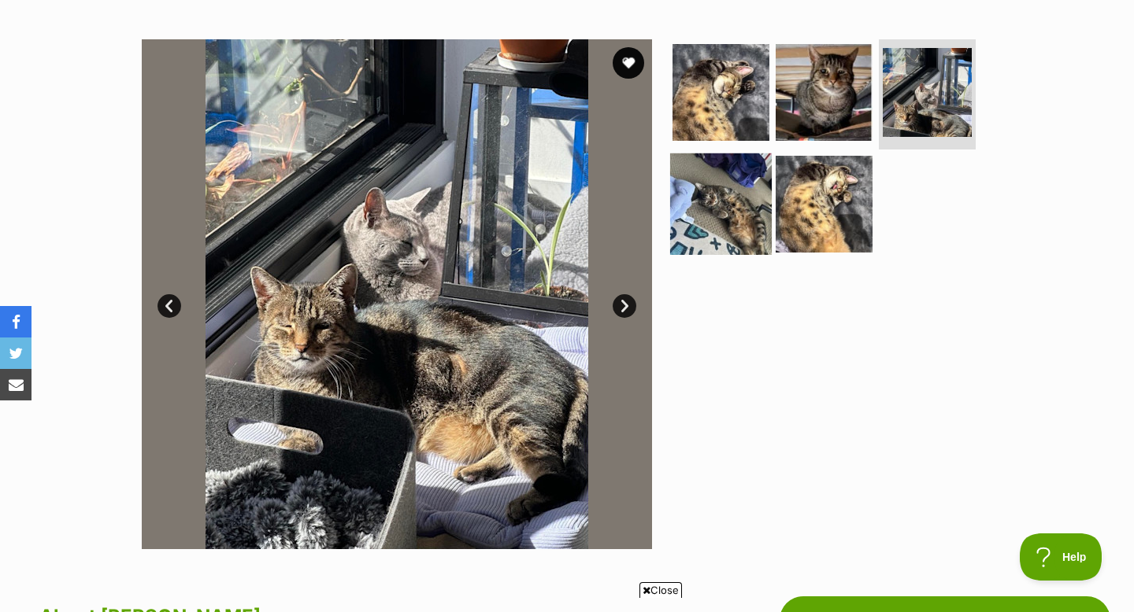
click at [727, 183] on img at bounding box center [721, 204] width 102 height 102
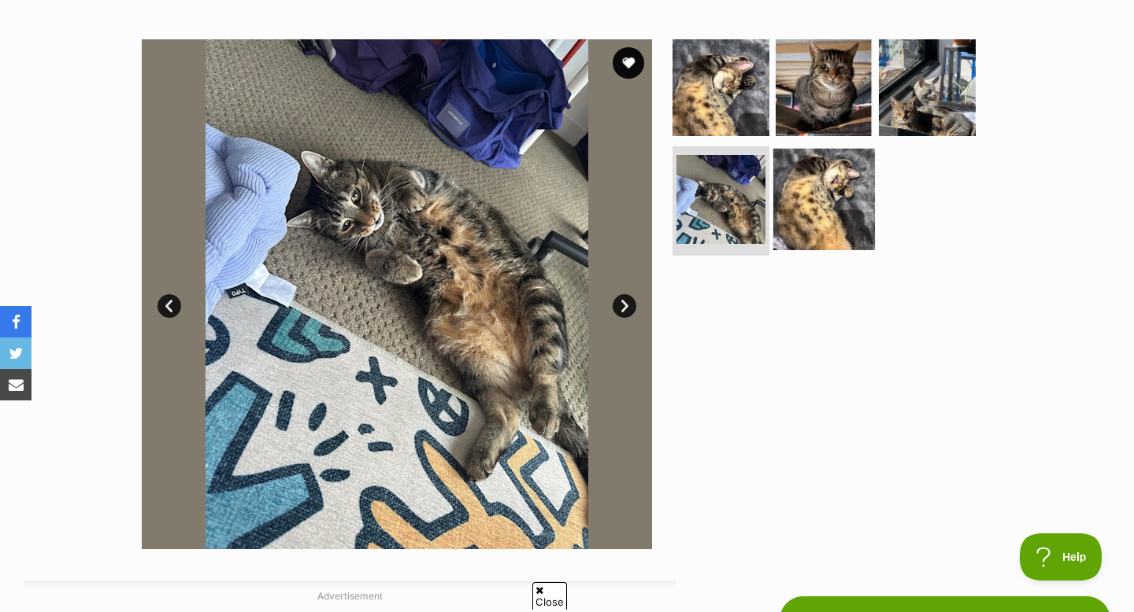
click at [794, 198] on img at bounding box center [824, 199] width 102 height 102
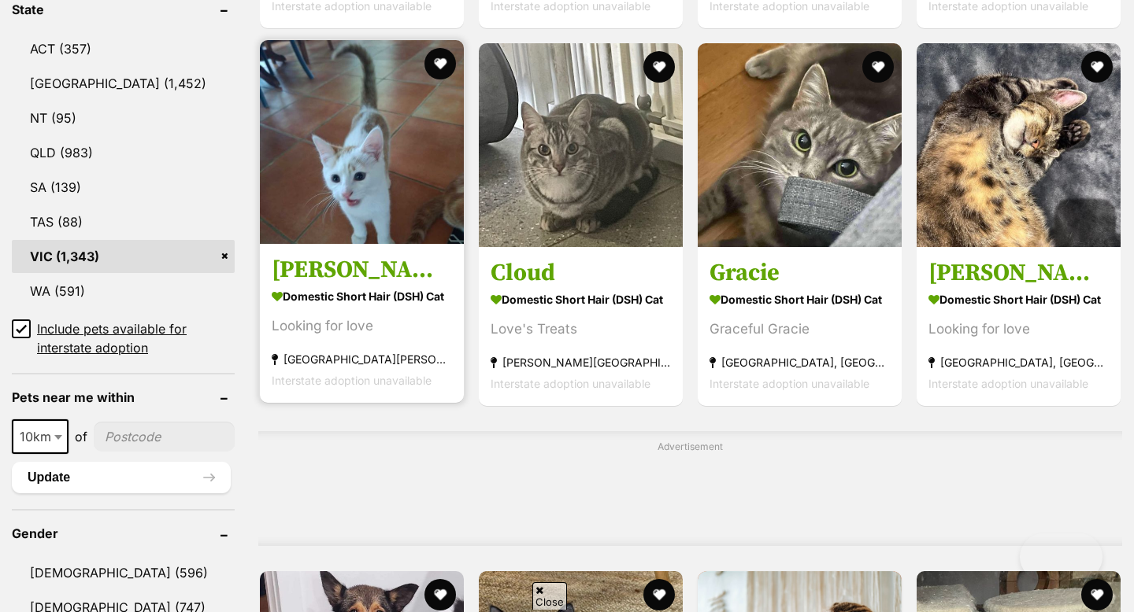
click at [317, 204] on img at bounding box center [362, 142] width 204 height 204
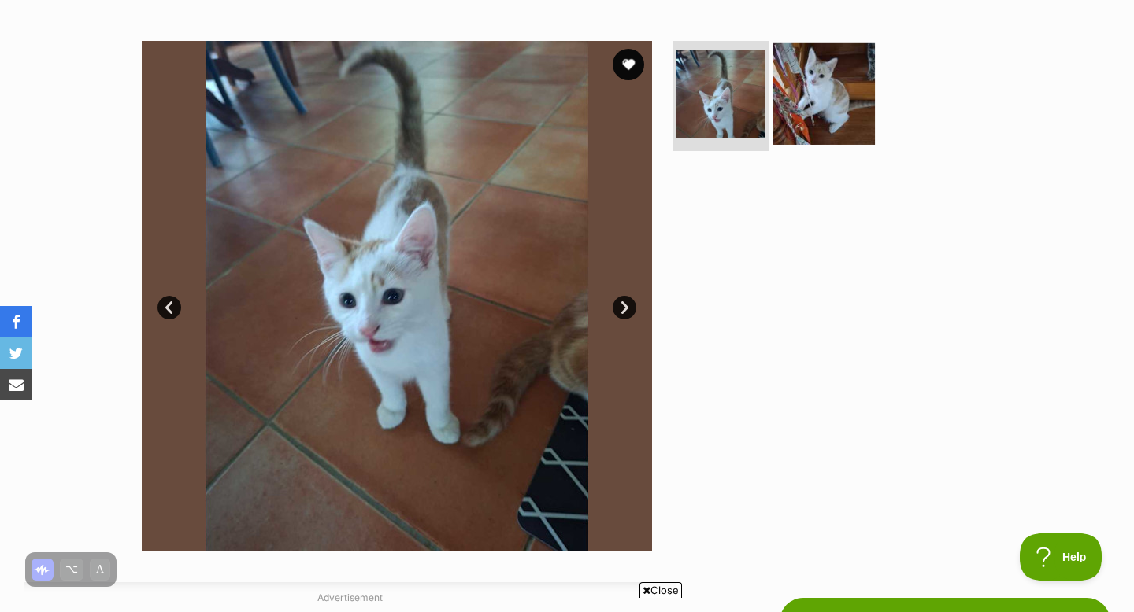
click at [819, 118] on img at bounding box center [824, 94] width 102 height 102
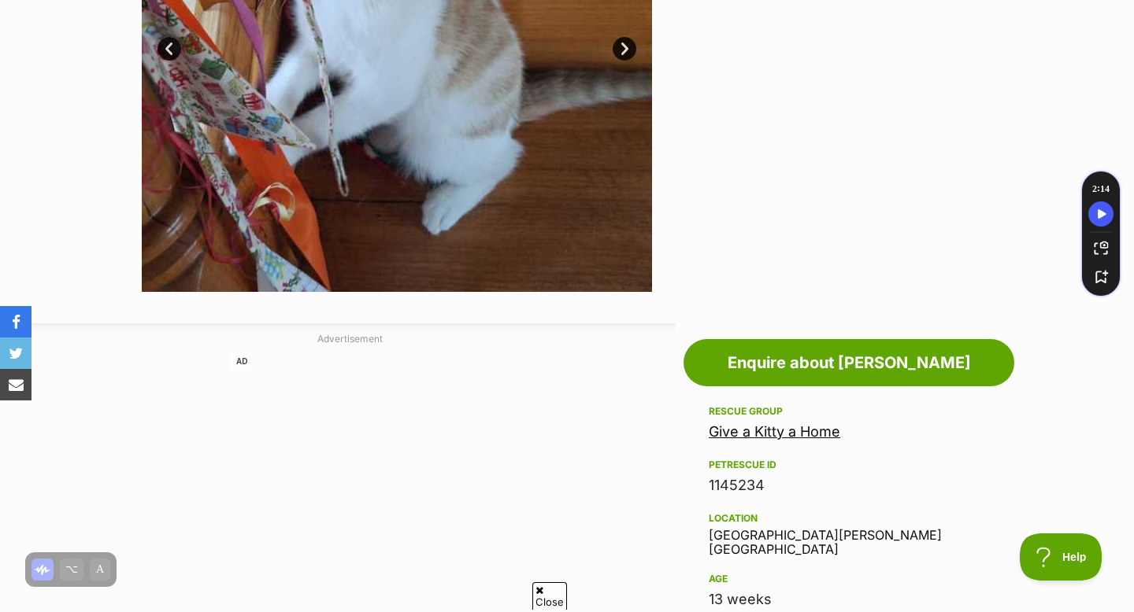
scroll to position [543, 0]
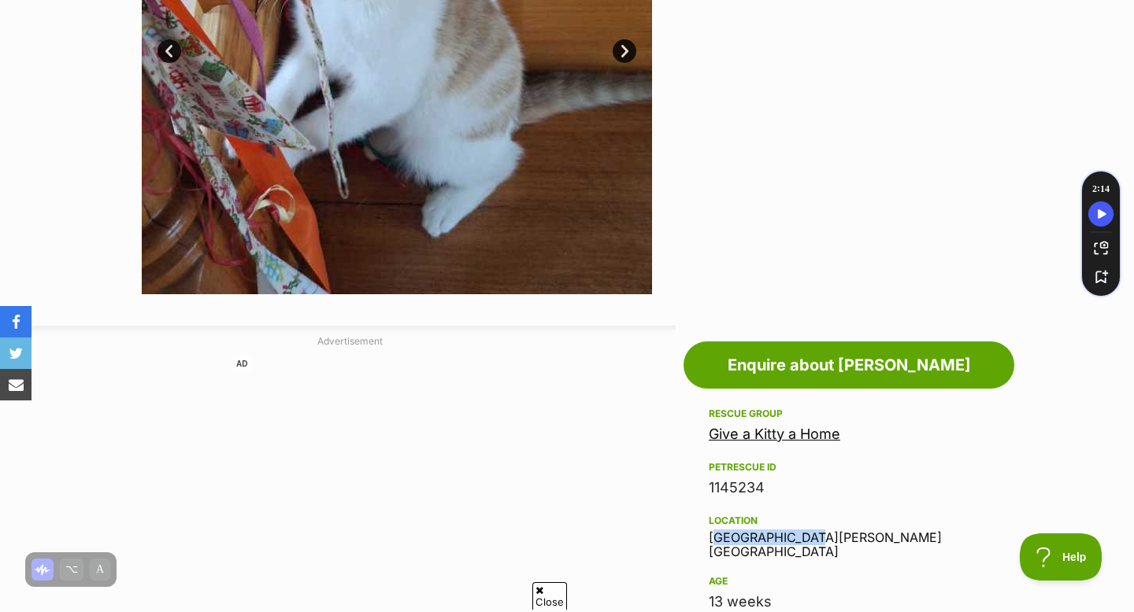
drag, startPoint x: 808, startPoint y: 538, endPoint x: 707, endPoint y: 536, distance: 100.8
copy div "[GEOGRAPHIC_DATA][PERSON_NAME]"
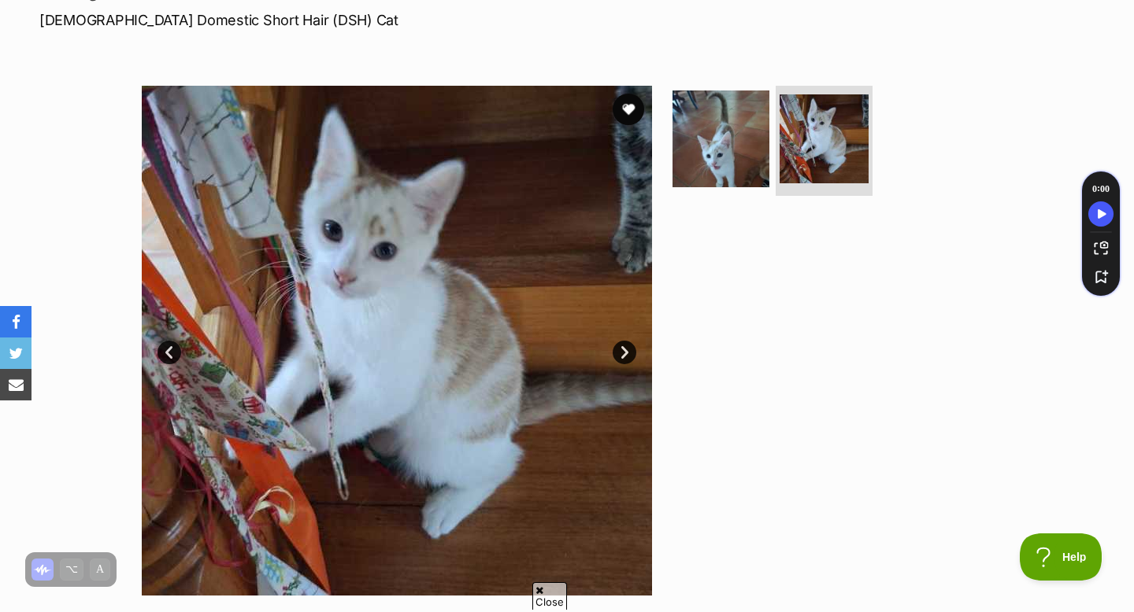
scroll to position [243, 0]
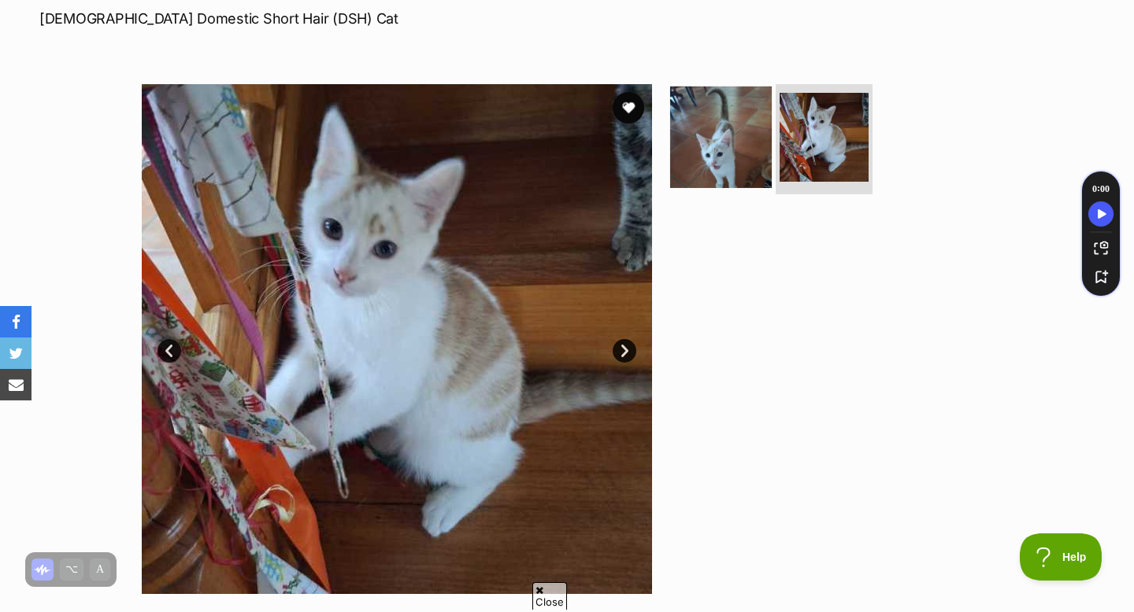
click at [721, 148] on img at bounding box center [721, 138] width 102 height 102
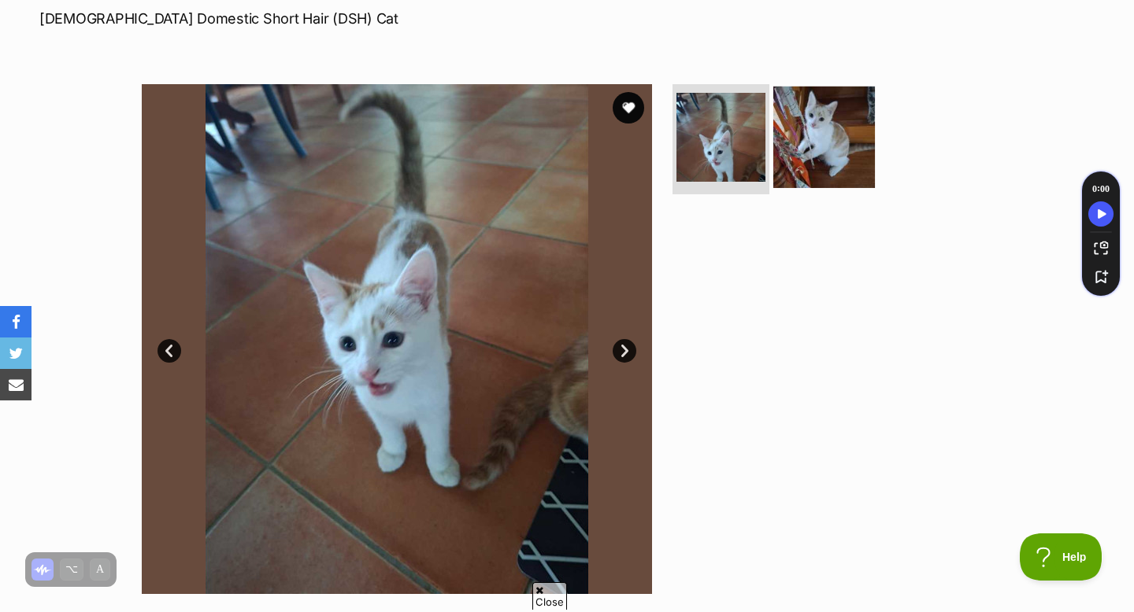
click at [842, 146] on img at bounding box center [824, 138] width 102 height 102
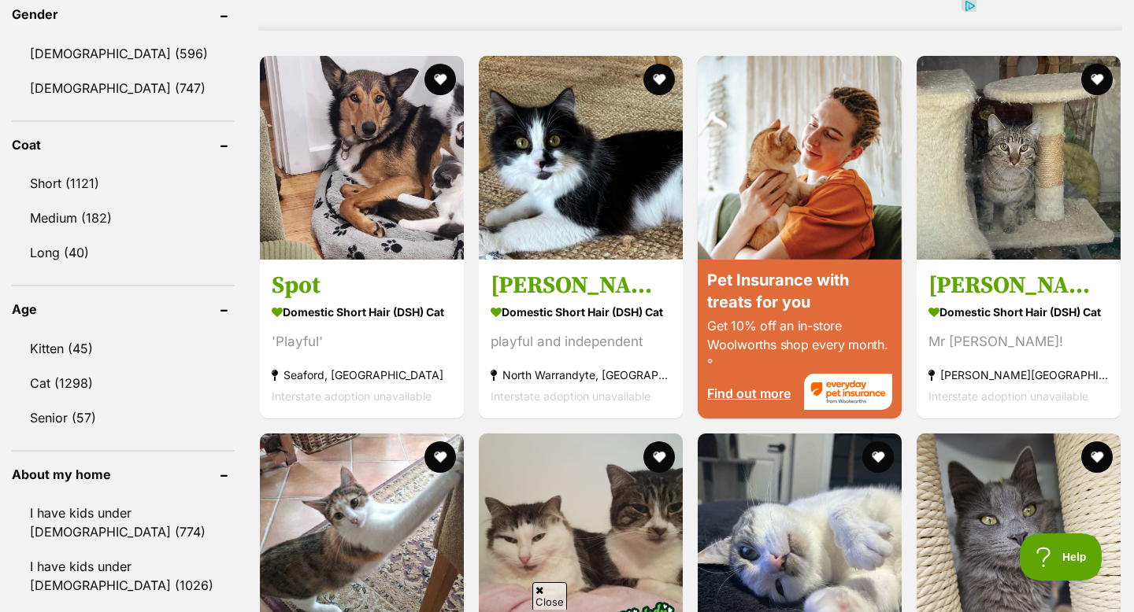
scroll to position [1377, 0]
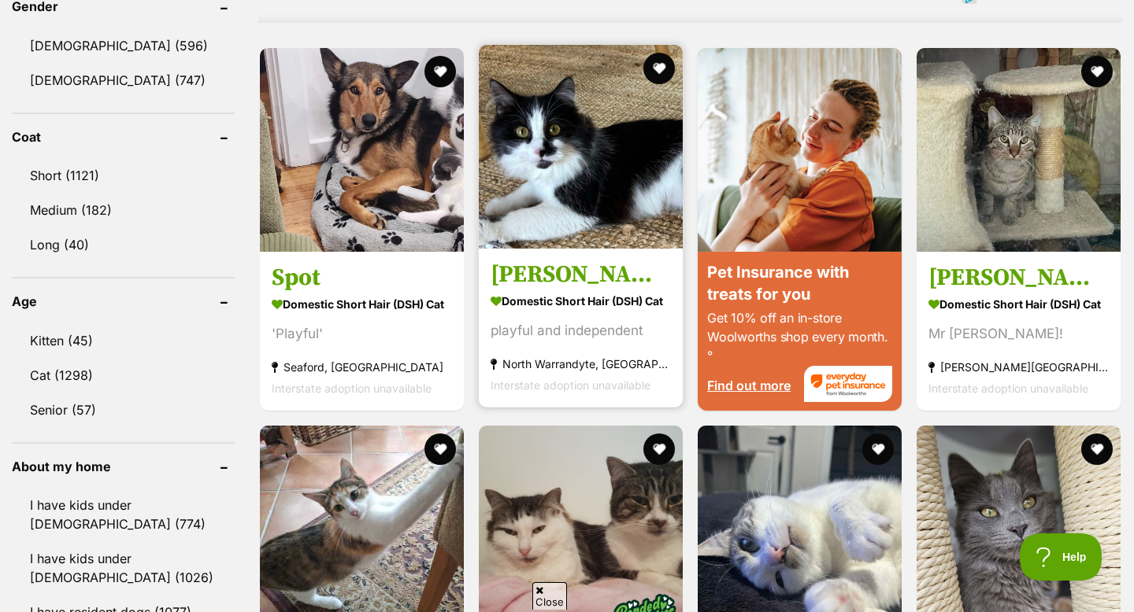
click at [594, 61] on img at bounding box center [581, 147] width 204 height 204
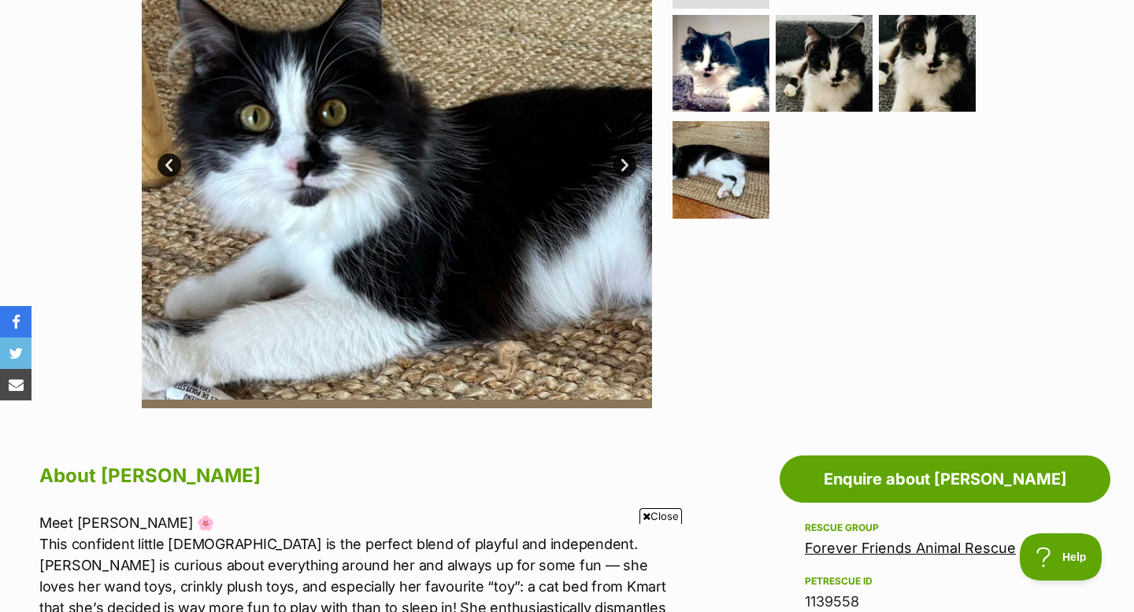
scroll to position [313, 0]
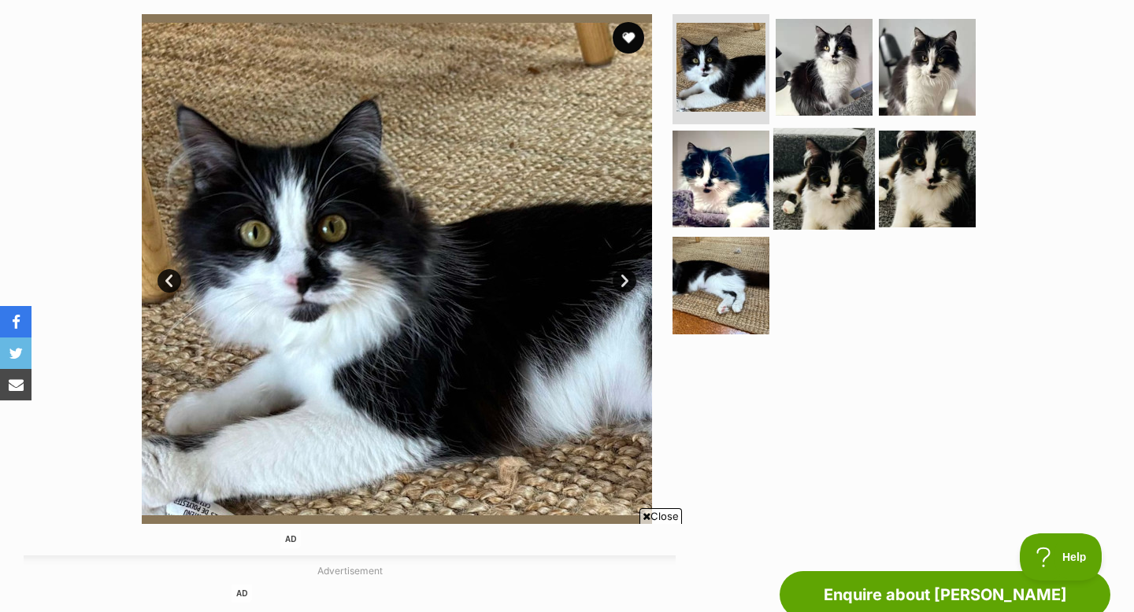
click at [811, 169] on img at bounding box center [824, 179] width 102 height 102
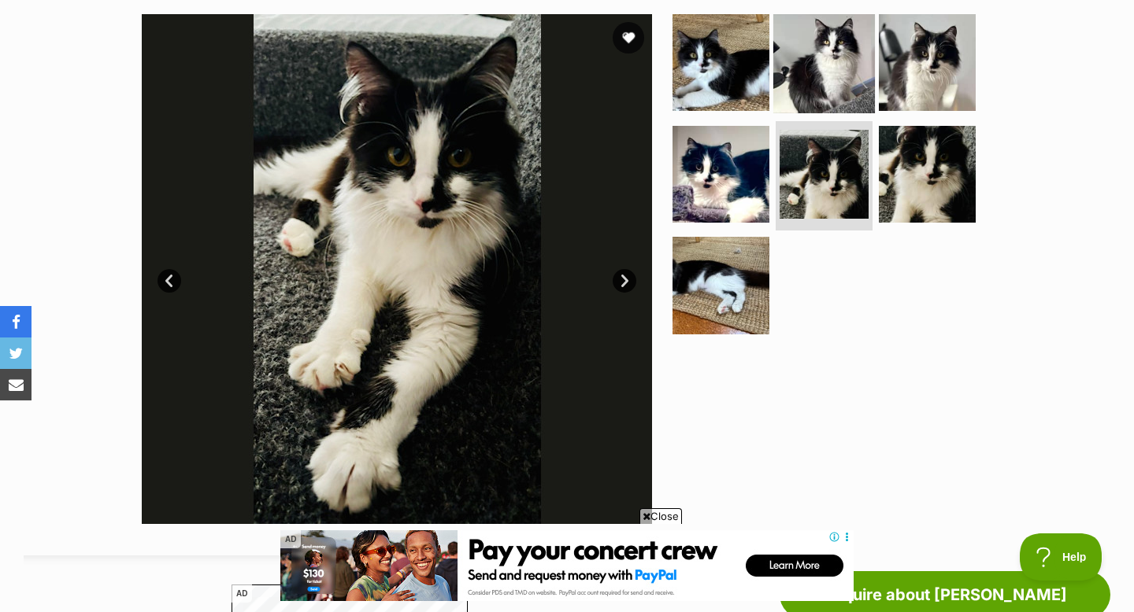
click at [836, 102] on img at bounding box center [824, 63] width 102 height 102
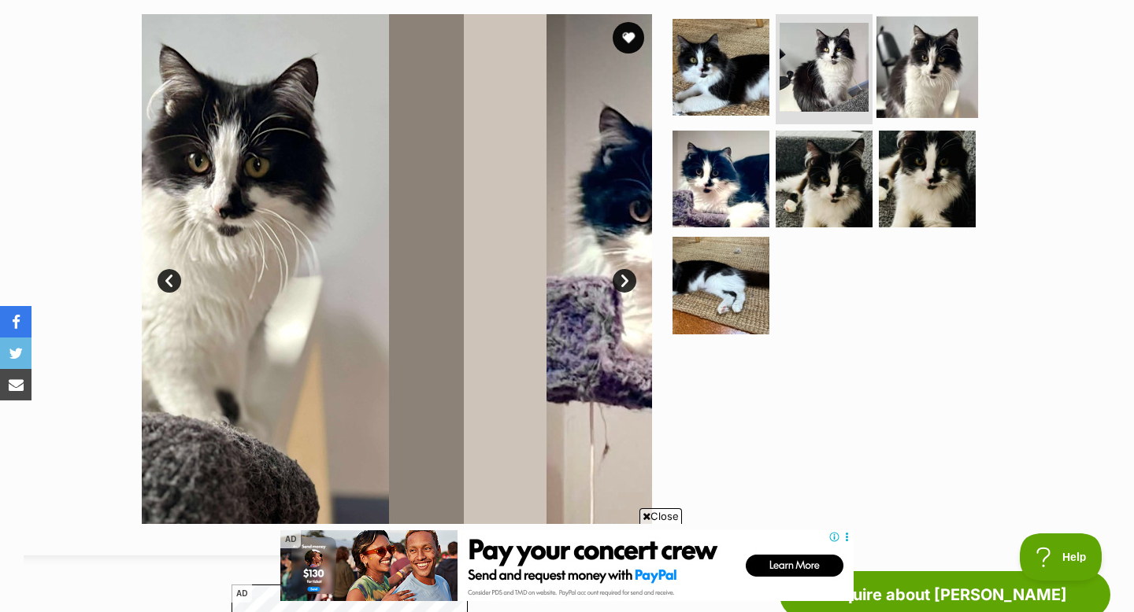
scroll to position [0, 0]
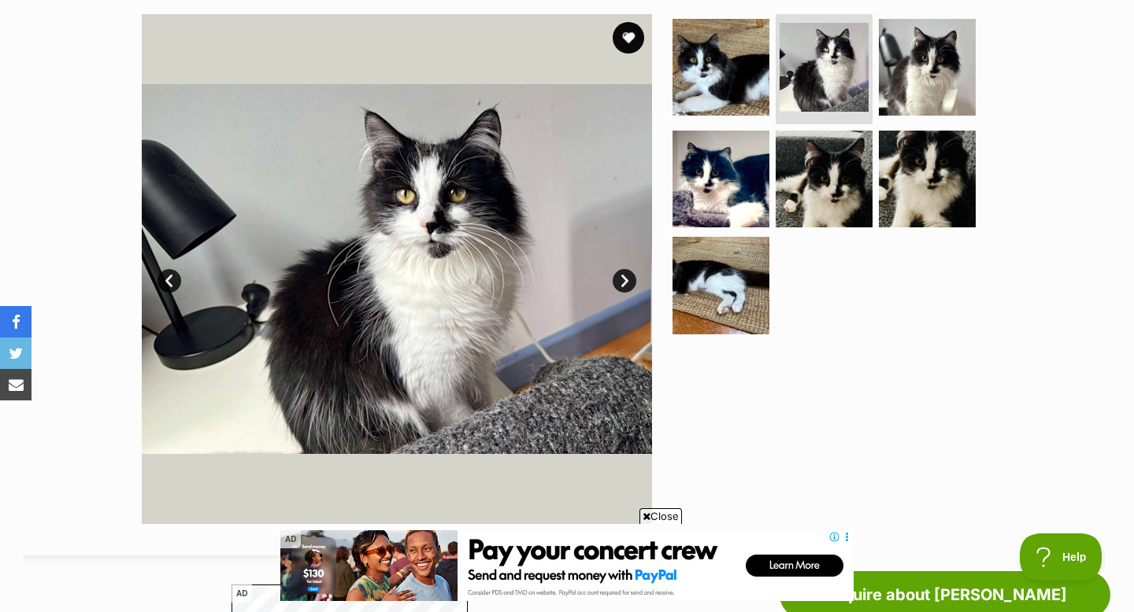
click at [924, 123] on ul at bounding box center [830, 179] width 323 height 330
click at [945, 83] on img at bounding box center [927, 68] width 102 height 102
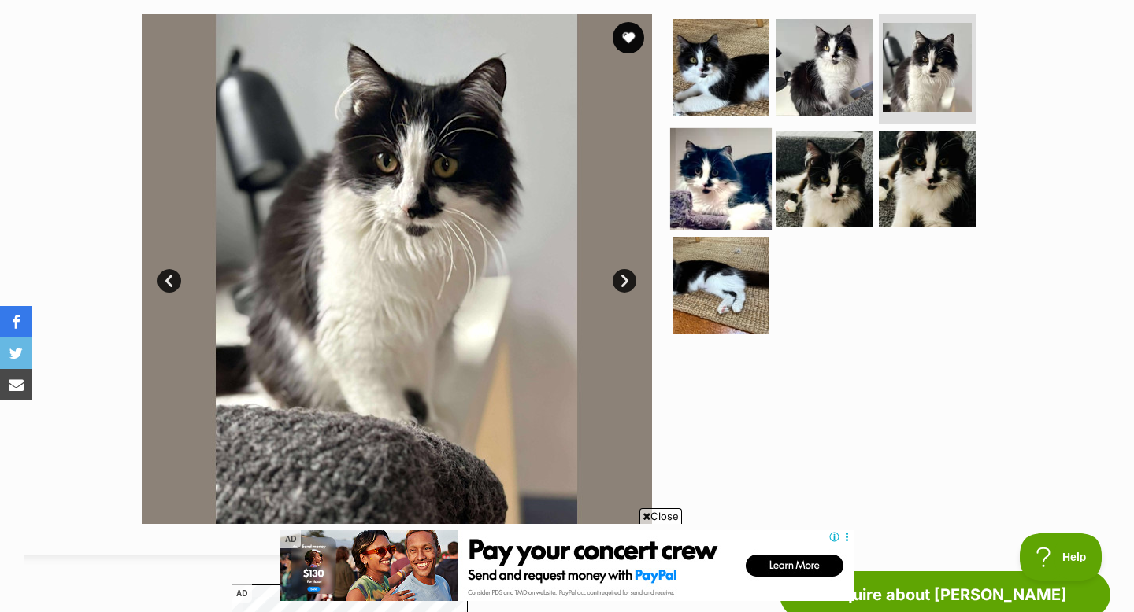
click at [717, 155] on img at bounding box center [721, 179] width 102 height 102
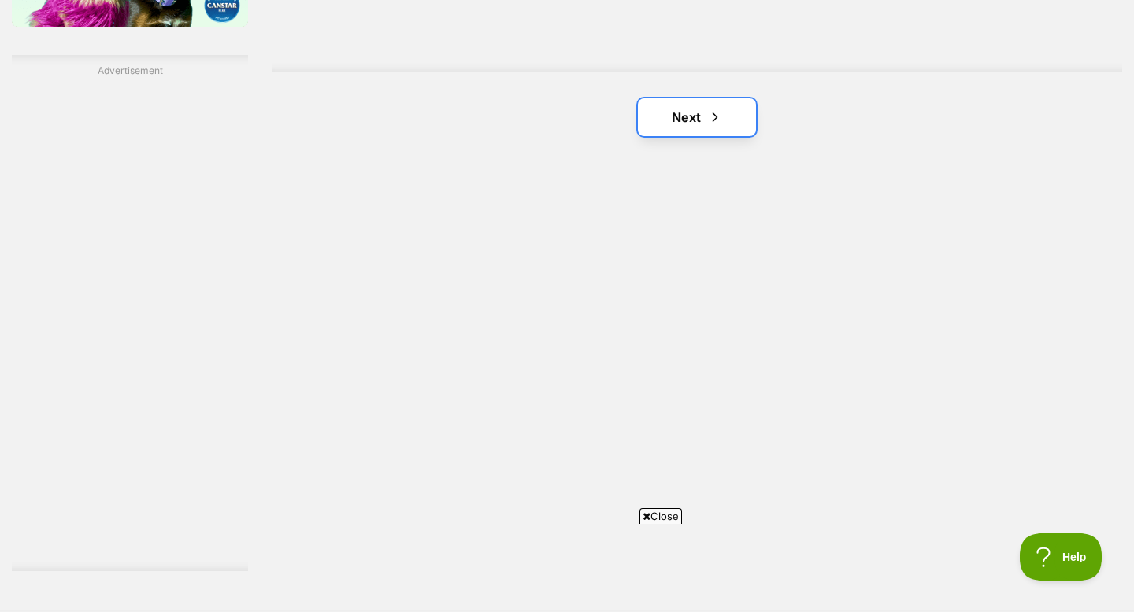
click at [712, 117] on span "Next page" at bounding box center [715, 117] width 16 height 19
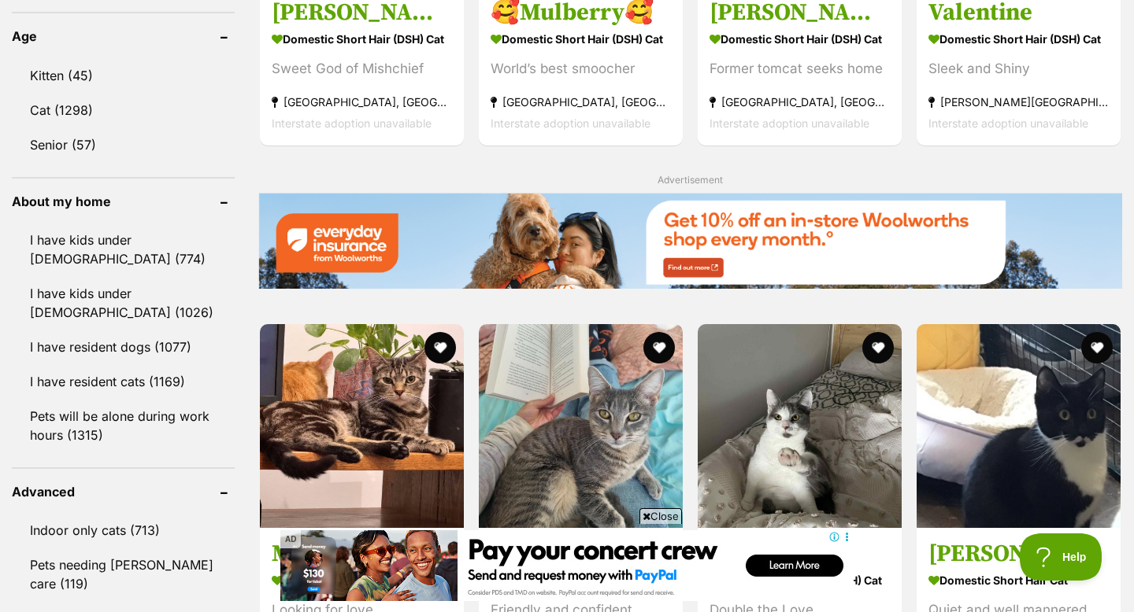
scroll to position [1643, 0]
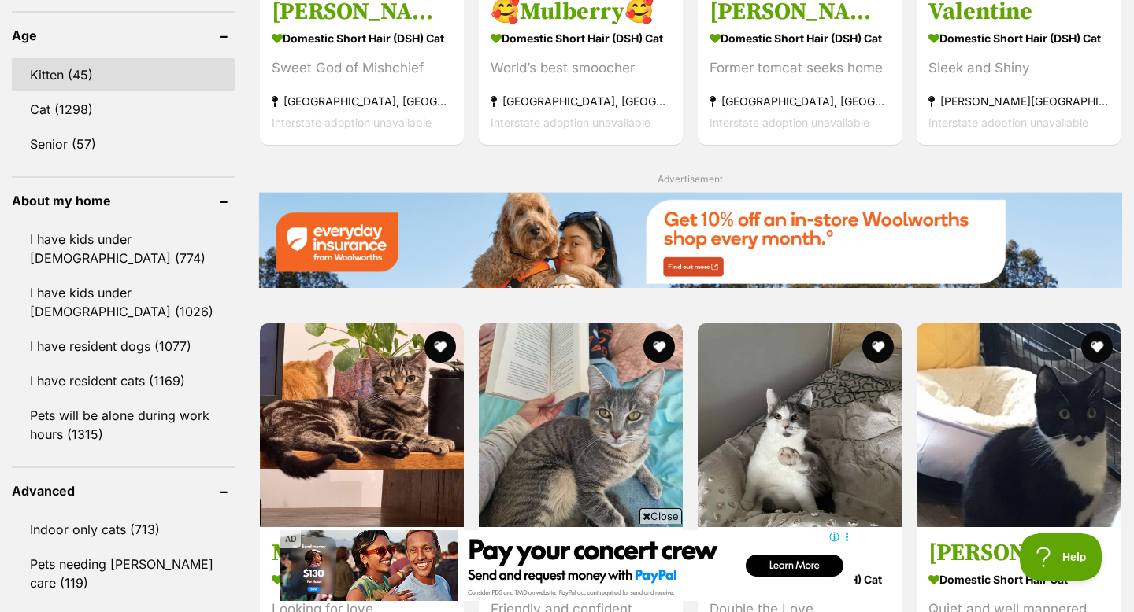
click at [89, 65] on link "Kitten (45)" at bounding box center [123, 74] width 223 height 33
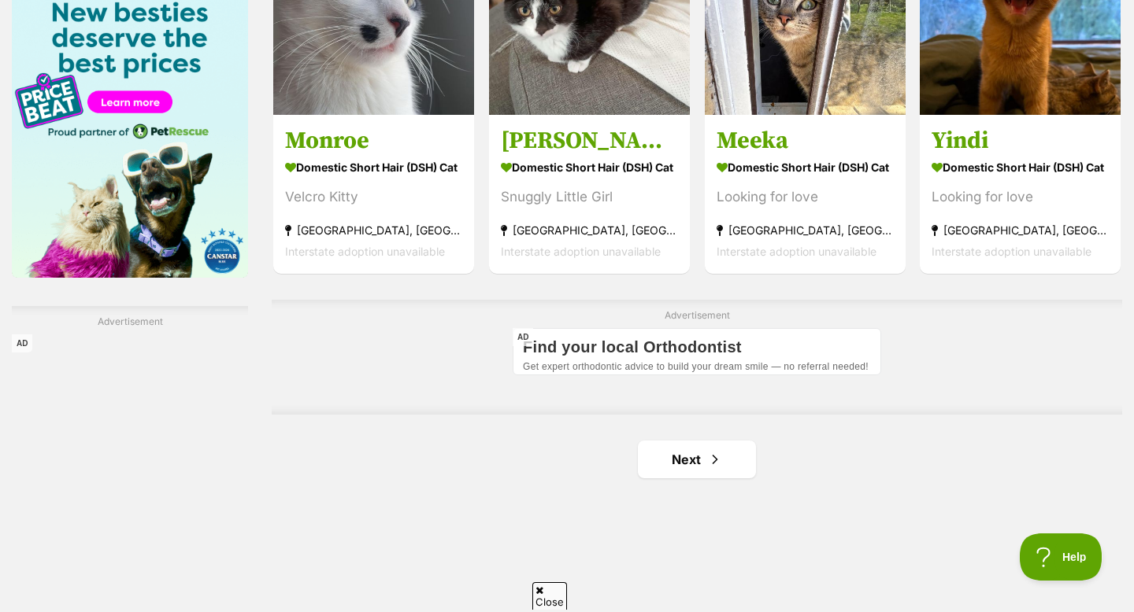
scroll to position [2488, 0]
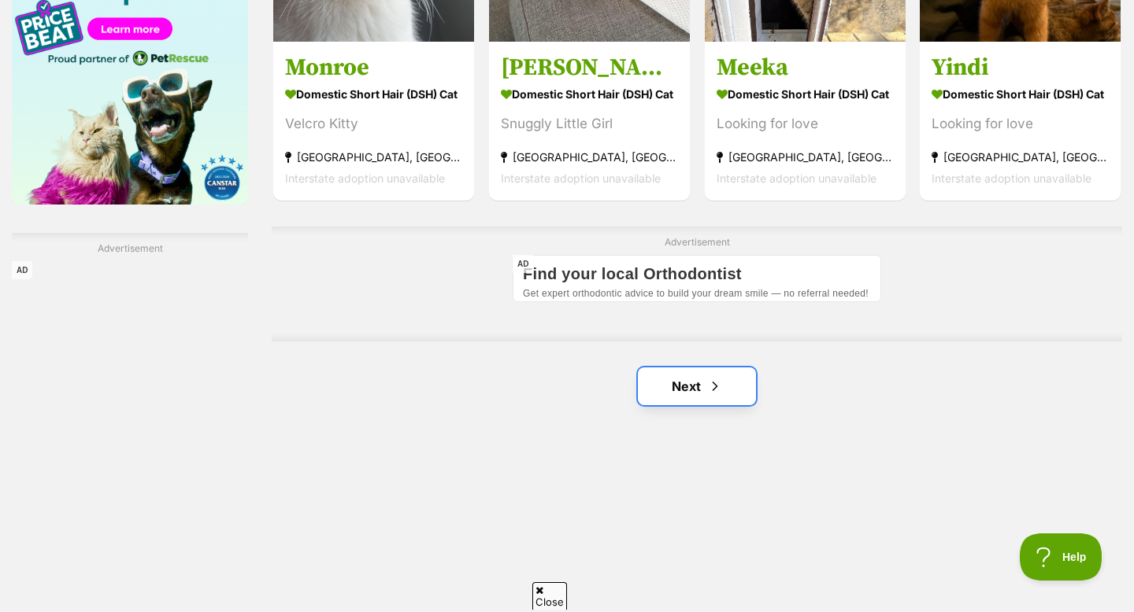
click at [680, 393] on link "Next" at bounding box center [697, 387] width 118 height 38
